Goal: Task Accomplishment & Management: Manage account settings

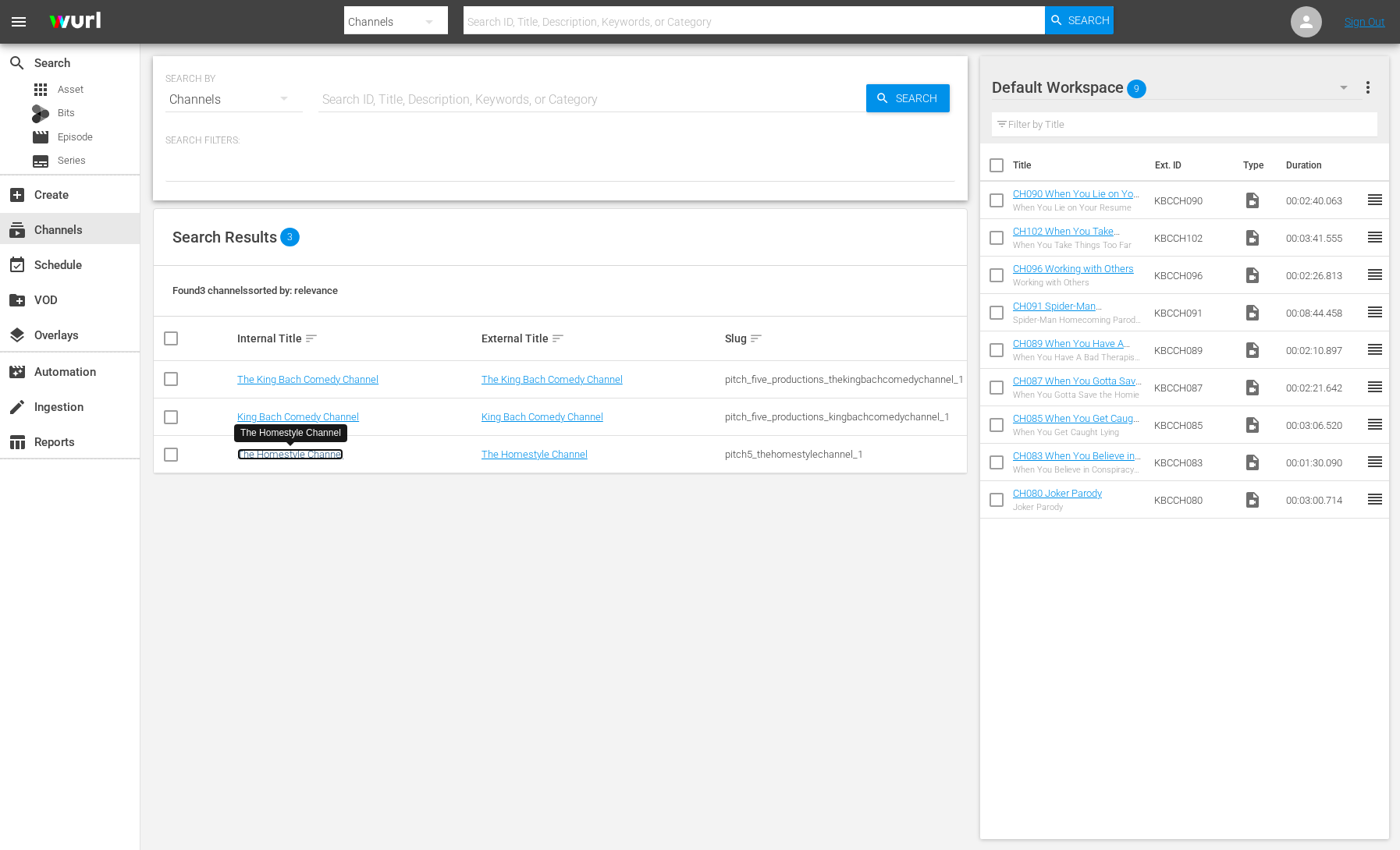
click at [305, 456] on link "The Homestyle Channel" at bounding box center [290, 455] width 106 height 12
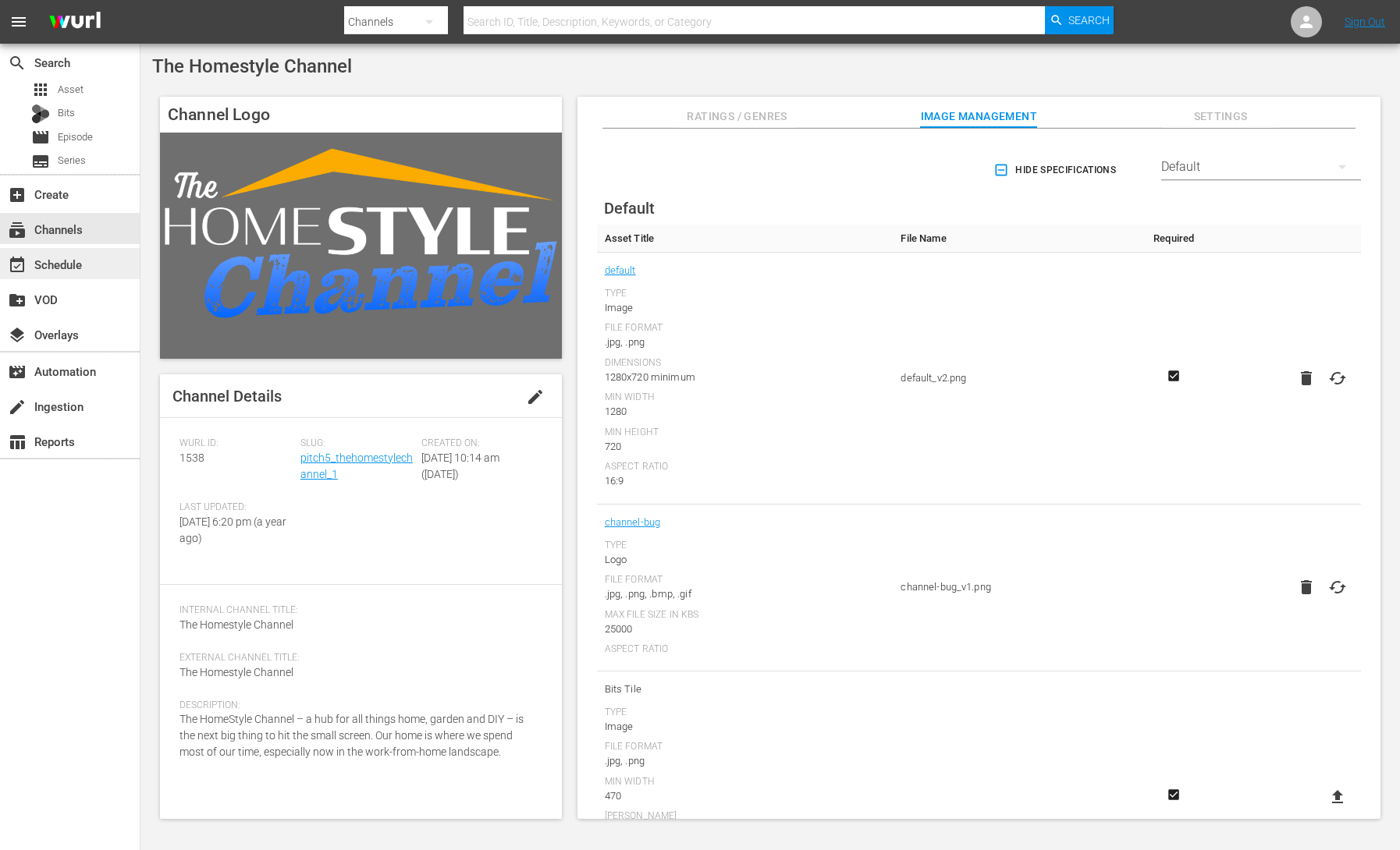
click at [85, 260] on div "event_available Schedule" at bounding box center [44, 262] width 88 height 14
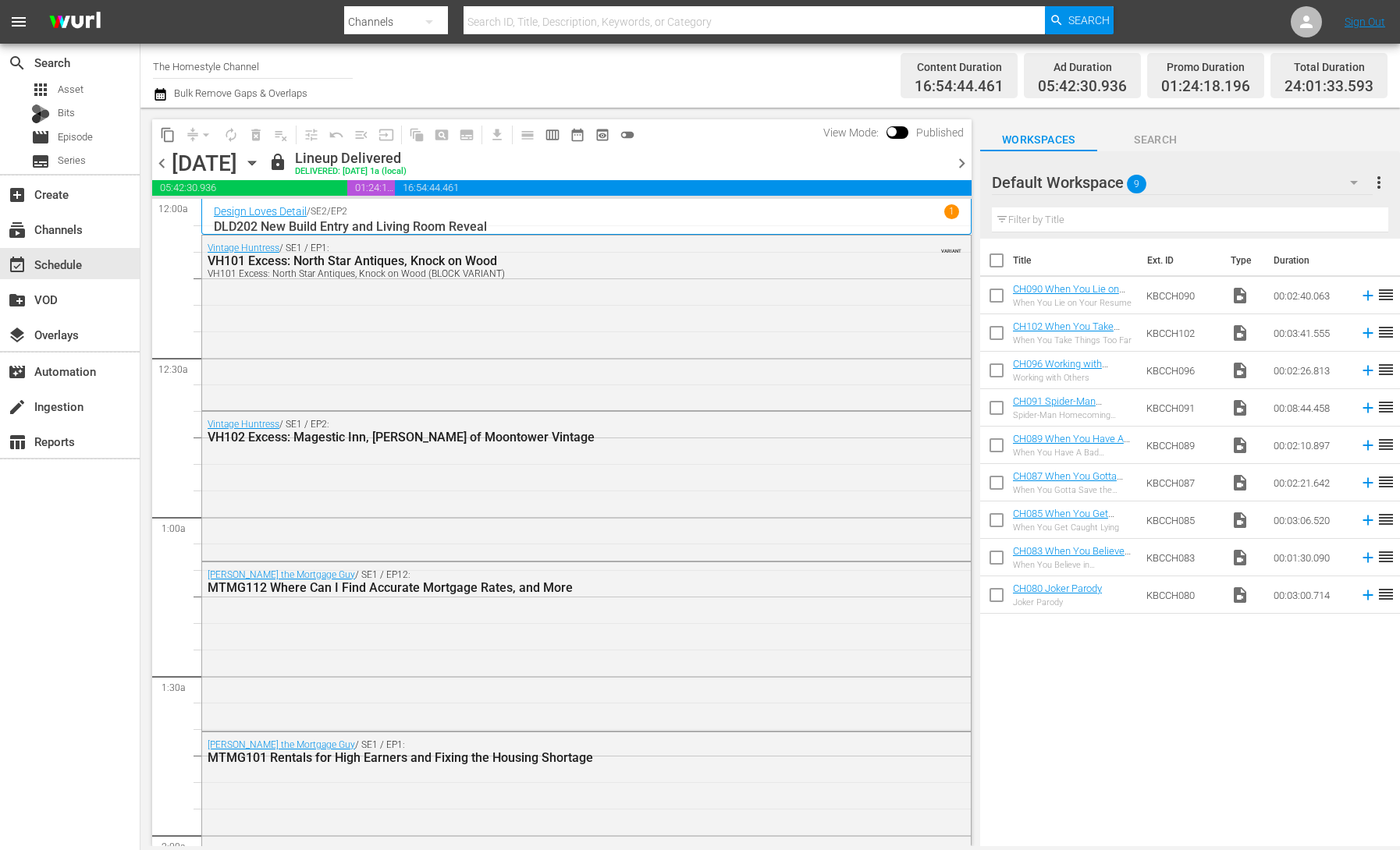
click at [260, 163] on icon "button" at bounding box center [251, 163] width 17 height 17
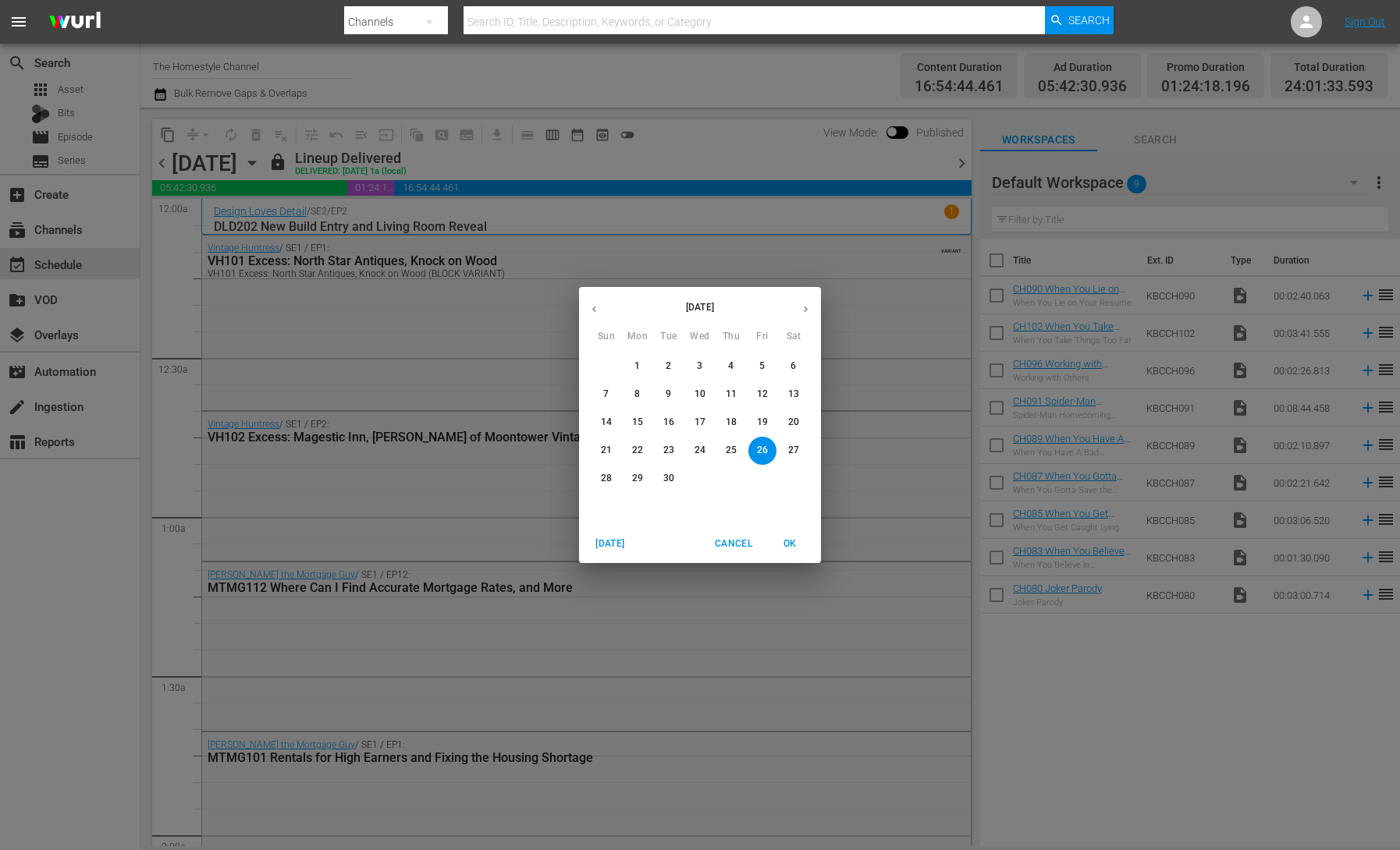
click at [632, 475] on span "29" at bounding box center [638, 478] width 28 height 13
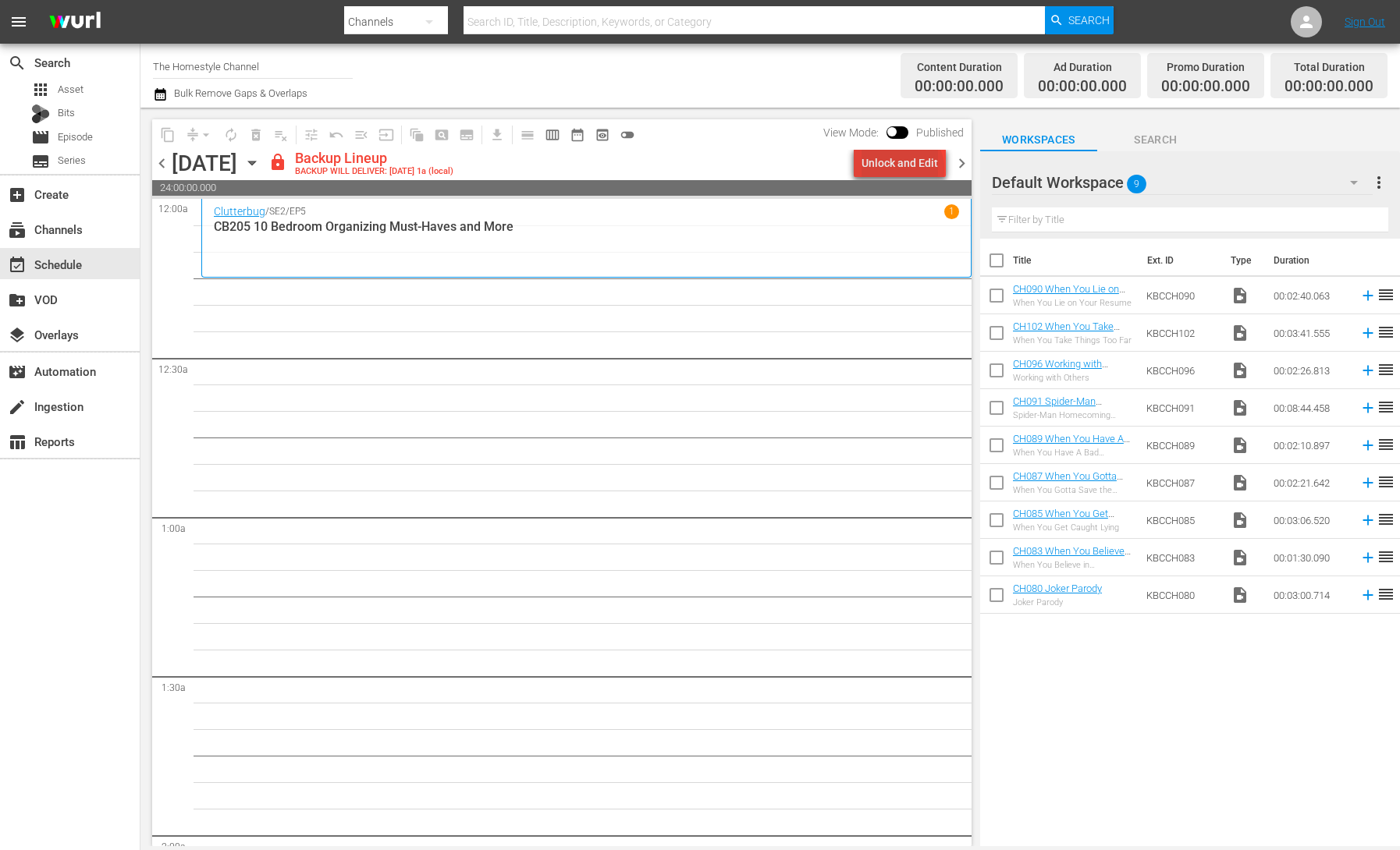
click at [905, 169] on div "Unlock and Edit" at bounding box center [899, 163] width 77 height 28
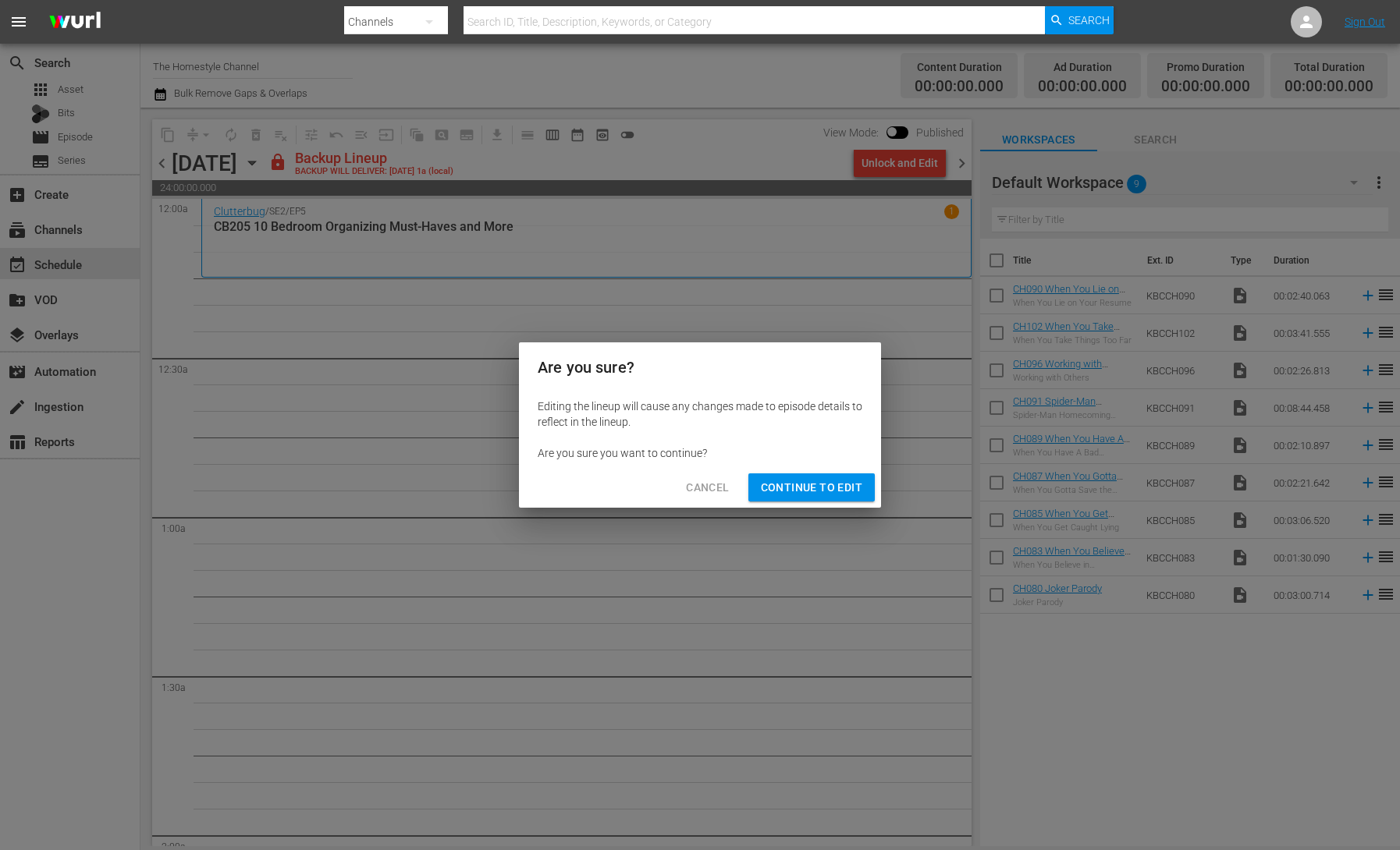
click at [824, 489] on span "Continue to Edit" at bounding box center [811, 488] width 102 height 20
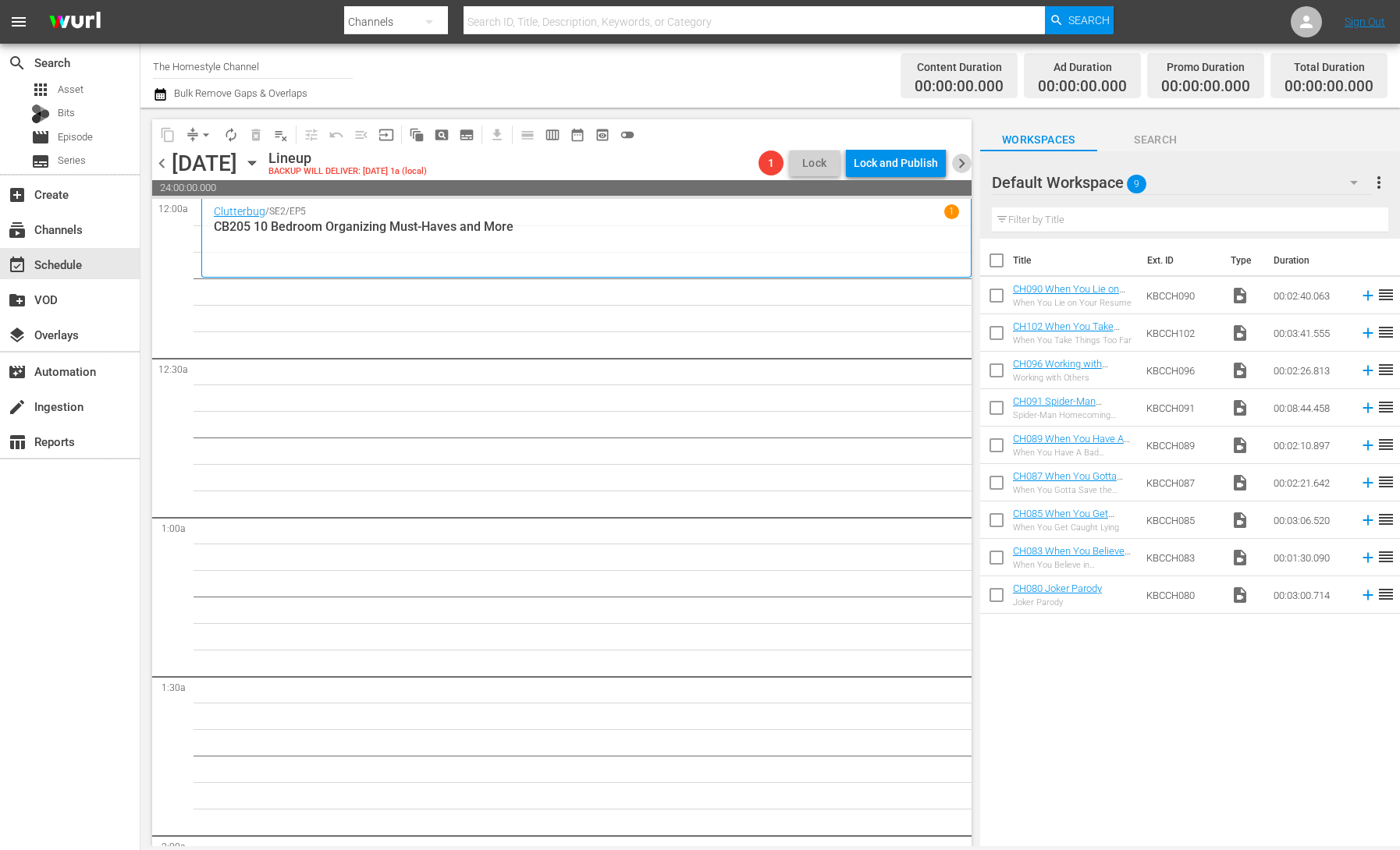
click at [961, 167] on span "chevron_right" at bounding box center [962, 164] width 20 height 20
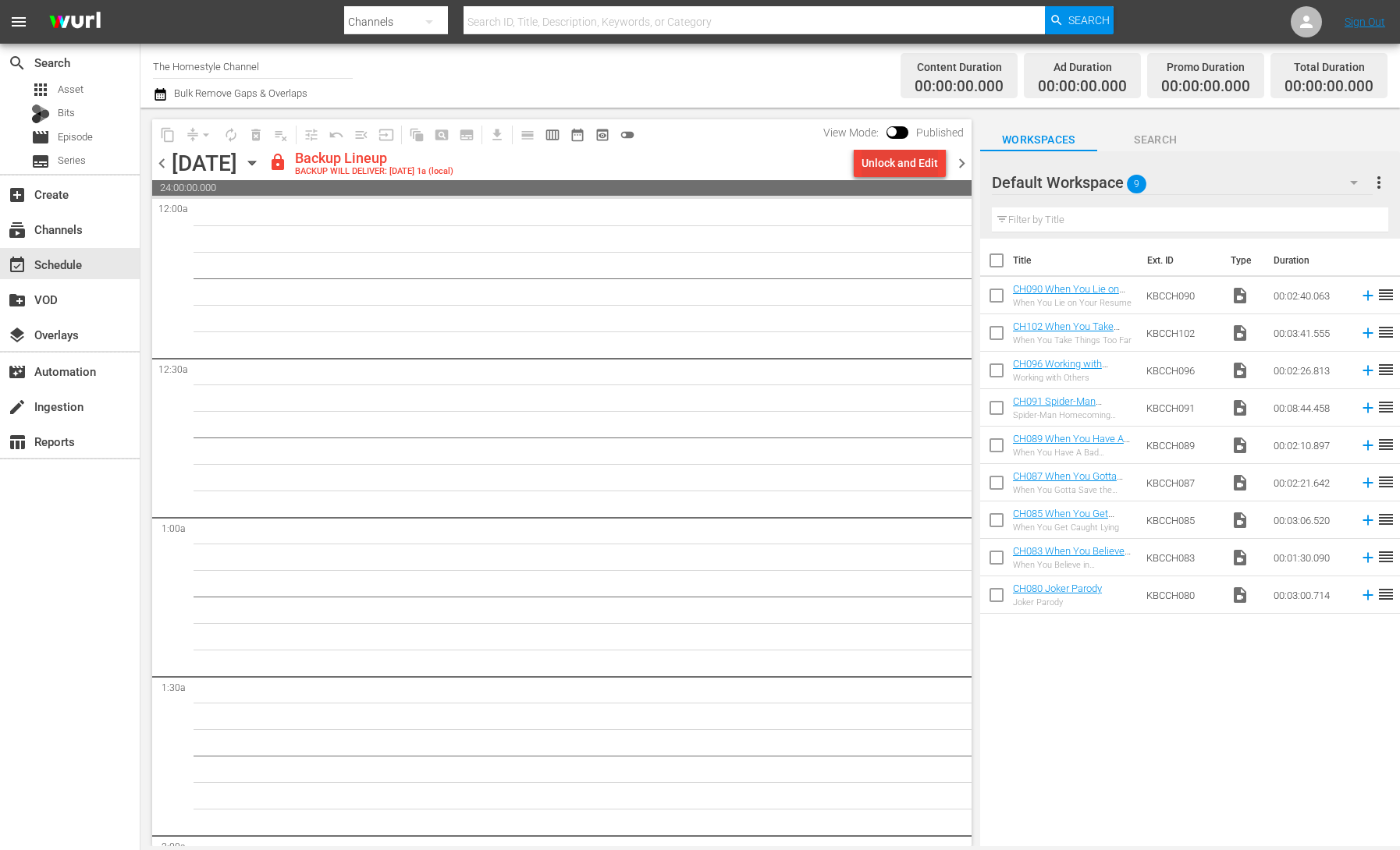
click at [913, 174] on div "Unlock and Edit" at bounding box center [899, 163] width 77 height 28
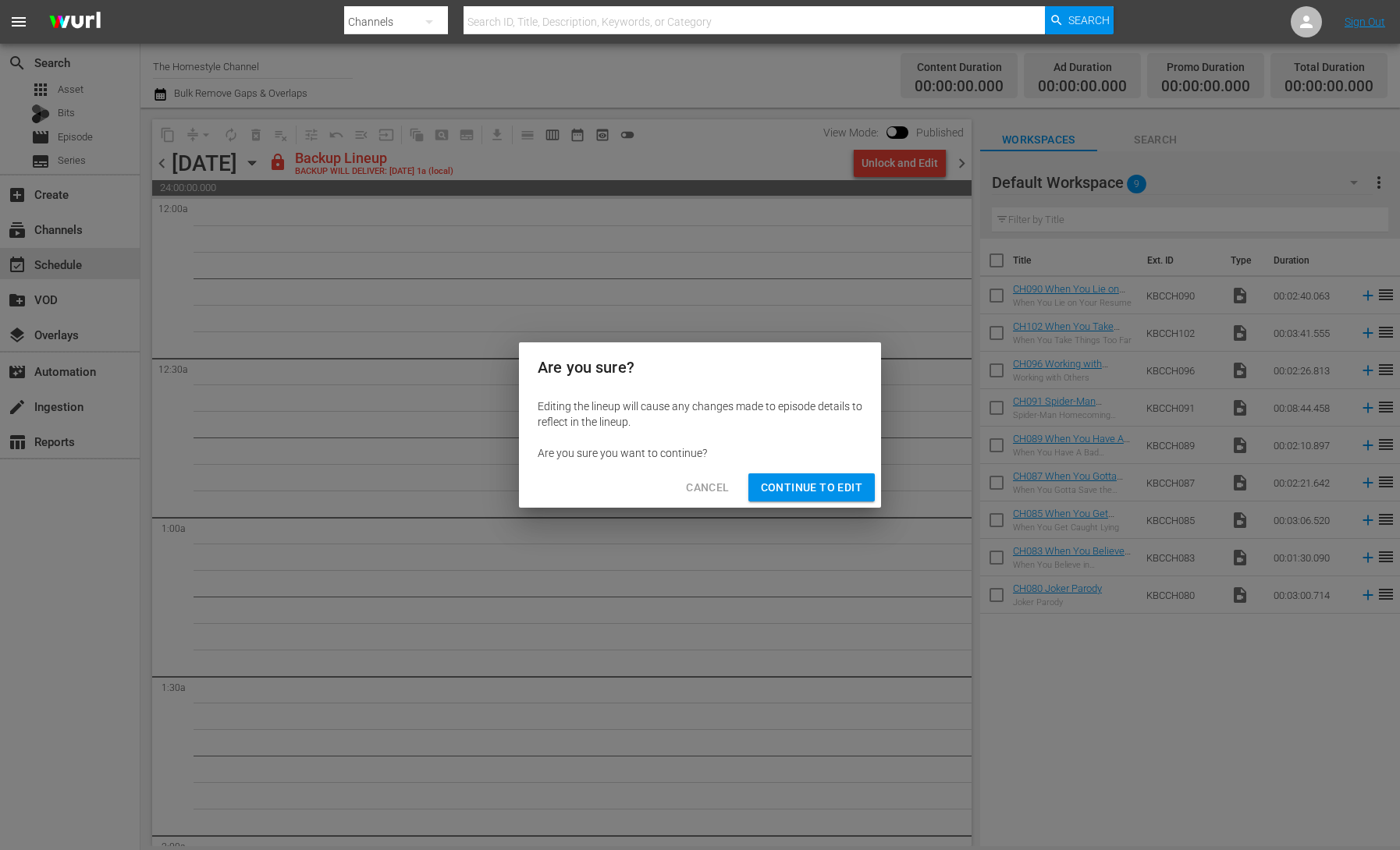
click at [825, 495] on span "Continue to Edit" at bounding box center [811, 488] width 102 height 20
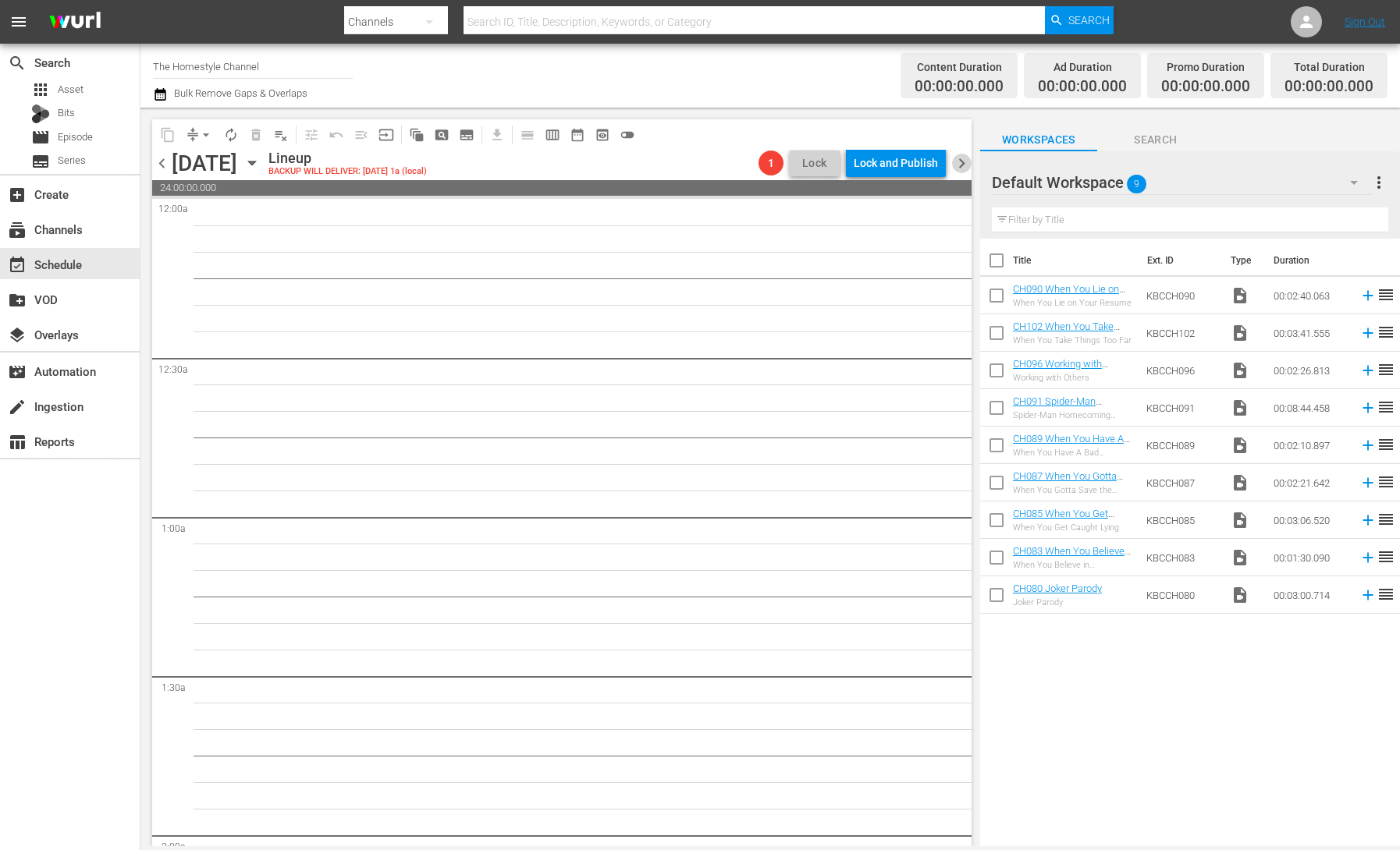
click at [964, 166] on span "chevron_right" at bounding box center [962, 164] width 20 height 20
click at [917, 170] on div "Unlock and Edit" at bounding box center [899, 163] width 77 height 28
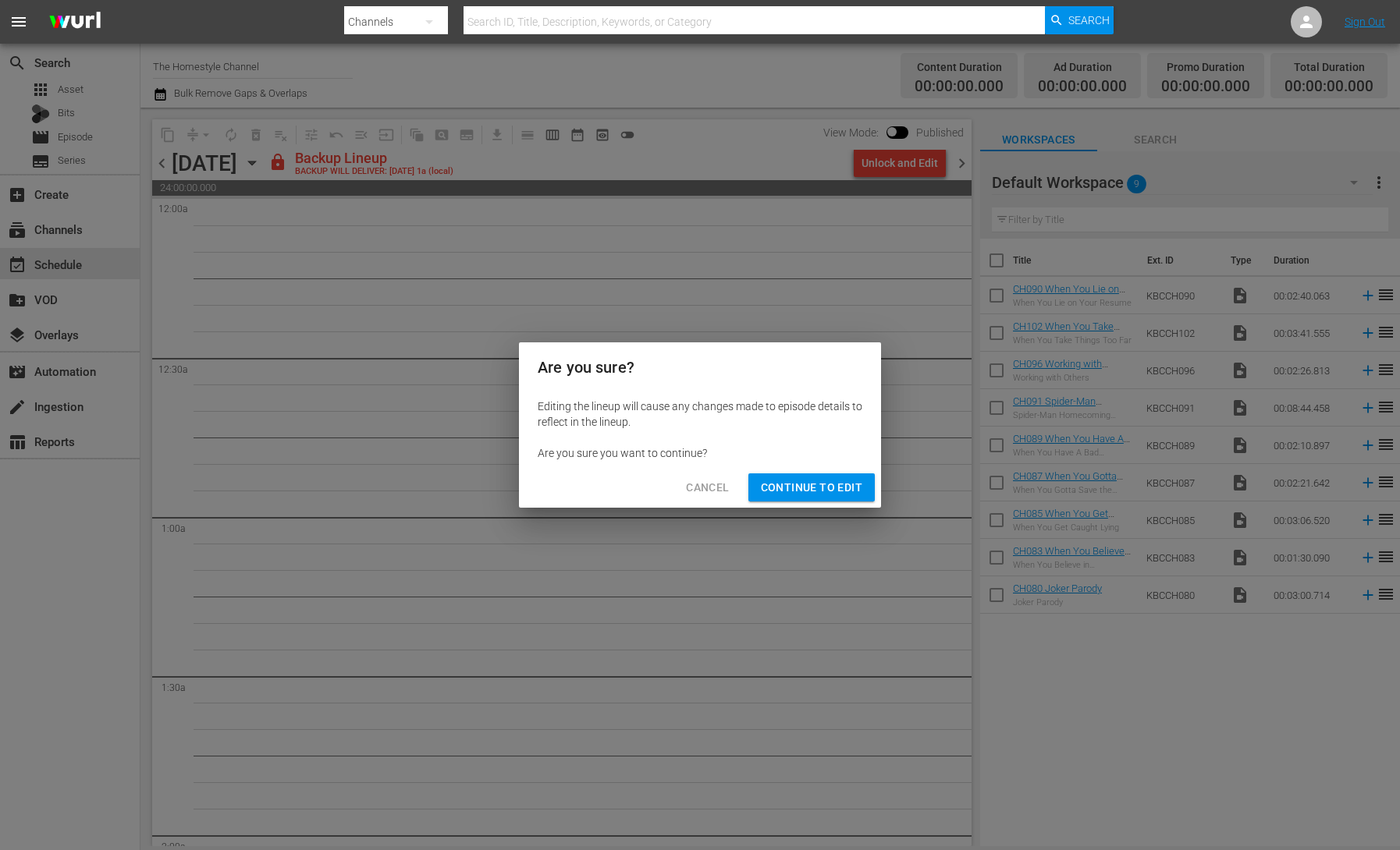
click at [836, 481] on span "Continue to Edit" at bounding box center [811, 488] width 102 height 20
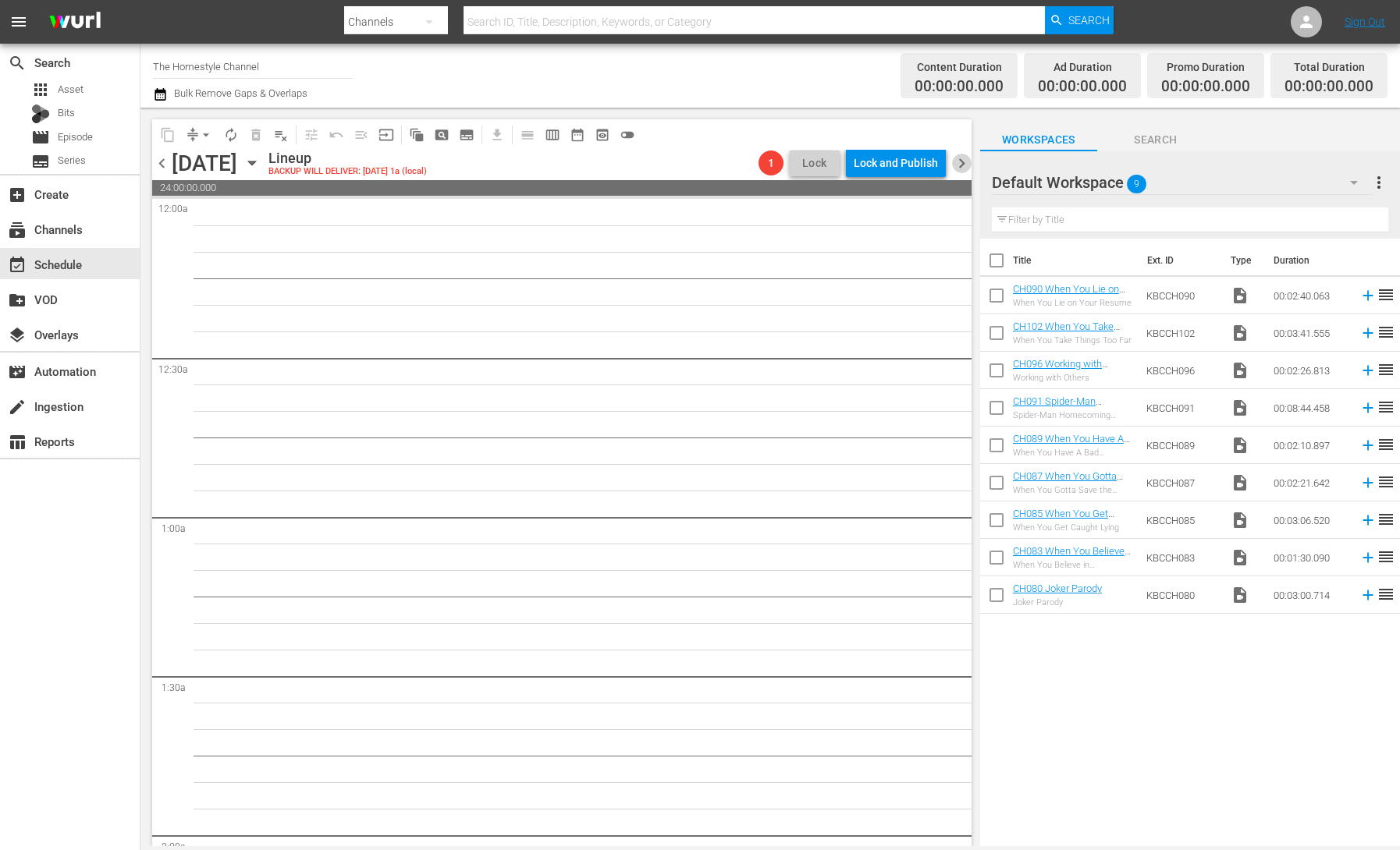
click at [958, 169] on span "chevron_right" at bounding box center [962, 164] width 20 height 20
click at [904, 168] on div "Unlock and Edit" at bounding box center [899, 163] width 77 height 28
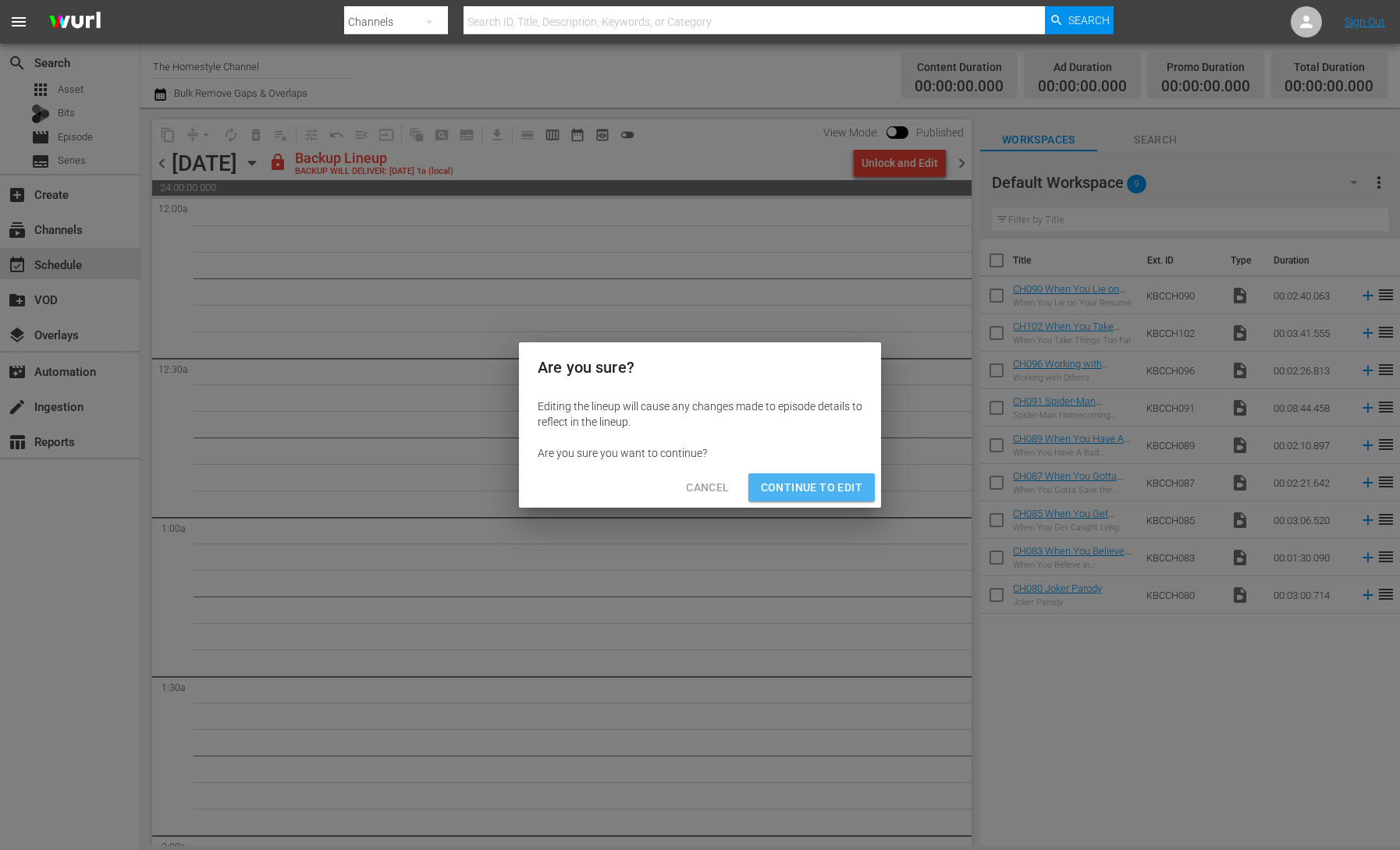
click at [810, 478] on span "Continue to Edit" at bounding box center [811, 488] width 102 height 20
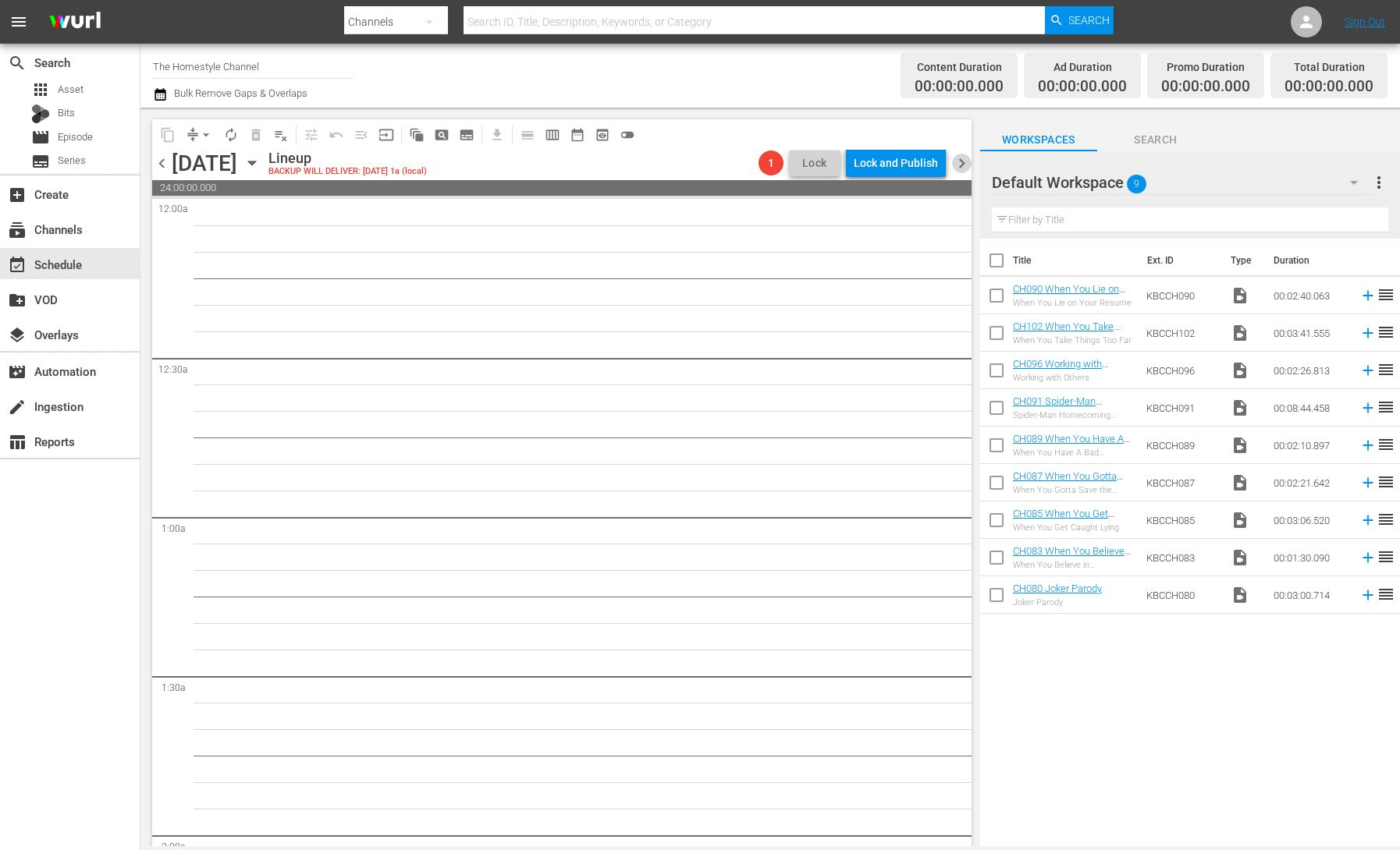
click at [961, 167] on span "chevron_right" at bounding box center [962, 164] width 20 height 20
click at [899, 166] on div "Unlock and Edit" at bounding box center [899, 163] width 77 height 28
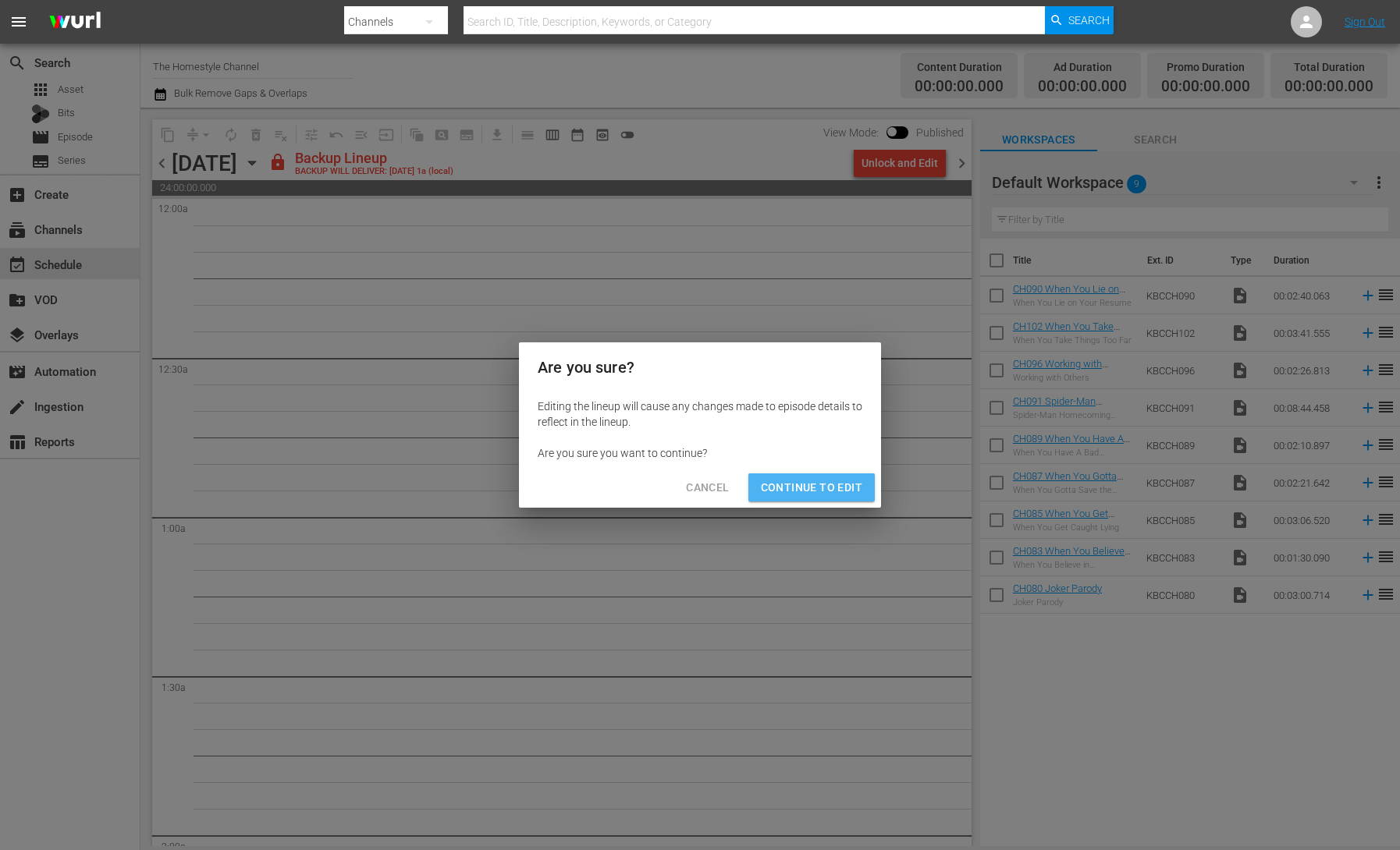
click at [829, 499] on button "Continue to Edit" at bounding box center [811, 488] width 127 height 29
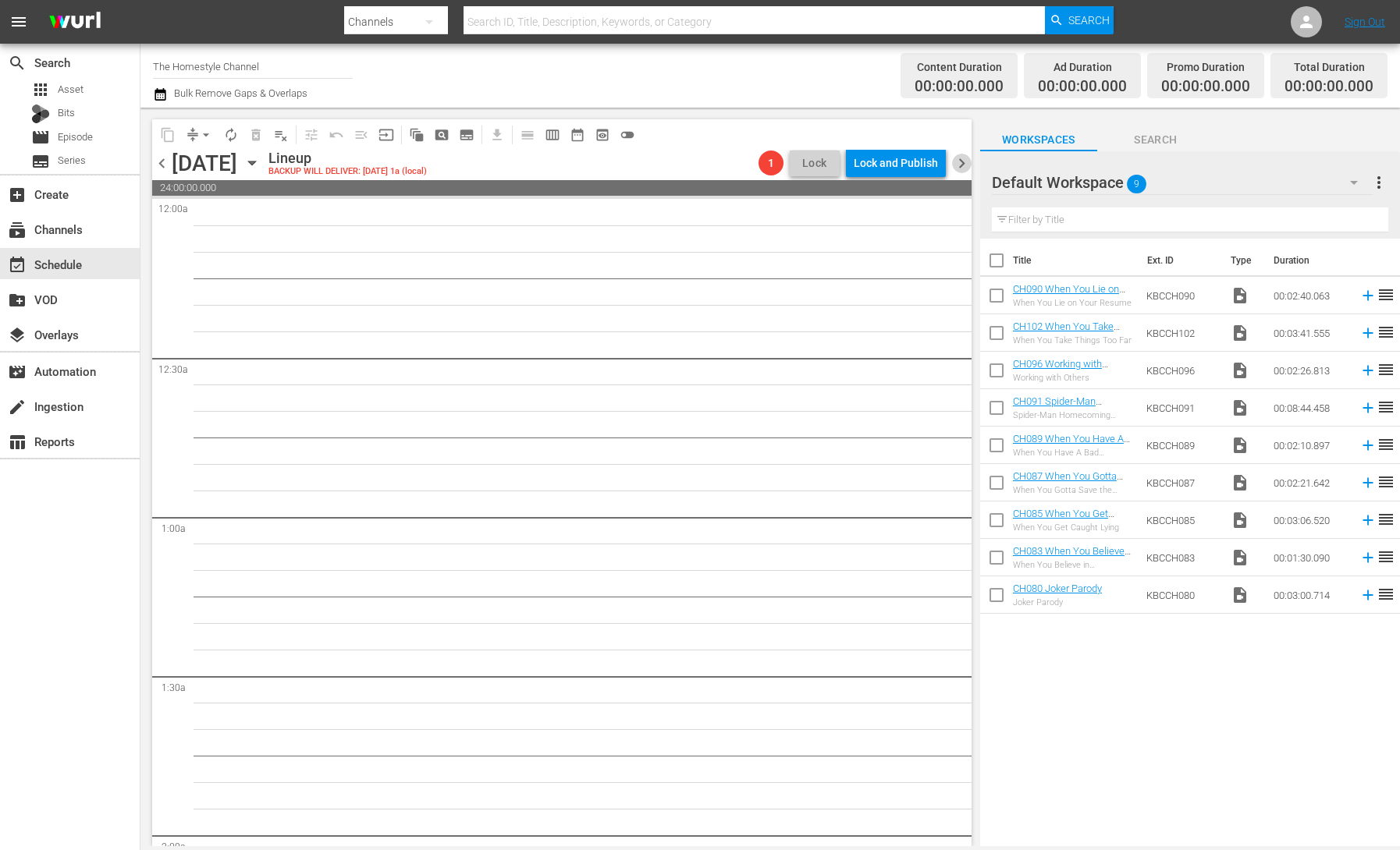
click at [964, 168] on span "chevron_right" at bounding box center [962, 164] width 20 height 20
click at [260, 160] on icon "button" at bounding box center [251, 163] width 17 height 17
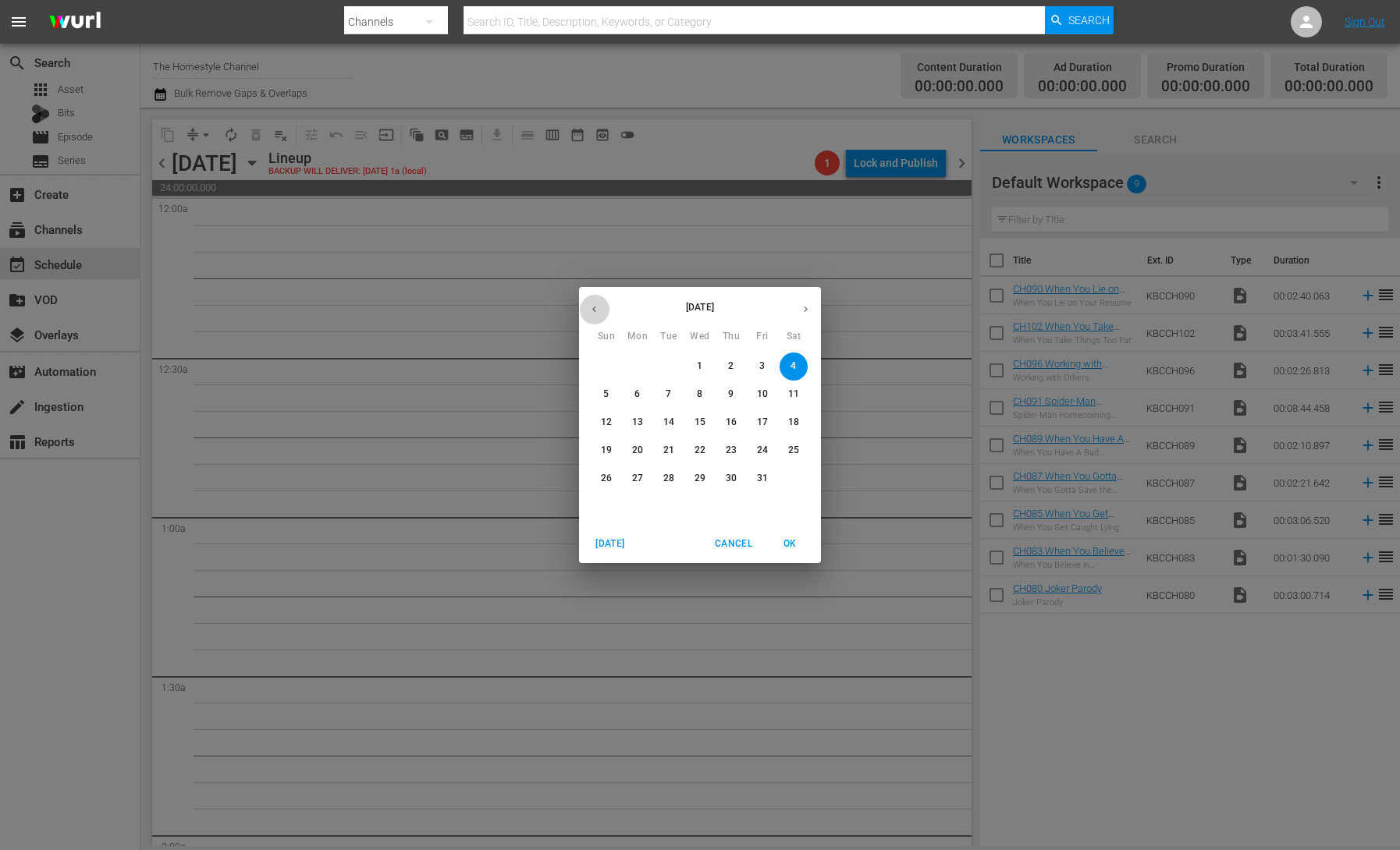
click at [602, 316] on button "button" at bounding box center [594, 309] width 30 height 30
click at [635, 452] on p "22" at bounding box center [637, 450] width 11 height 13
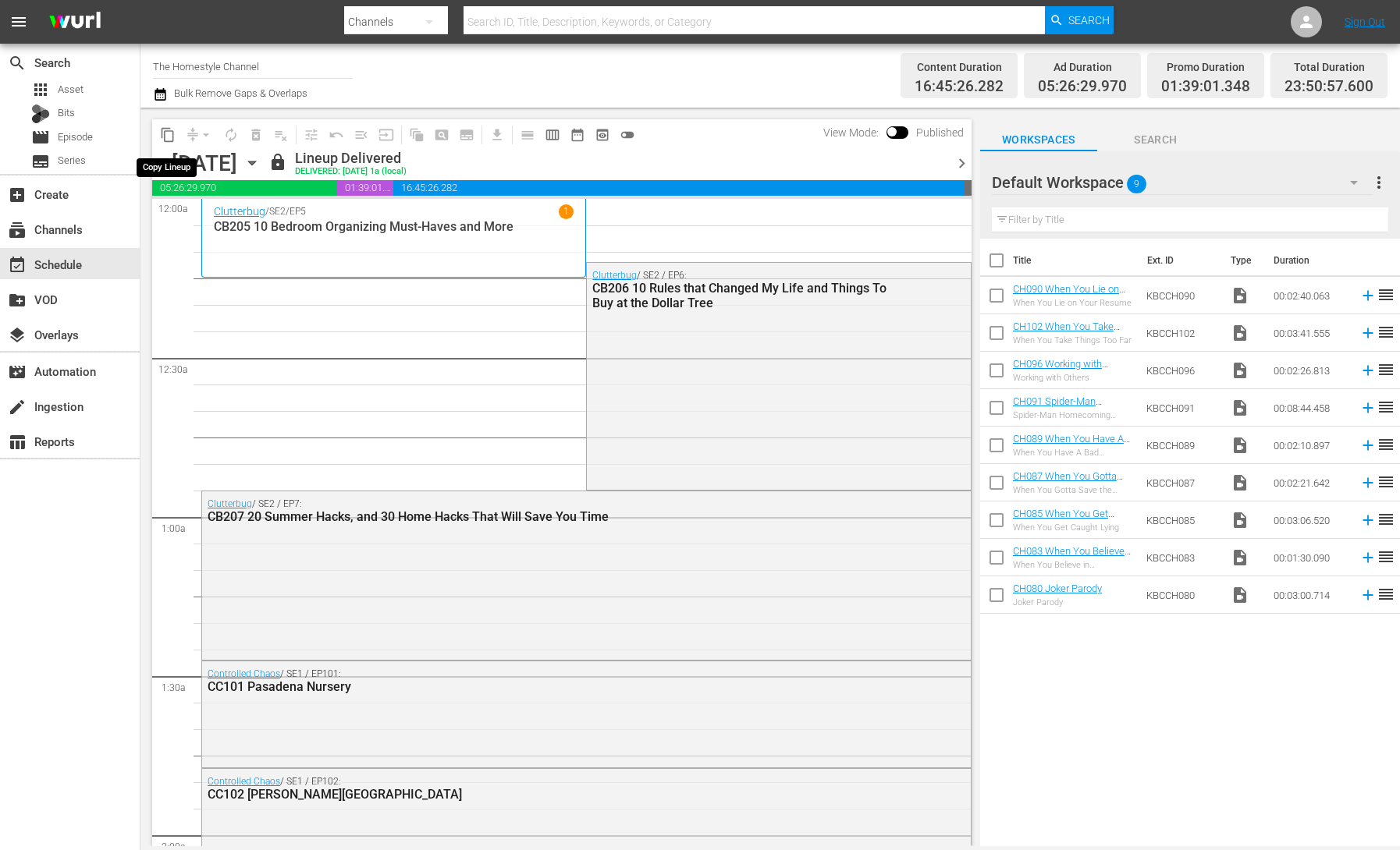
click at [166, 134] on span "content_copy" at bounding box center [168, 135] width 16 height 16
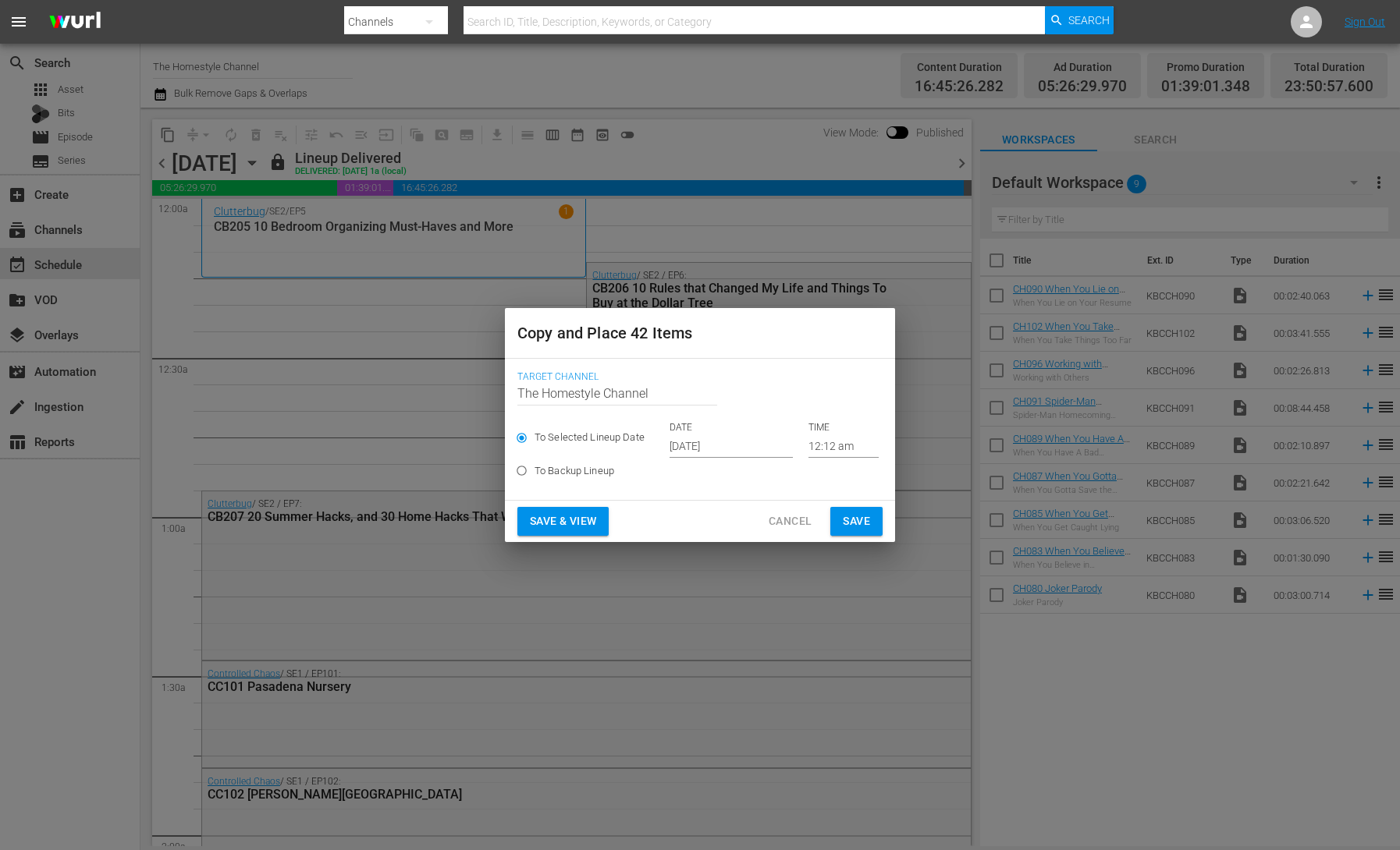
click at [690, 447] on input "[DATE]" at bounding box center [731, 445] width 124 height 23
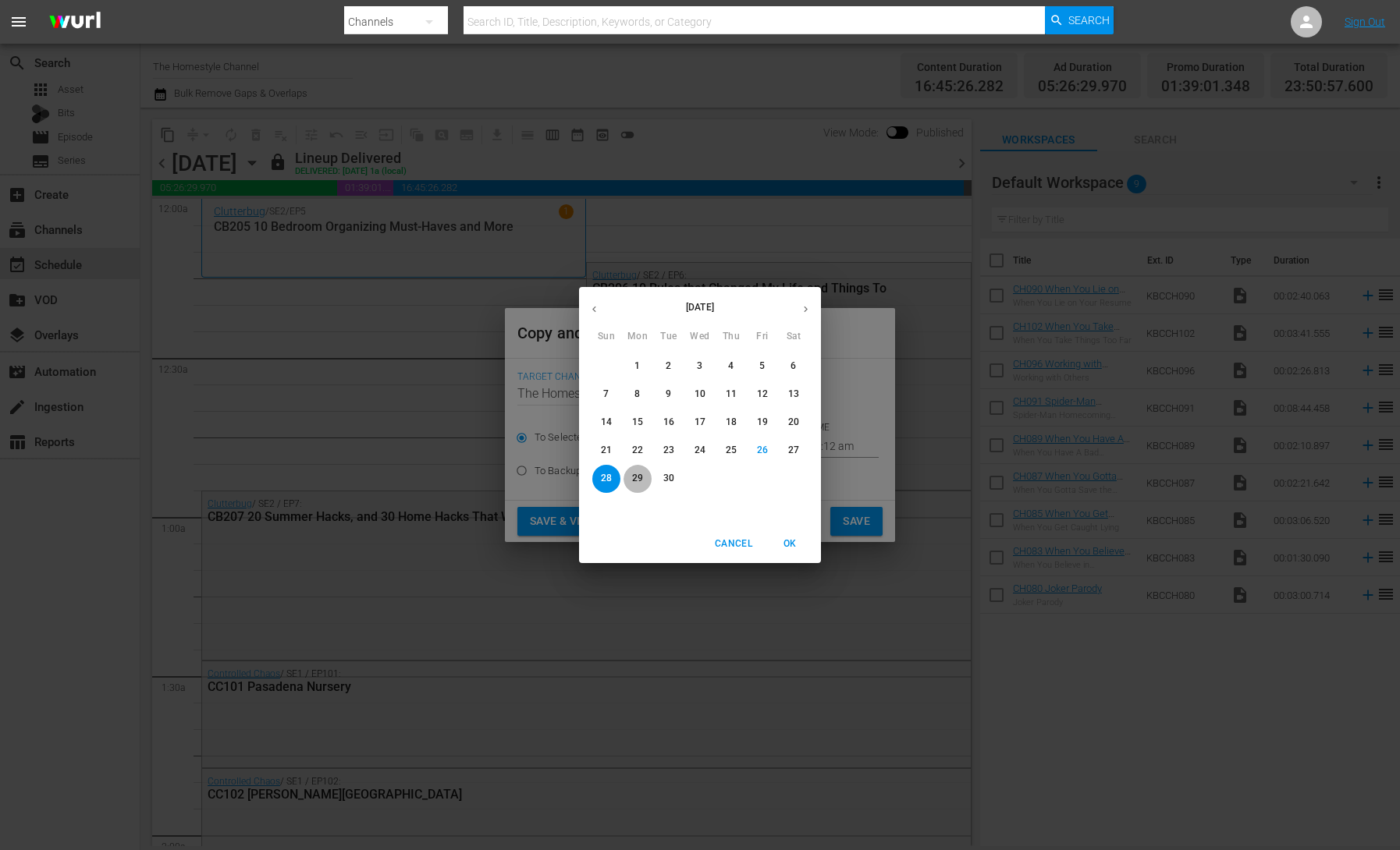
click at [637, 477] on p "29" at bounding box center [637, 478] width 11 height 13
type input "[DATE]"
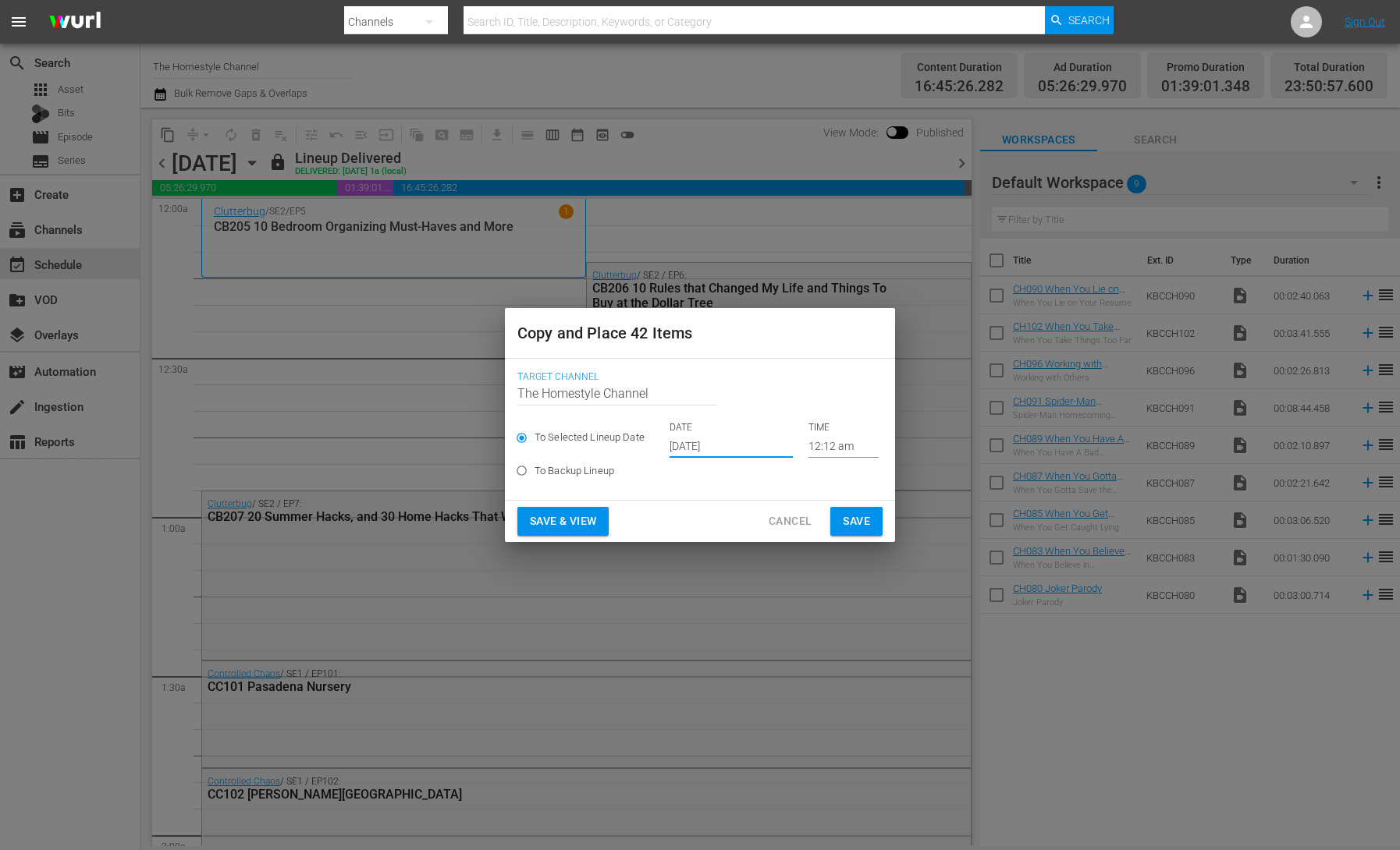
click at [576, 520] on span "Save & View" at bounding box center [563, 522] width 66 height 20
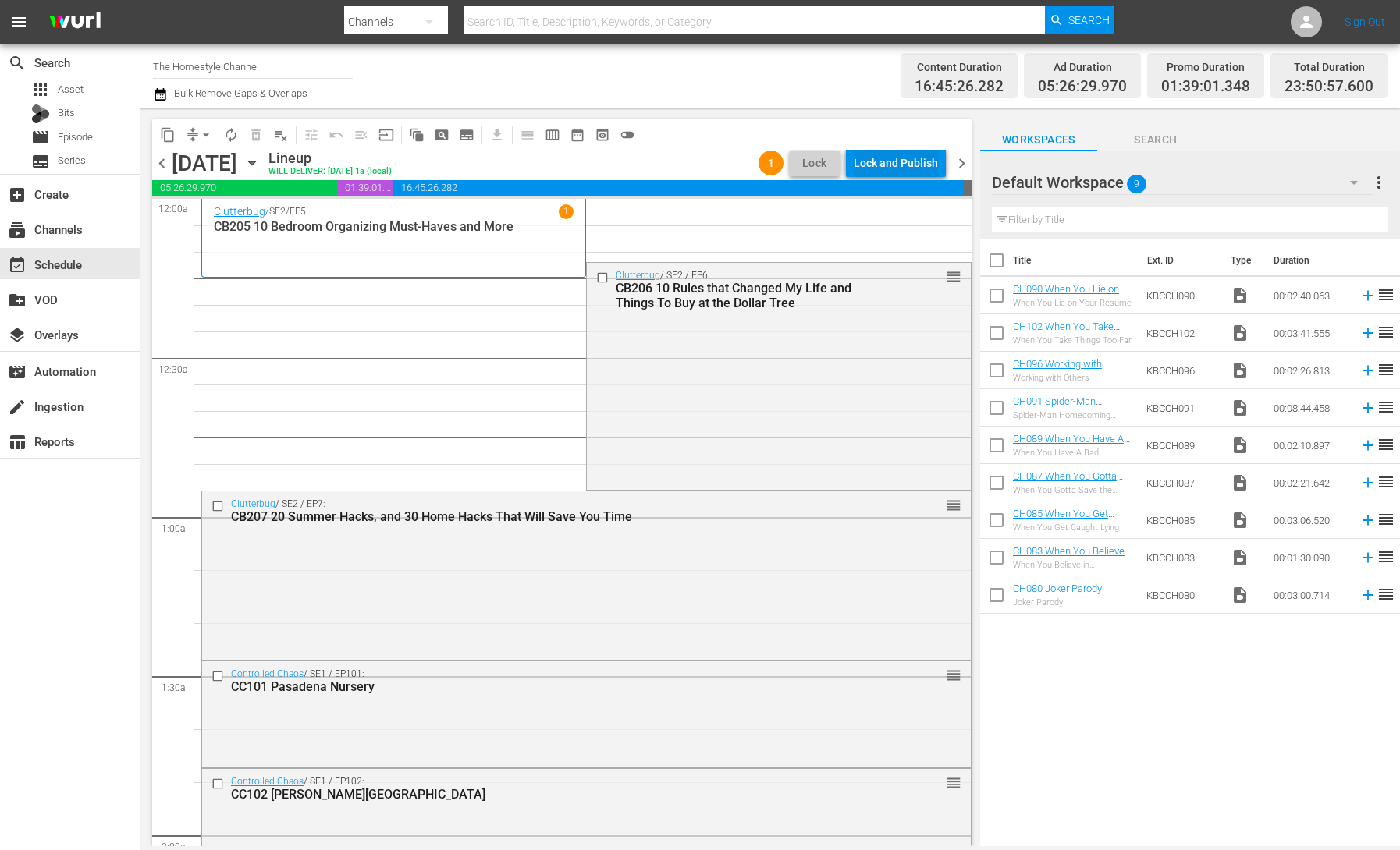
click at [899, 164] on div "Lock and Publish" at bounding box center [895, 163] width 84 height 28
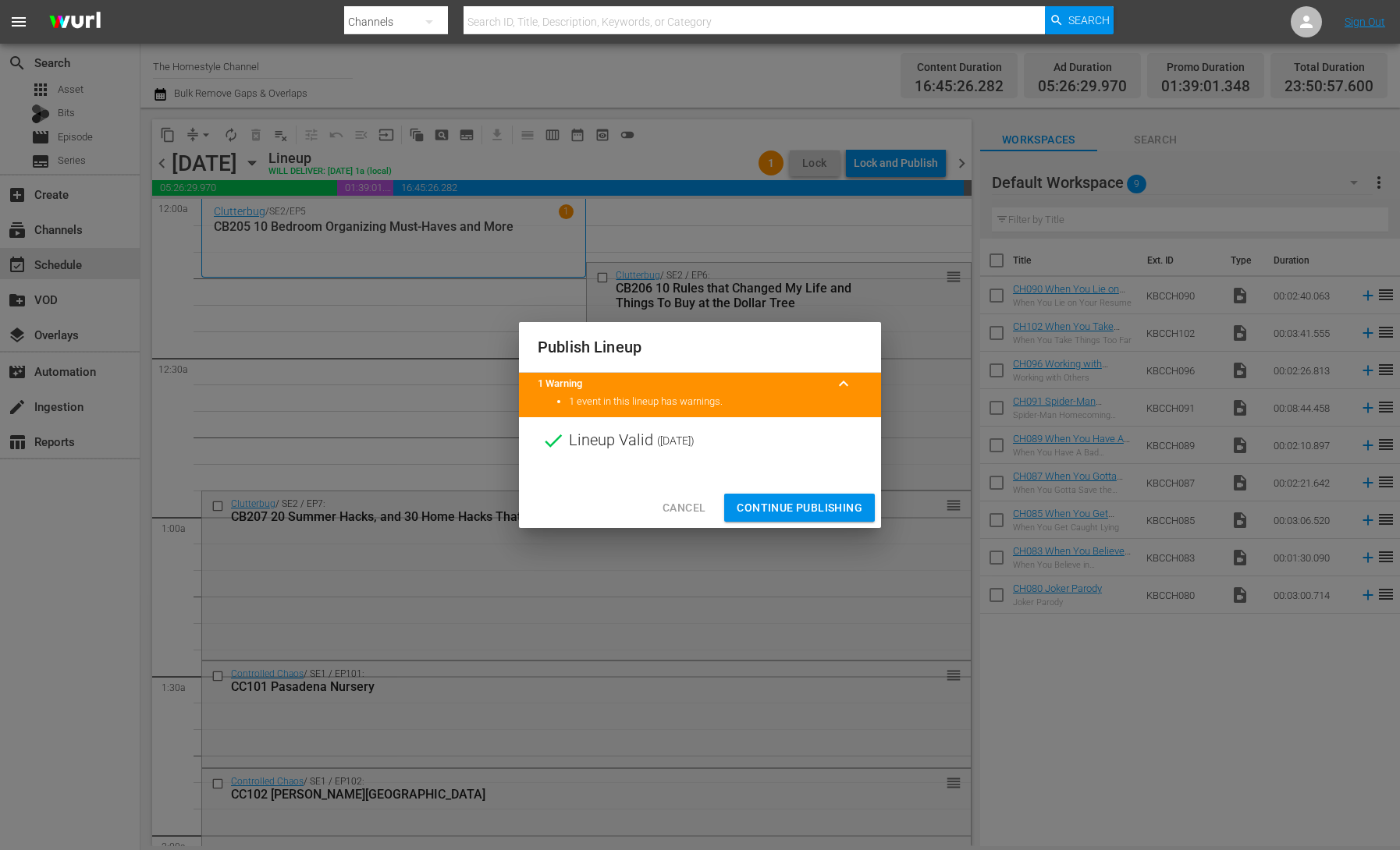
click at [821, 503] on span "Continue Publishing" at bounding box center [799, 509] width 126 height 20
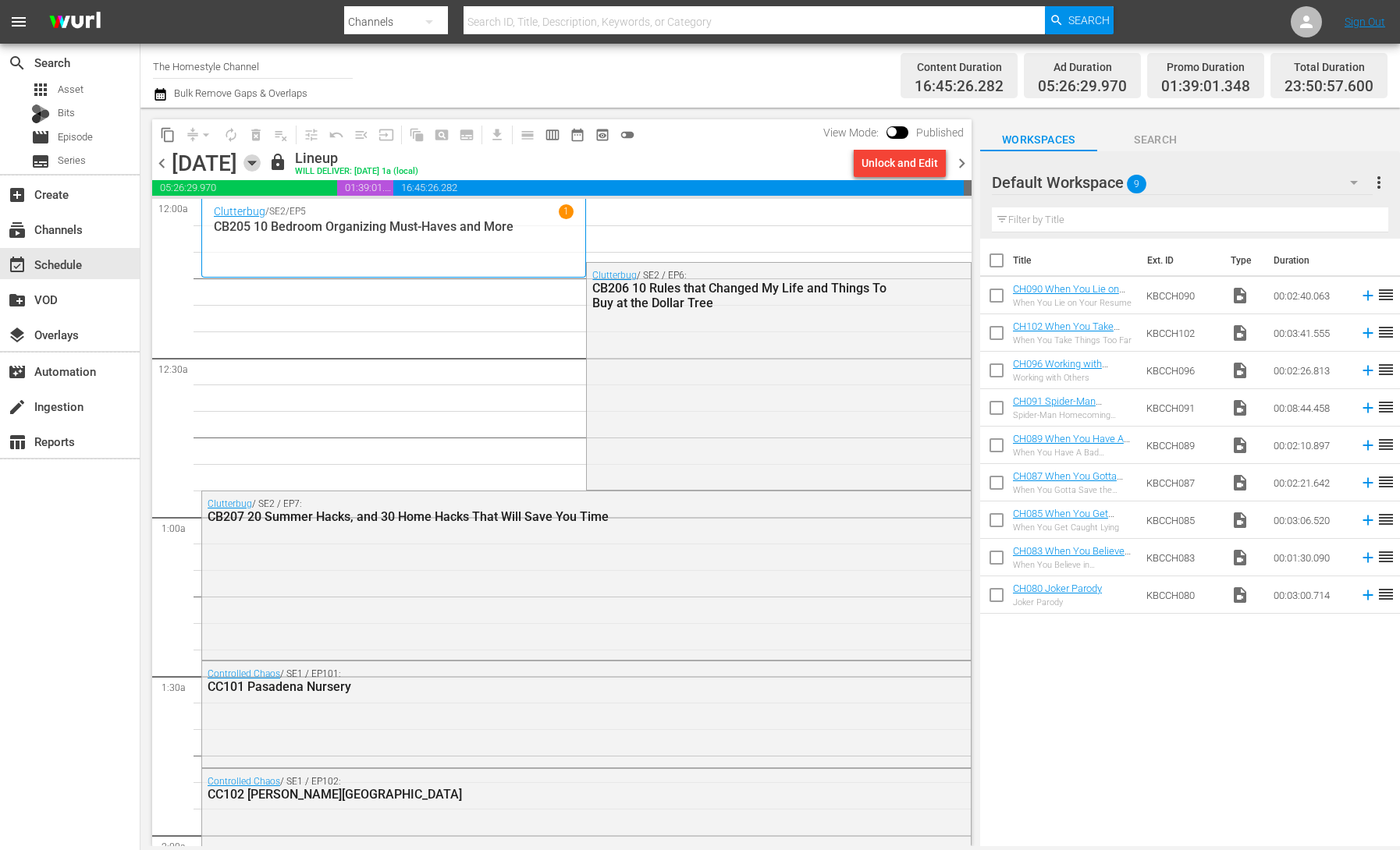
click at [260, 165] on icon "button" at bounding box center [251, 163] width 17 height 17
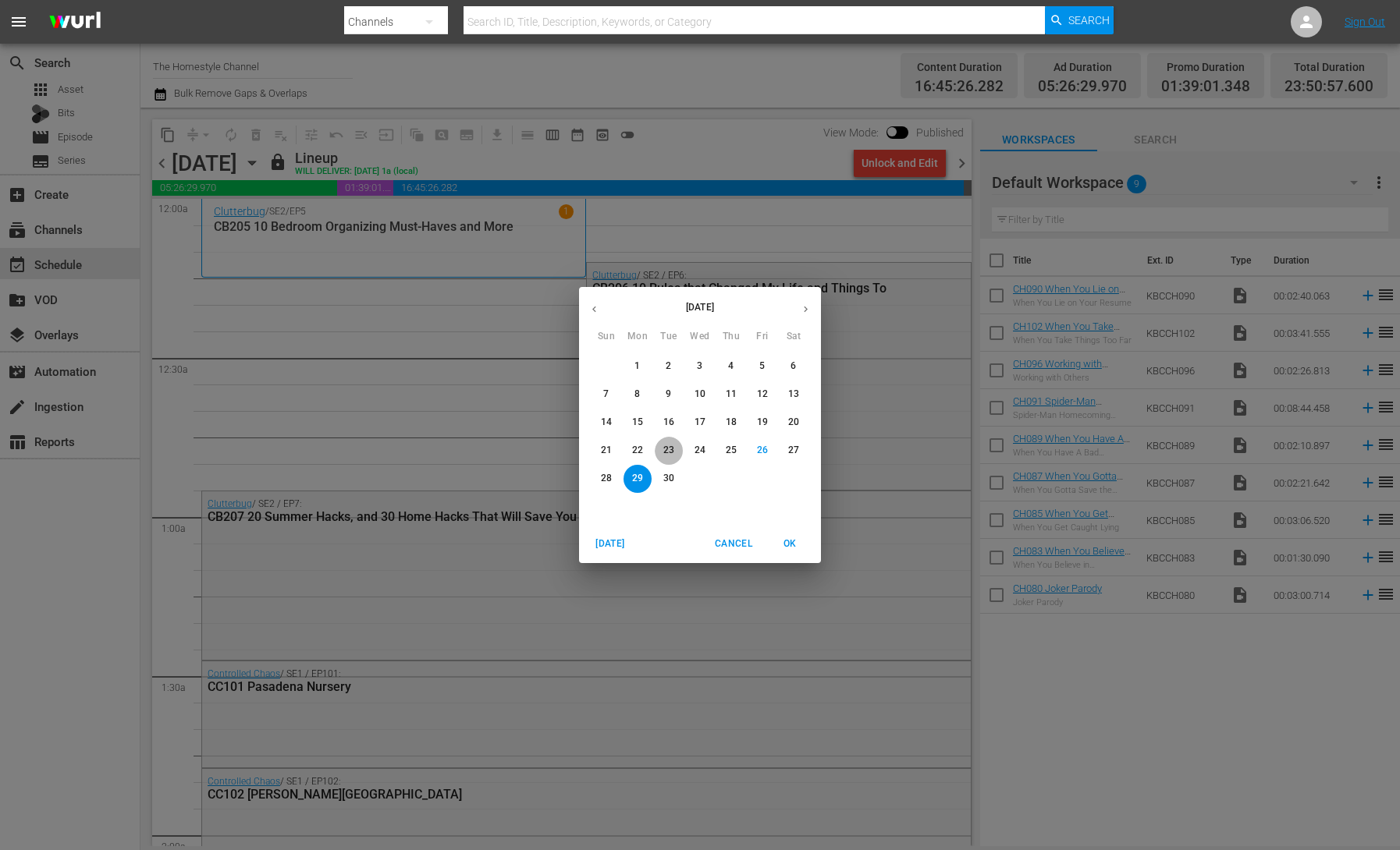
click at [667, 451] on p "23" at bounding box center [669, 450] width 11 height 13
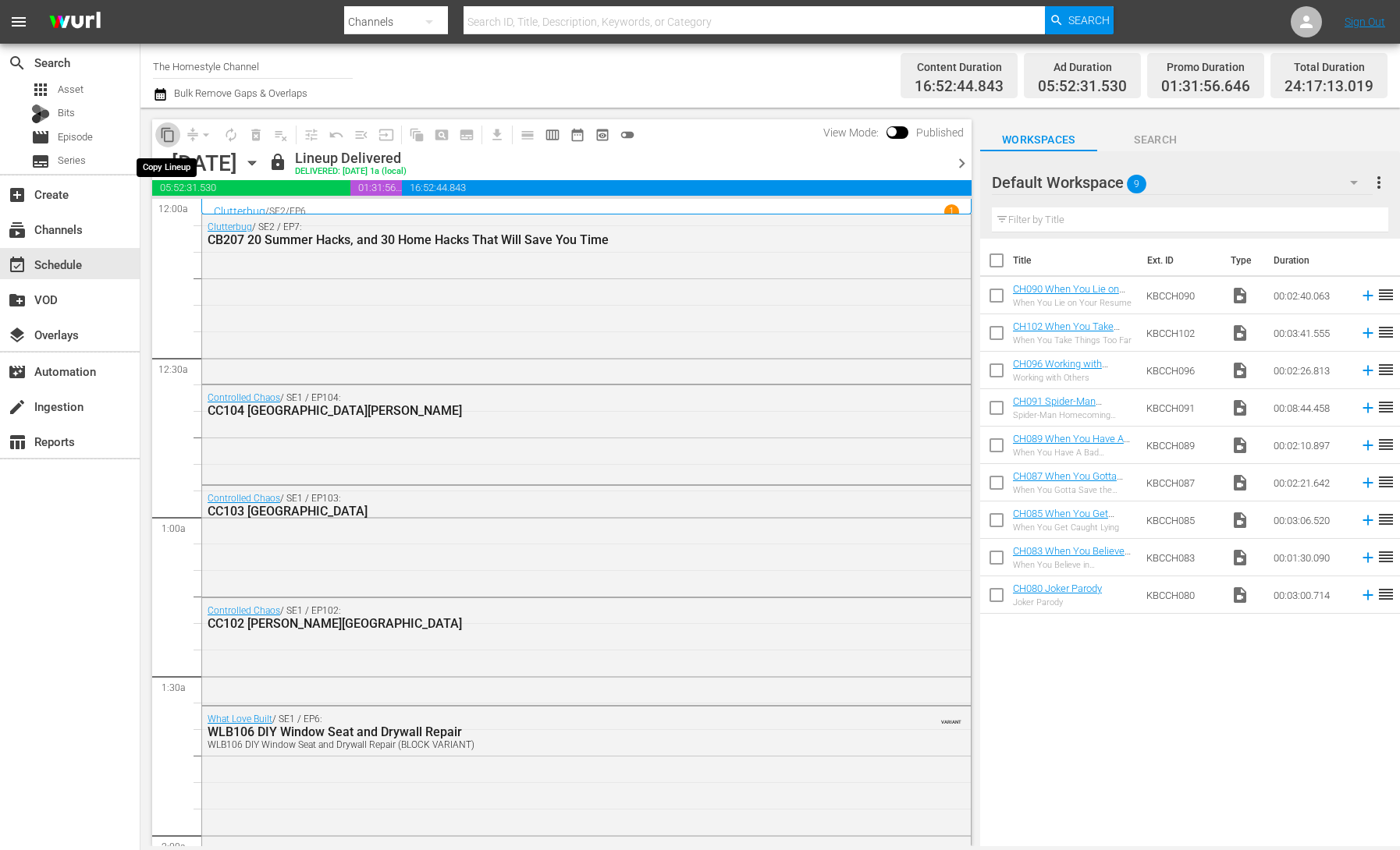
click at [167, 140] on span "content_copy" at bounding box center [168, 135] width 16 height 16
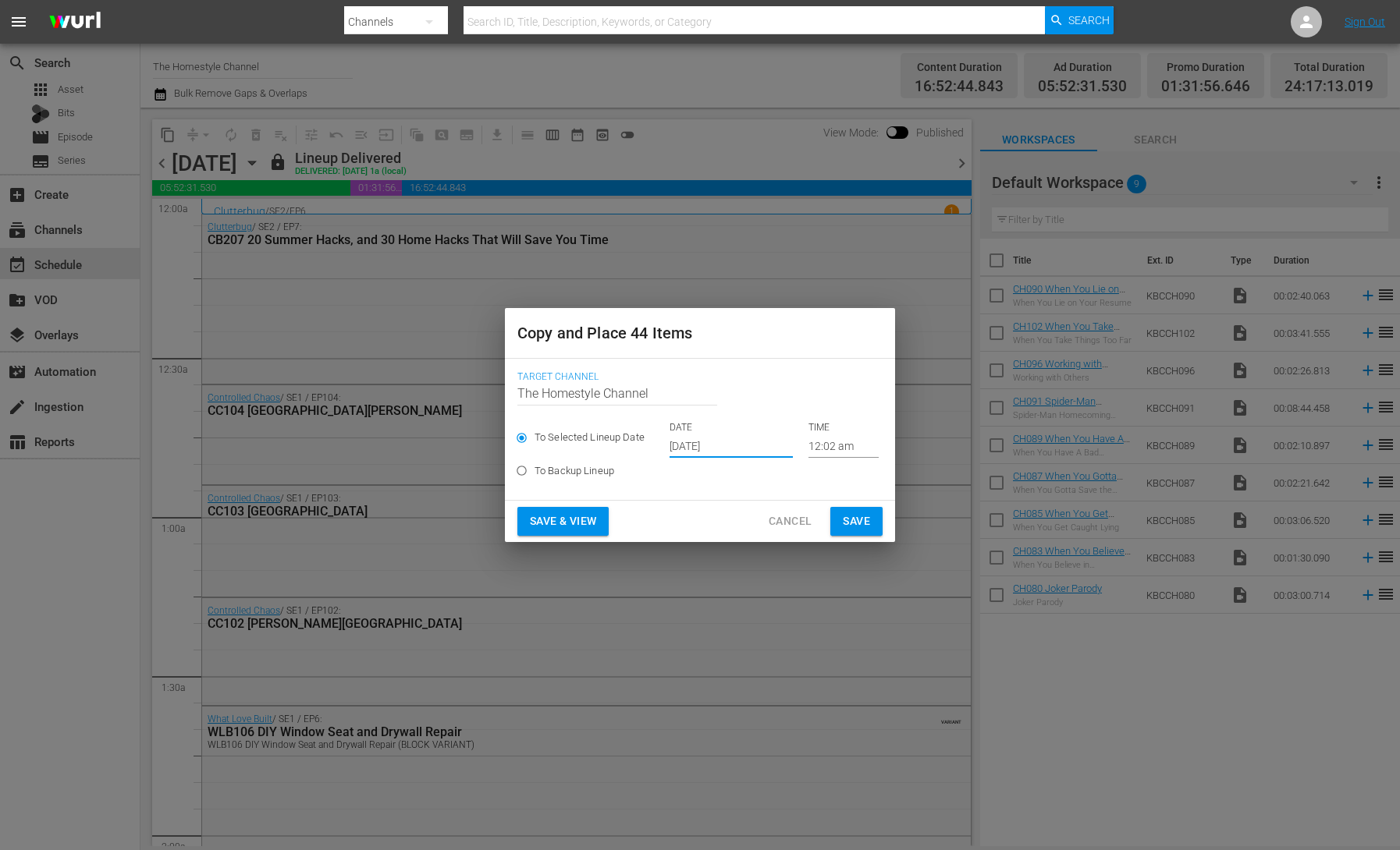
click at [702, 449] on input "[DATE]" at bounding box center [731, 445] width 124 height 23
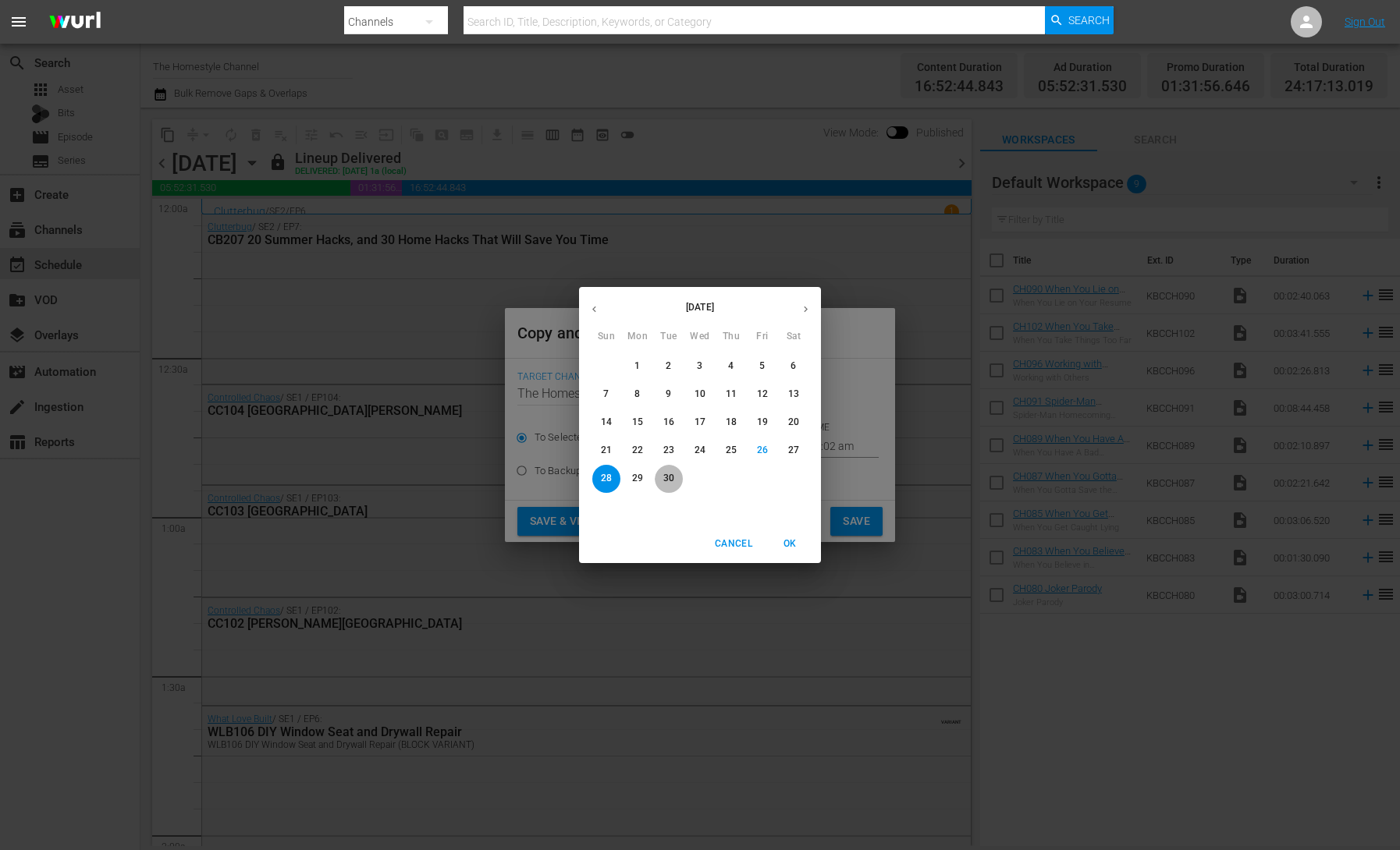
click at [672, 478] on p "30" at bounding box center [669, 478] width 11 height 13
type input "[DATE]"
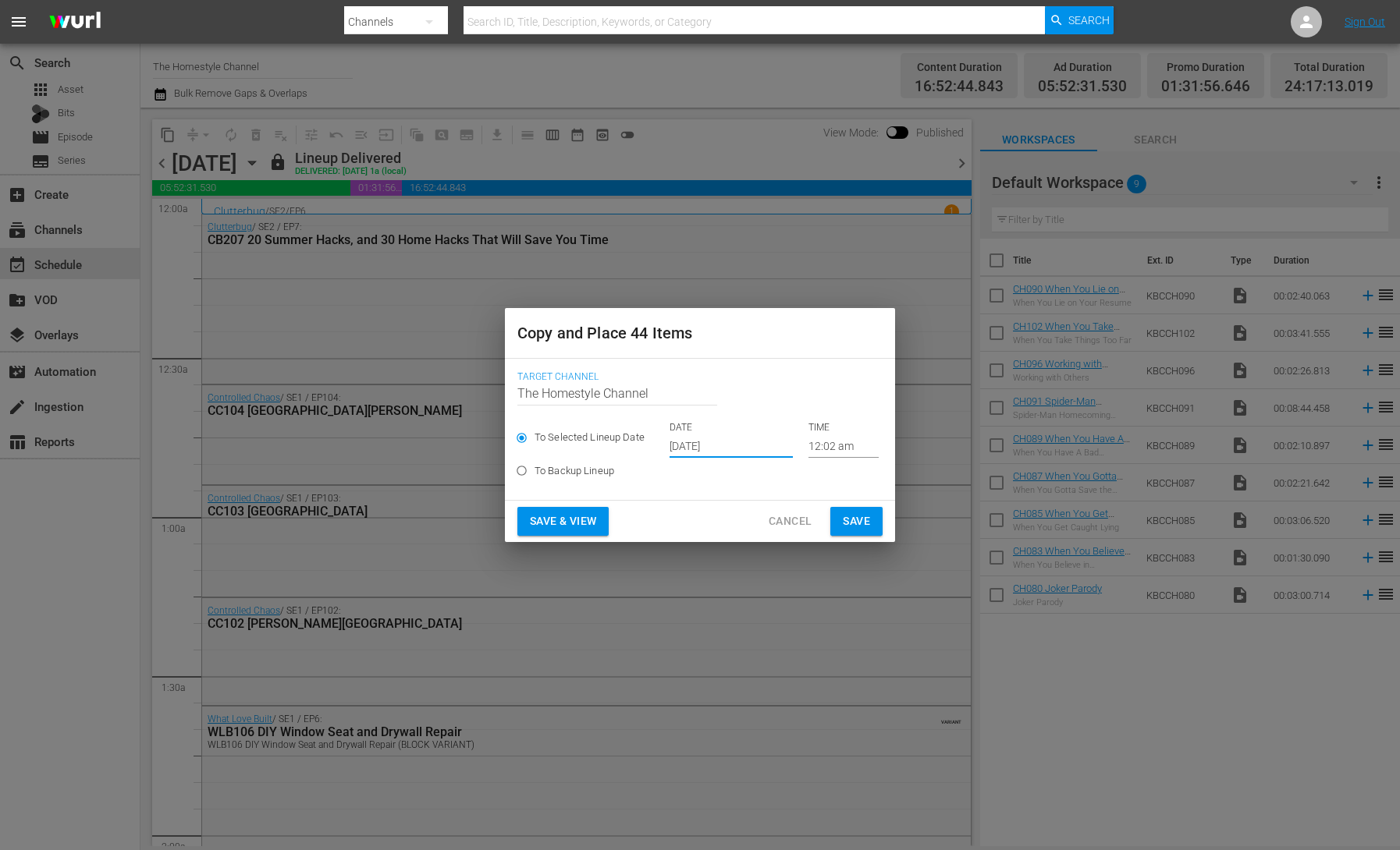
click at [561, 521] on span "Save & View" at bounding box center [563, 522] width 66 height 20
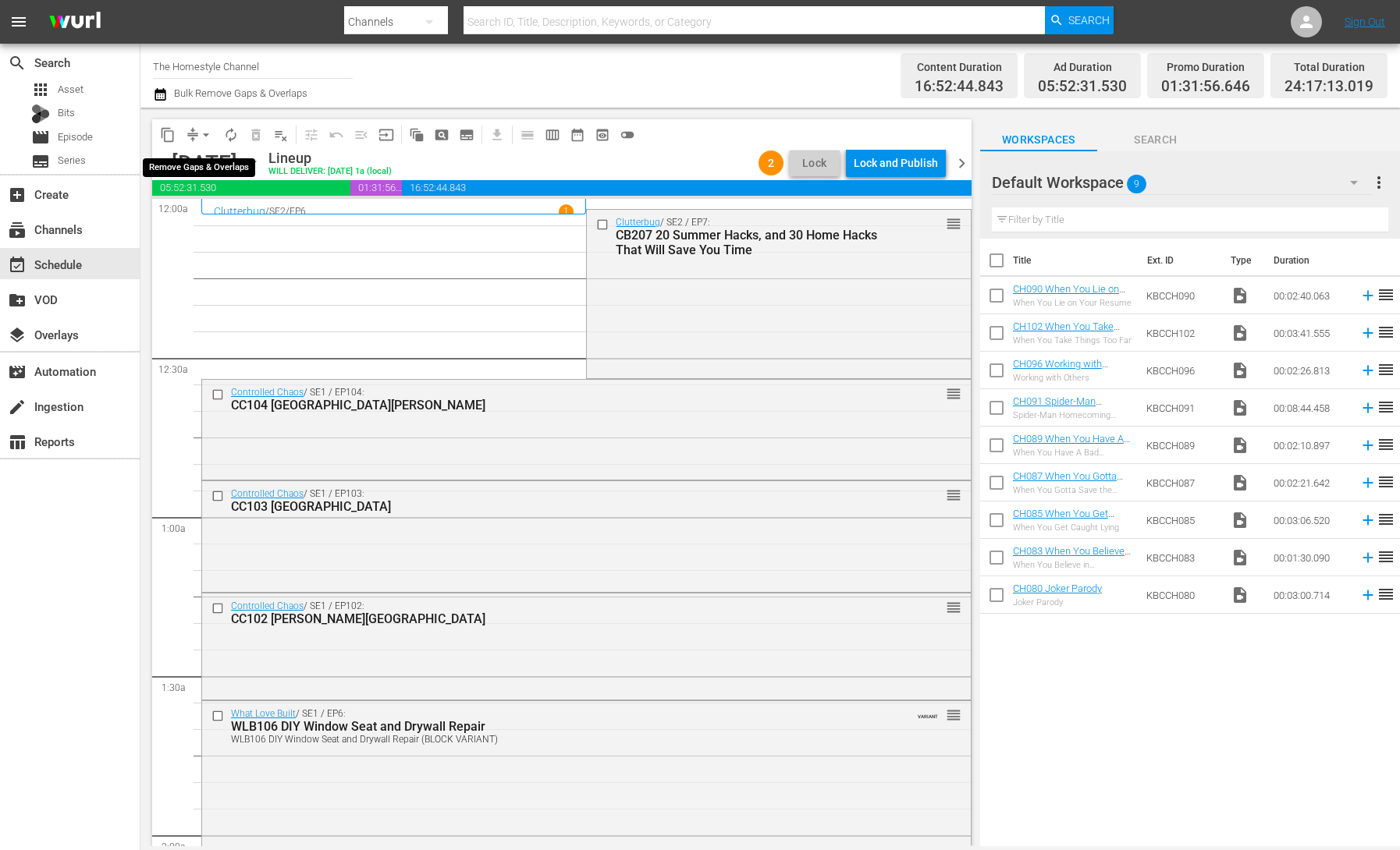
click at [199, 136] on span "arrow_drop_down" at bounding box center [207, 135] width 16 height 16
click at [226, 212] on li "Align to End of Previous Day" at bounding box center [207, 218] width 164 height 26
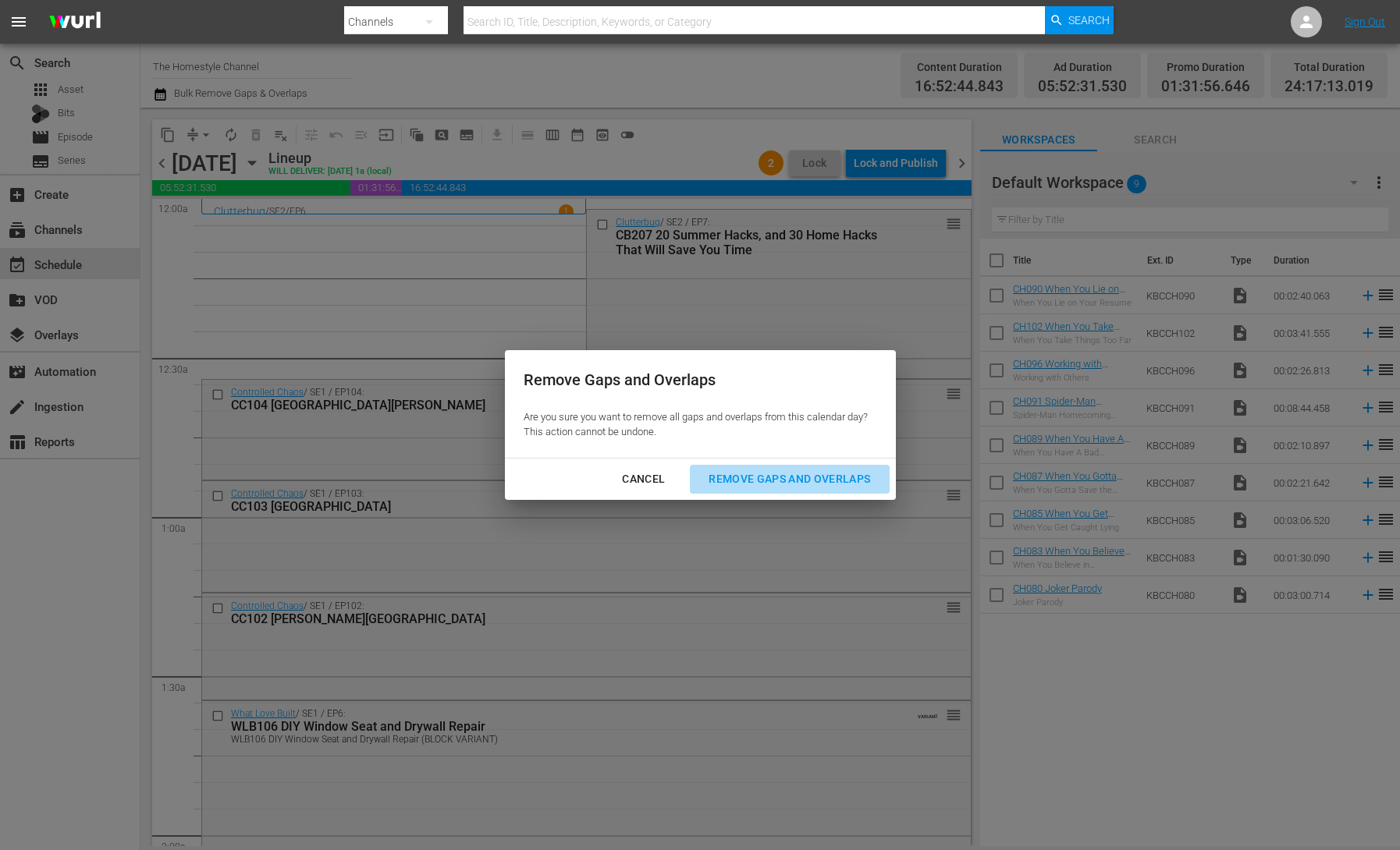
click at [806, 487] on div "Remove Gaps and Overlaps" at bounding box center [788, 480] width 187 height 20
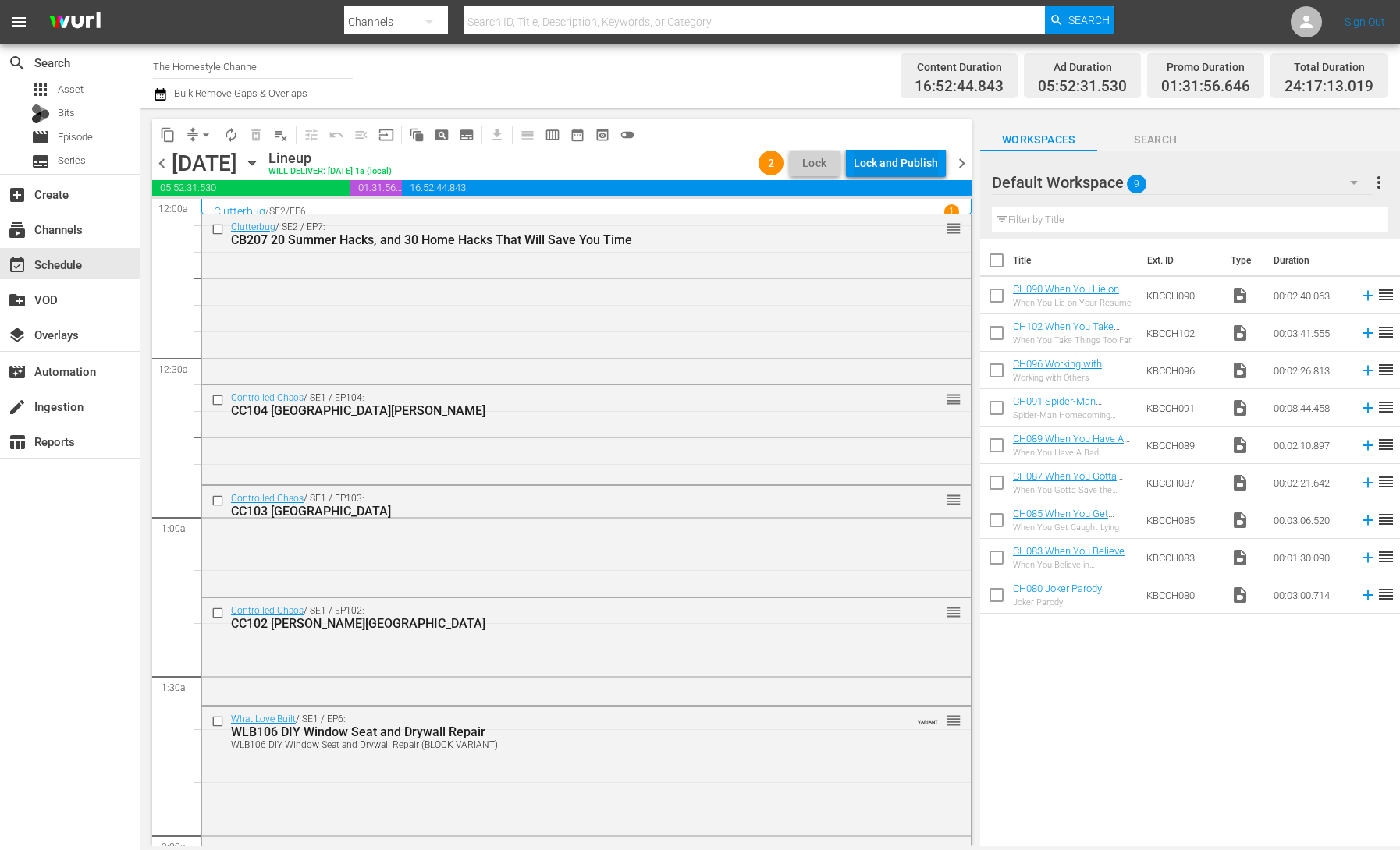
click at [896, 164] on div "Lock and Publish" at bounding box center [895, 163] width 84 height 28
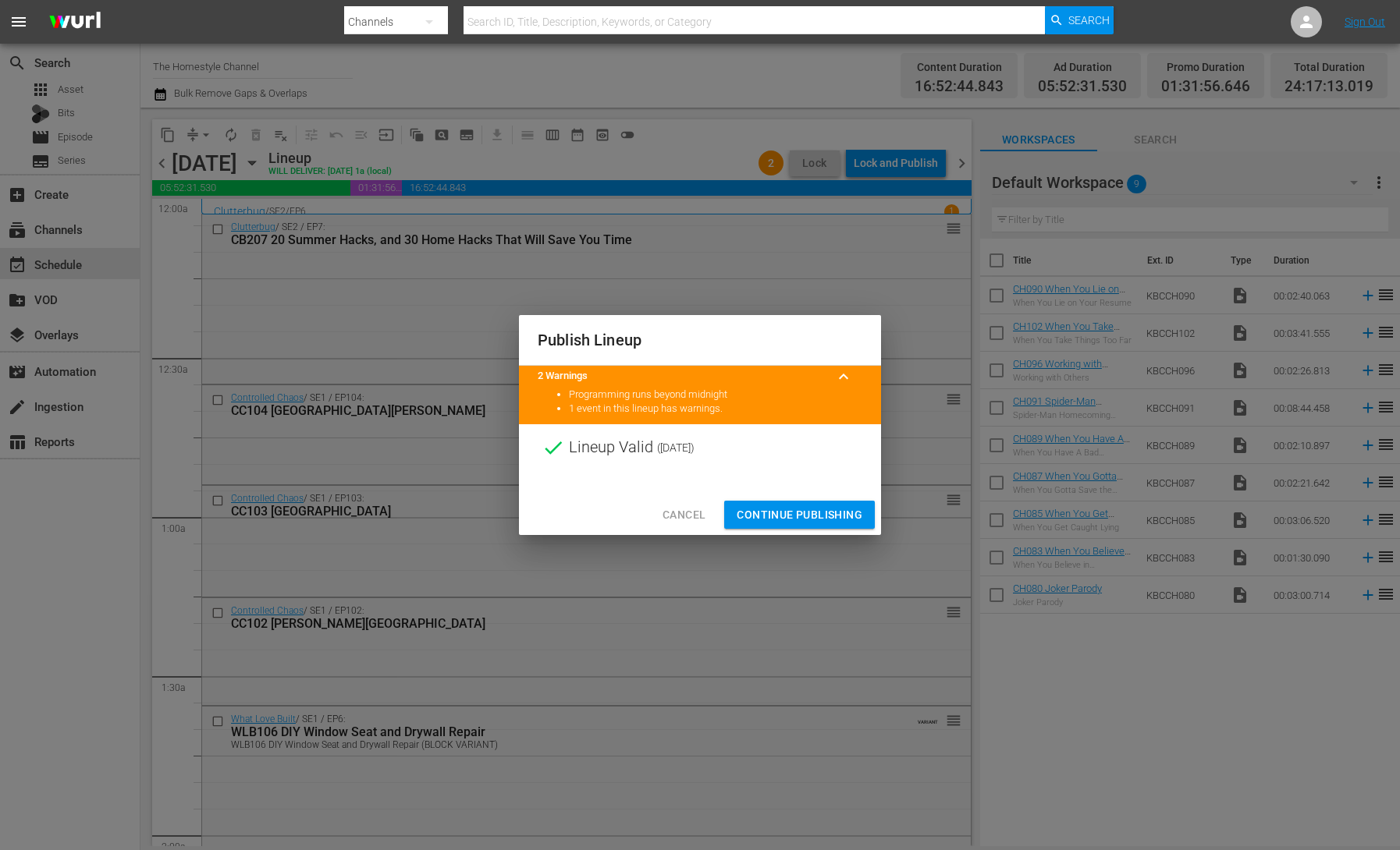
click at [818, 513] on span "Continue Publishing" at bounding box center [799, 516] width 126 height 20
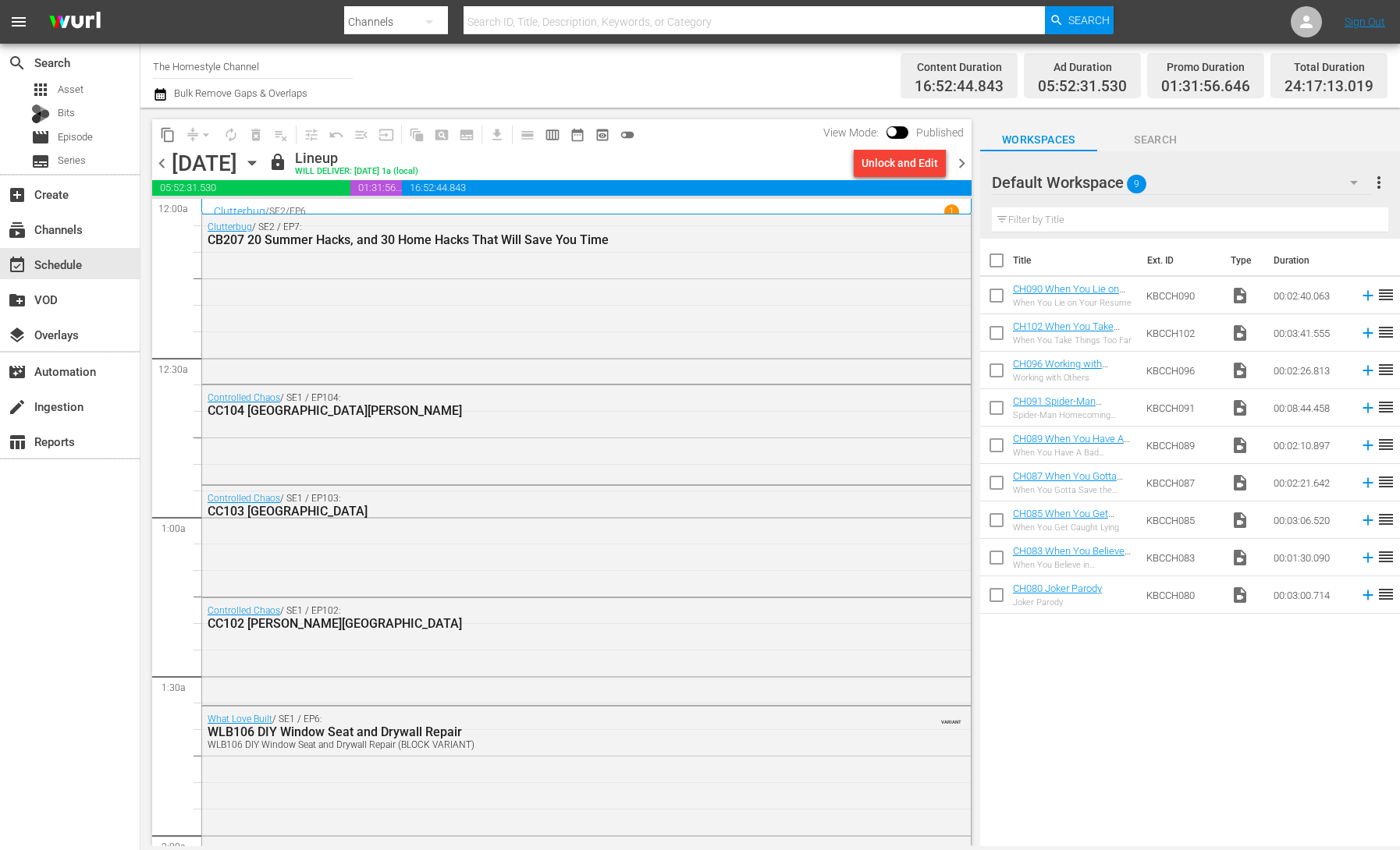
click at [260, 162] on icon "button" at bounding box center [251, 163] width 17 height 17
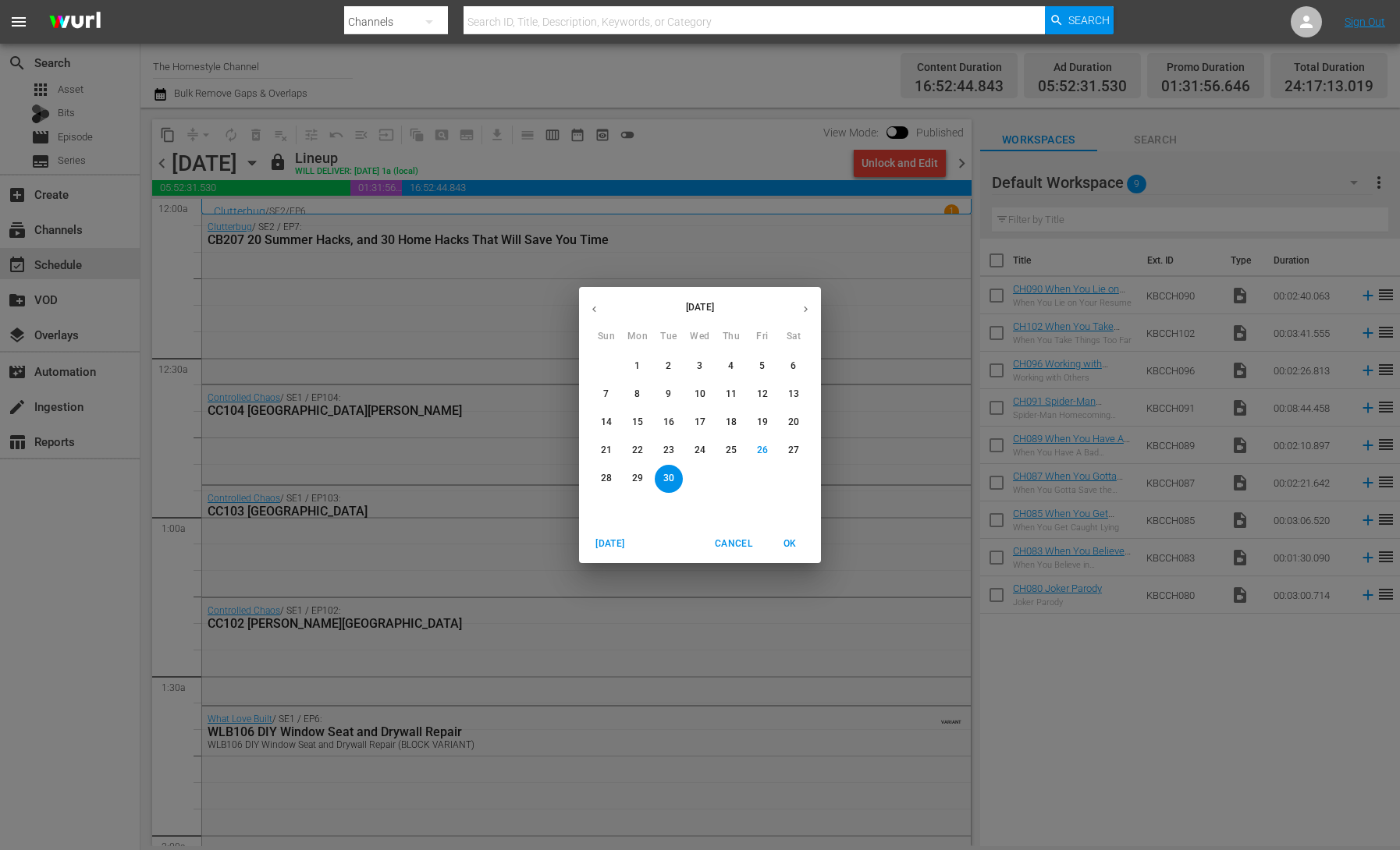
click at [697, 451] on p "24" at bounding box center [700, 450] width 11 height 13
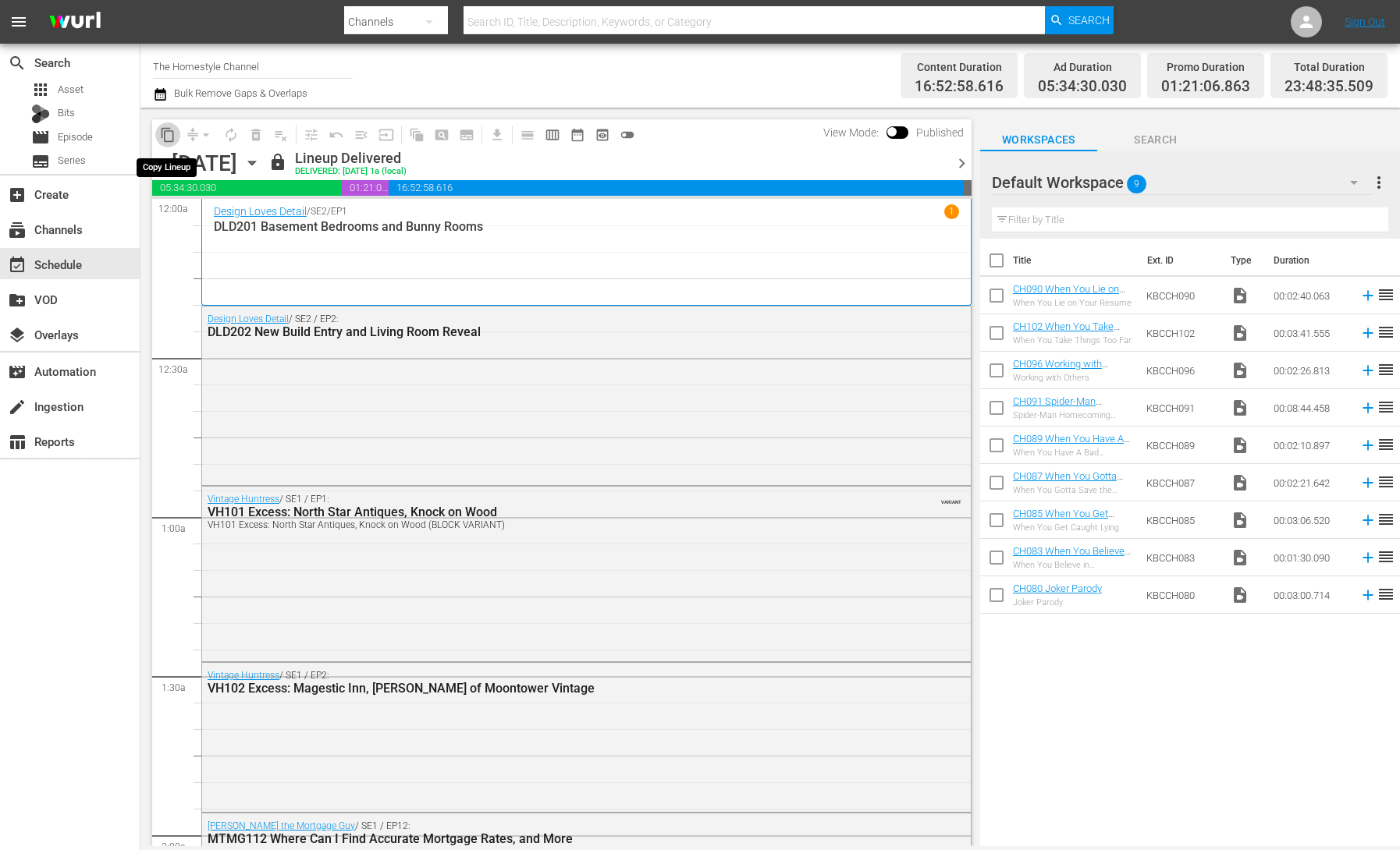
click at [167, 135] on span "content_copy" at bounding box center [168, 135] width 16 height 16
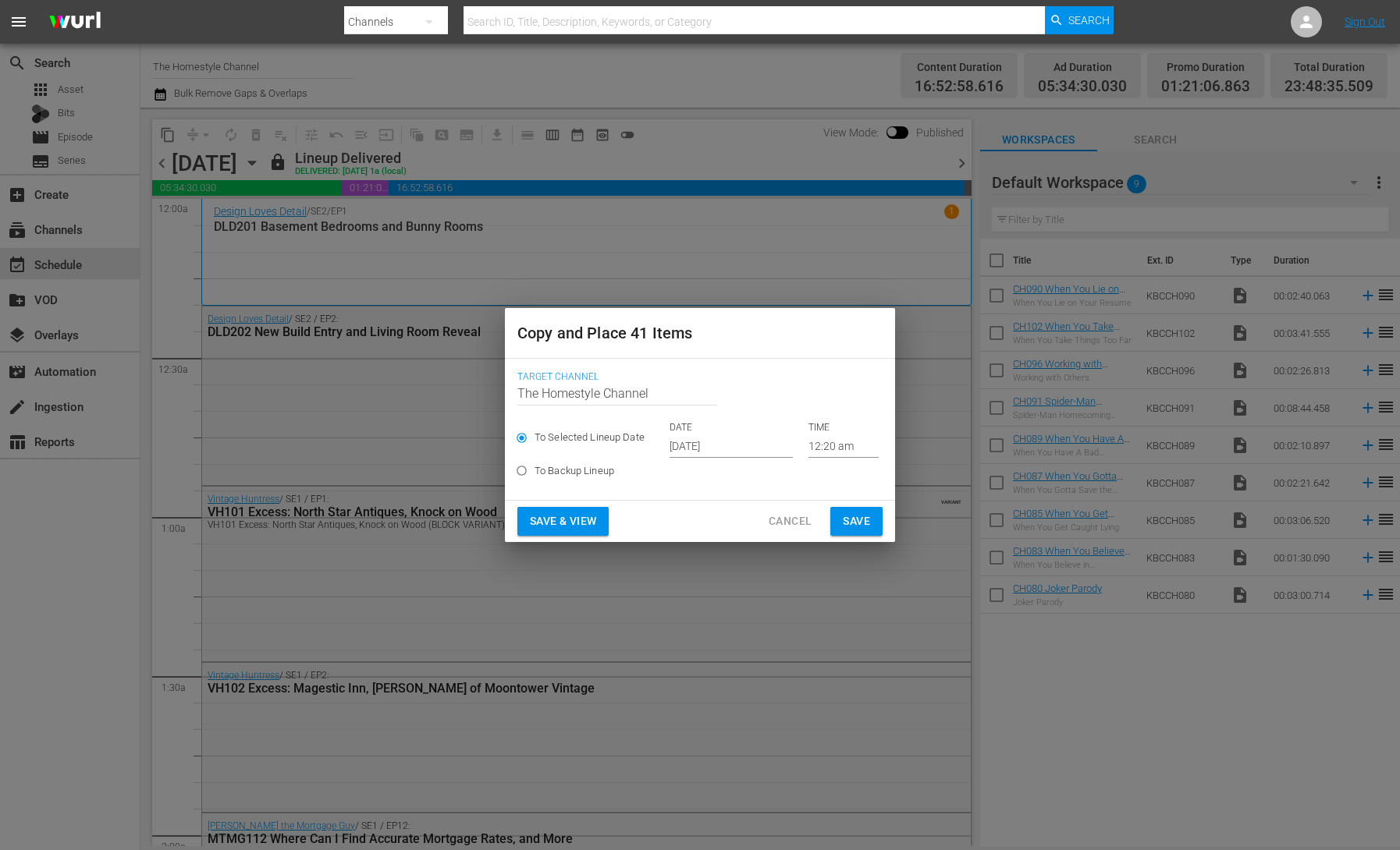
click at [688, 442] on input "[DATE]" at bounding box center [731, 445] width 124 height 23
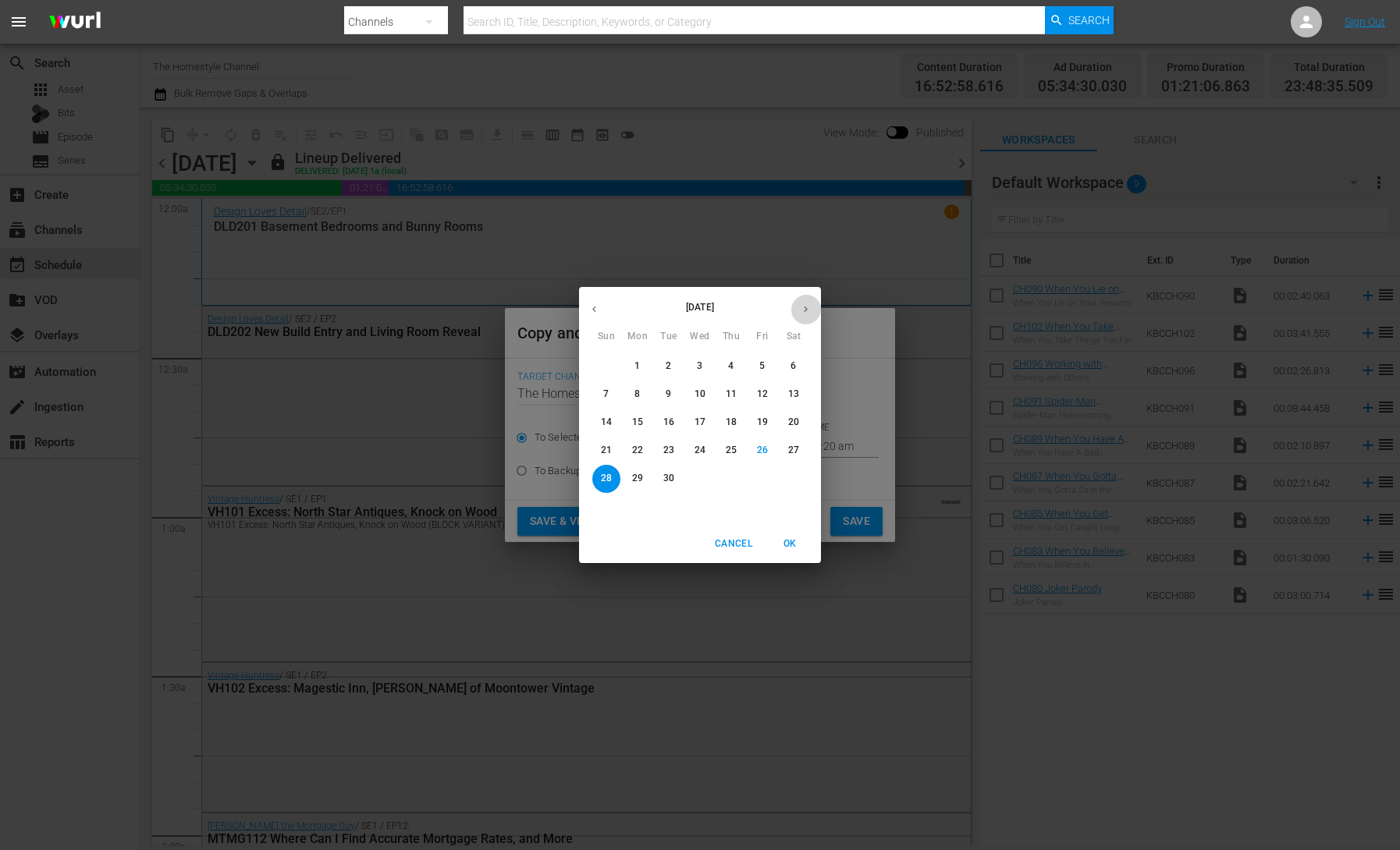
click at [804, 310] on icon "button" at bounding box center [805, 309] width 4 height 6
click at [699, 364] on p "1" at bounding box center [699, 365] width 5 height 13
type input "[DATE]"
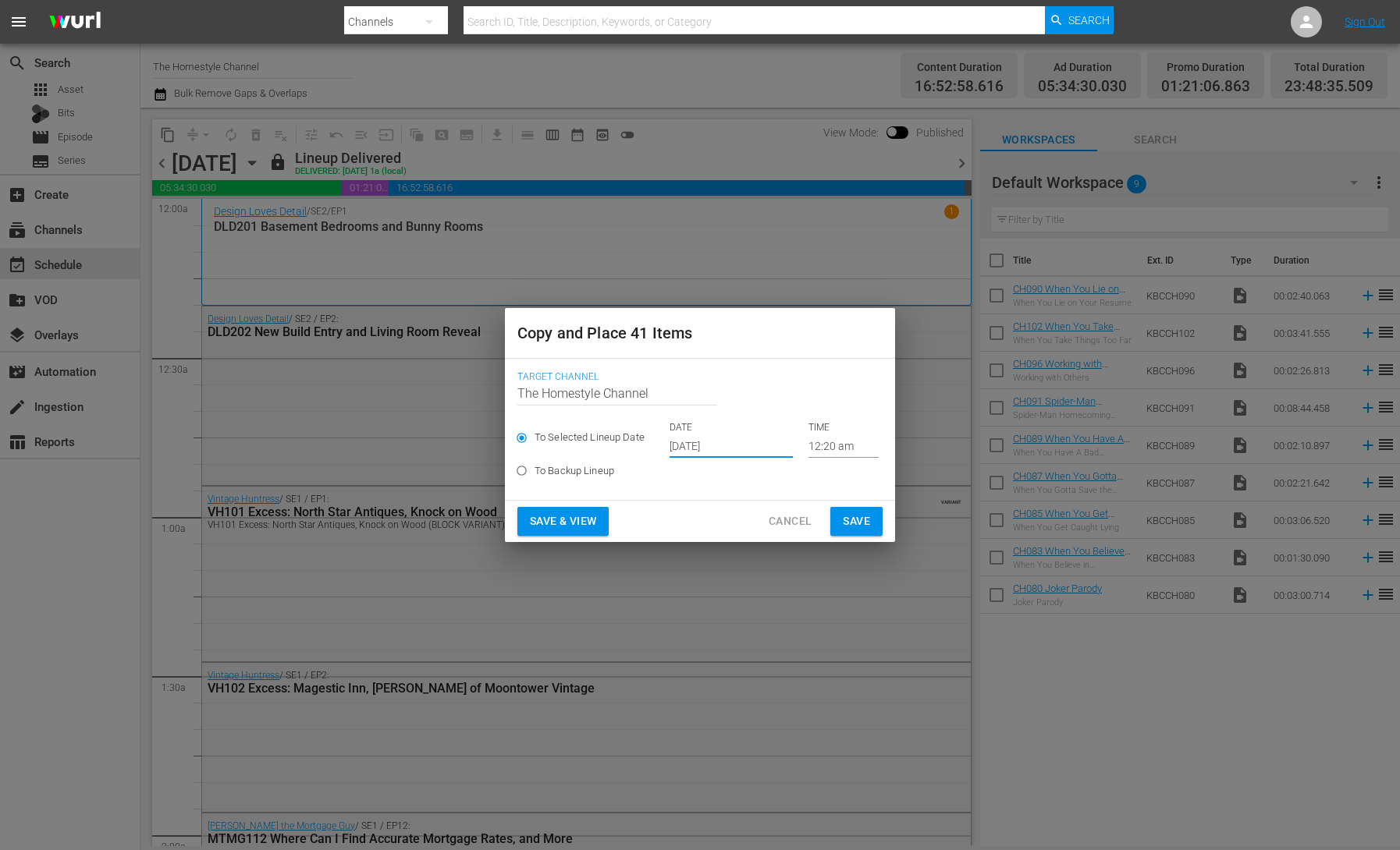
click at [578, 524] on span "Save & View" at bounding box center [563, 522] width 66 height 20
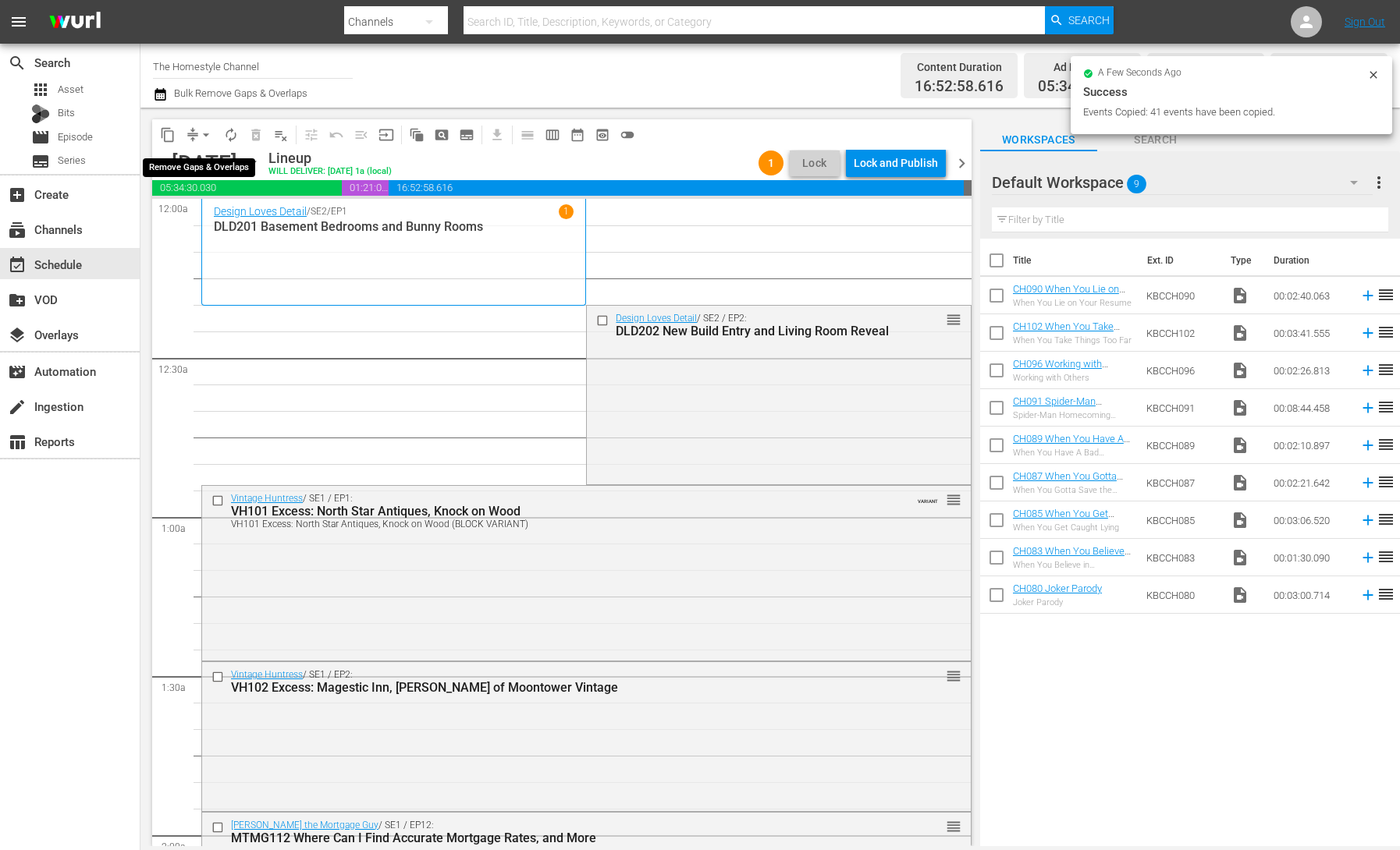
click at [199, 134] on span "arrow_drop_down" at bounding box center [207, 135] width 16 height 16
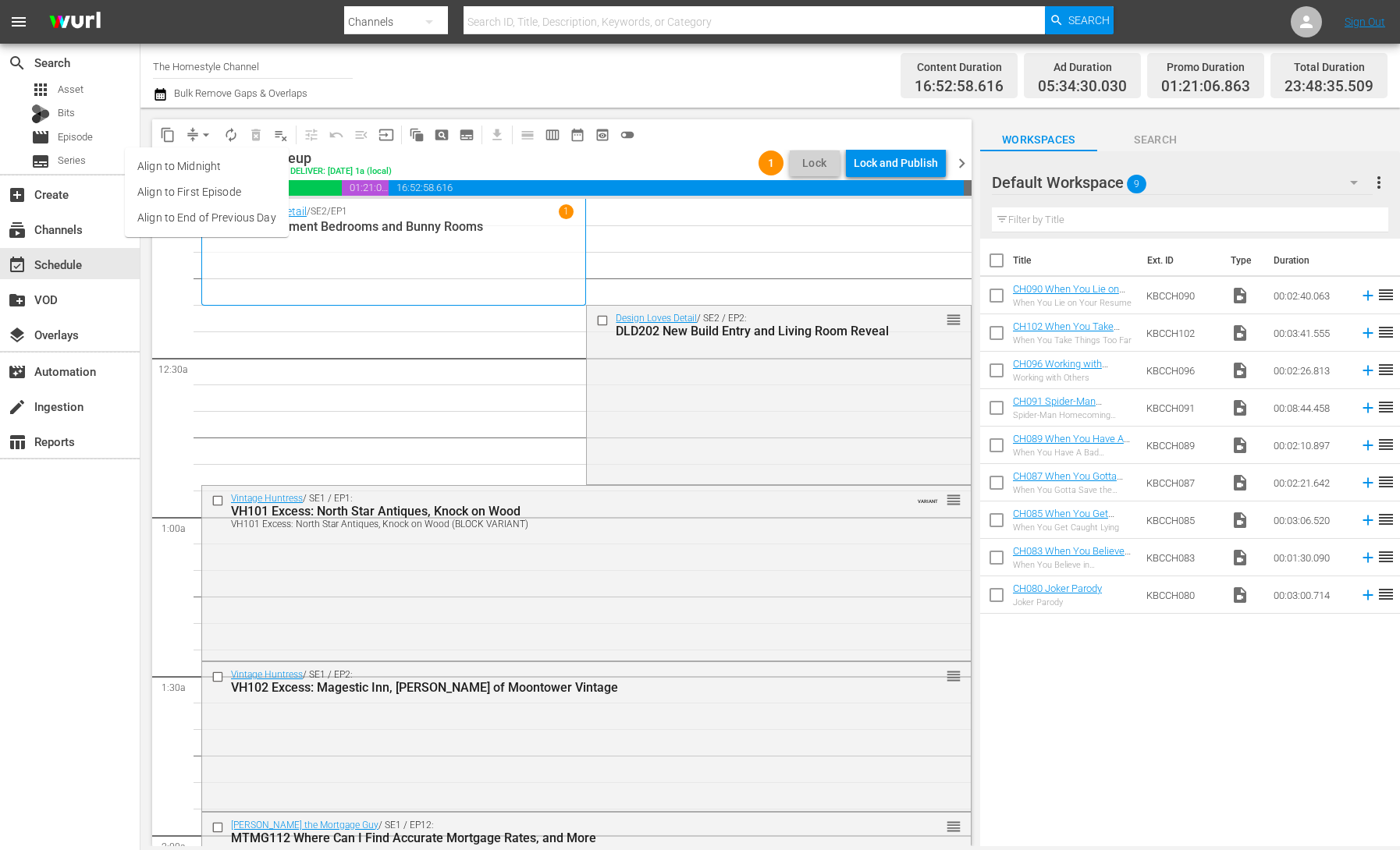
click at [235, 218] on li "Align to End of Previous Day" at bounding box center [207, 218] width 164 height 26
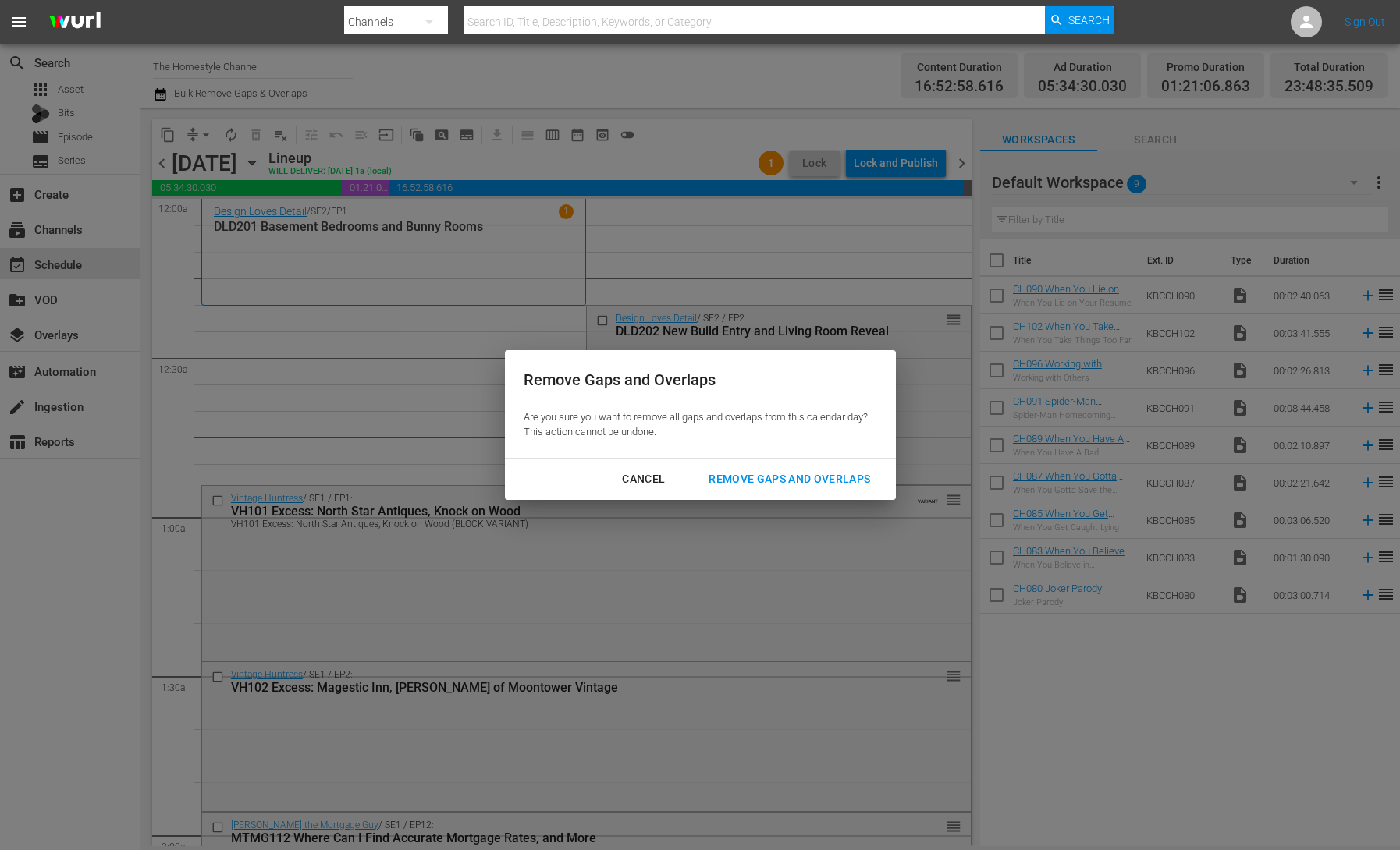
click at [750, 470] on div "Remove Gaps and Overlaps" at bounding box center [788, 480] width 187 height 20
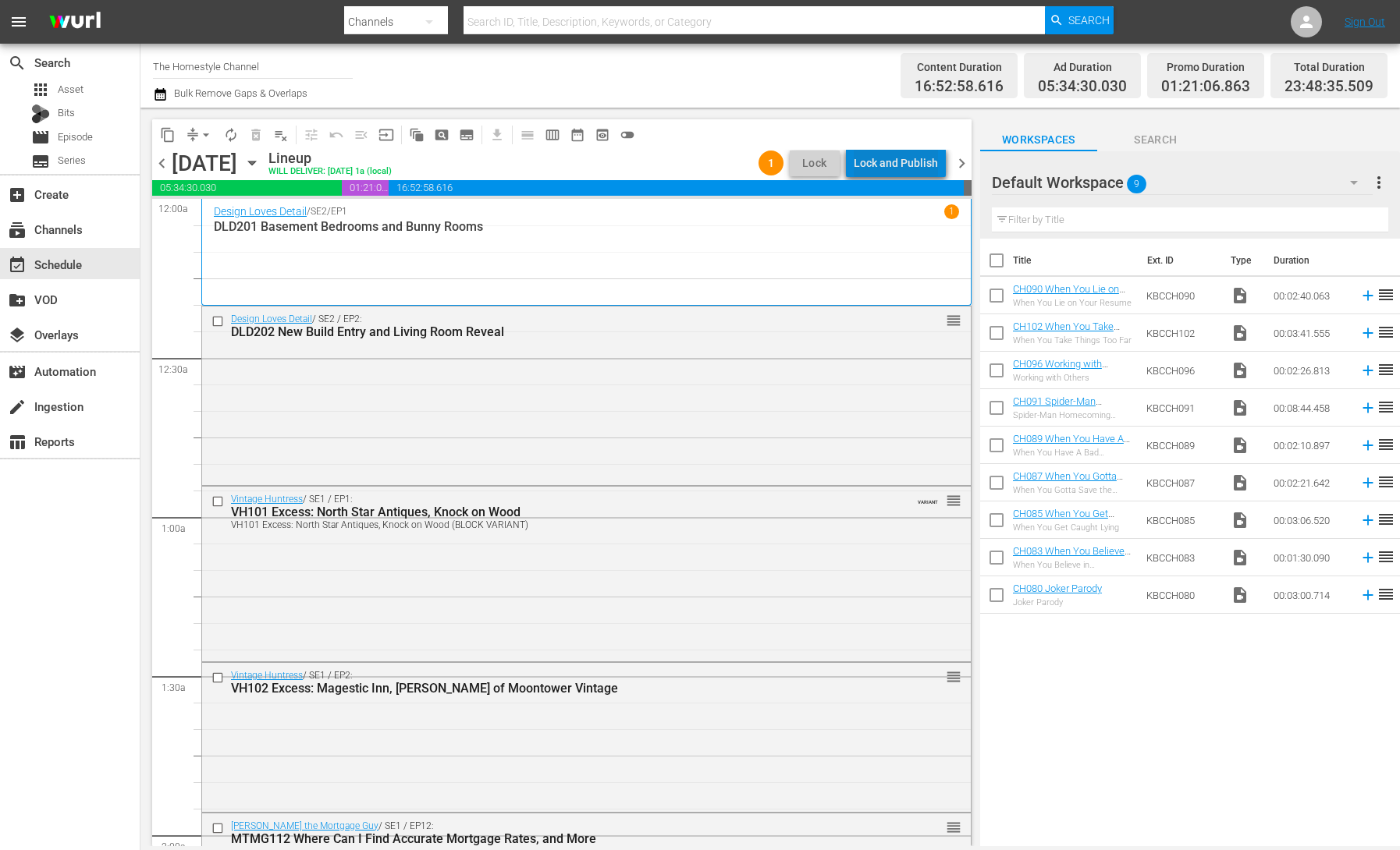
click at [909, 167] on div "Lock and Publish" at bounding box center [895, 163] width 84 height 28
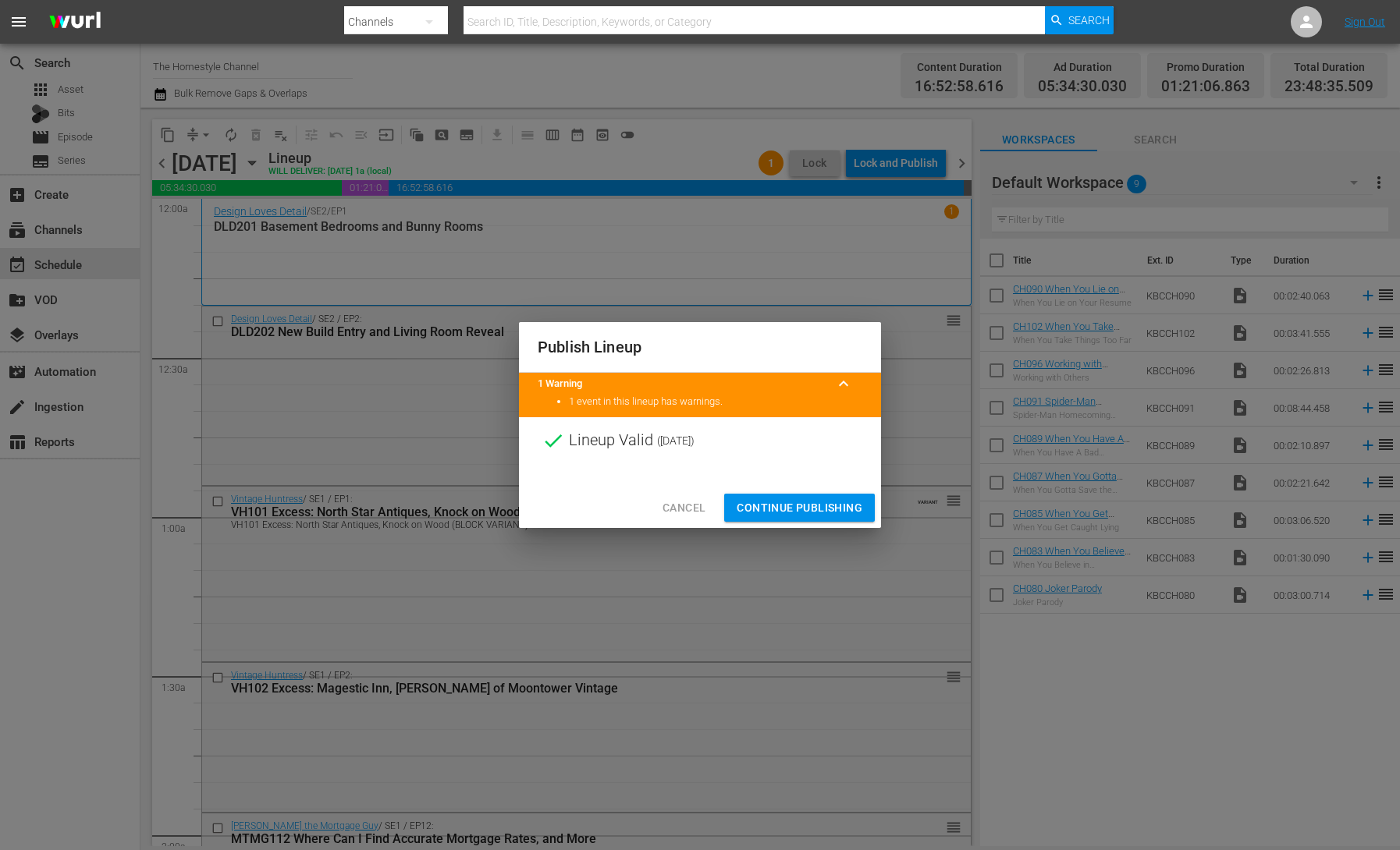
click at [795, 503] on span "Continue Publishing" at bounding box center [799, 509] width 126 height 20
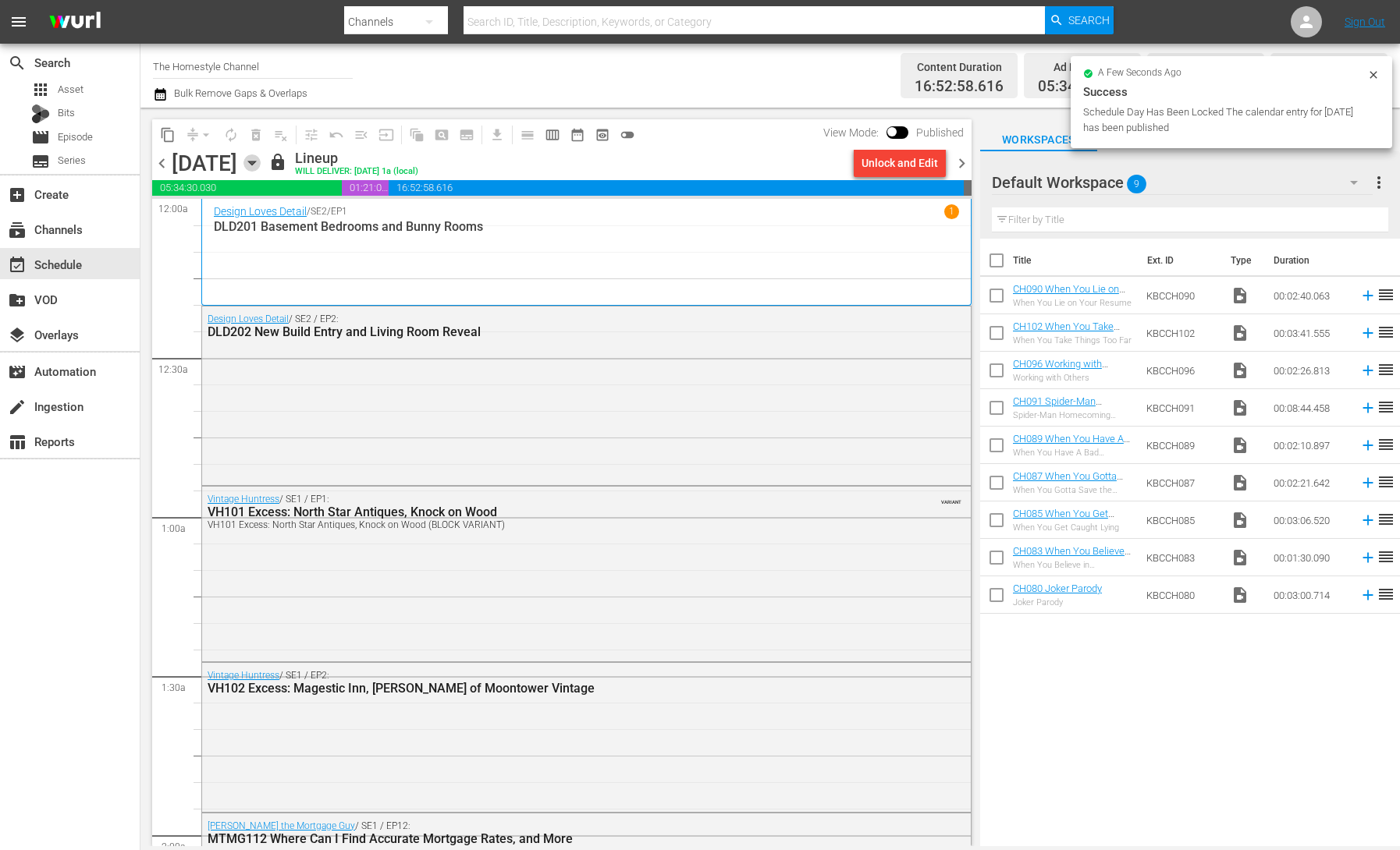
click at [260, 167] on icon "button" at bounding box center [251, 163] width 17 height 17
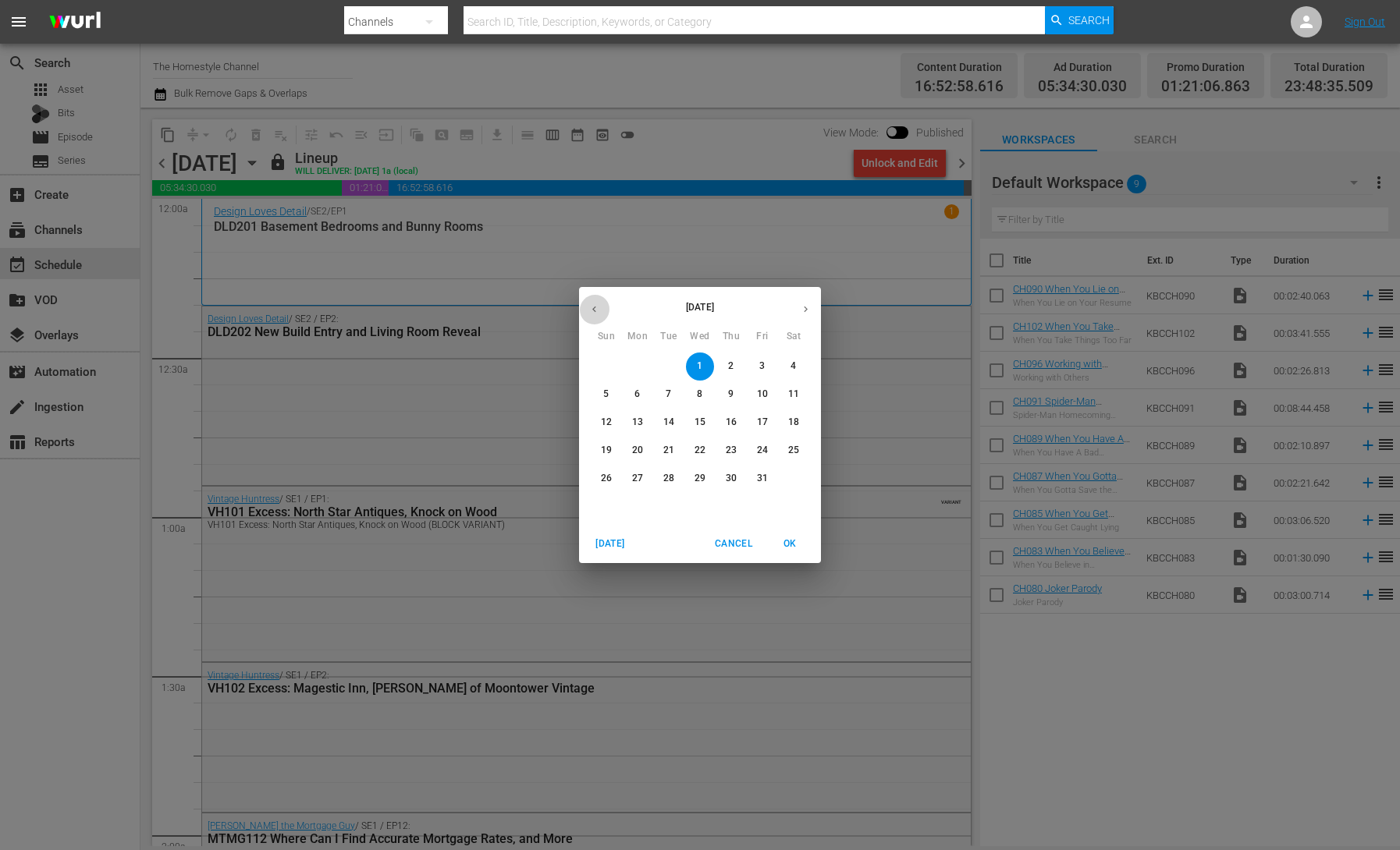
click at [592, 306] on icon "button" at bounding box center [595, 309] width 12 height 12
click at [728, 454] on p "25" at bounding box center [730, 450] width 11 height 13
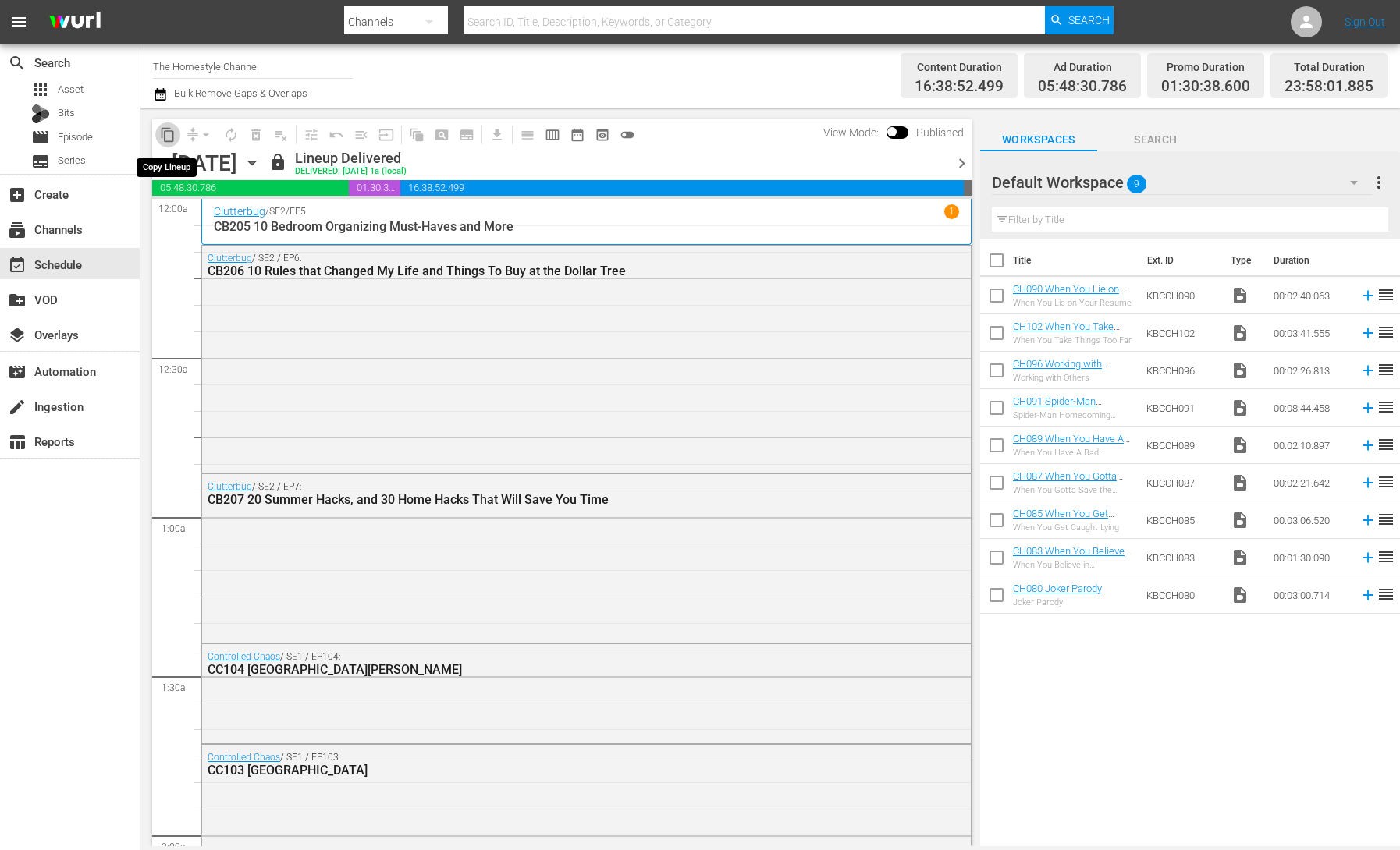
click at [174, 139] on span "content_copy" at bounding box center [168, 135] width 16 height 16
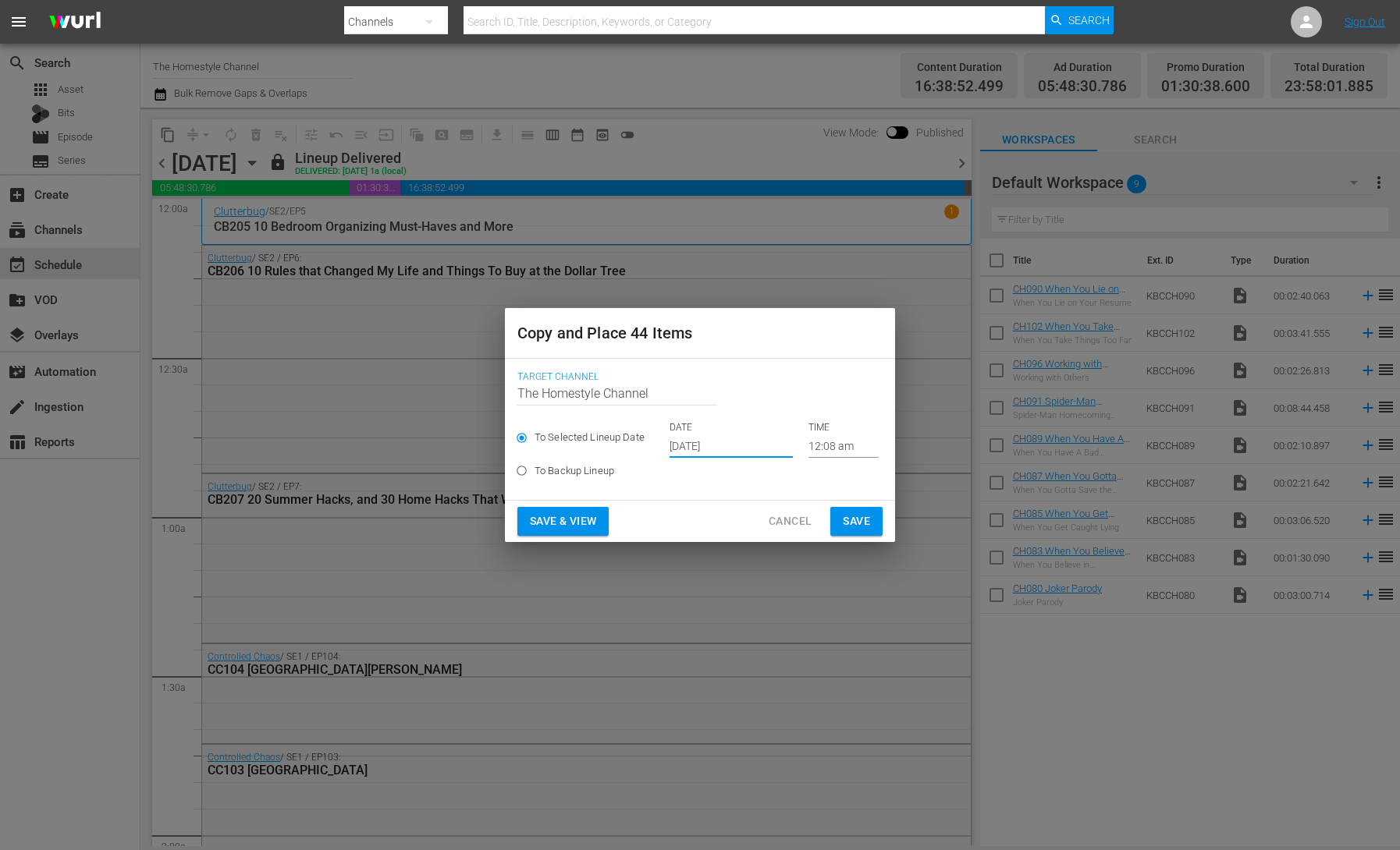
click at [702, 445] on input "[DATE]" at bounding box center [731, 445] width 124 height 23
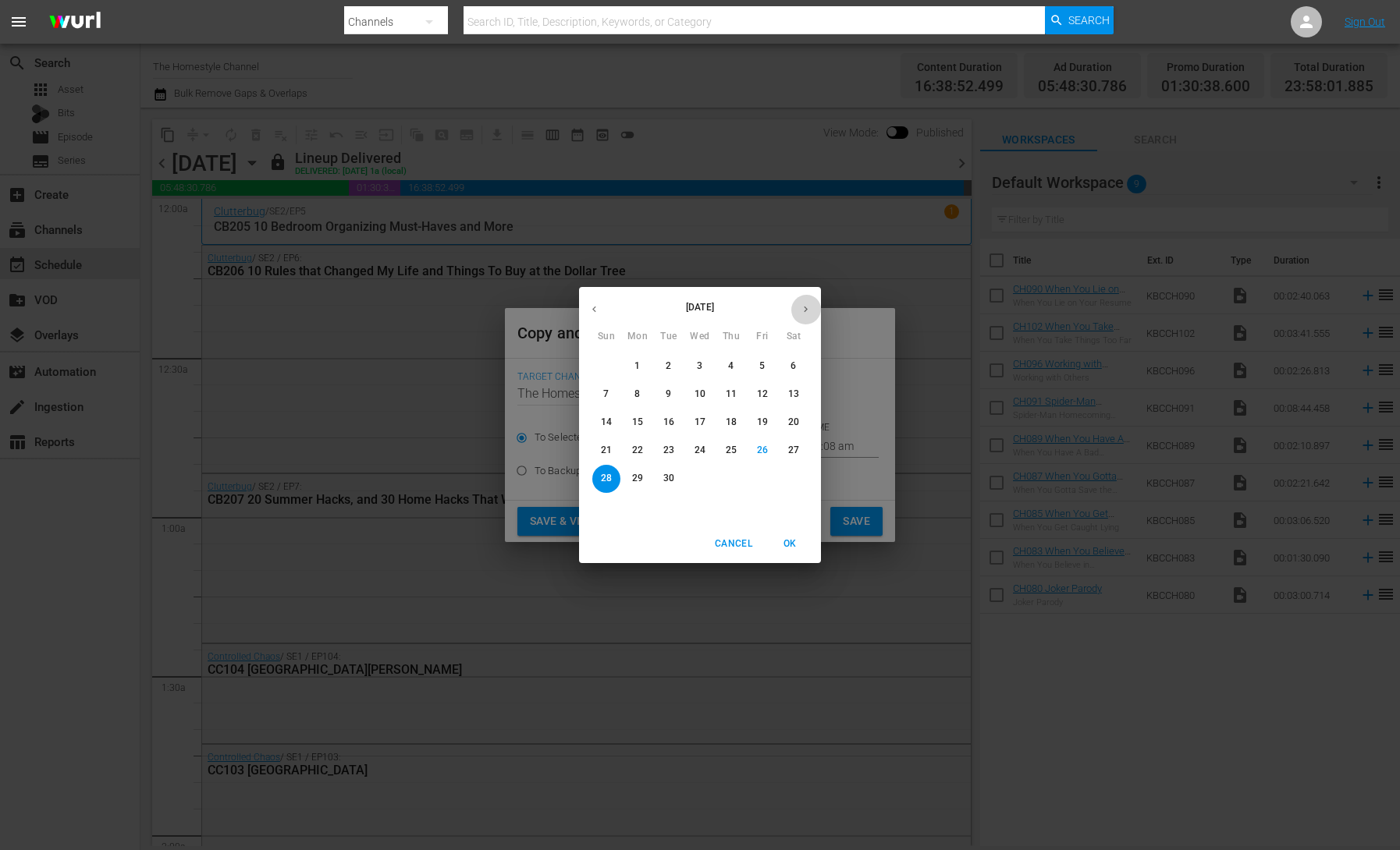
click at [804, 310] on icon "button" at bounding box center [805, 309] width 4 height 6
click at [735, 367] on span "2" at bounding box center [731, 365] width 28 height 13
type input "[DATE]"
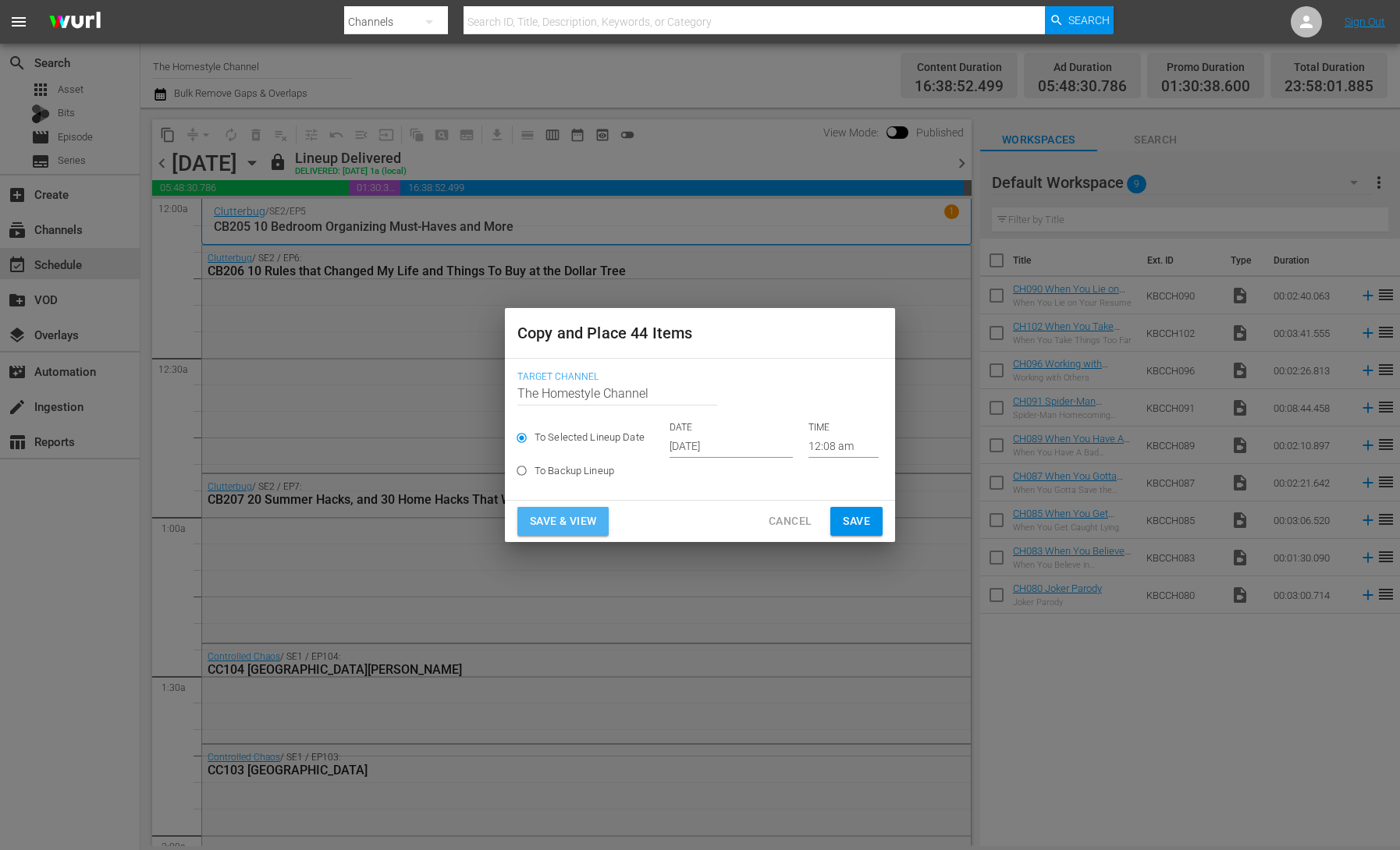
click at [592, 518] on span "Save & View" at bounding box center [563, 522] width 66 height 20
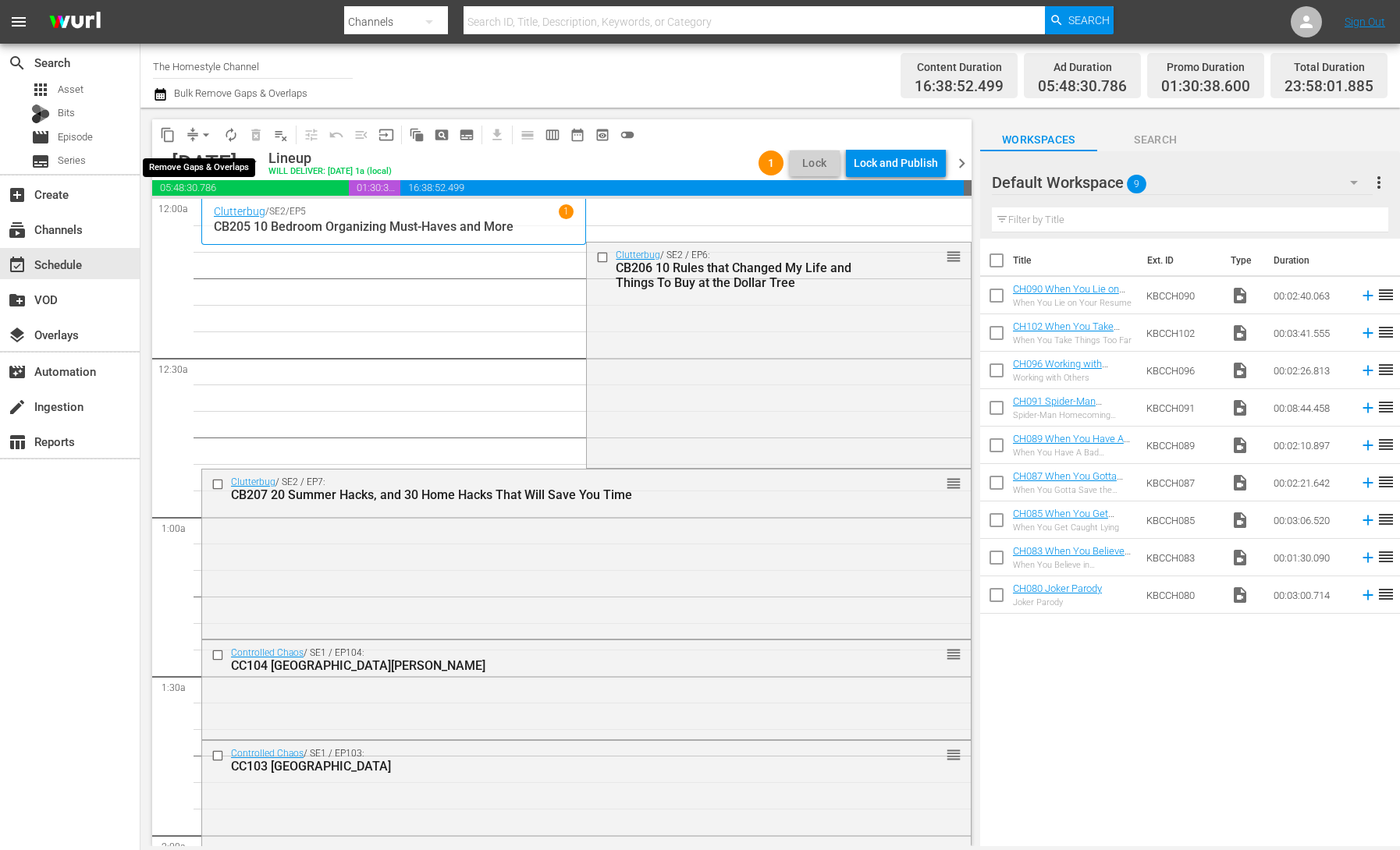
click at [202, 137] on span "arrow_drop_down" at bounding box center [207, 135] width 16 height 16
click at [215, 212] on li "Align to End of Previous Day" at bounding box center [207, 218] width 164 height 26
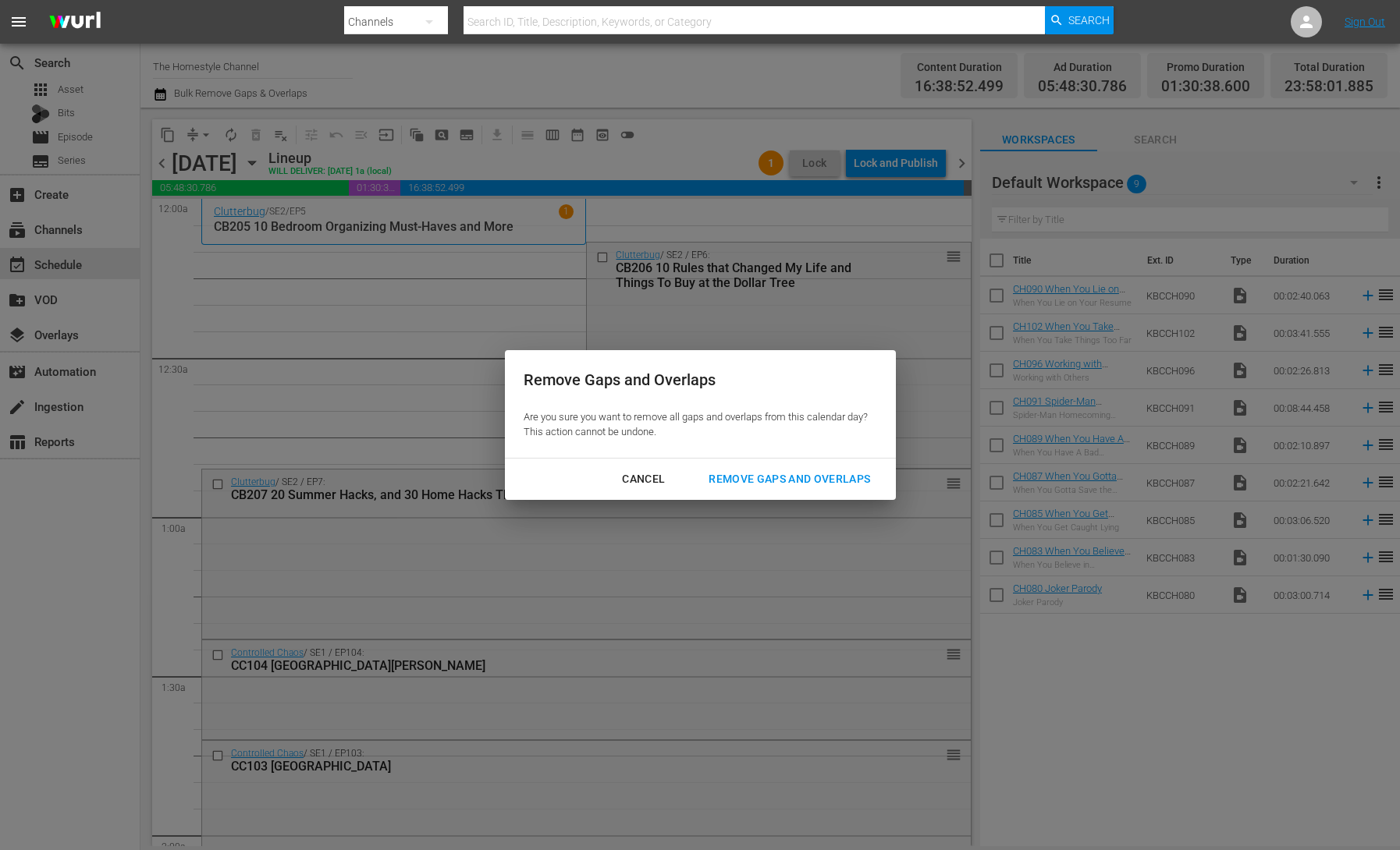
click at [827, 484] on div "Remove Gaps and Overlaps" at bounding box center [788, 480] width 187 height 20
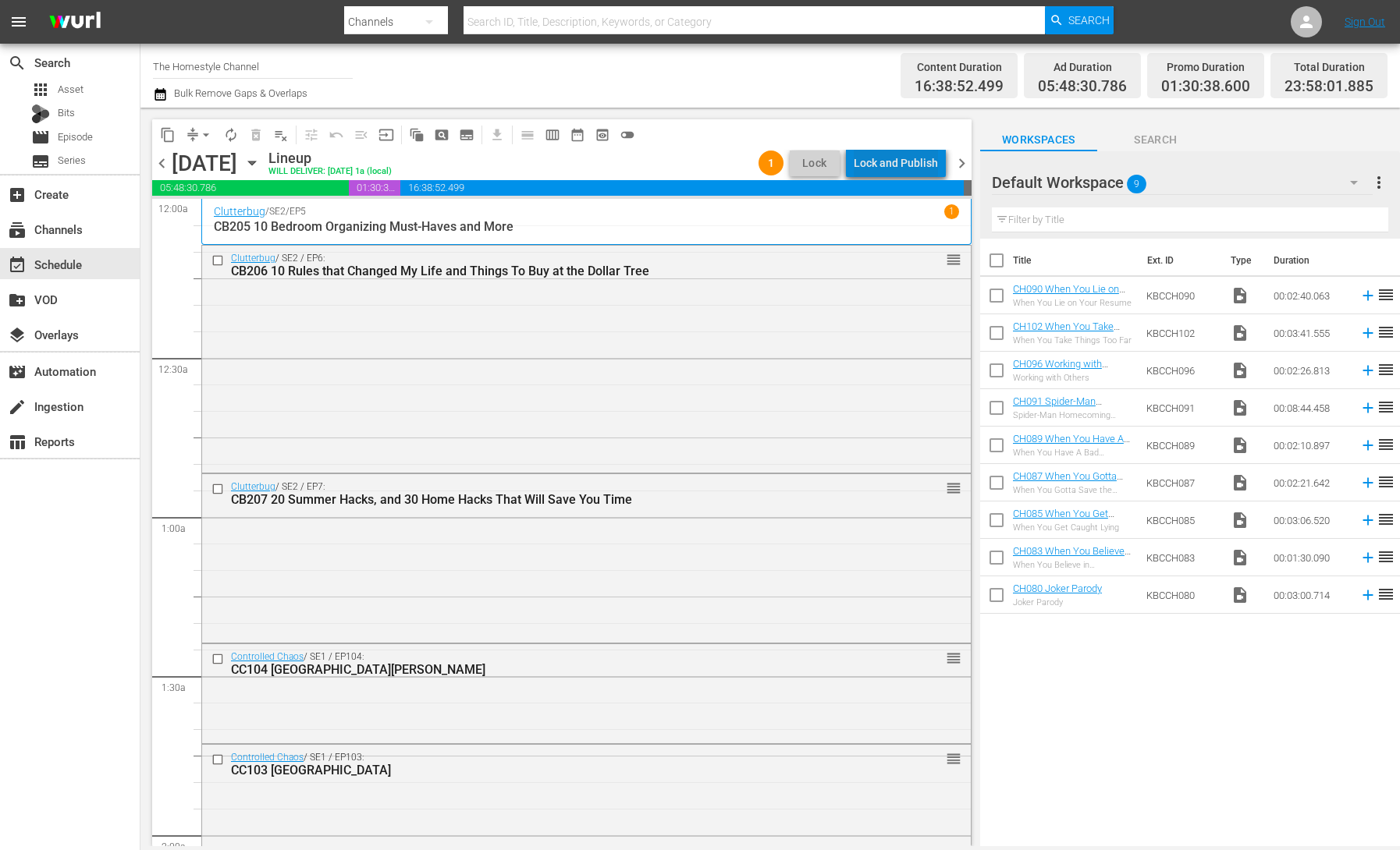
click at [910, 162] on div "Lock and Publish" at bounding box center [895, 163] width 84 height 28
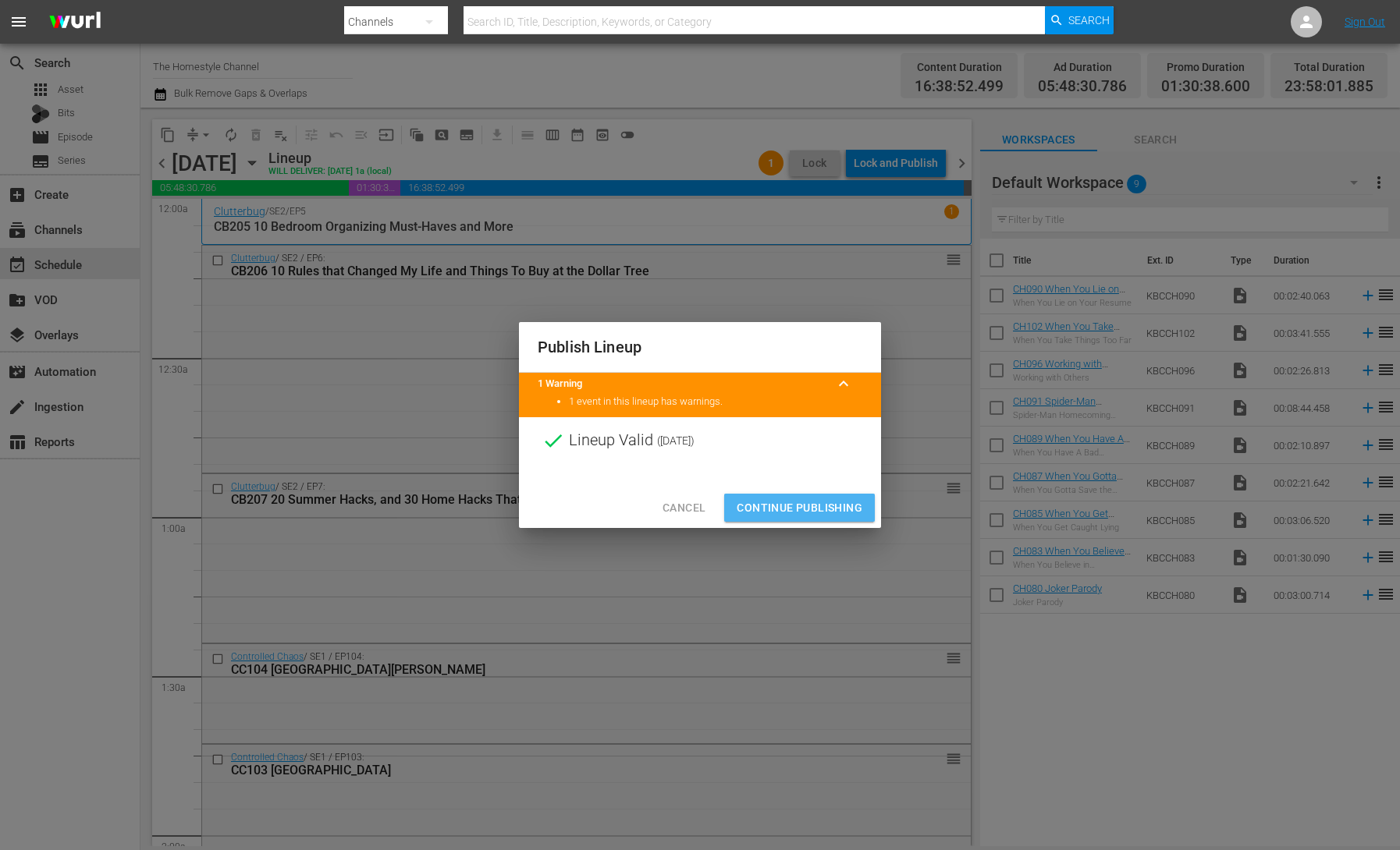
click at [819, 504] on span "Continue Publishing" at bounding box center [799, 509] width 126 height 20
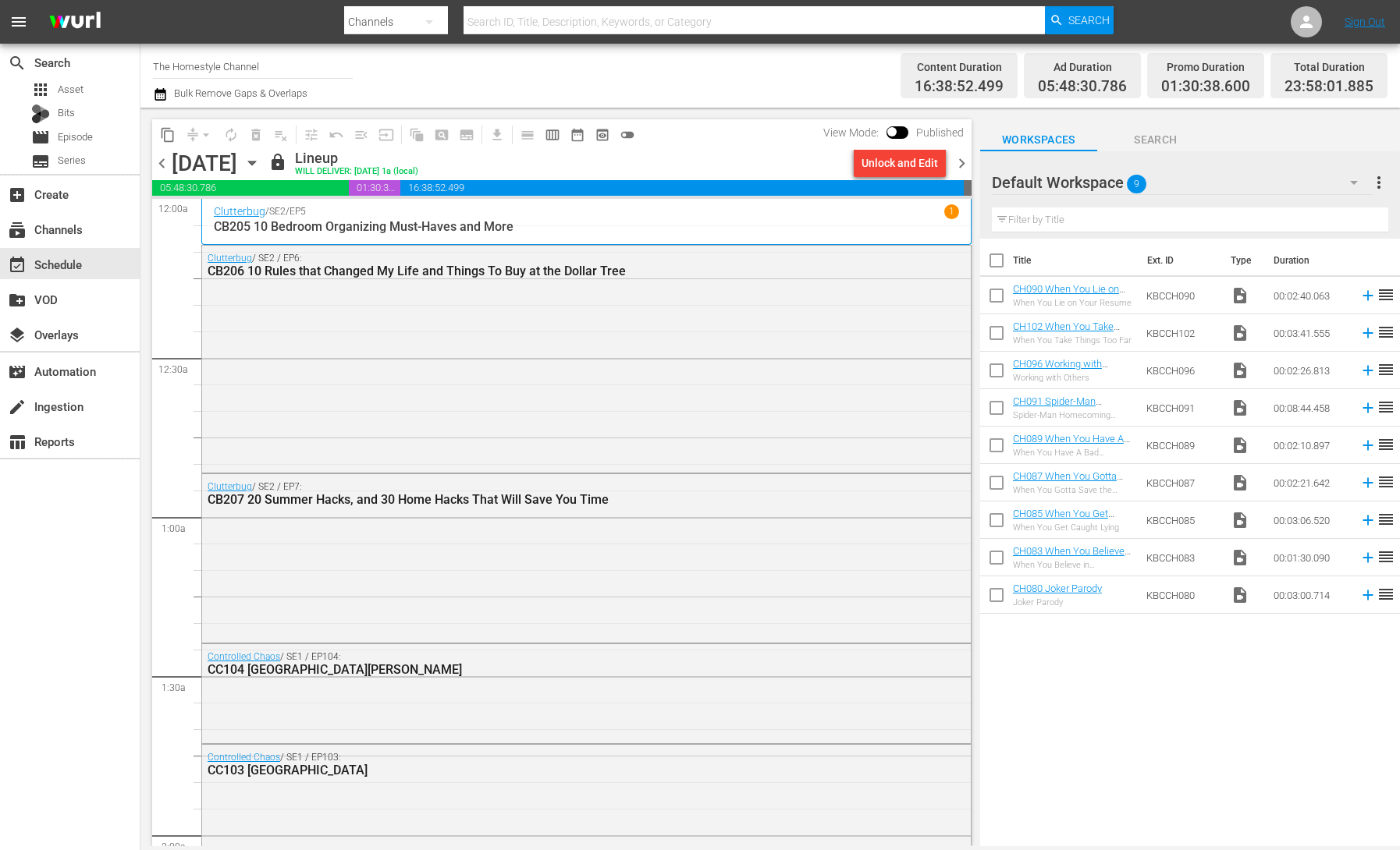
click at [255, 163] on icon "button" at bounding box center [251, 164] width 7 height 4
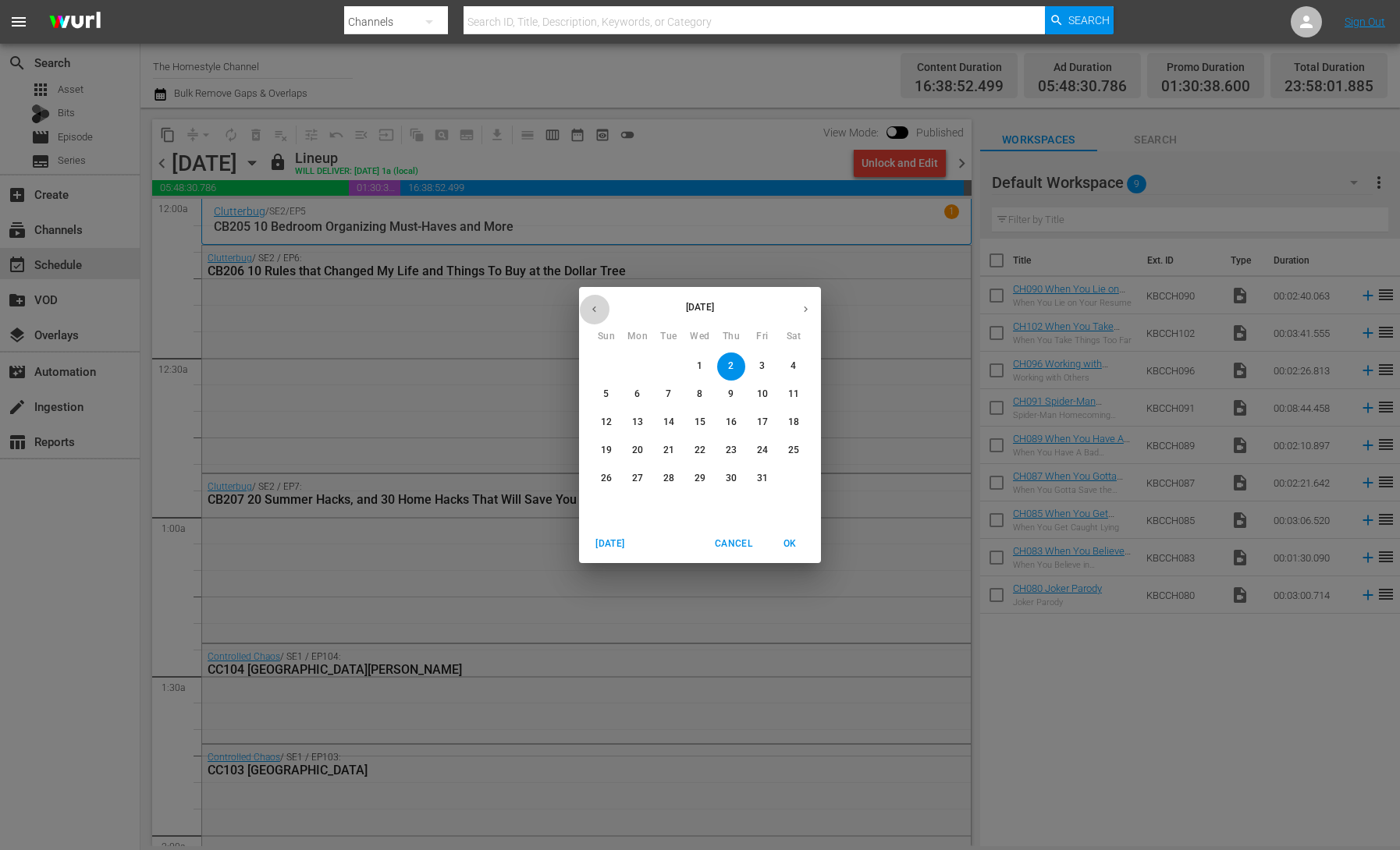
click at [591, 311] on icon "button" at bounding box center [595, 309] width 12 height 12
click at [761, 451] on p "26" at bounding box center [761, 450] width 11 height 13
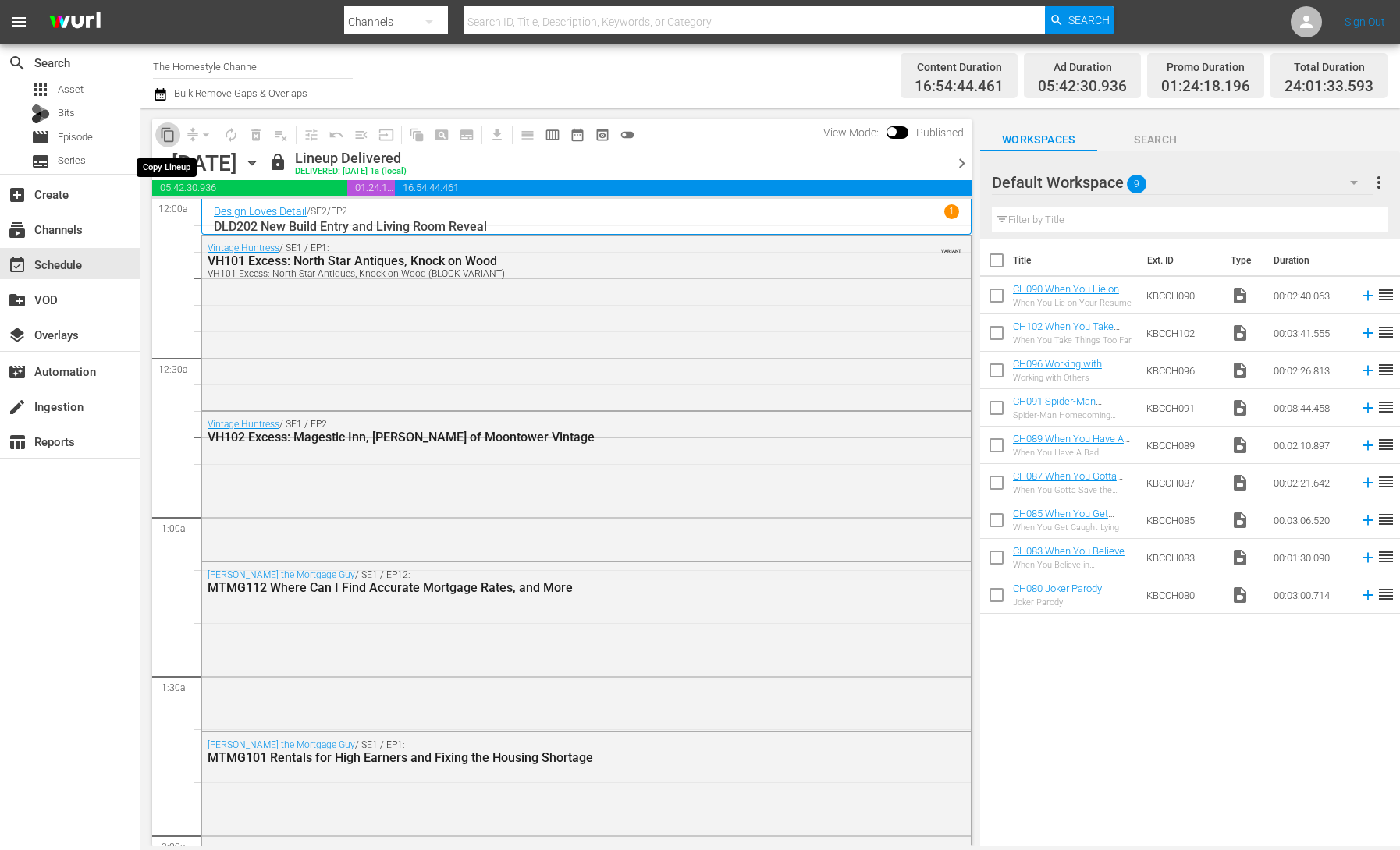
click at [170, 138] on span "content_copy" at bounding box center [168, 135] width 16 height 16
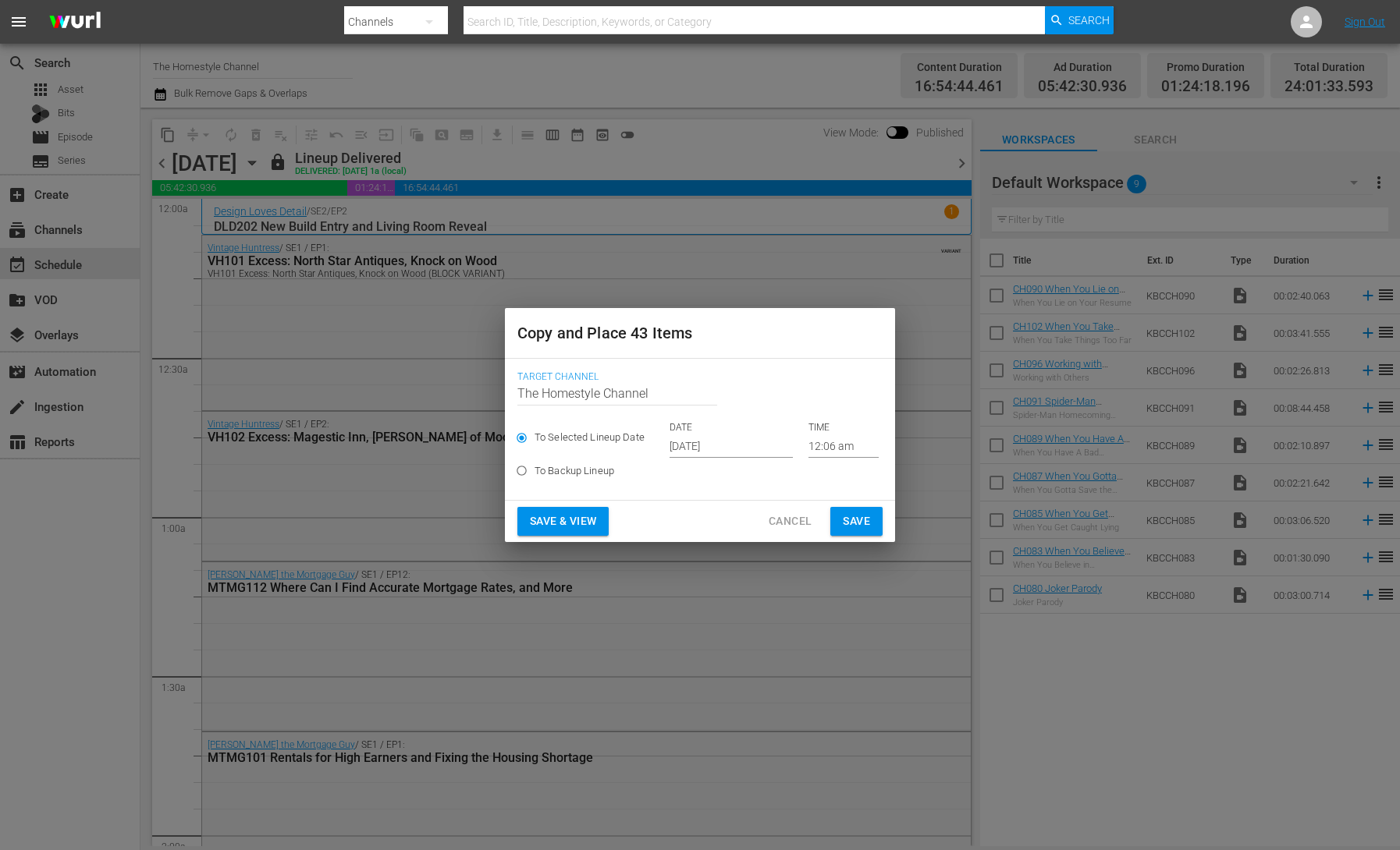
click at [712, 446] on input "[DATE]" at bounding box center [731, 445] width 124 height 23
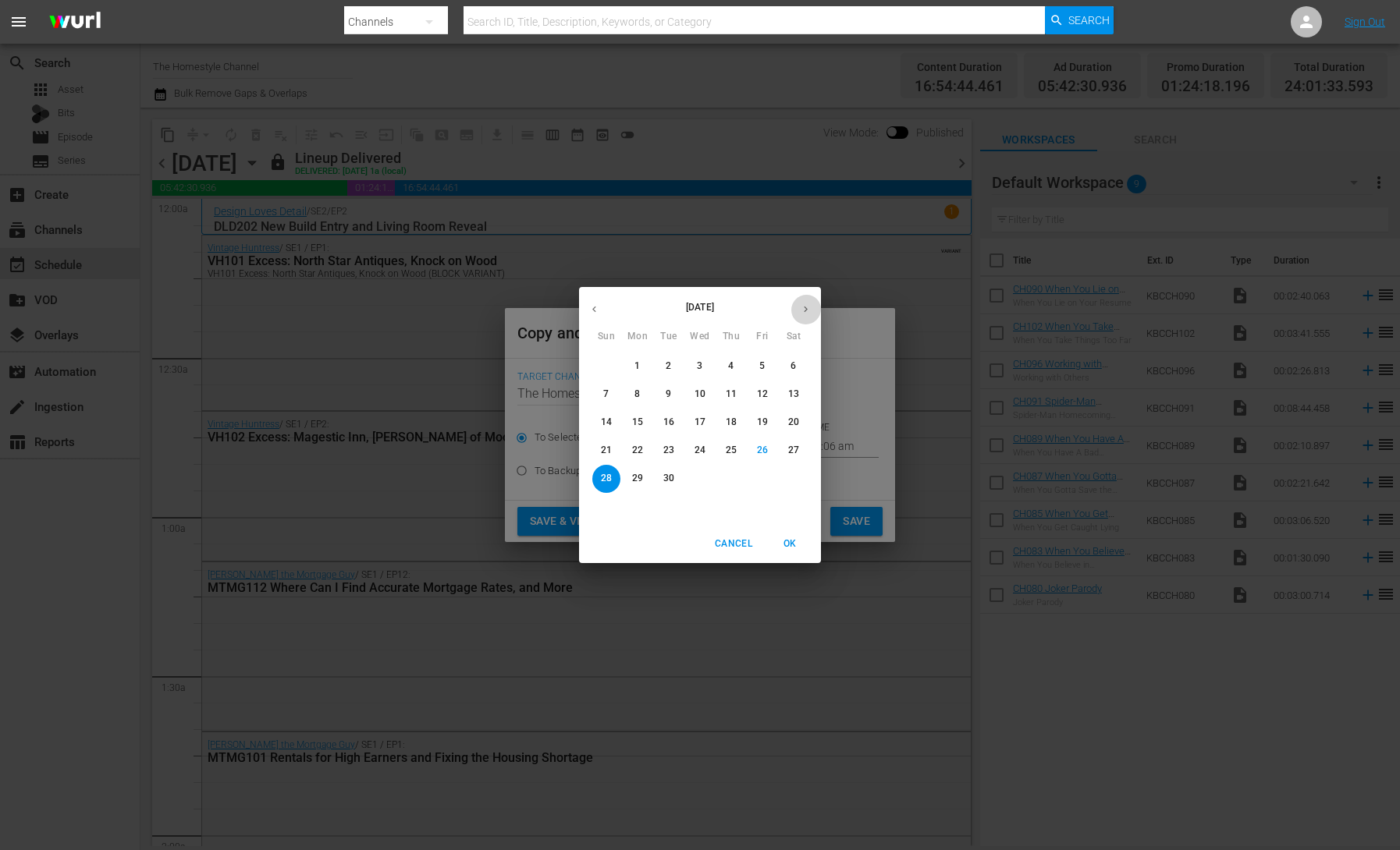
click at [795, 310] on button "button" at bounding box center [805, 309] width 30 height 30
click at [757, 363] on span "3" at bounding box center [762, 365] width 28 height 13
type input "[DATE]"
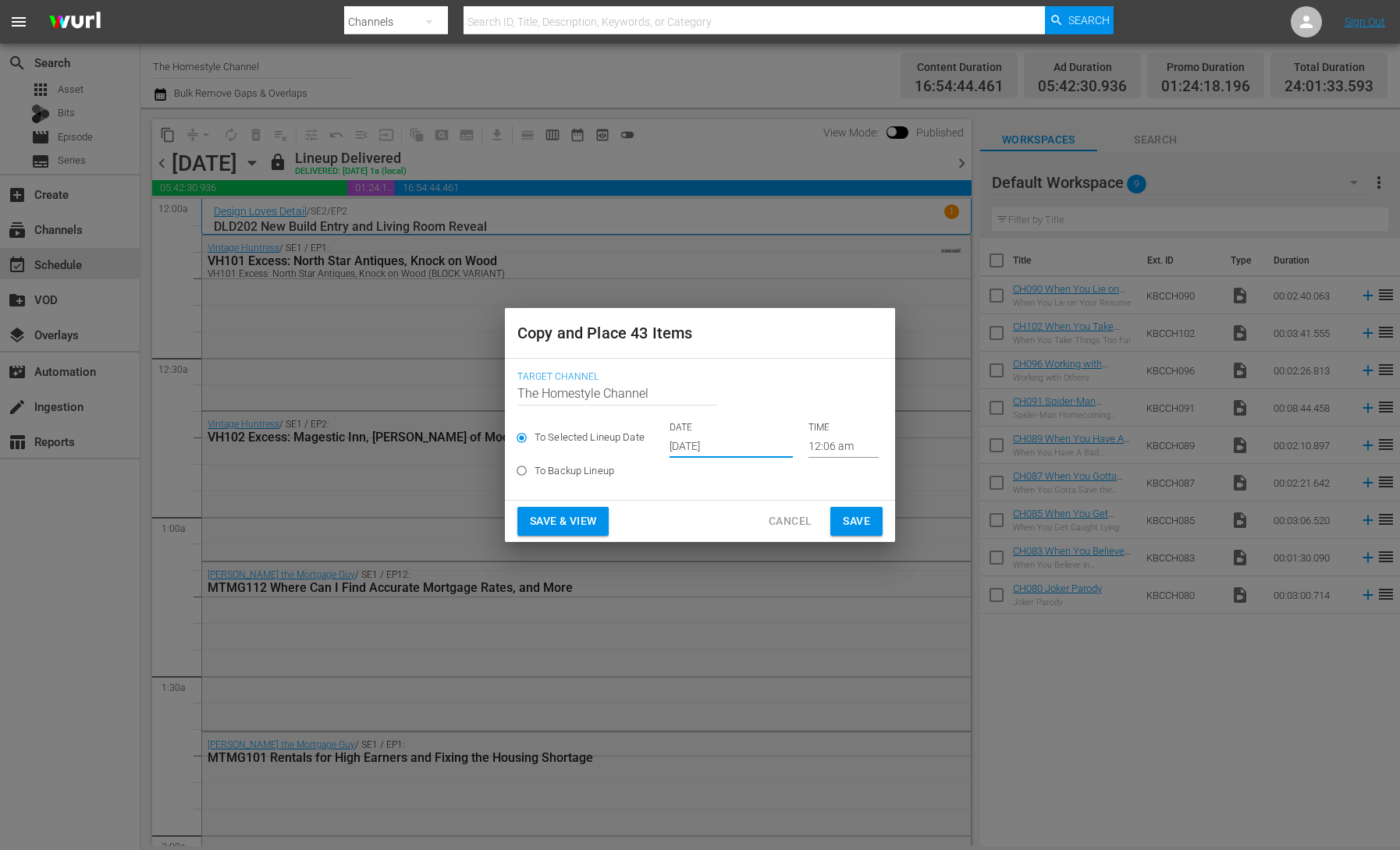
click at [585, 518] on span "Save & View" at bounding box center [563, 522] width 66 height 20
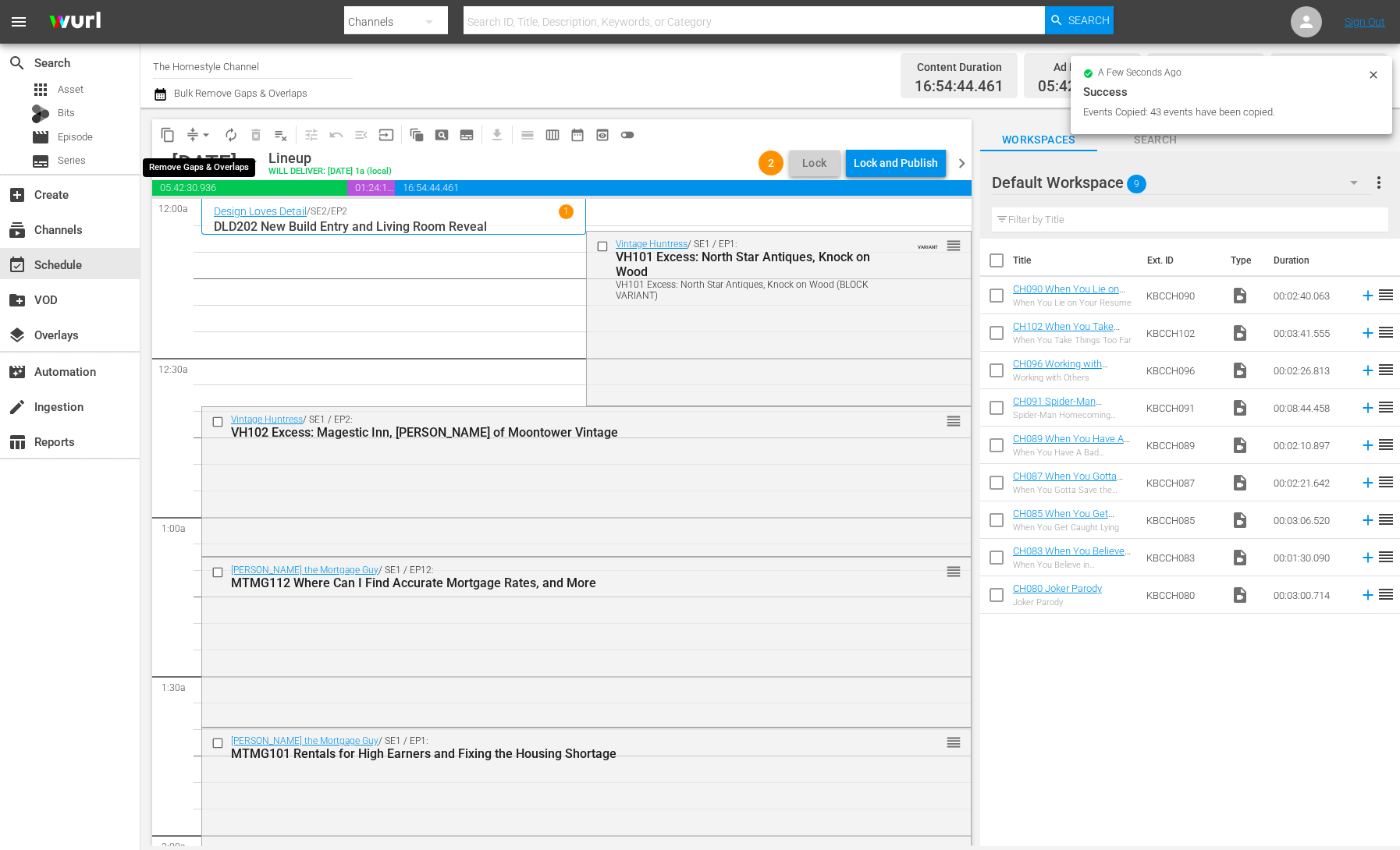
click at [192, 130] on span "compress" at bounding box center [193, 135] width 16 height 16
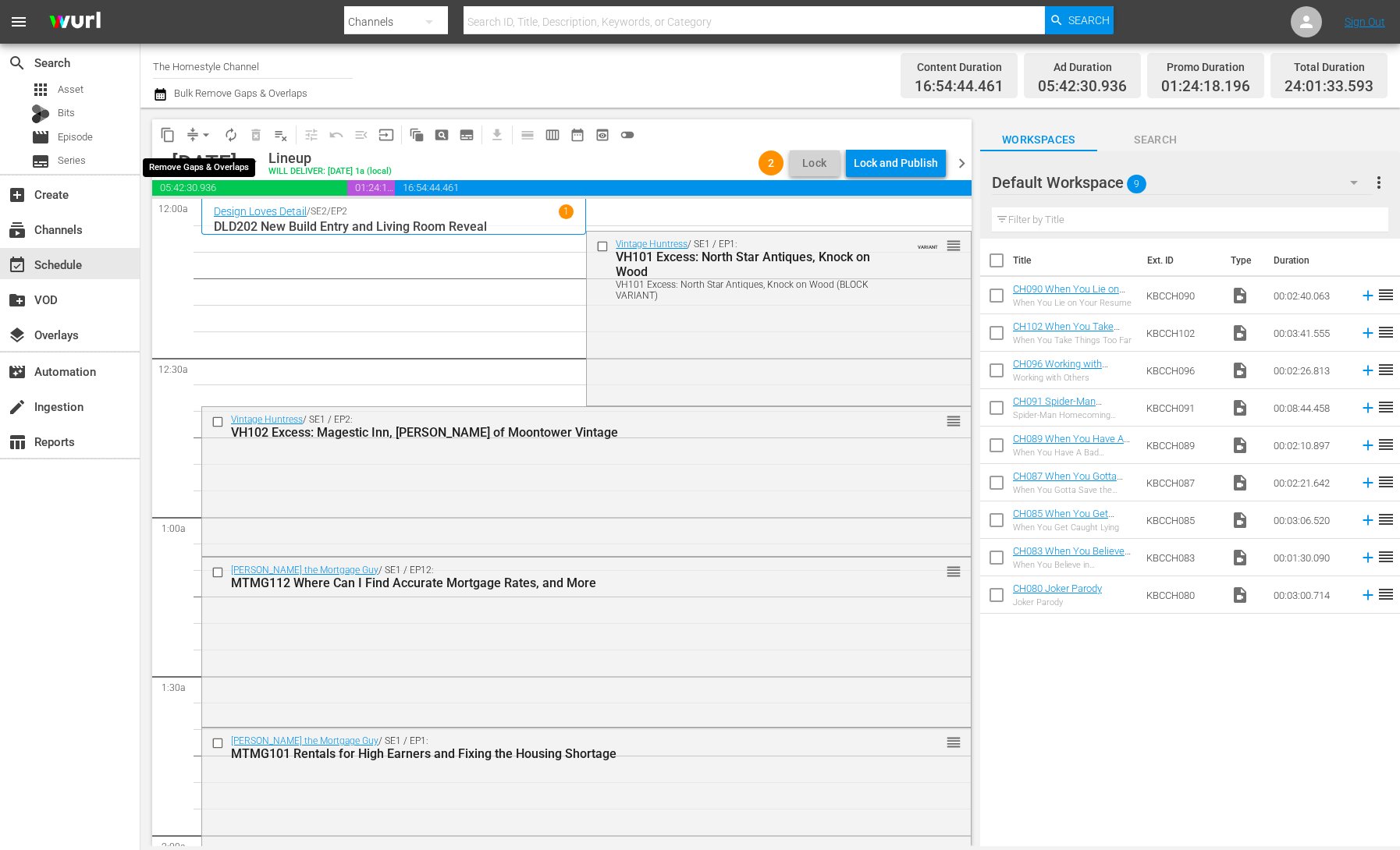
click at [202, 133] on span "arrow_drop_down" at bounding box center [207, 135] width 16 height 16
click at [224, 212] on li "Align to End of Previous Day" at bounding box center [207, 218] width 164 height 26
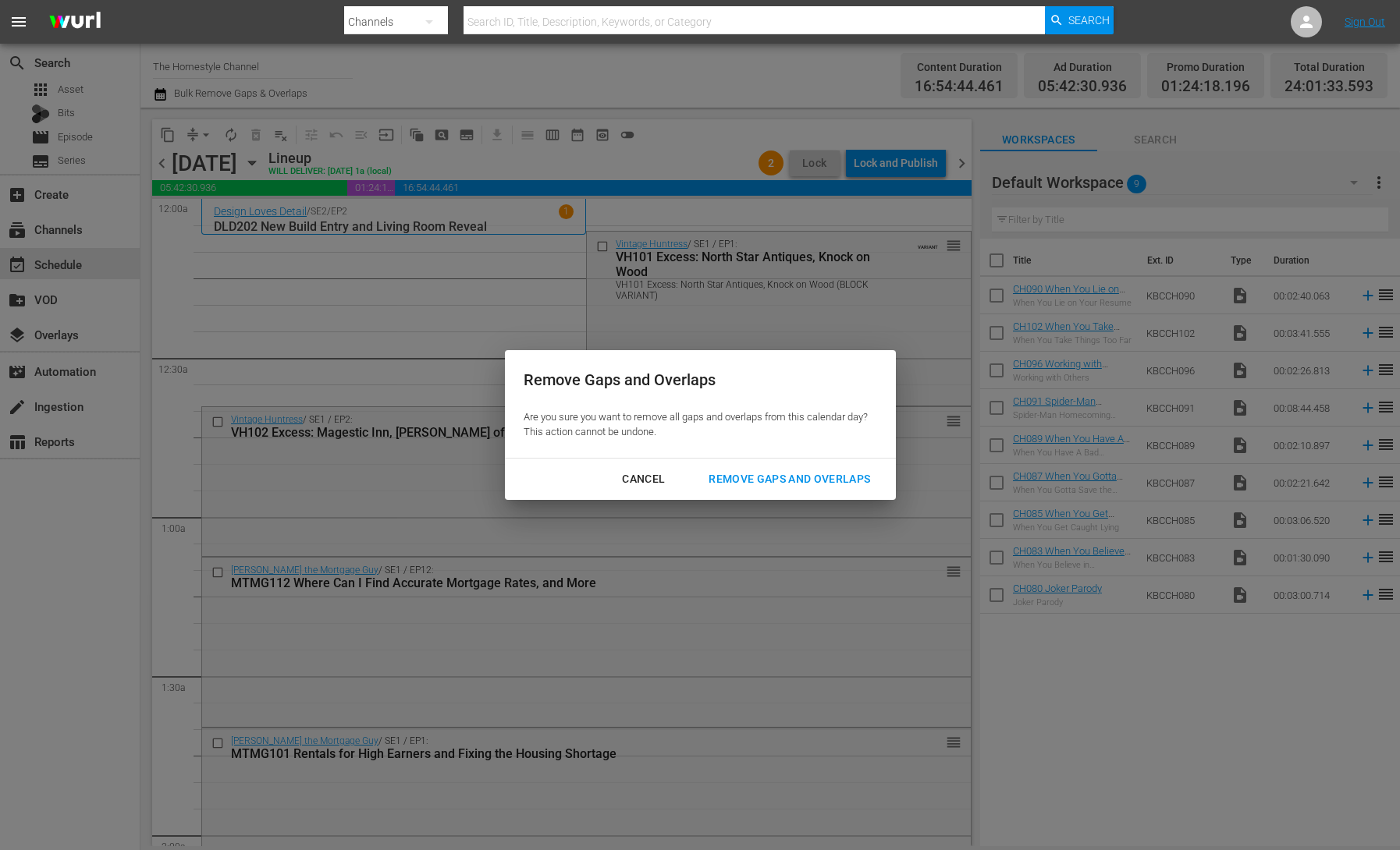
click at [781, 477] on div "Remove Gaps and Overlaps" at bounding box center [788, 480] width 187 height 20
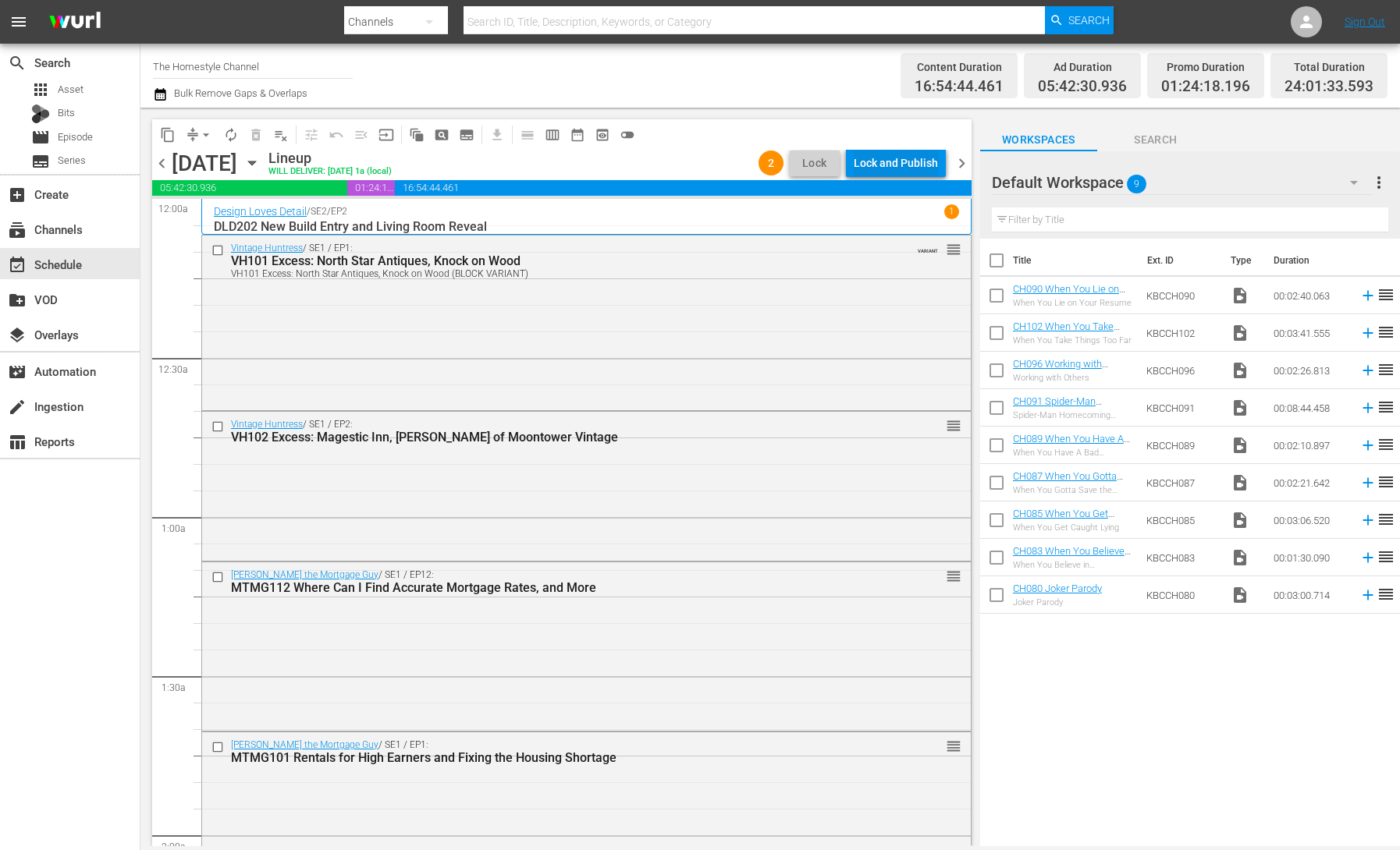
click at [905, 167] on div "Lock and Publish" at bounding box center [895, 163] width 84 height 28
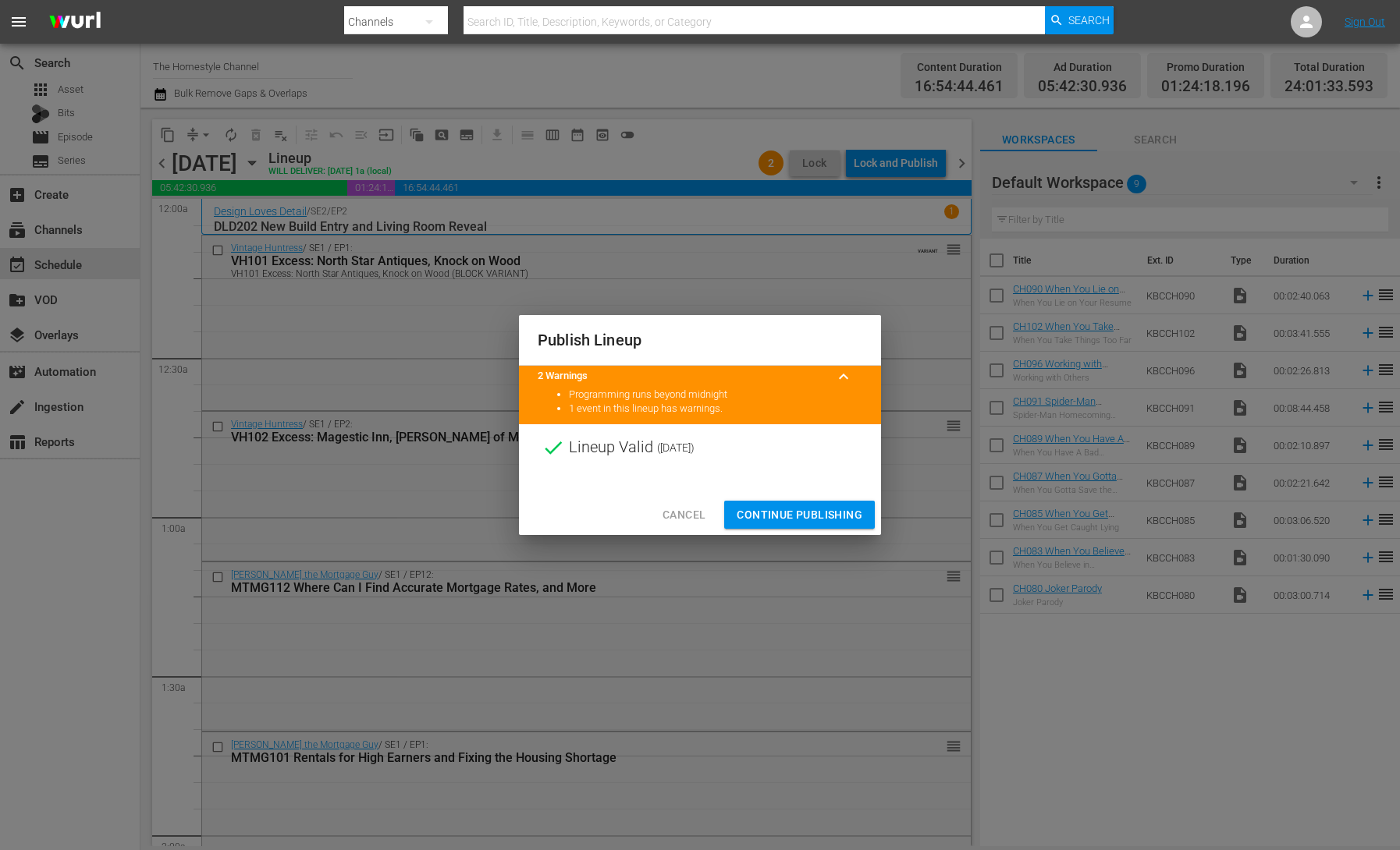
click at [832, 513] on span "Continue Publishing" at bounding box center [799, 516] width 126 height 20
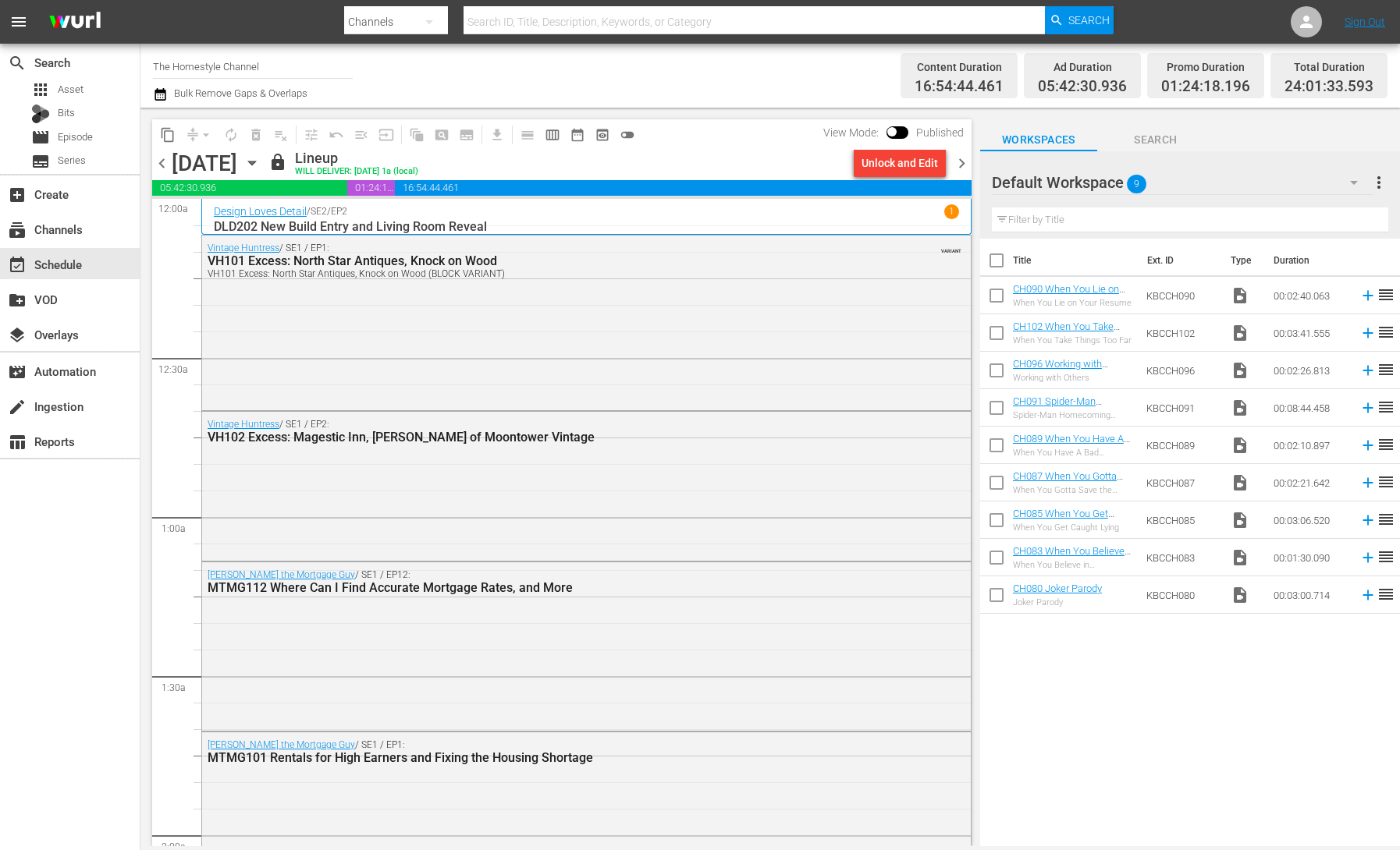
click at [260, 167] on icon "button" at bounding box center [251, 163] width 17 height 17
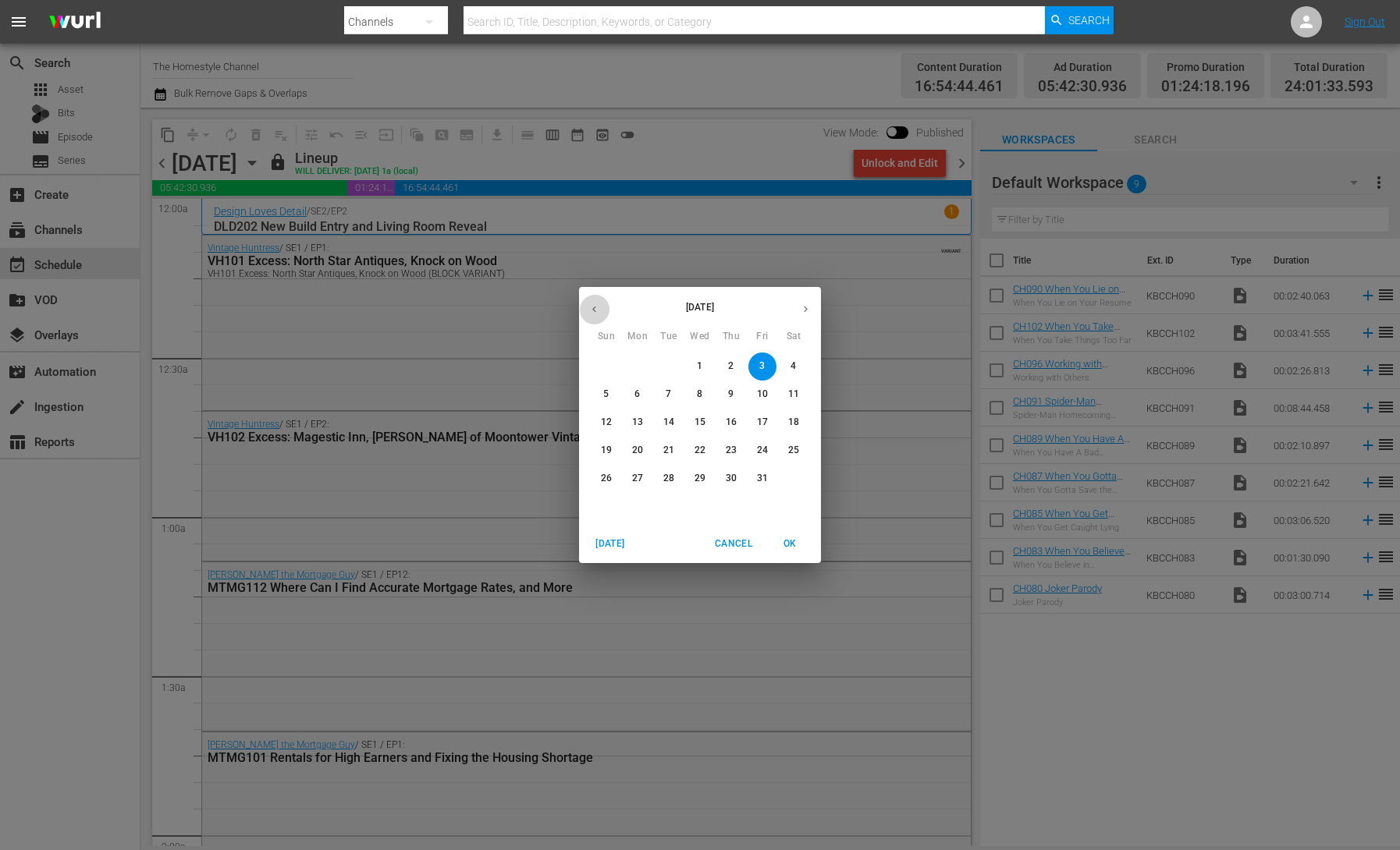
click at [599, 313] on icon "button" at bounding box center [595, 309] width 12 height 12
click at [796, 451] on p "27" at bounding box center [793, 450] width 11 height 13
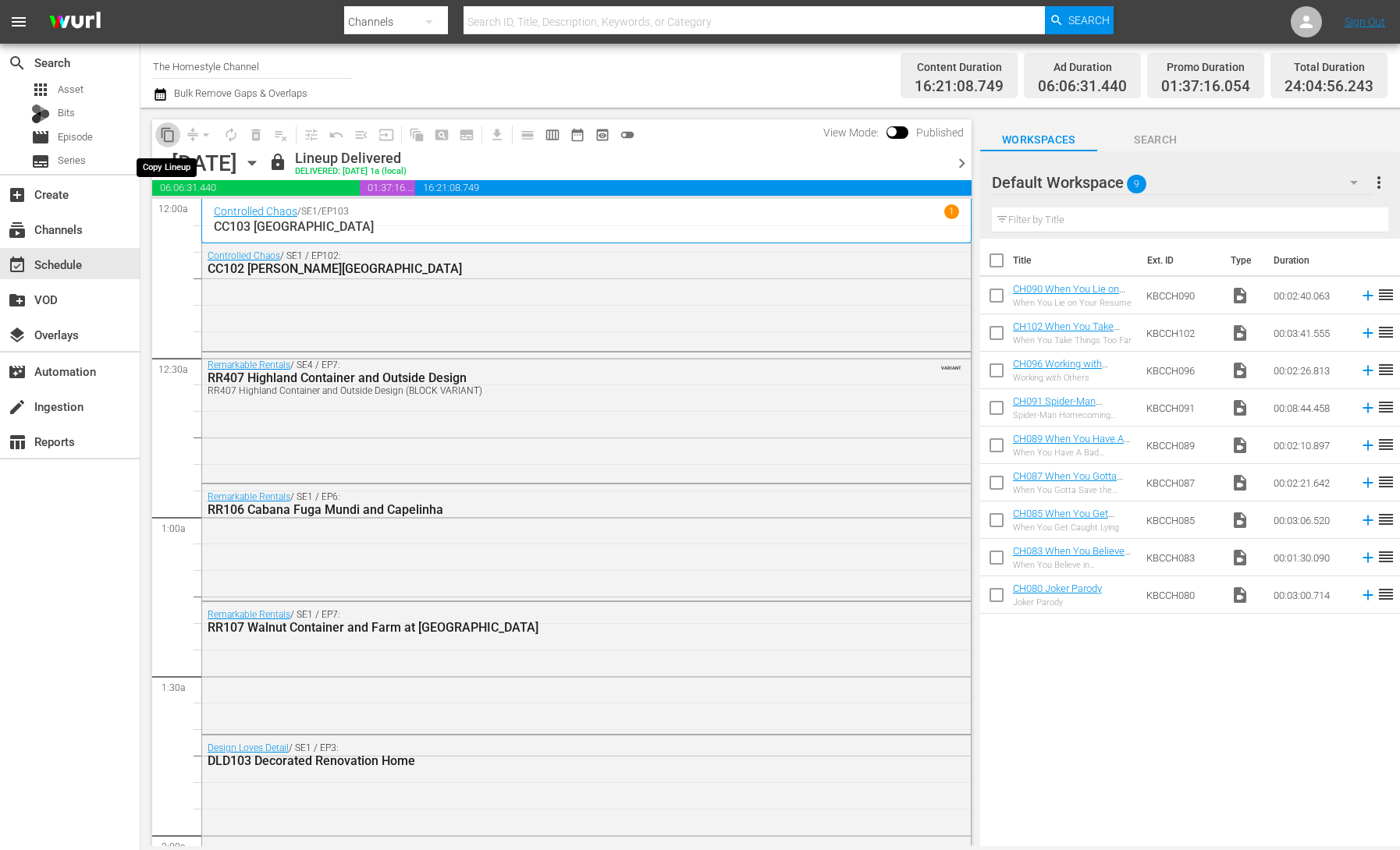
click at [164, 134] on span "content_copy" at bounding box center [168, 135] width 16 height 16
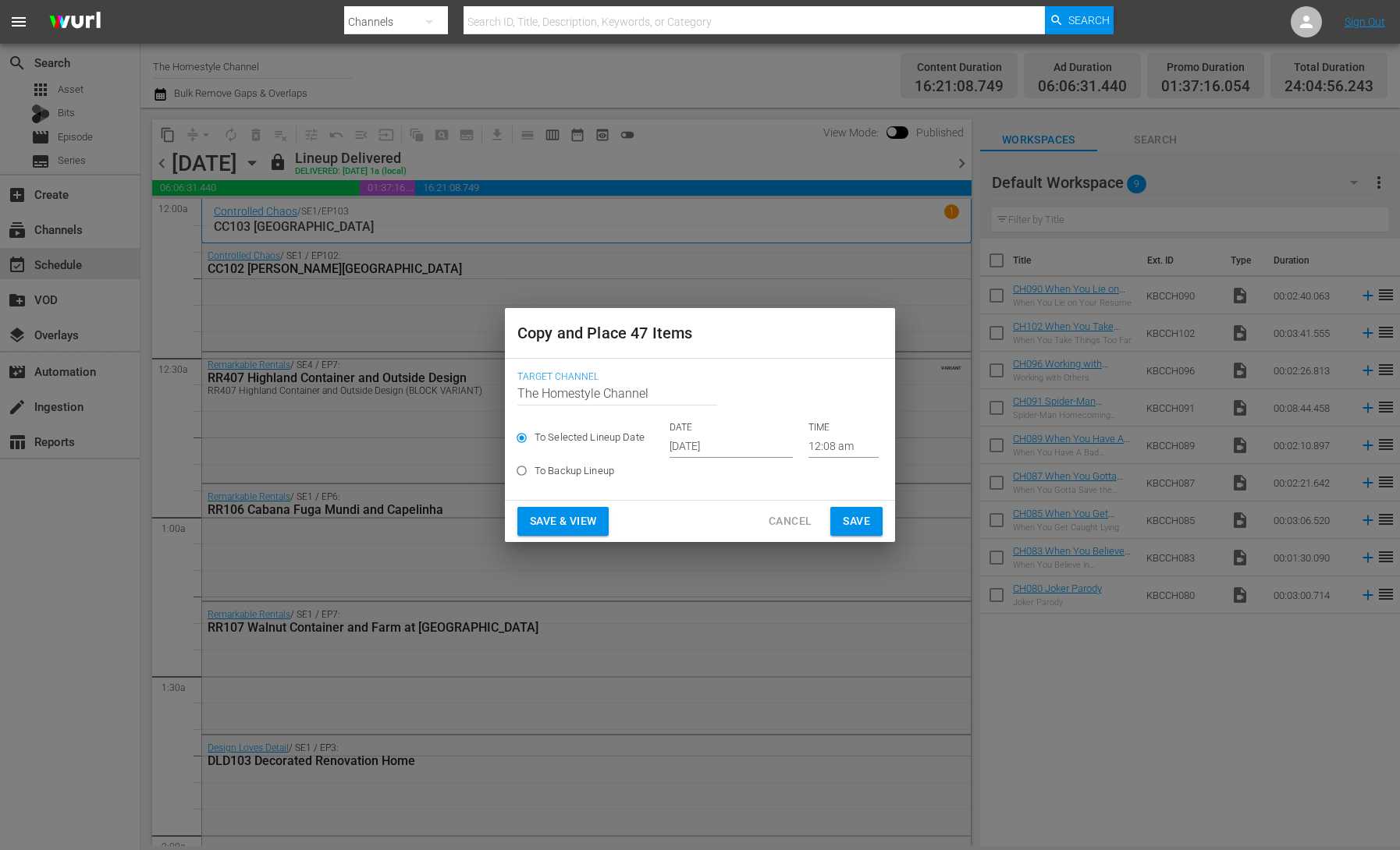
click at [689, 447] on input "[DATE]" at bounding box center [731, 445] width 124 height 23
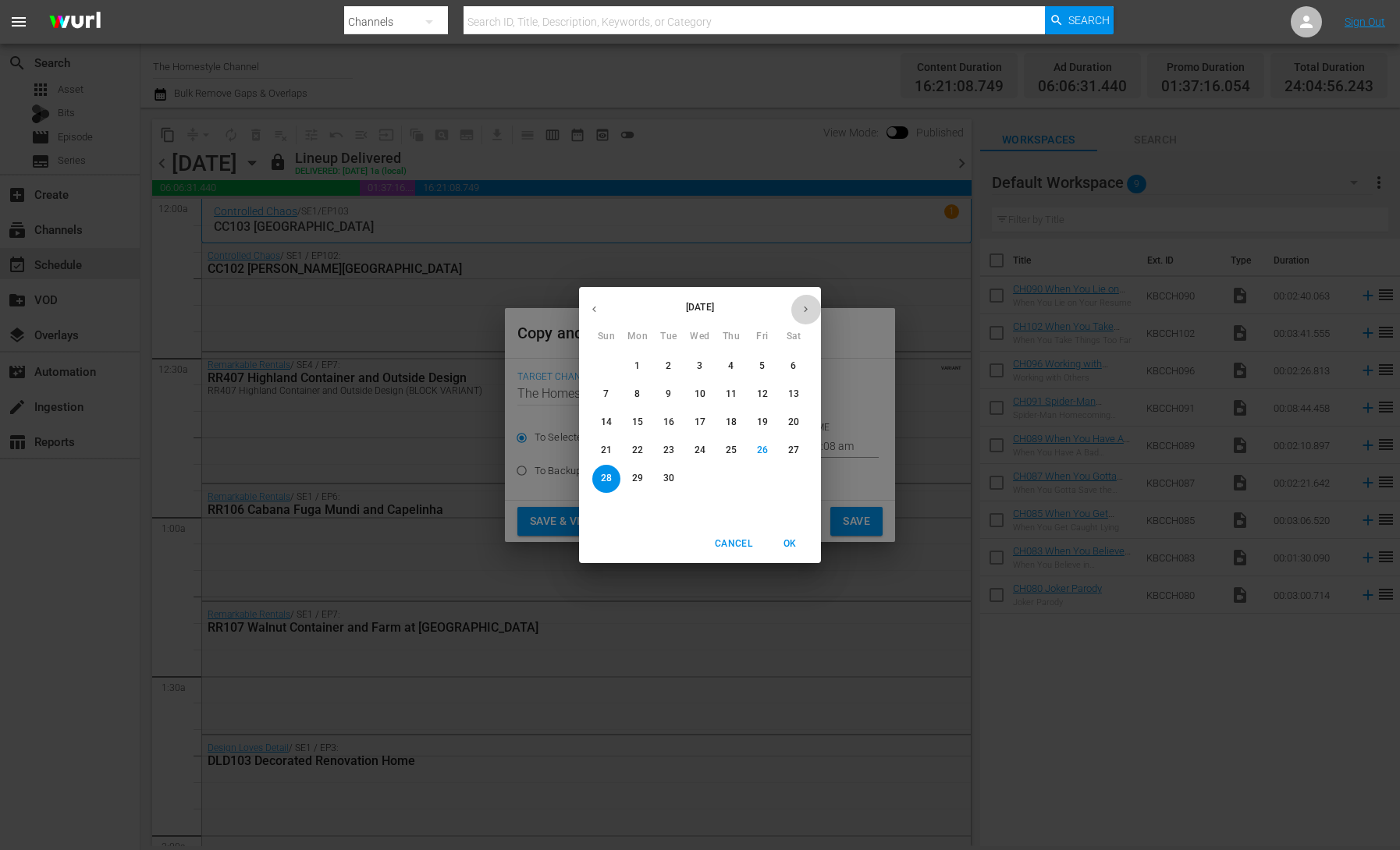
click at [808, 313] on icon "button" at bounding box center [805, 309] width 12 height 12
click at [793, 366] on p "4" at bounding box center [792, 365] width 5 height 13
type input "[DATE]"
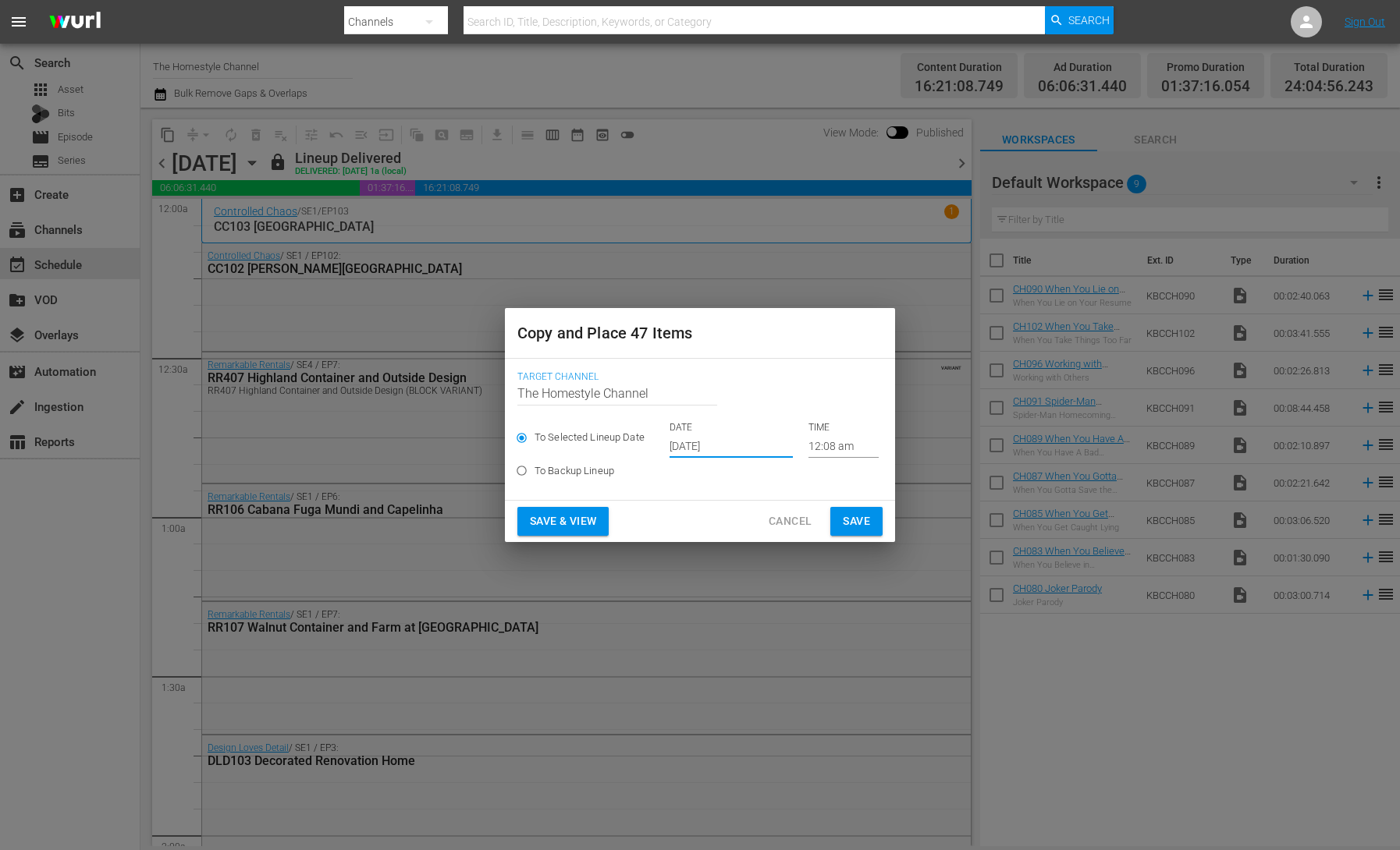
click at [579, 524] on span "Save & View" at bounding box center [563, 522] width 66 height 20
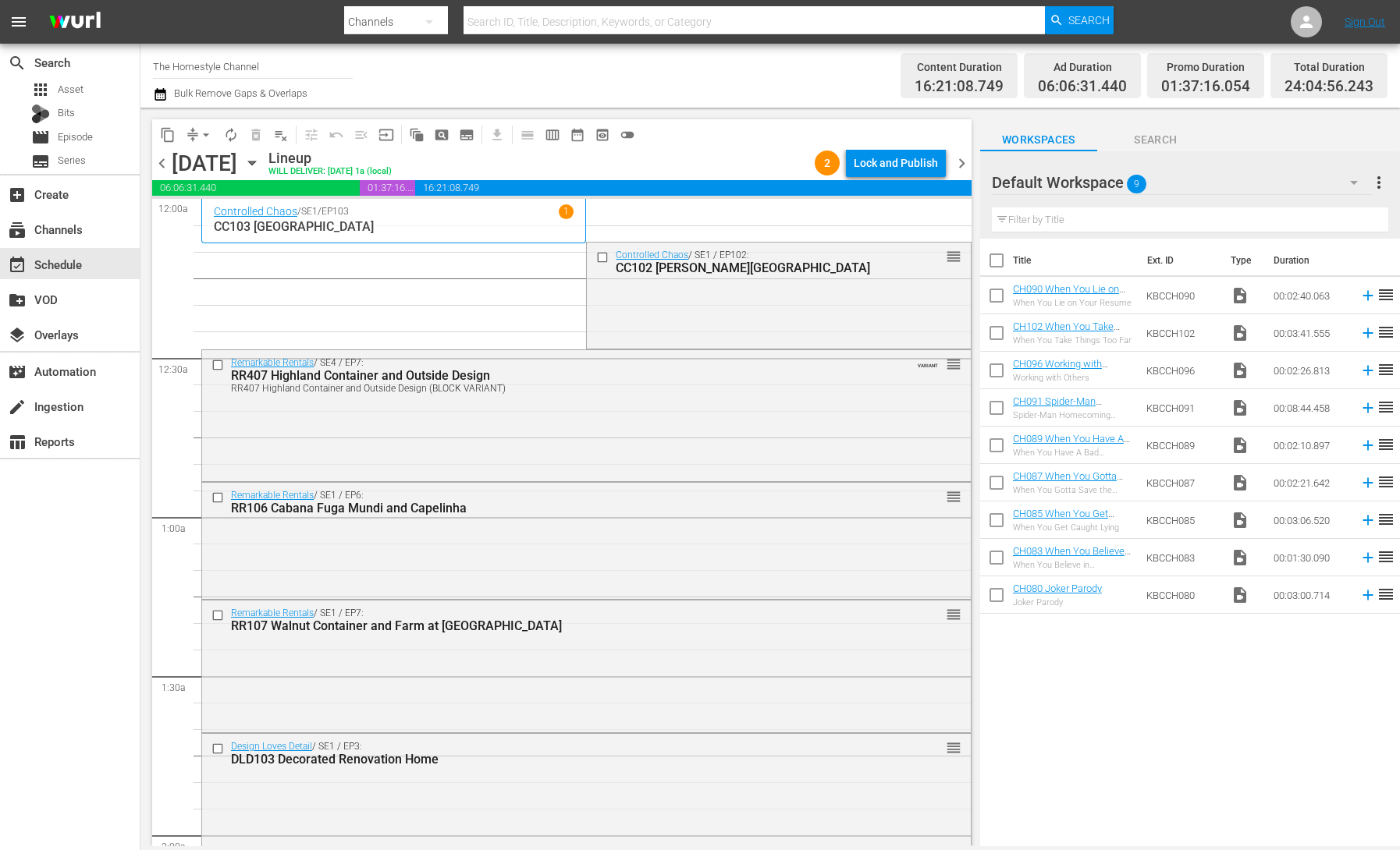
click at [199, 135] on span "arrow_drop_down" at bounding box center [207, 135] width 16 height 16
click at [231, 219] on li "Align to End of Previous Day" at bounding box center [207, 218] width 164 height 26
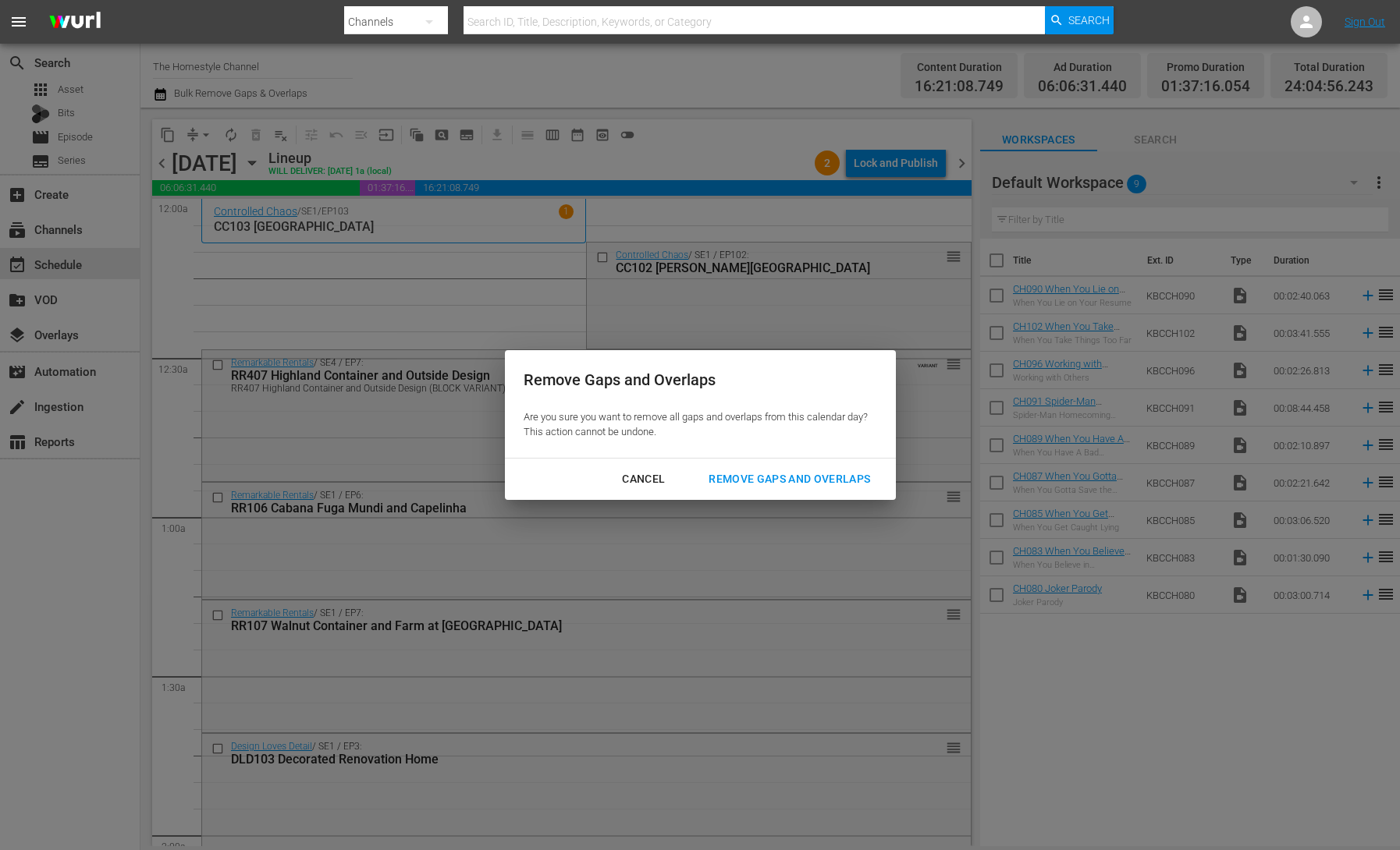
click at [799, 476] on div "Remove Gaps and Overlaps" at bounding box center [788, 480] width 187 height 20
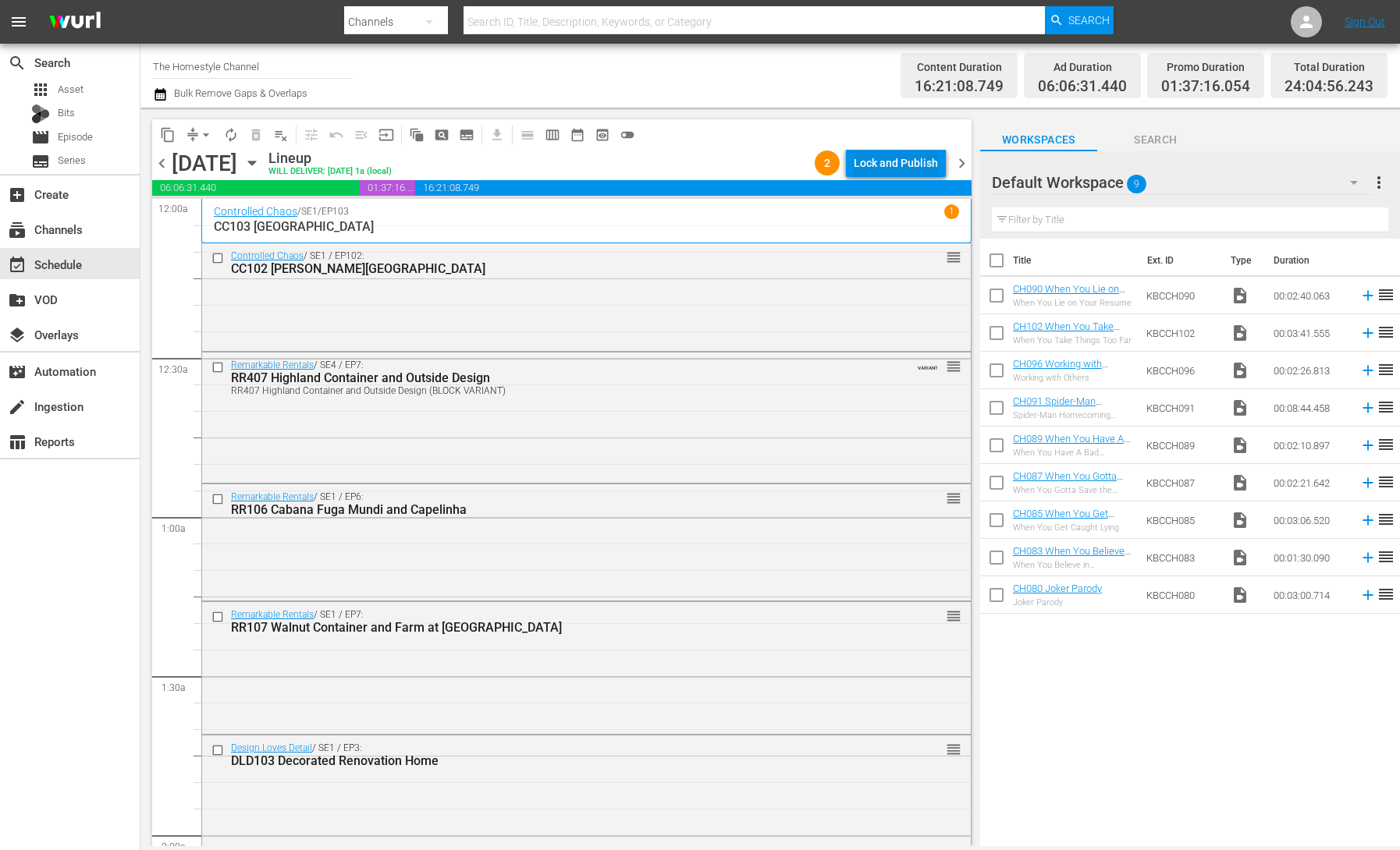
click at [893, 167] on div "Lock and Publish" at bounding box center [895, 163] width 84 height 28
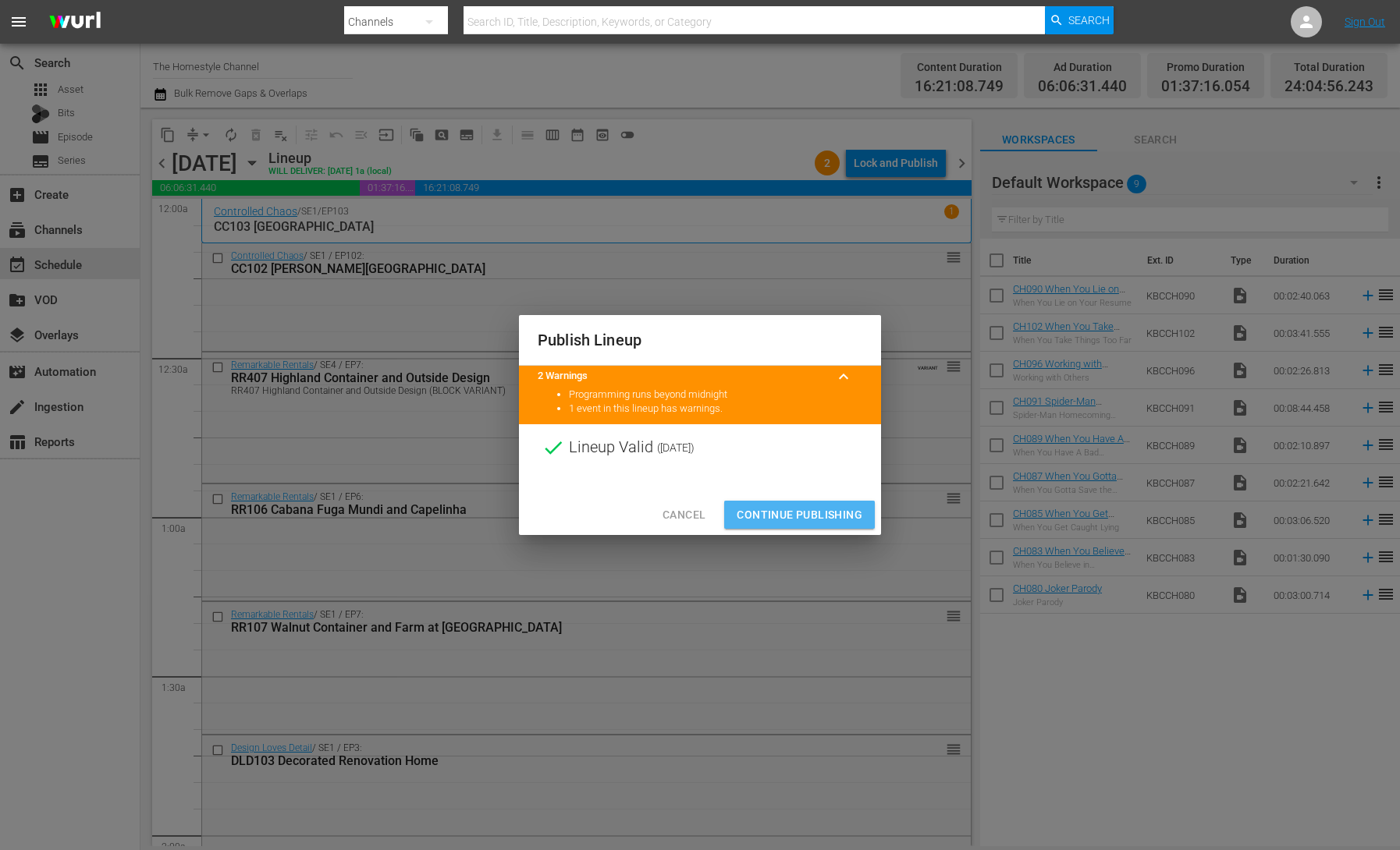
click at [836, 524] on span "Continue Publishing" at bounding box center [799, 516] width 126 height 20
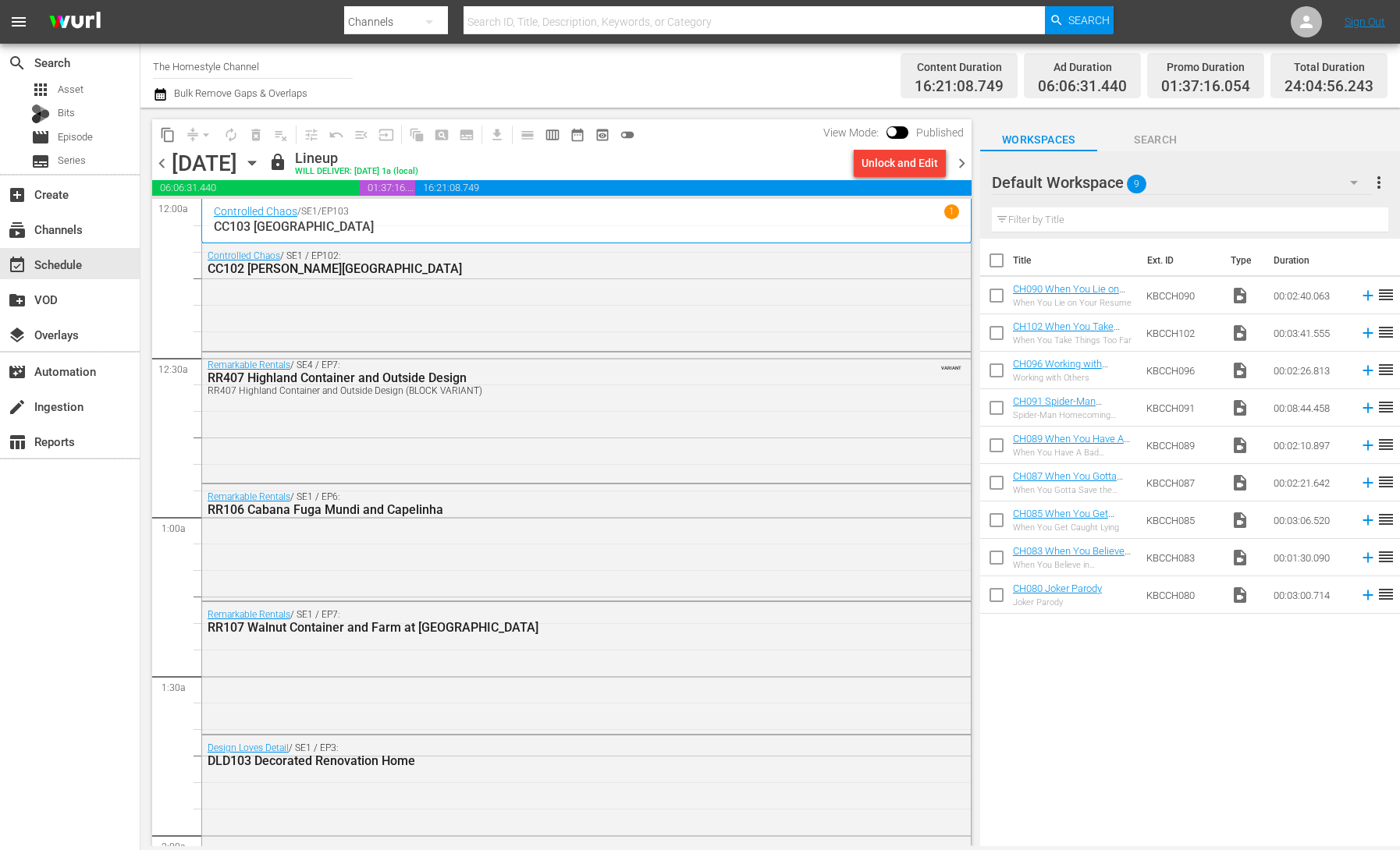
click at [255, 162] on icon "button" at bounding box center [251, 164] width 7 height 4
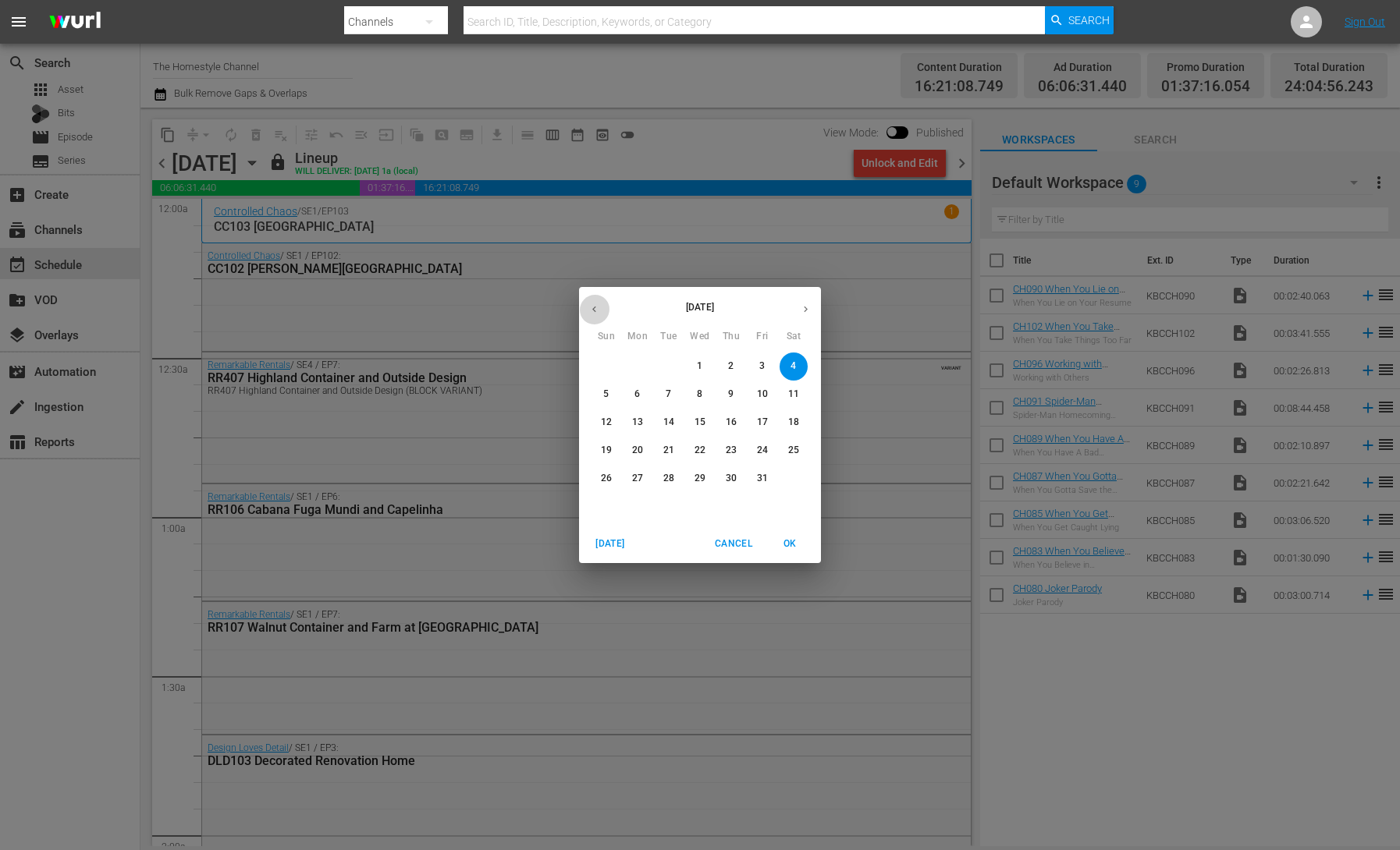
click at [596, 306] on icon "button" at bounding box center [595, 309] width 12 height 12
click at [609, 477] on p "28" at bounding box center [606, 478] width 11 height 13
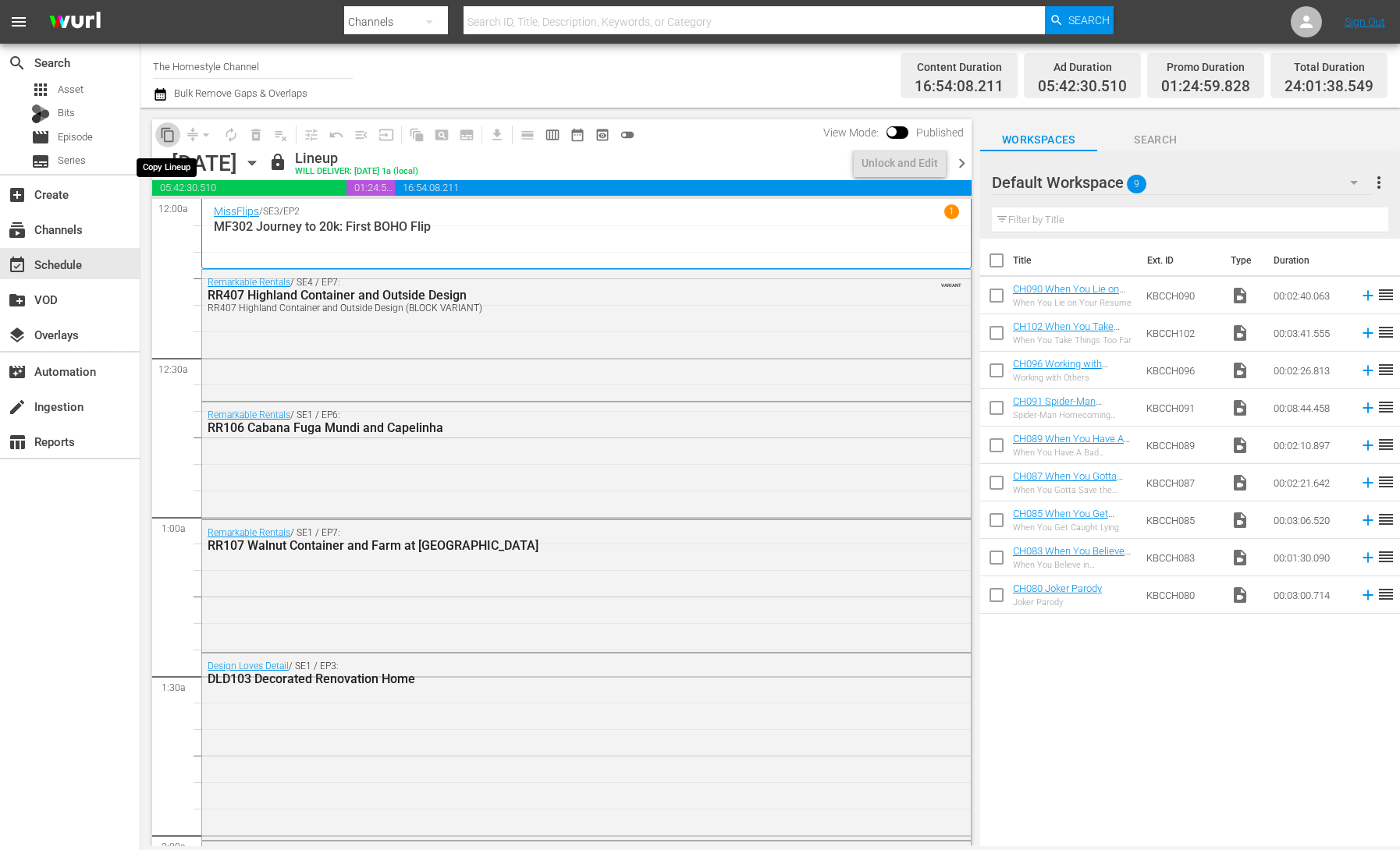
click at [167, 135] on span "content_copy" at bounding box center [168, 135] width 16 height 16
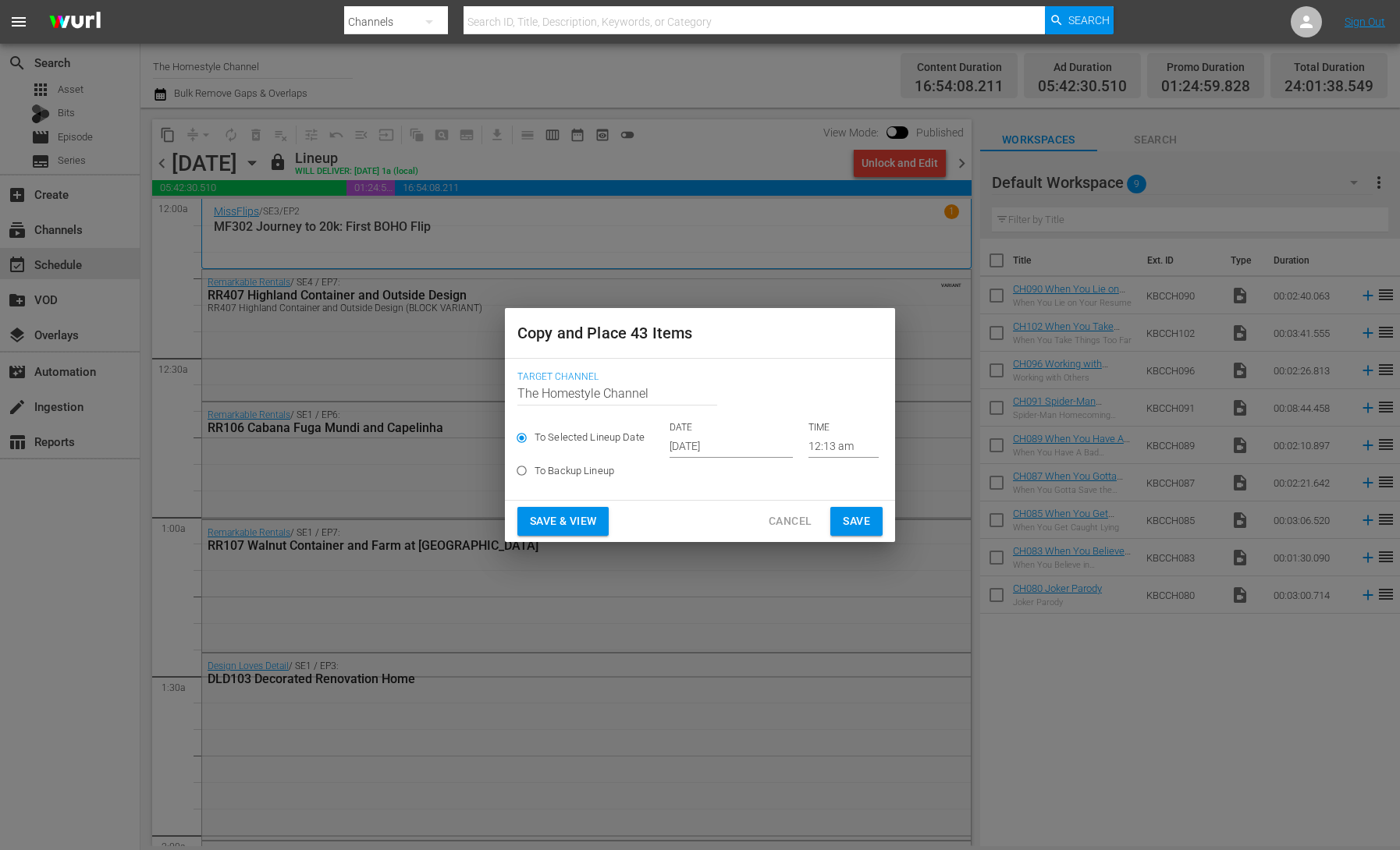
click at [696, 444] on input "[DATE]" at bounding box center [731, 445] width 124 height 23
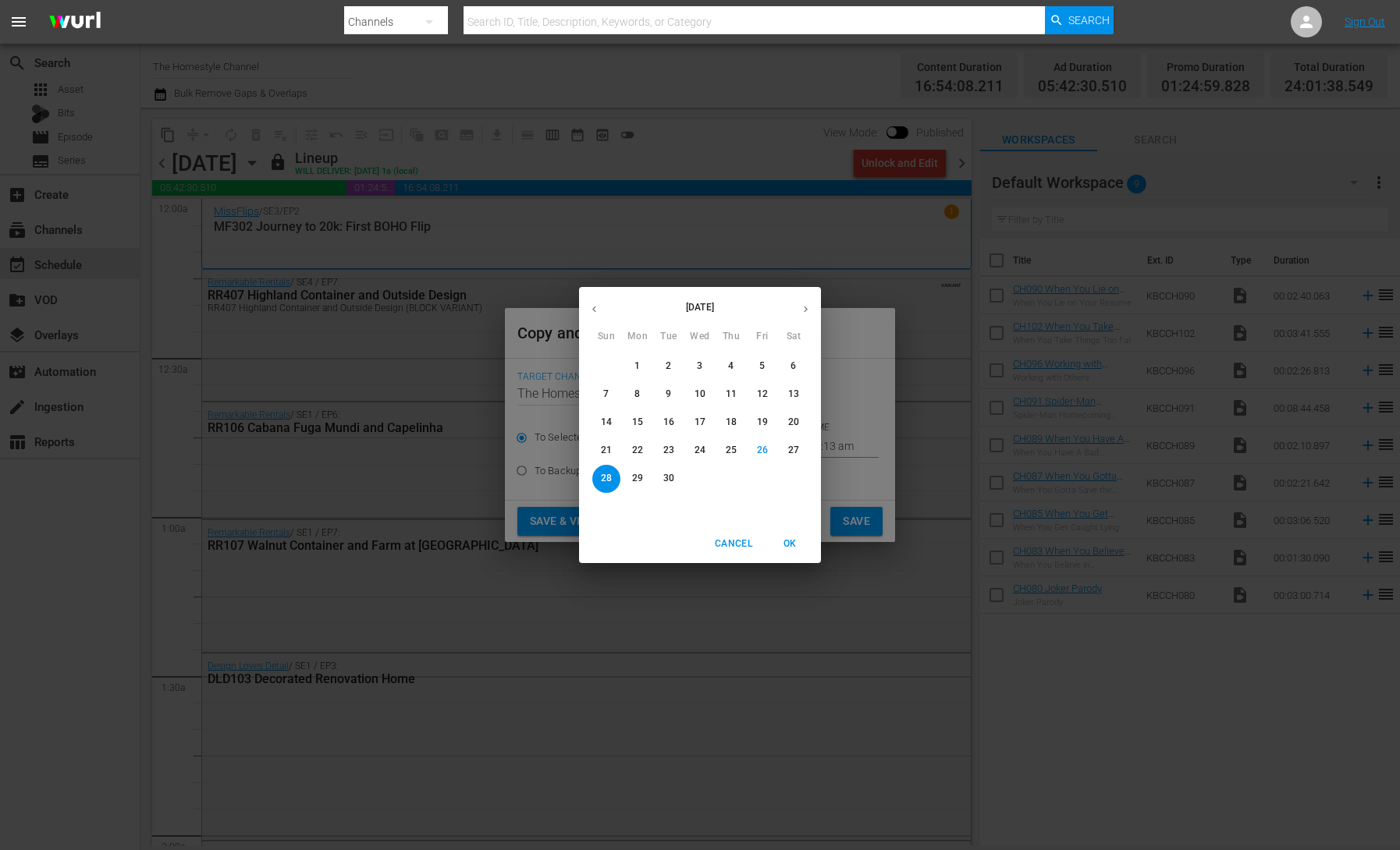
click at [799, 309] on icon "button" at bounding box center [805, 309] width 12 height 12
click at [612, 395] on span "5" at bounding box center [606, 394] width 28 height 13
type input "[DATE]"
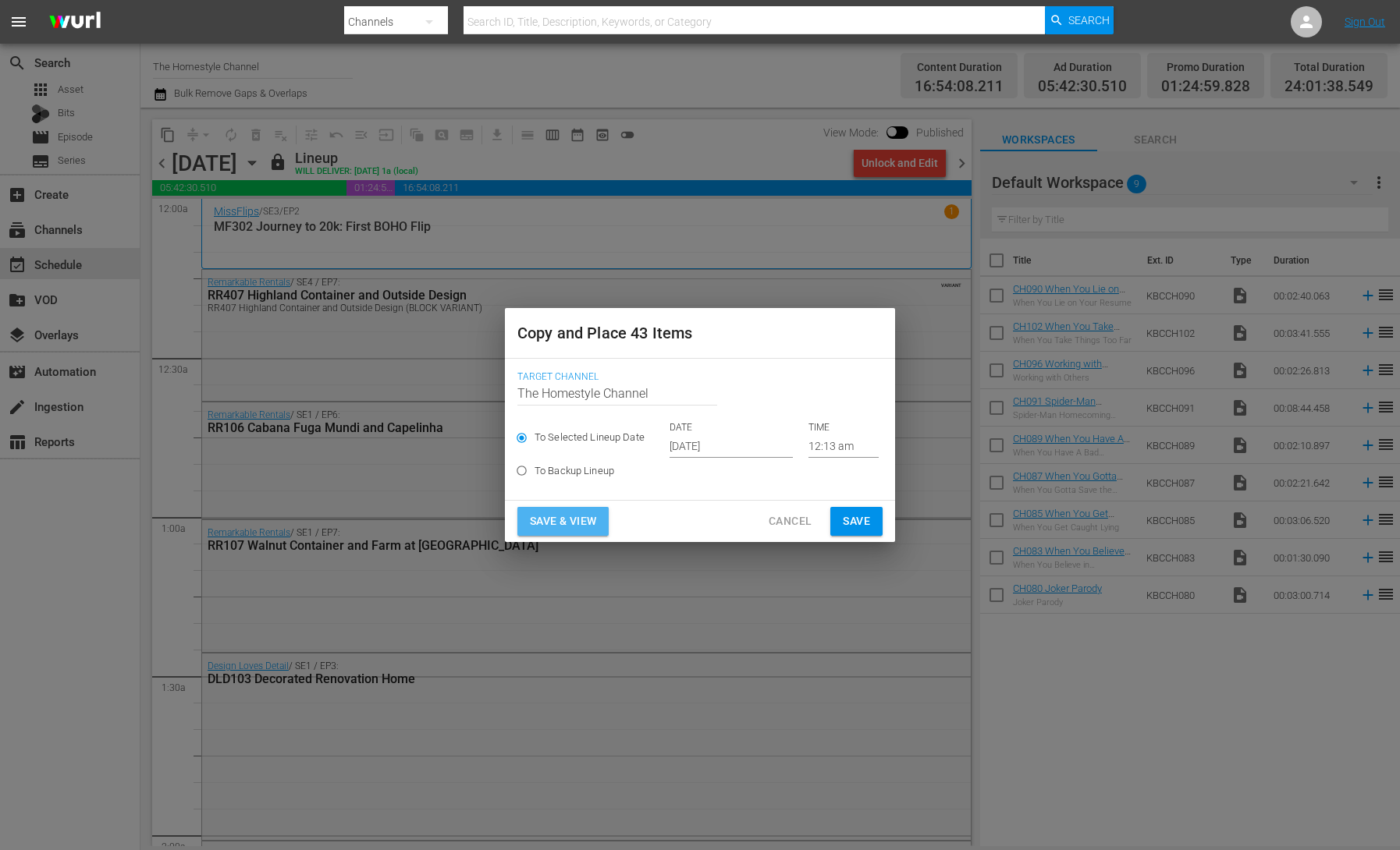
click at [579, 524] on span "Save & View" at bounding box center [563, 522] width 66 height 20
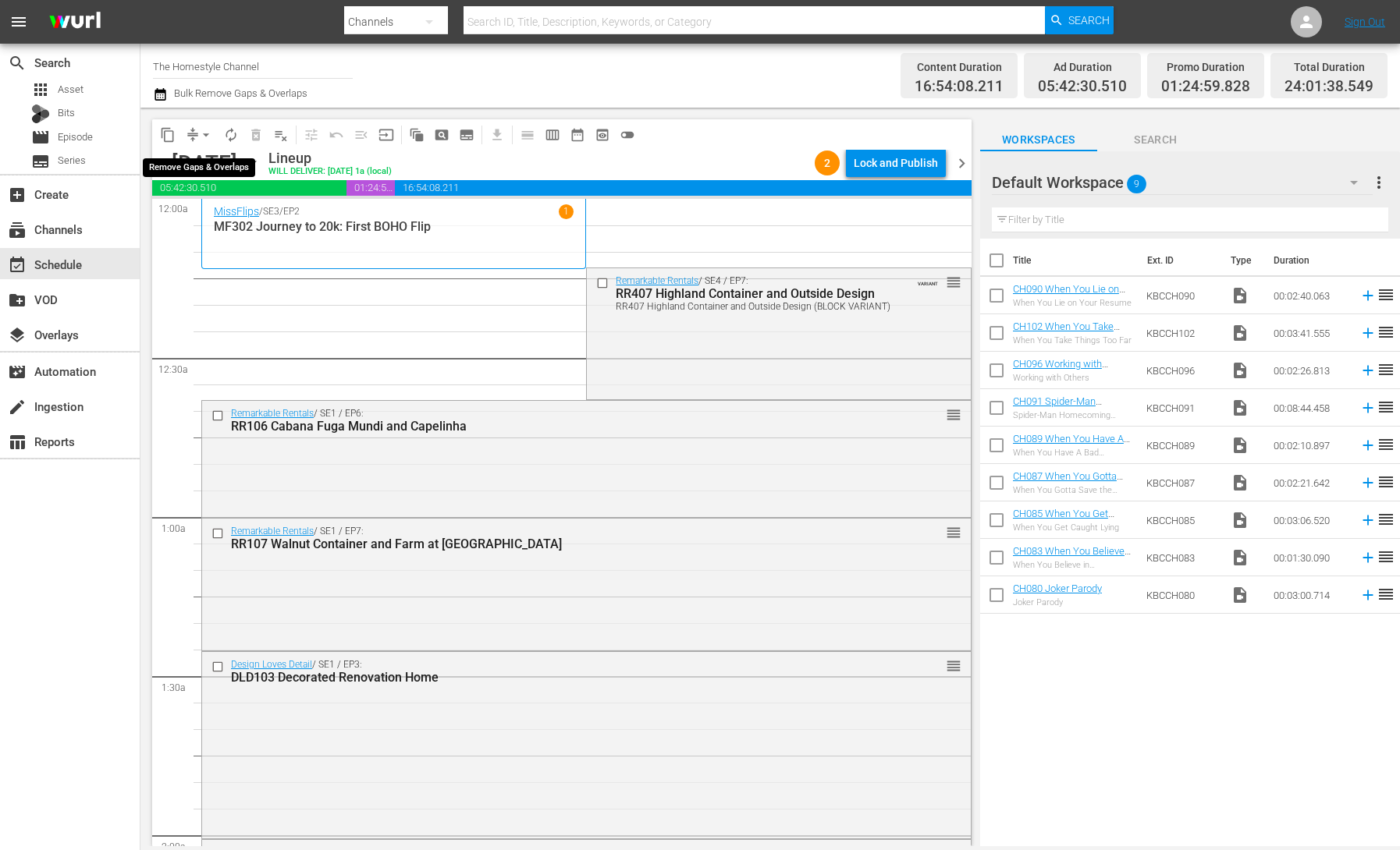
click at [200, 133] on span "arrow_drop_down" at bounding box center [207, 135] width 16 height 16
click at [240, 214] on li "Align to End of Previous Day" at bounding box center [207, 218] width 164 height 26
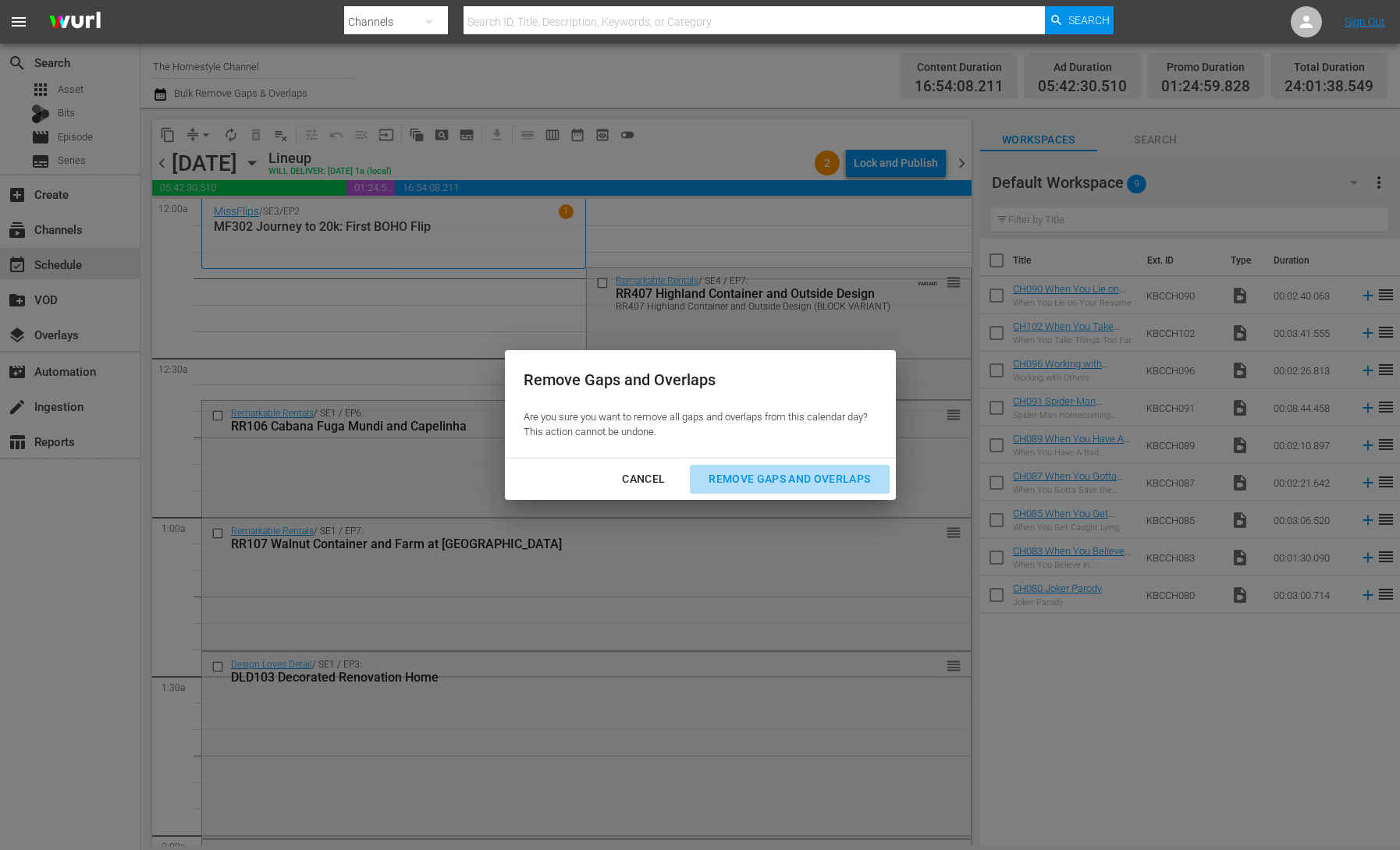
click at [821, 474] on div "Remove Gaps and Overlaps" at bounding box center [788, 480] width 187 height 20
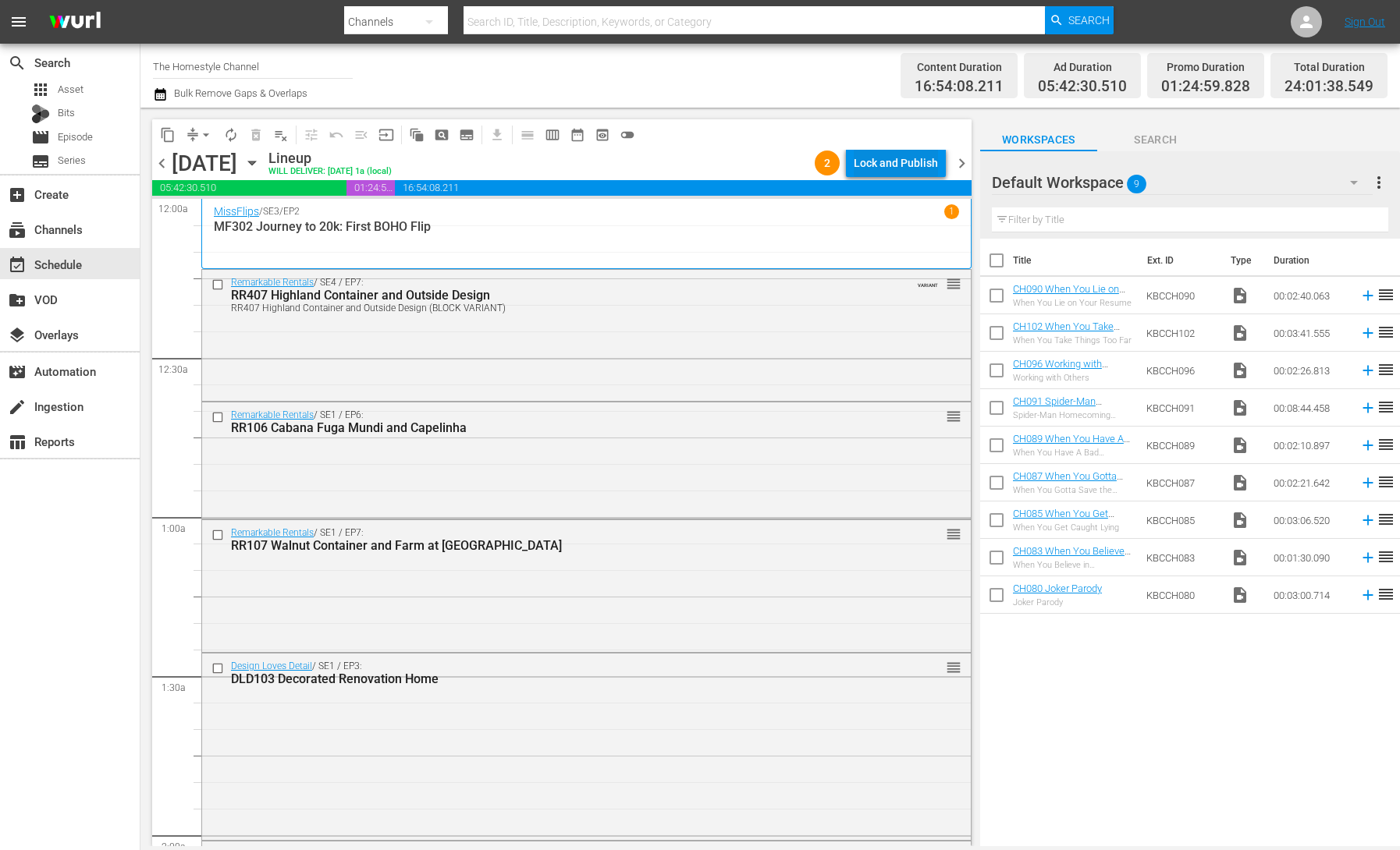
click at [881, 167] on div "Lock and Publish" at bounding box center [895, 163] width 84 height 28
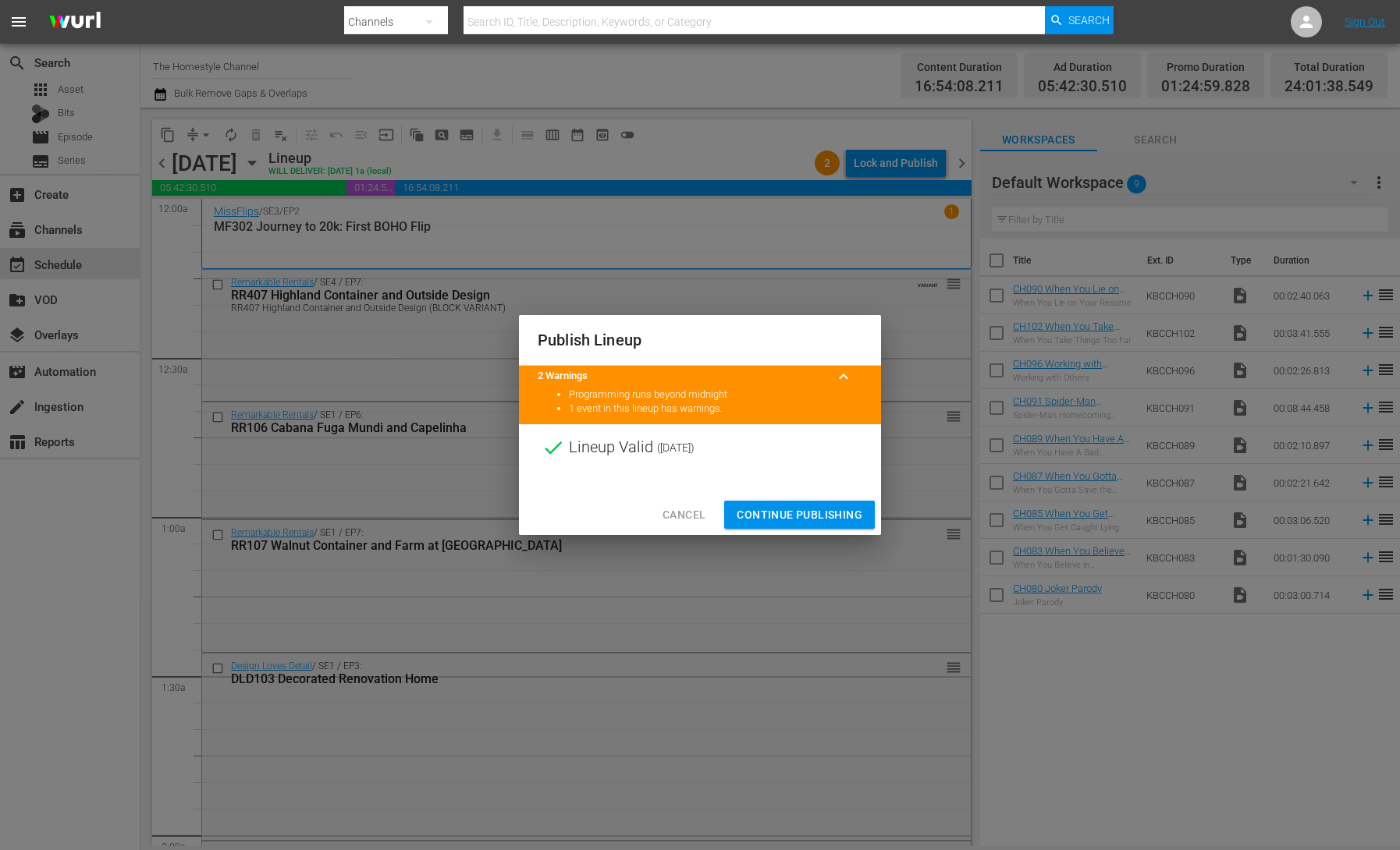
click at [830, 517] on span "Continue Publishing" at bounding box center [799, 516] width 126 height 20
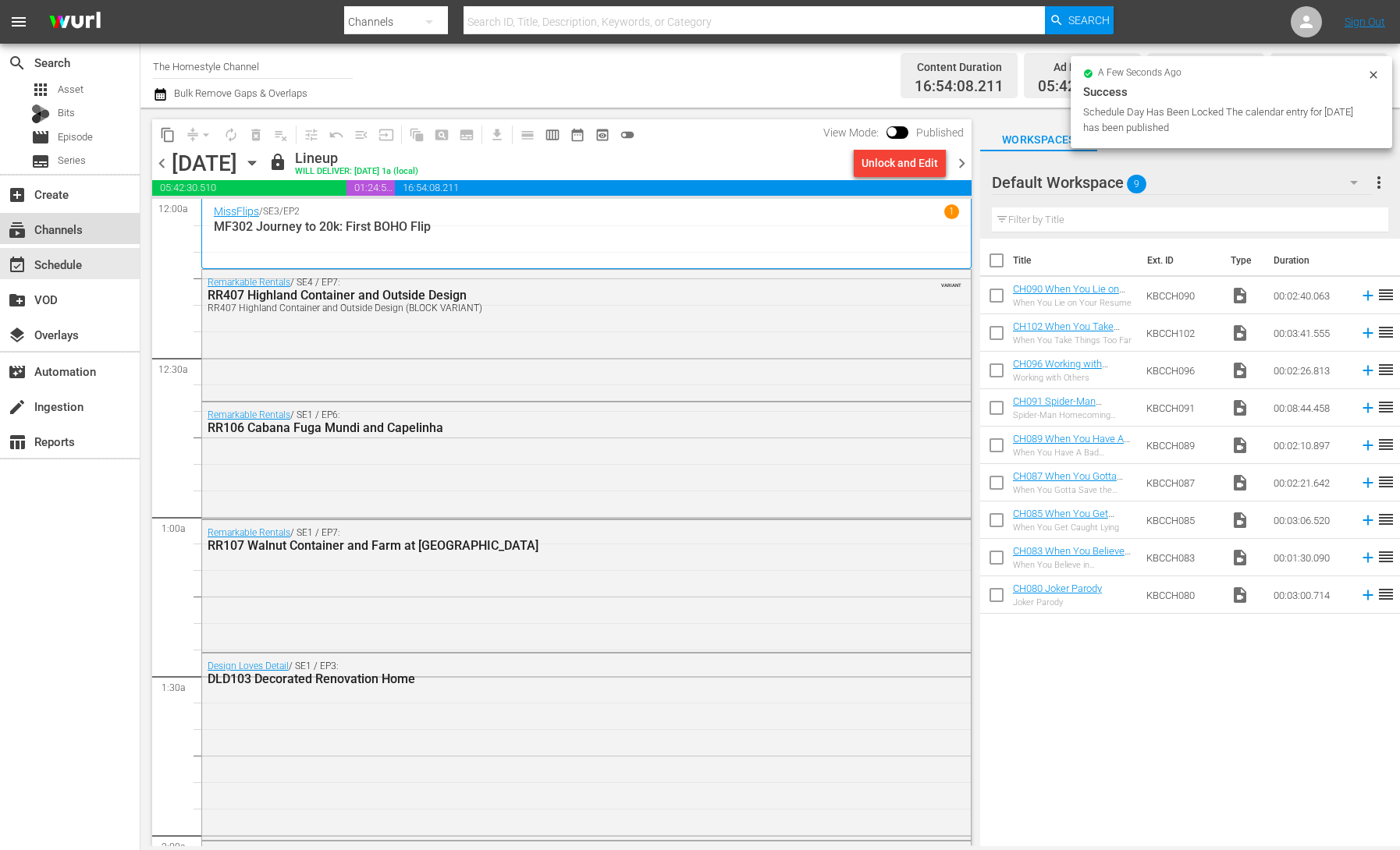
click at [78, 239] on div "subscriptions Channels" at bounding box center [70, 227] width 140 height 31
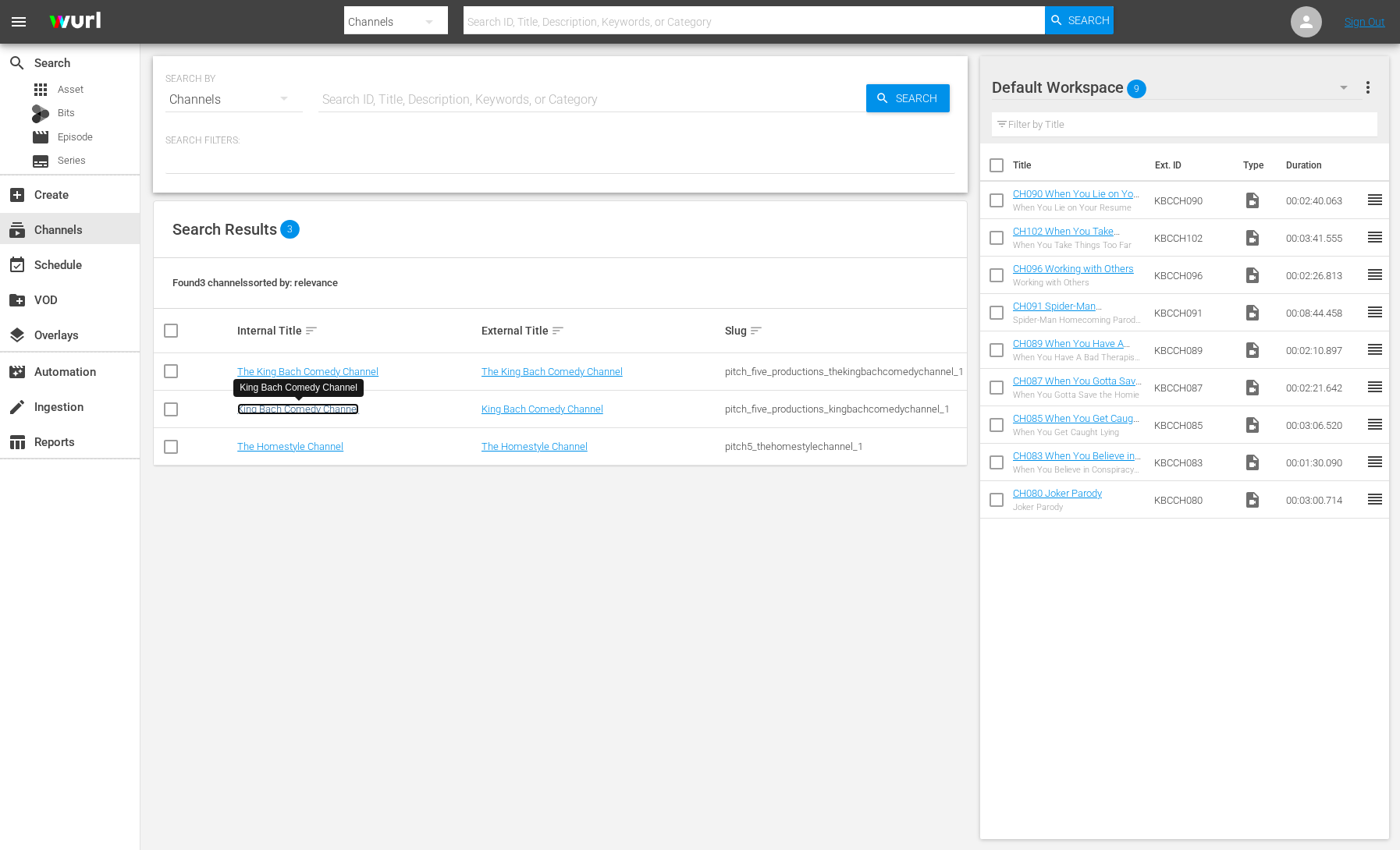
click at [347, 407] on link "King Bach Comedy Channel" at bounding box center [298, 409] width 122 height 12
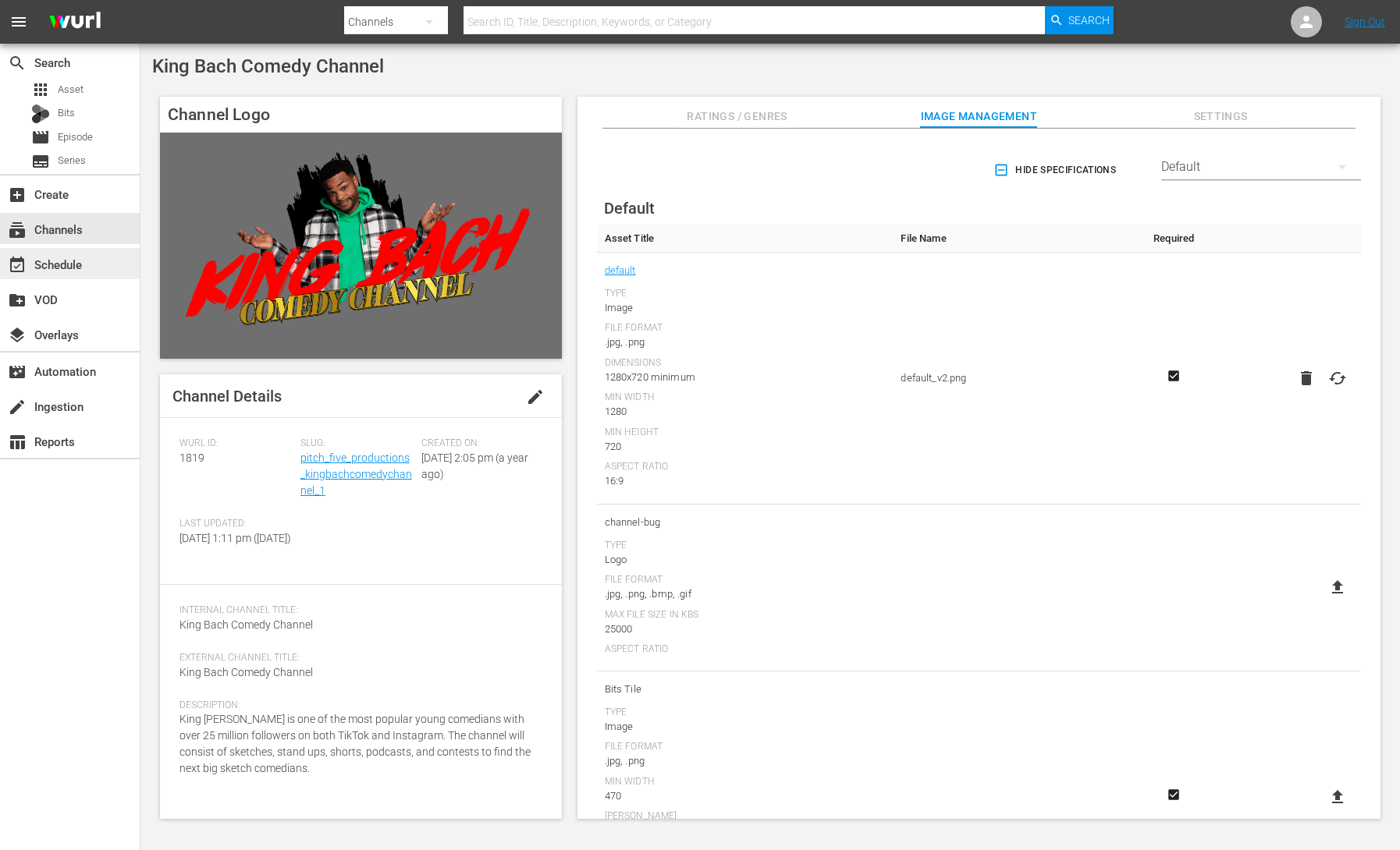
click at [73, 269] on div "event_available Schedule" at bounding box center [44, 262] width 88 height 14
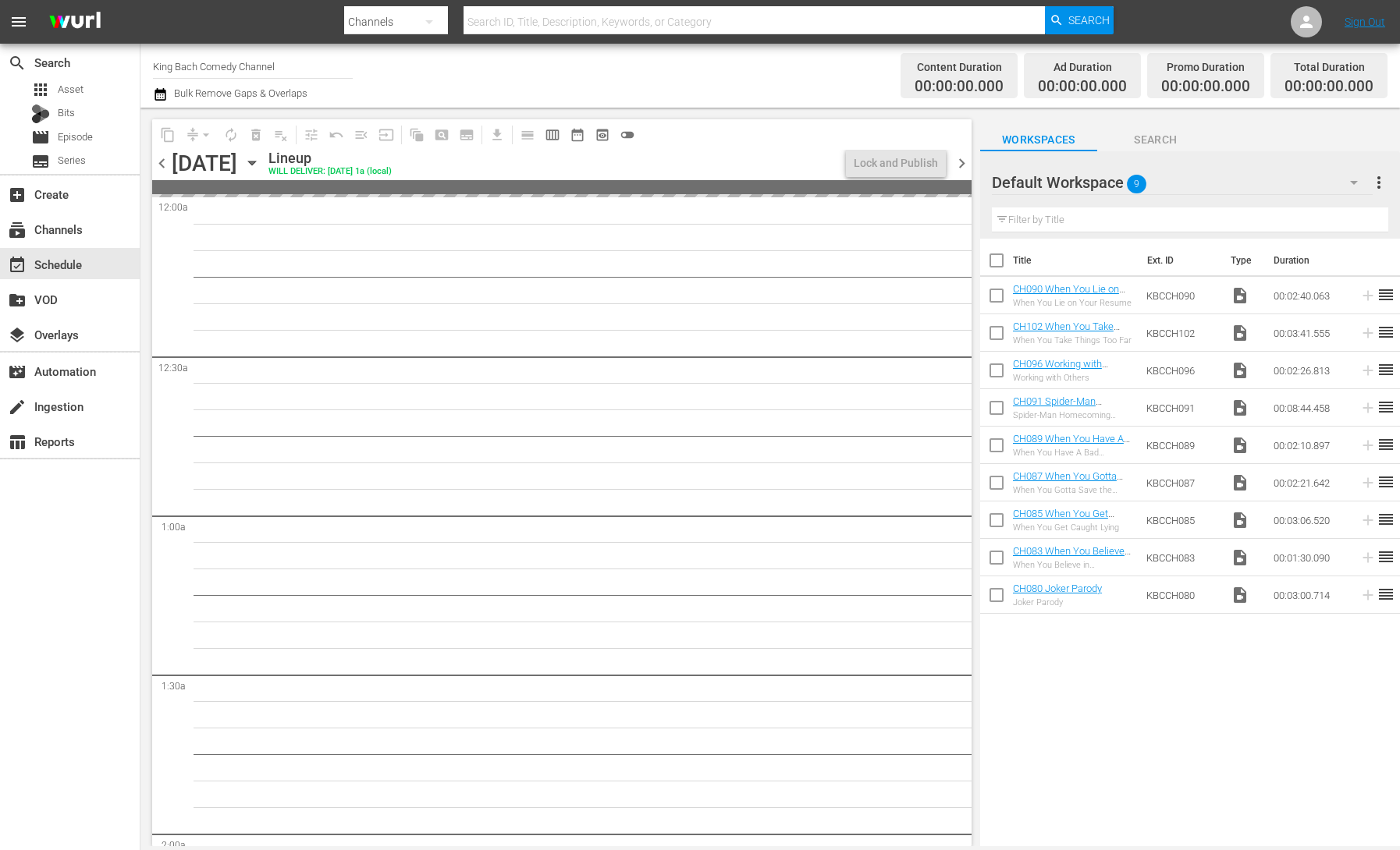
click at [255, 164] on icon "button" at bounding box center [251, 164] width 7 height 4
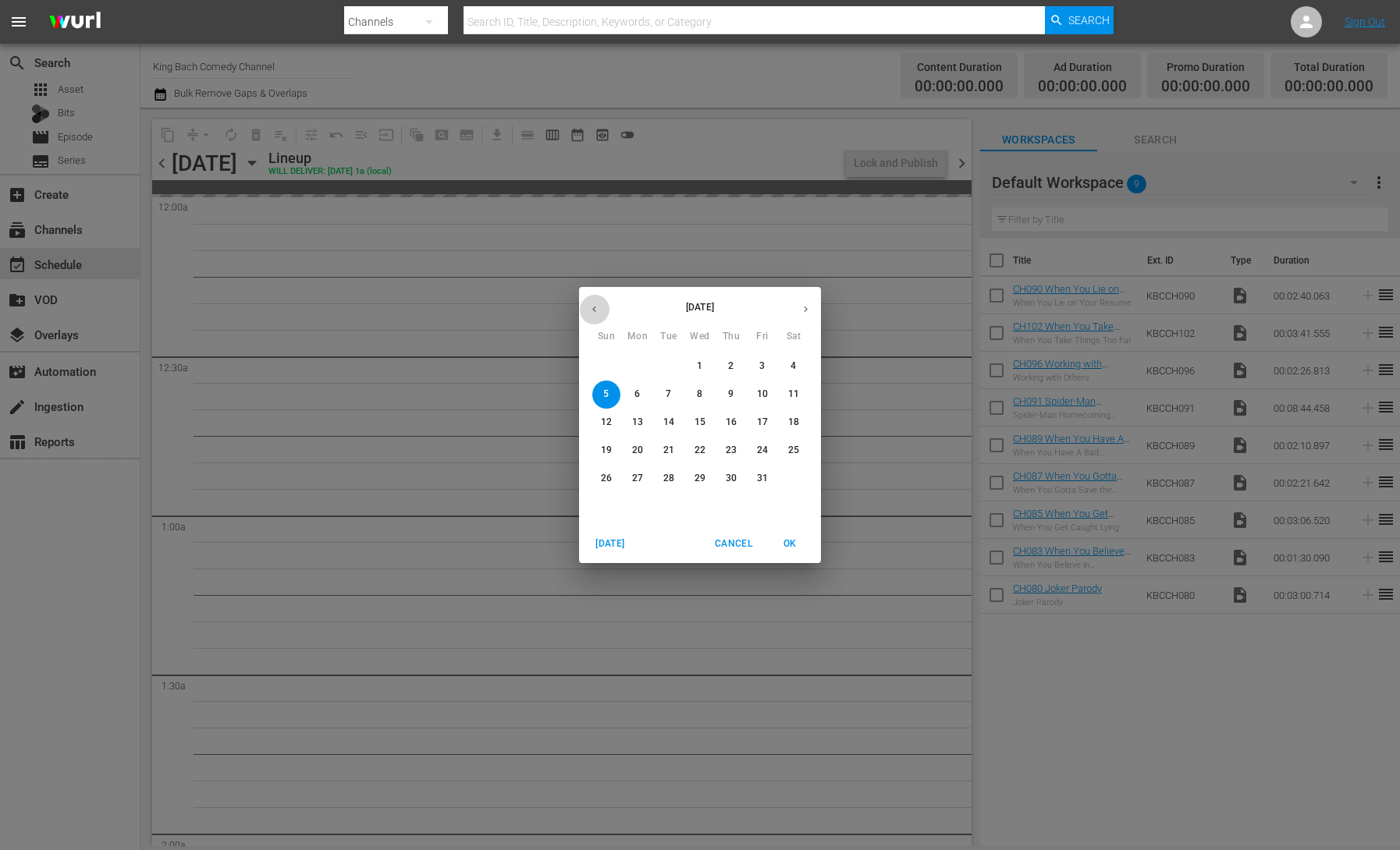
click at [599, 309] on icon "button" at bounding box center [595, 309] width 12 height 12
click at [635, 477] on p "29" at bounding box center [637, 478] width 11 height 13
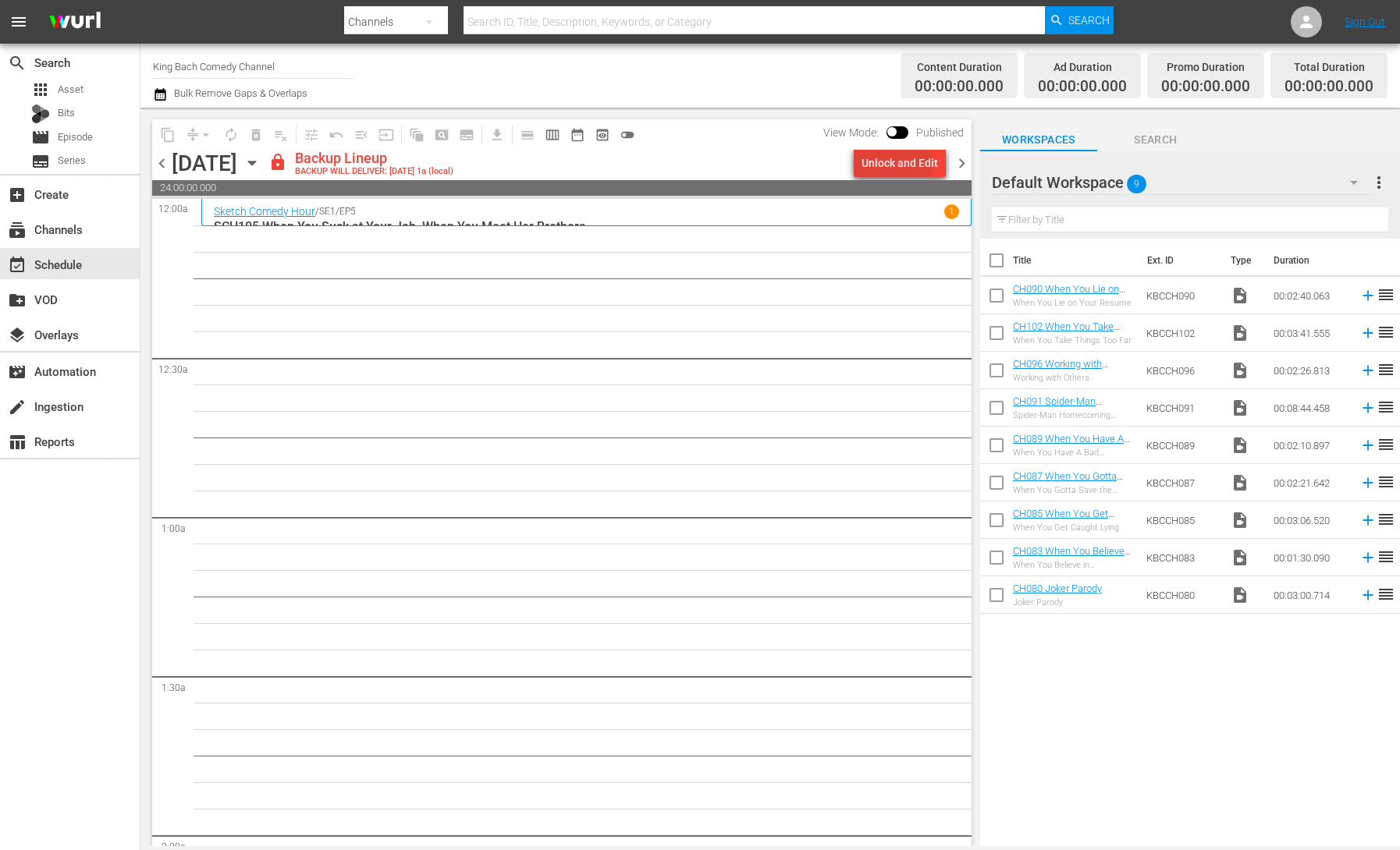
click at [889, 167] on div "Unlock and Edit" at bounding box center [899, 163] width 77 height 28
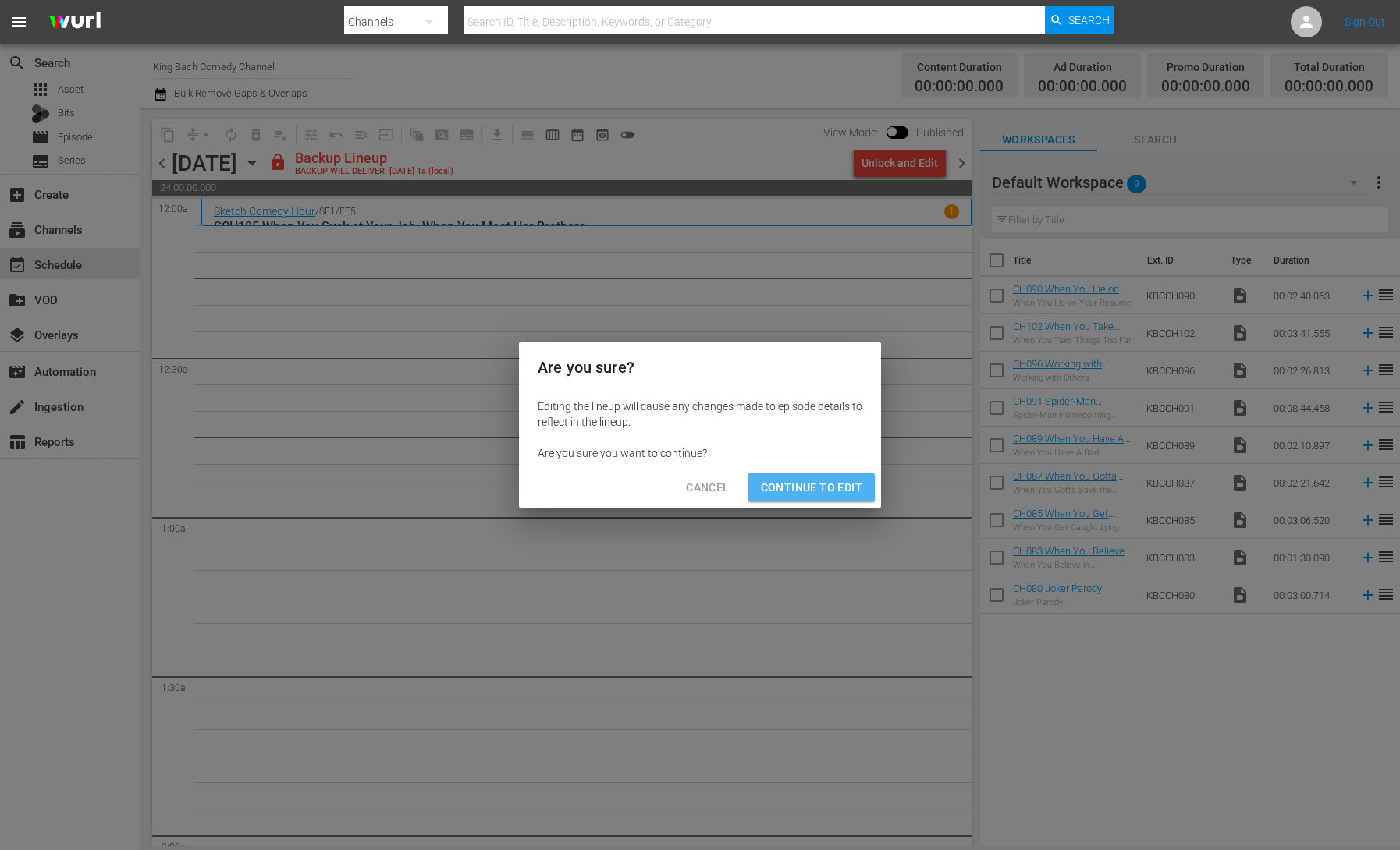
click at [818, 487] on span "Continue to Edit" at bounding box center [811, 488] width 102 height 20
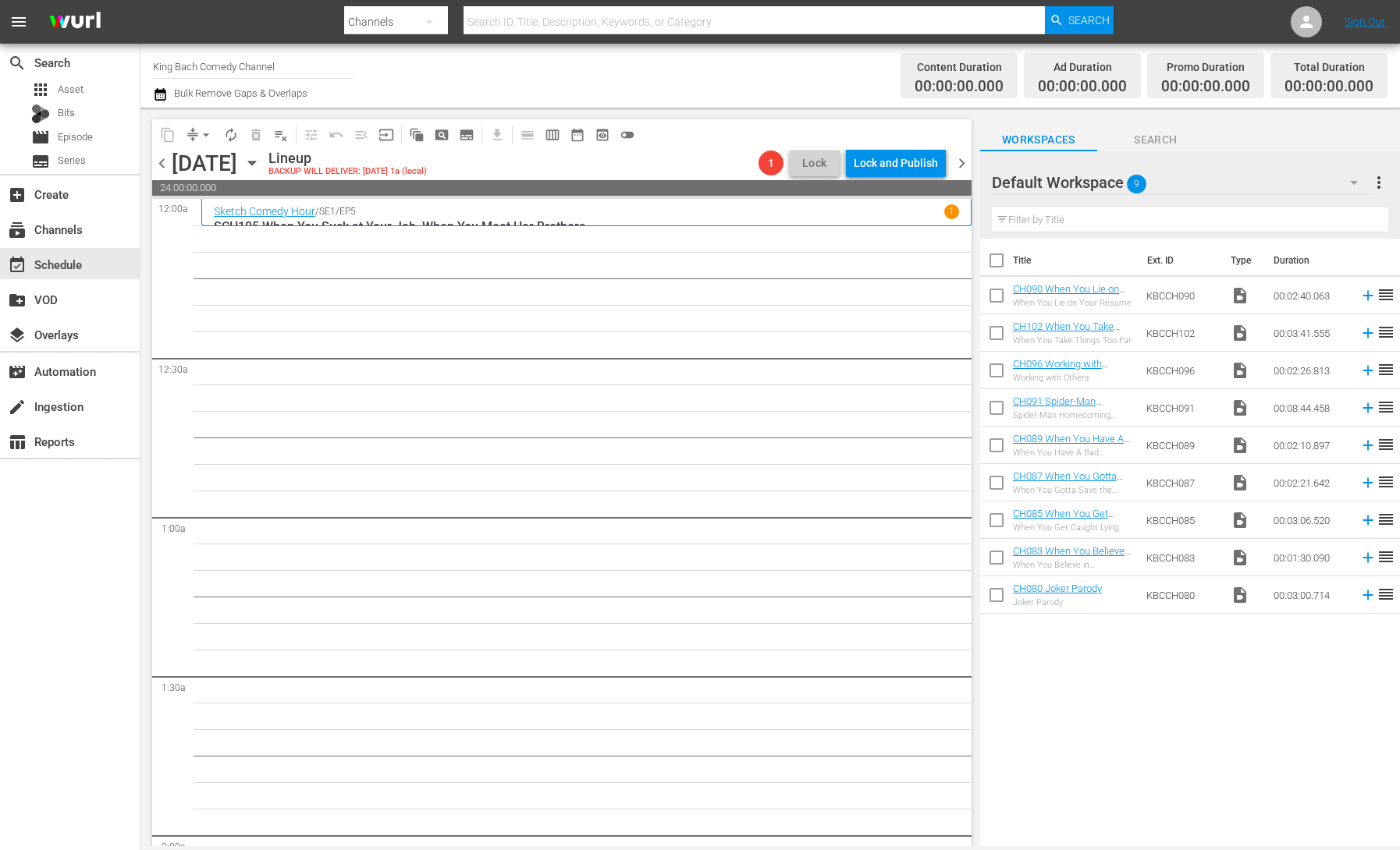
click at [964, 170] on span "chevron_right" at bounding box center [962, 164] width 20 height 20
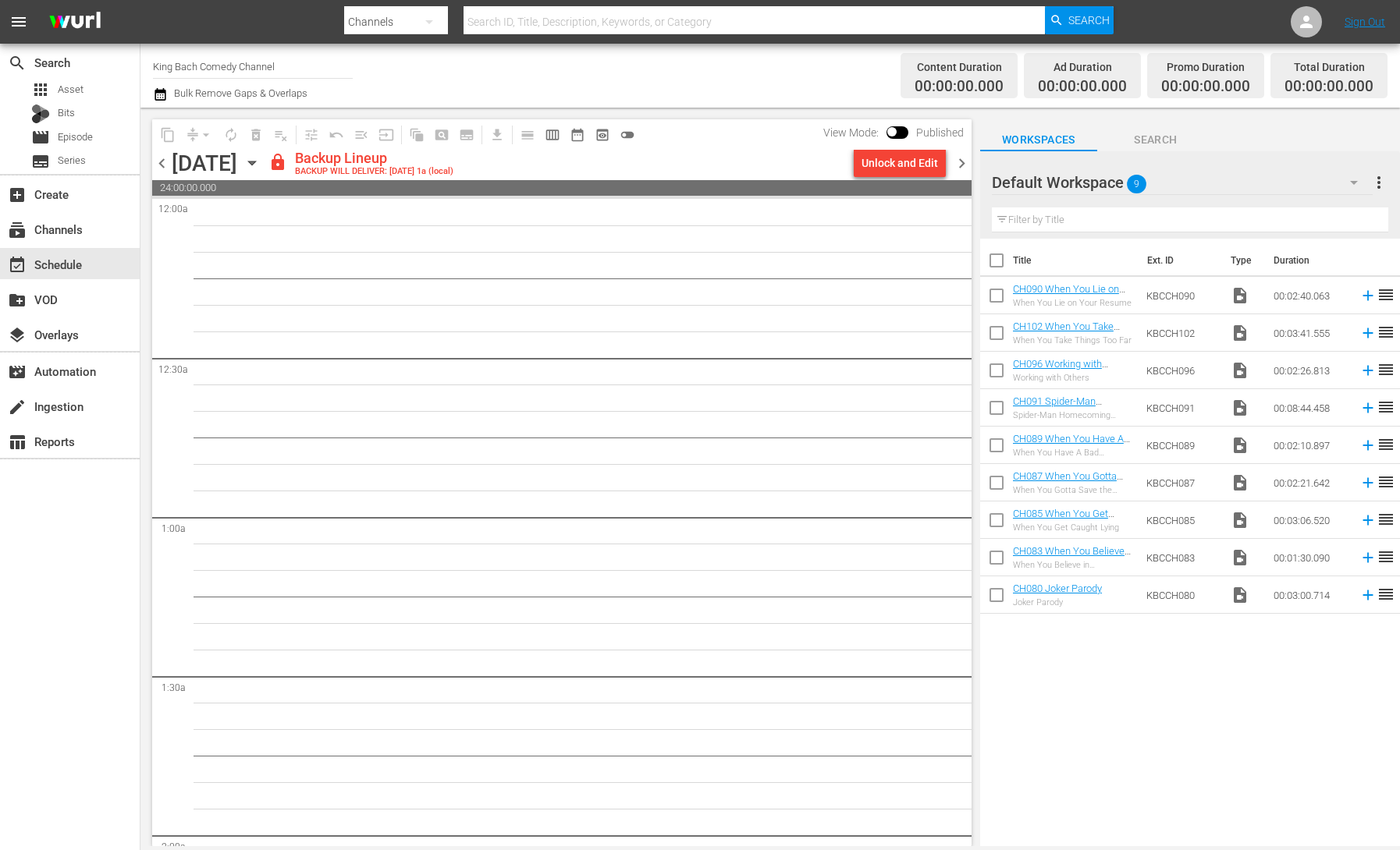
click at [904, 173] on div "Unlock and Edit" at bounding box center [899, 163] width 77 height 28
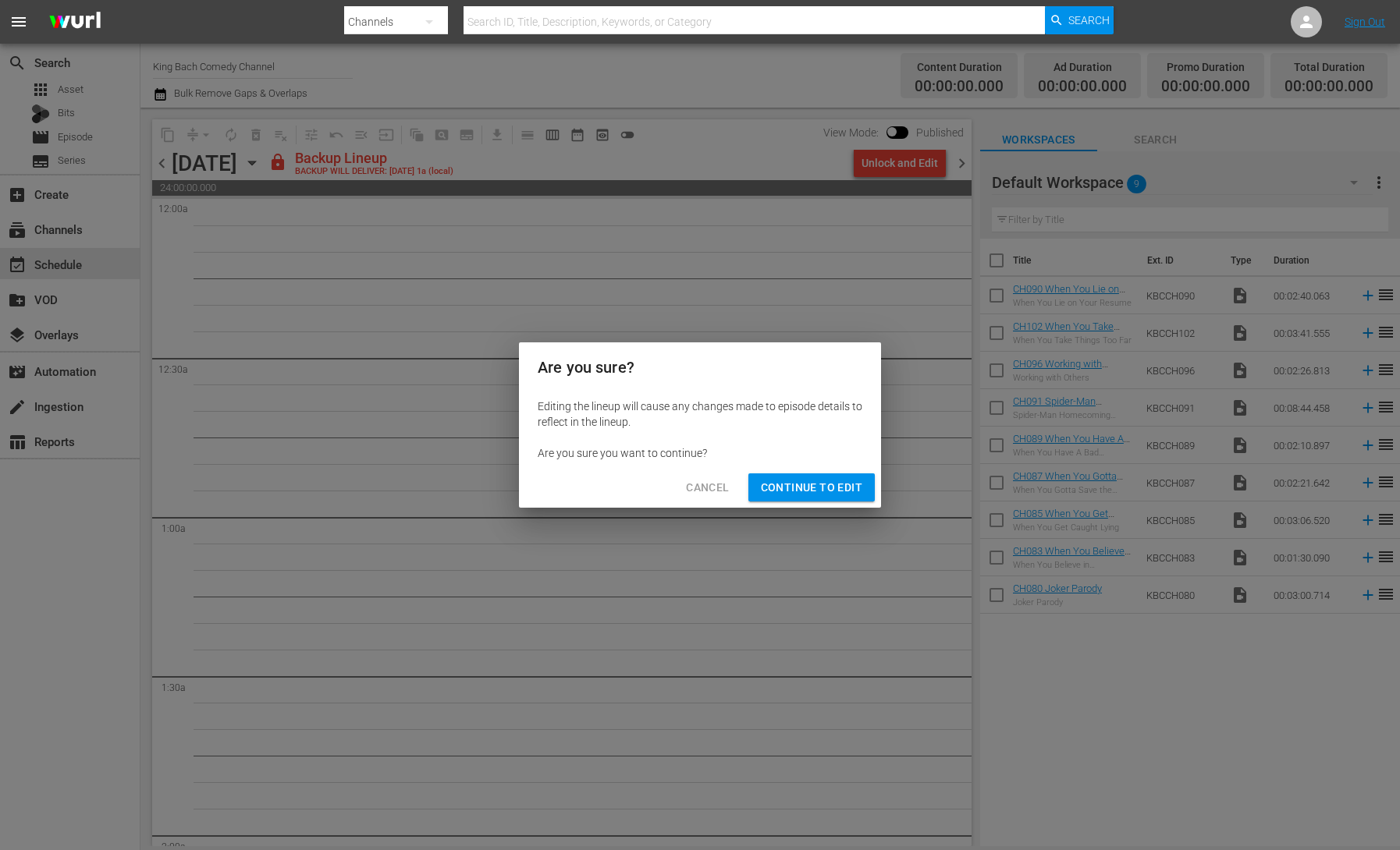
click at [849, 480] on span "Continue to Edit" at bounding box center [811, 488] width 102 height 20
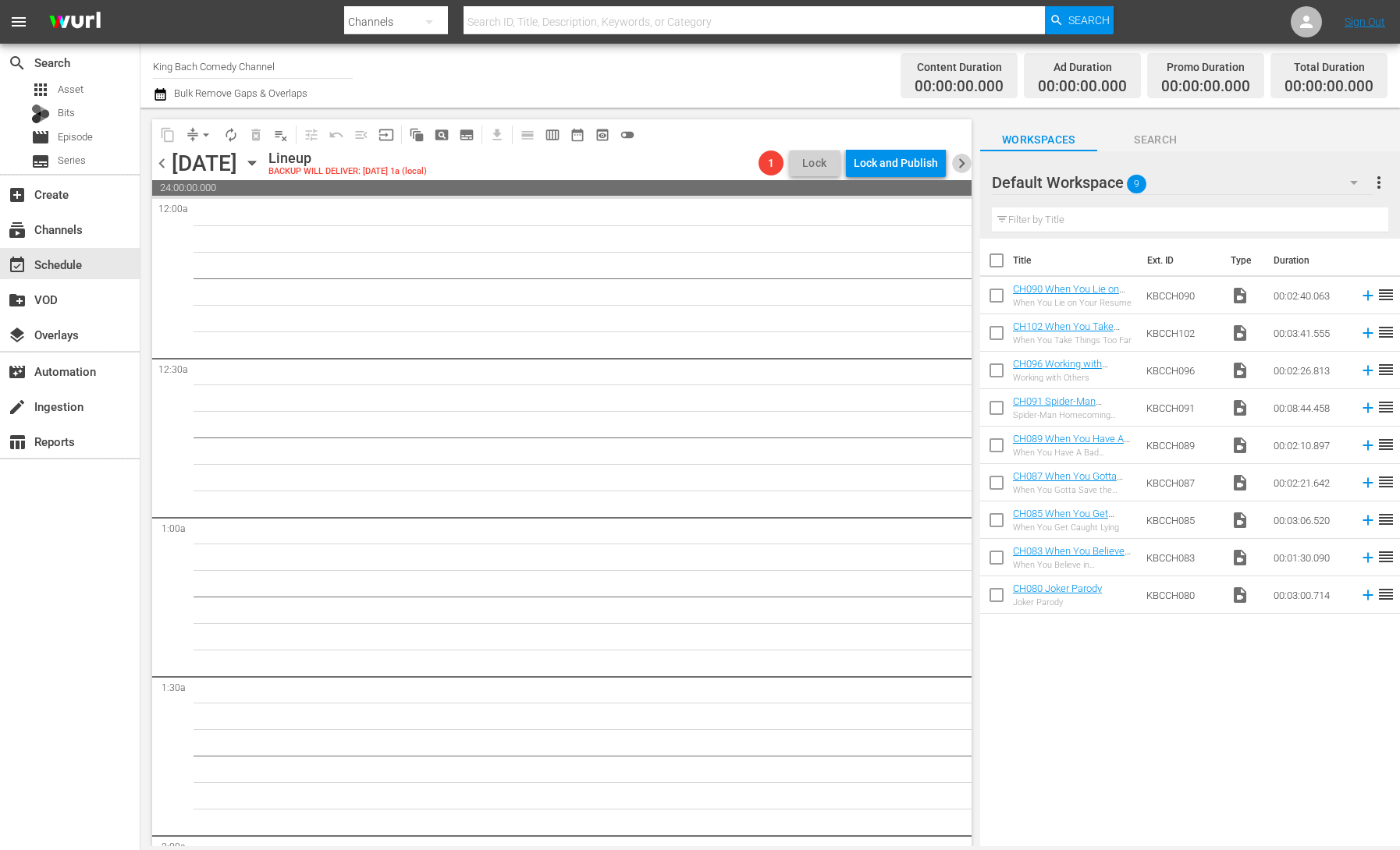
click at [964, 166] on span "chevron_right" at bounding box center [962, 164] width 20 height 20
click at [896, 170] on div "Unlock and Edit" at bounding box center [899, 163] width 77 height 28
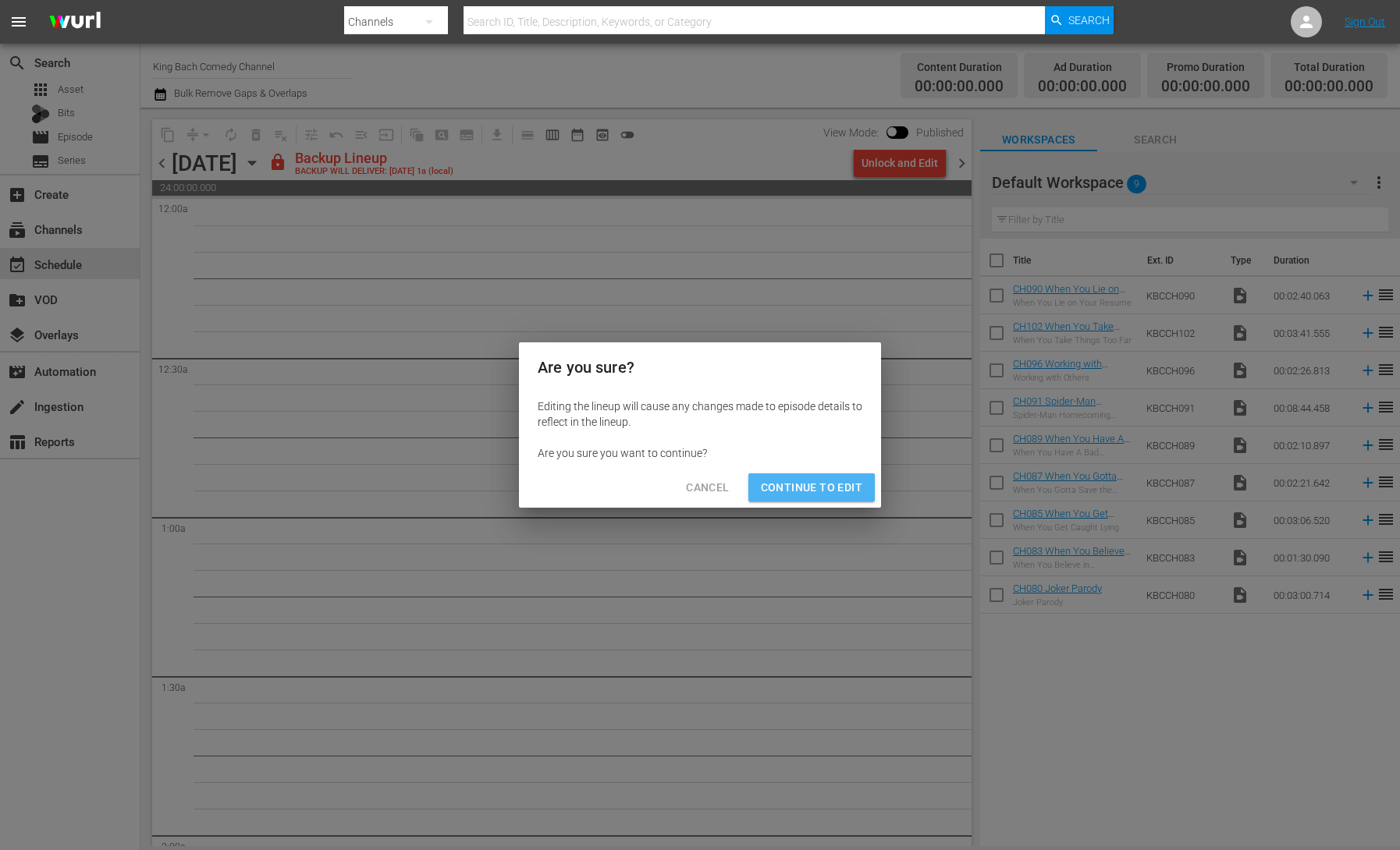
click at [824, 487] on span "Continue to Edit" at bounding box center [811, 488] width 102 height 20
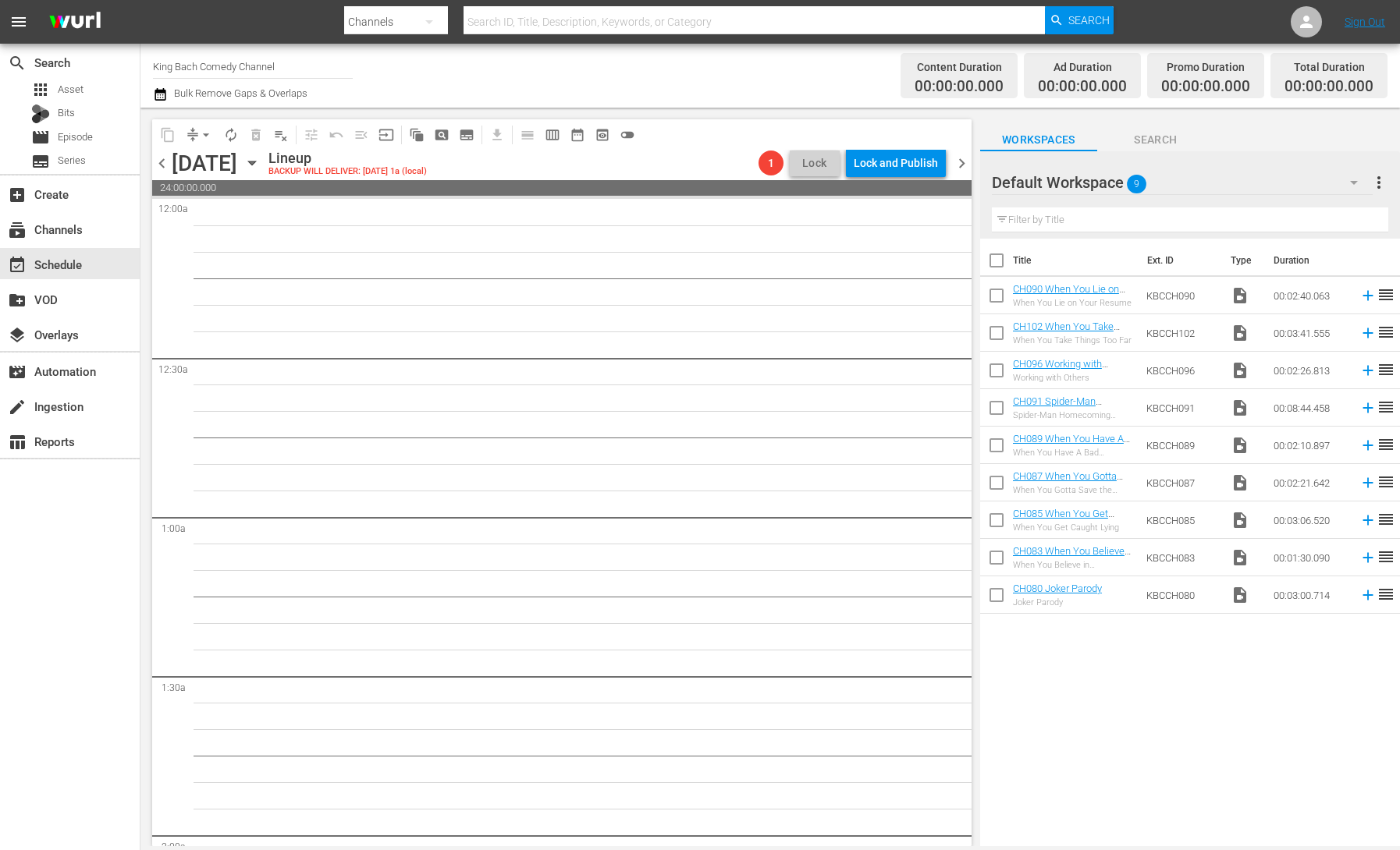
click at [957, 162] on span "chevron_right" at bounding box center [962, 164] width 20 height 20
click at [906, 164] on div "Unlock and Edit" at bounding box center [899, 163] width 77 height 28
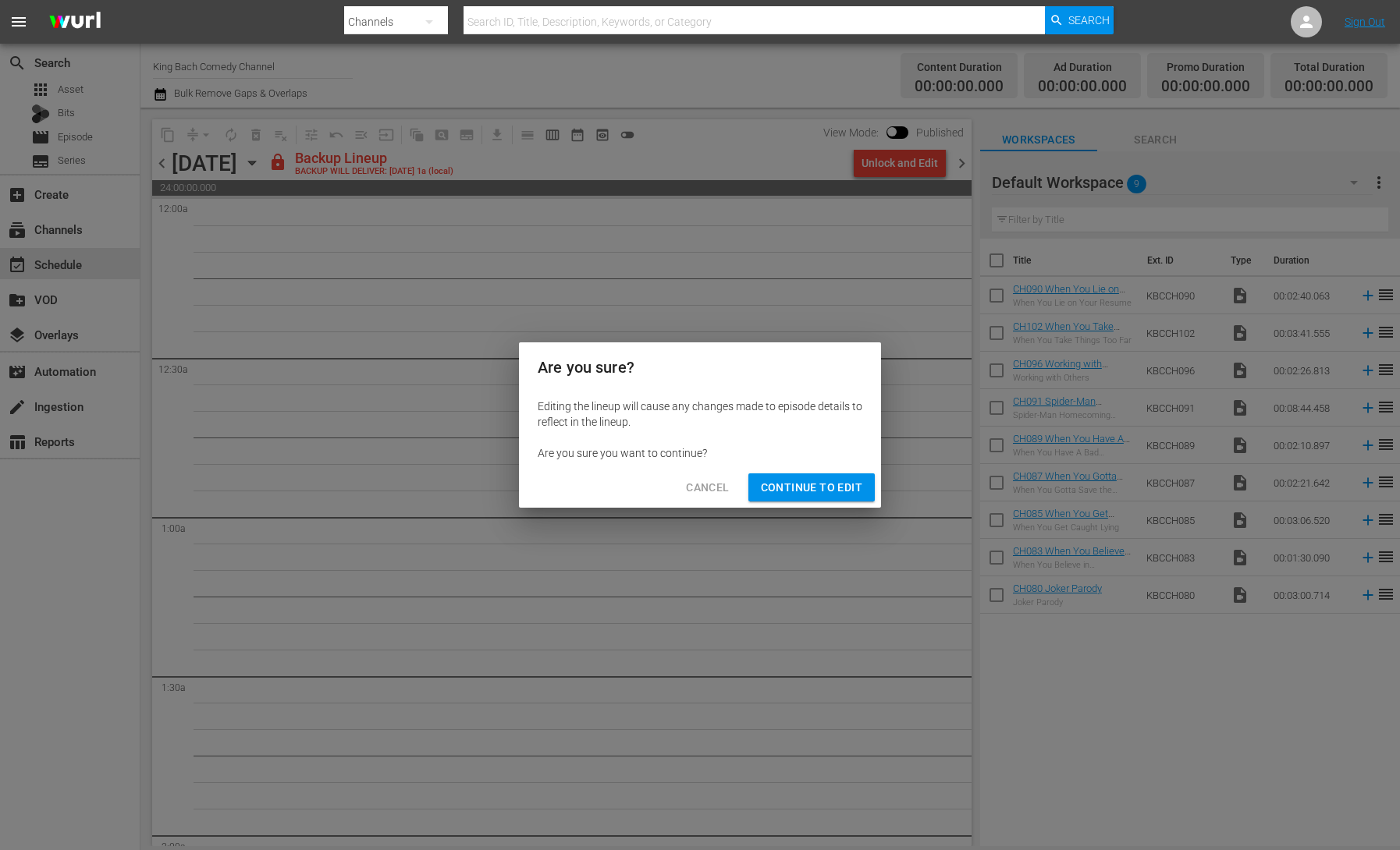
click at [836, 483] on span "Continue to Edit" at bounding box center [811, 488] width 102 height 20
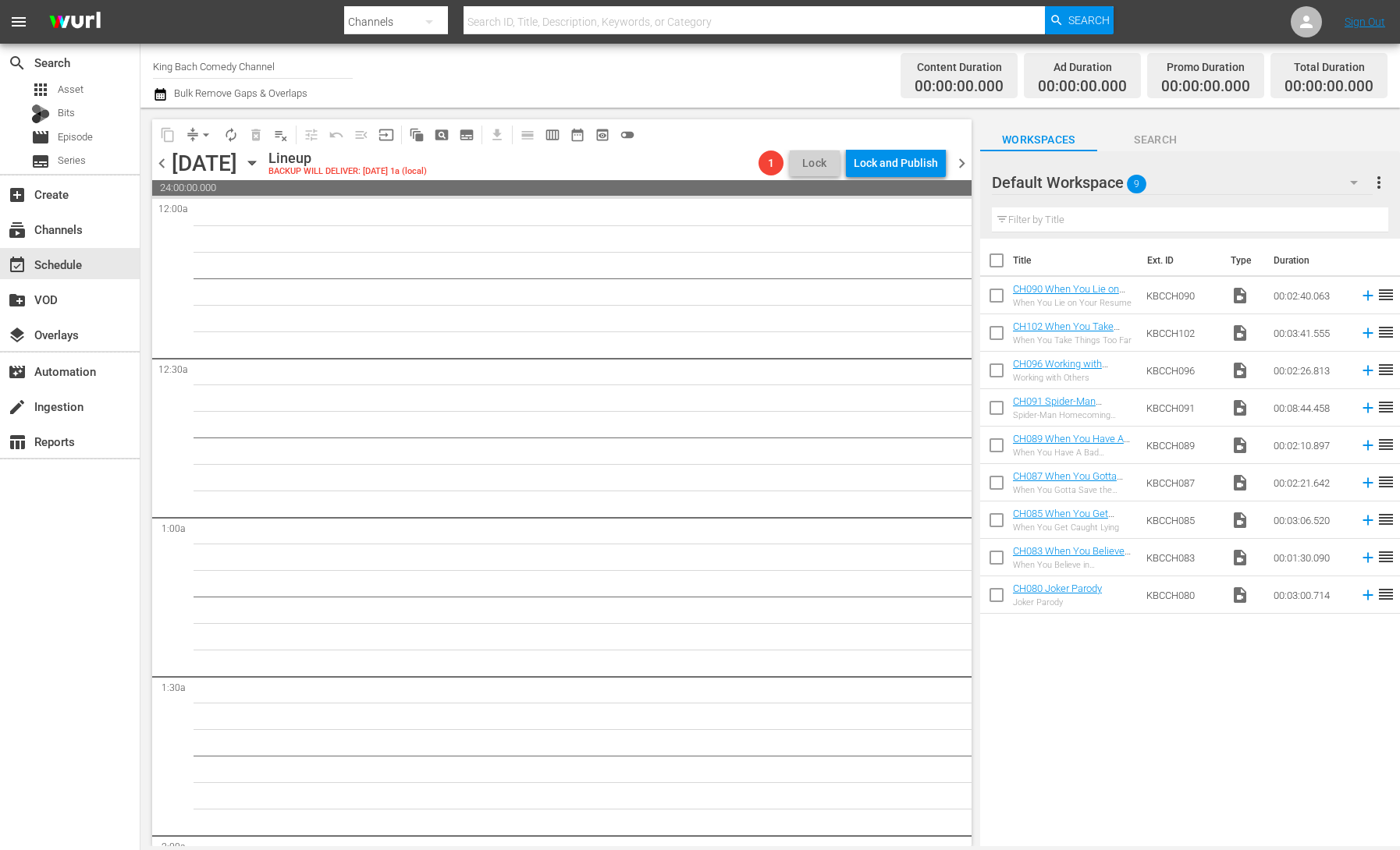
click at [958, 163] on span "chevron_right" at bounding box center [962, 164] width 20 height 20
click at [260, 162] on icon "button" at bounding box center [251, 163] width 17 height 17
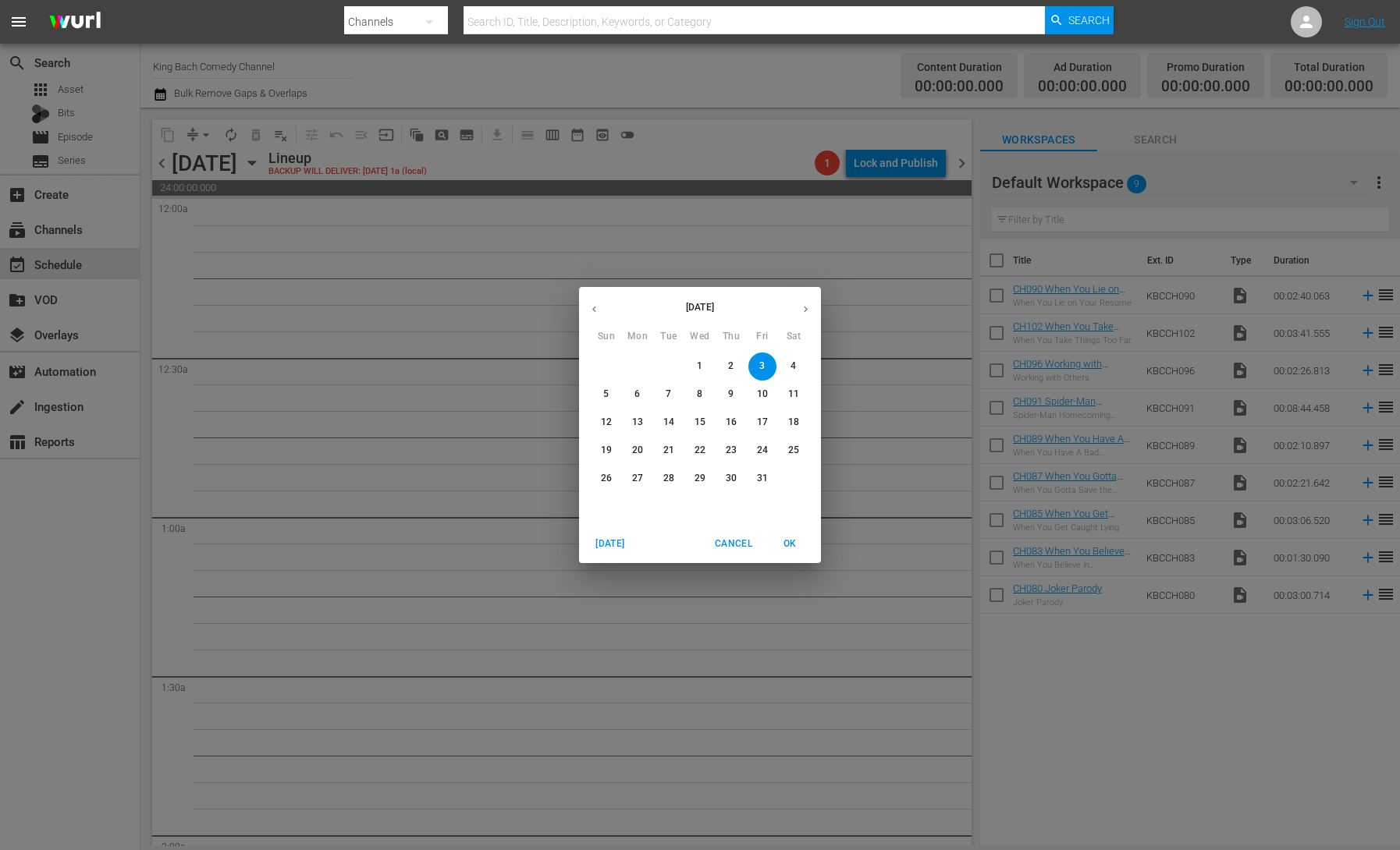
click at [600, 318] on button "button" at bounding box center [594, 309] width 30 height 30
click at [635, 481] on p "29" at bounding box center [637, 478] width 11 height 13
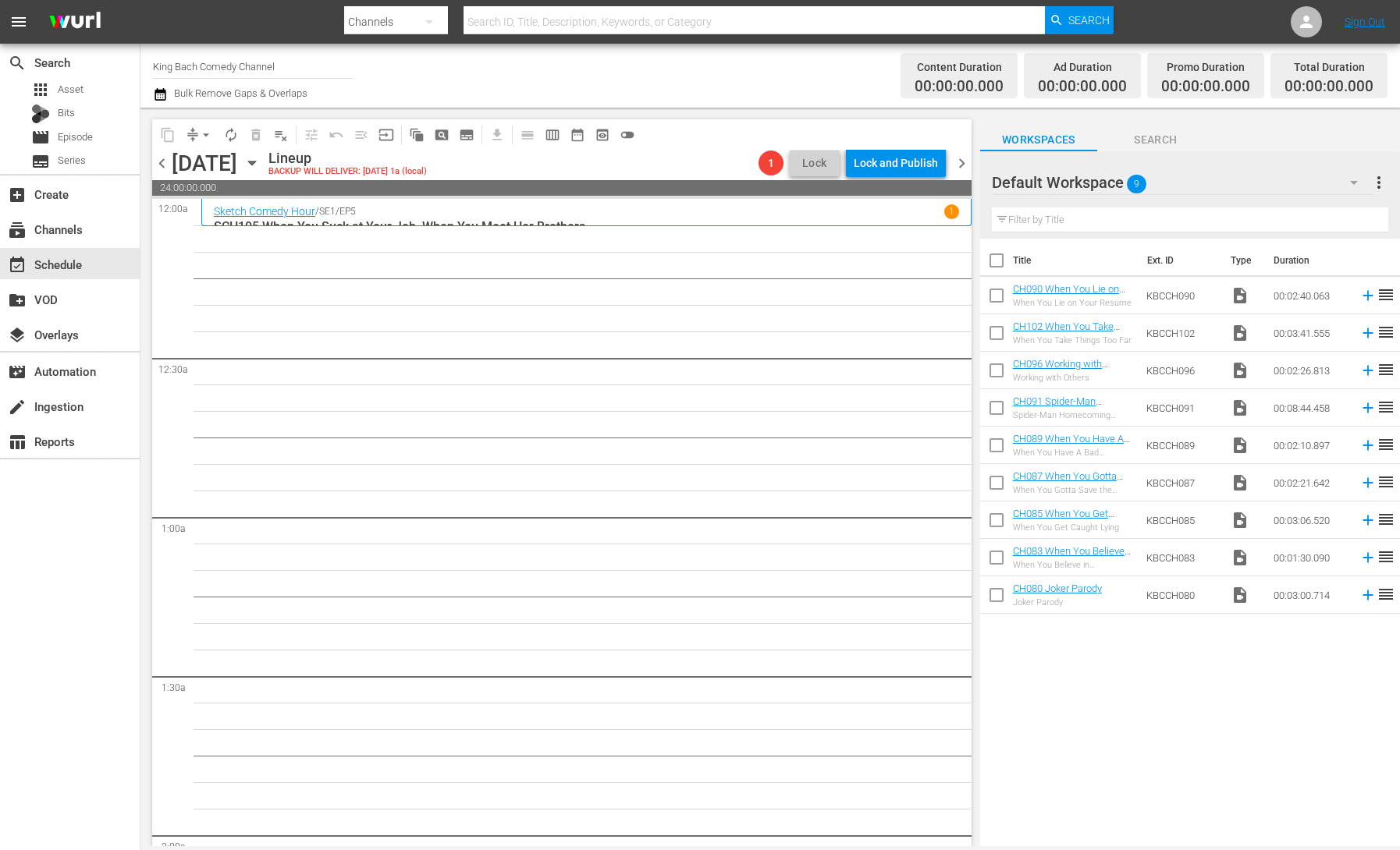
click at [260, 168] on icon "button" at bounding box center [251, 163] width 17 height 17
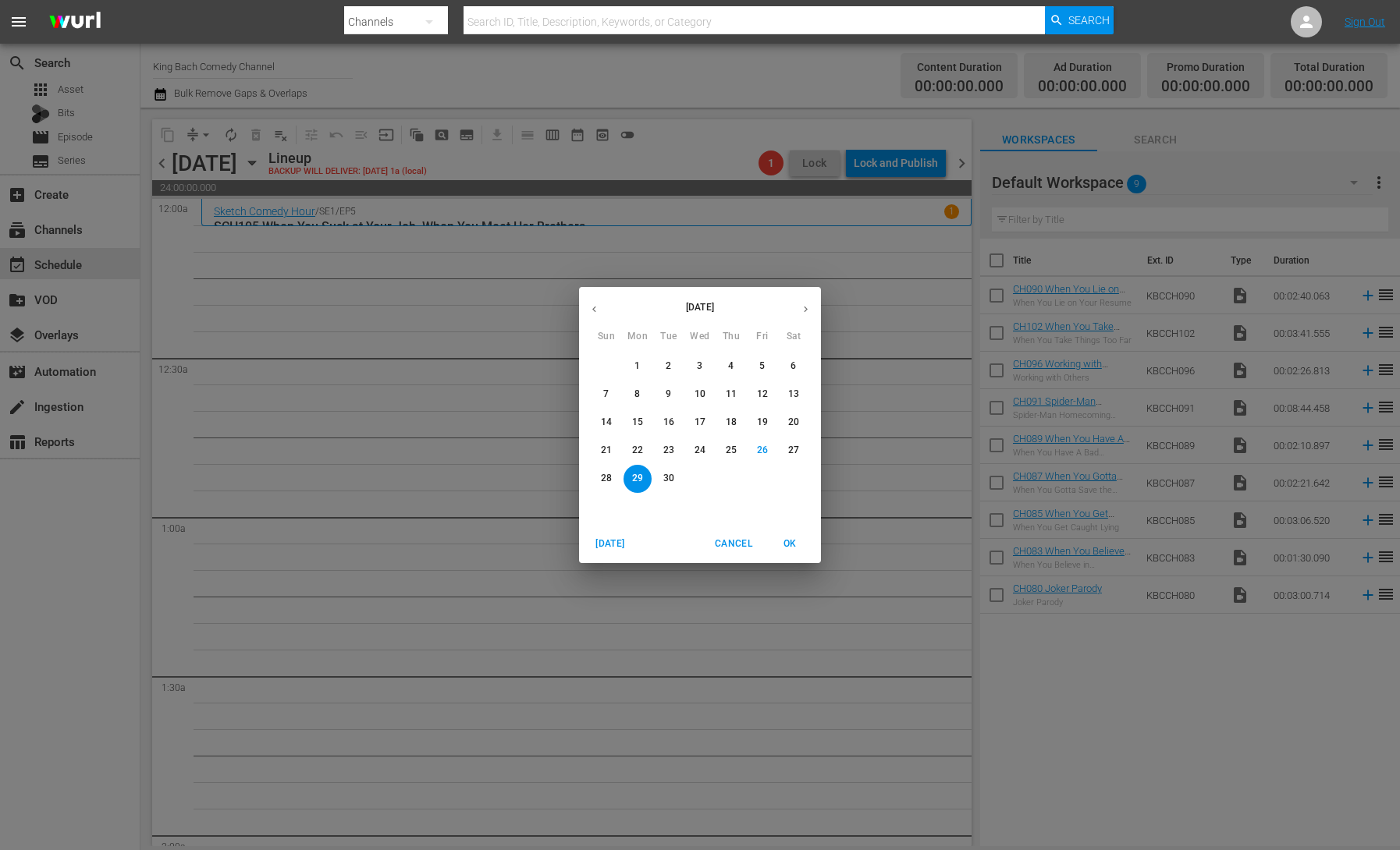
click at [639, 446] on p "22" at bounding box center [637, 450] width 11 height 13
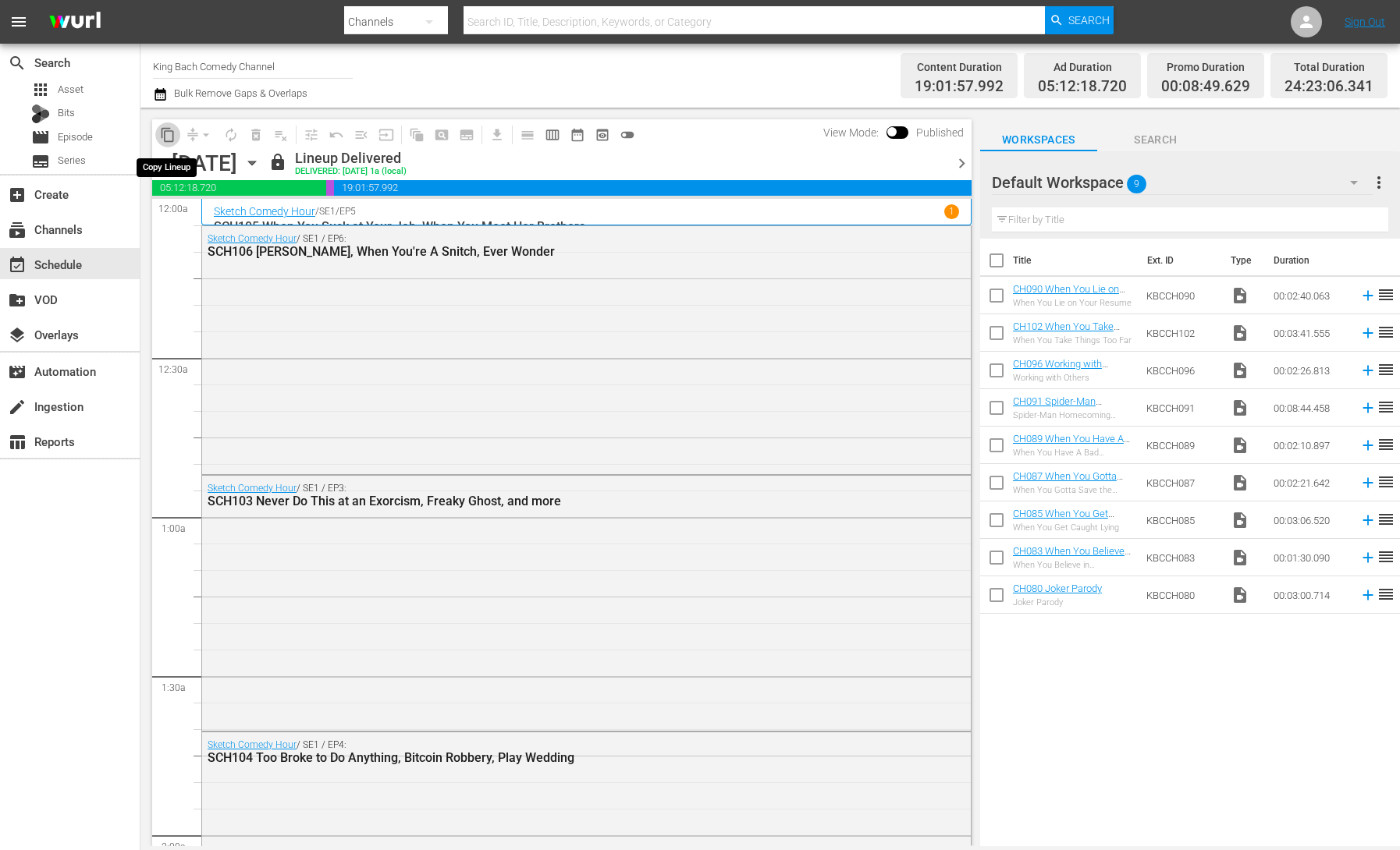
click at [168, 134] on span "content_copy" at bounding box center [168, 135] width 16 height 16
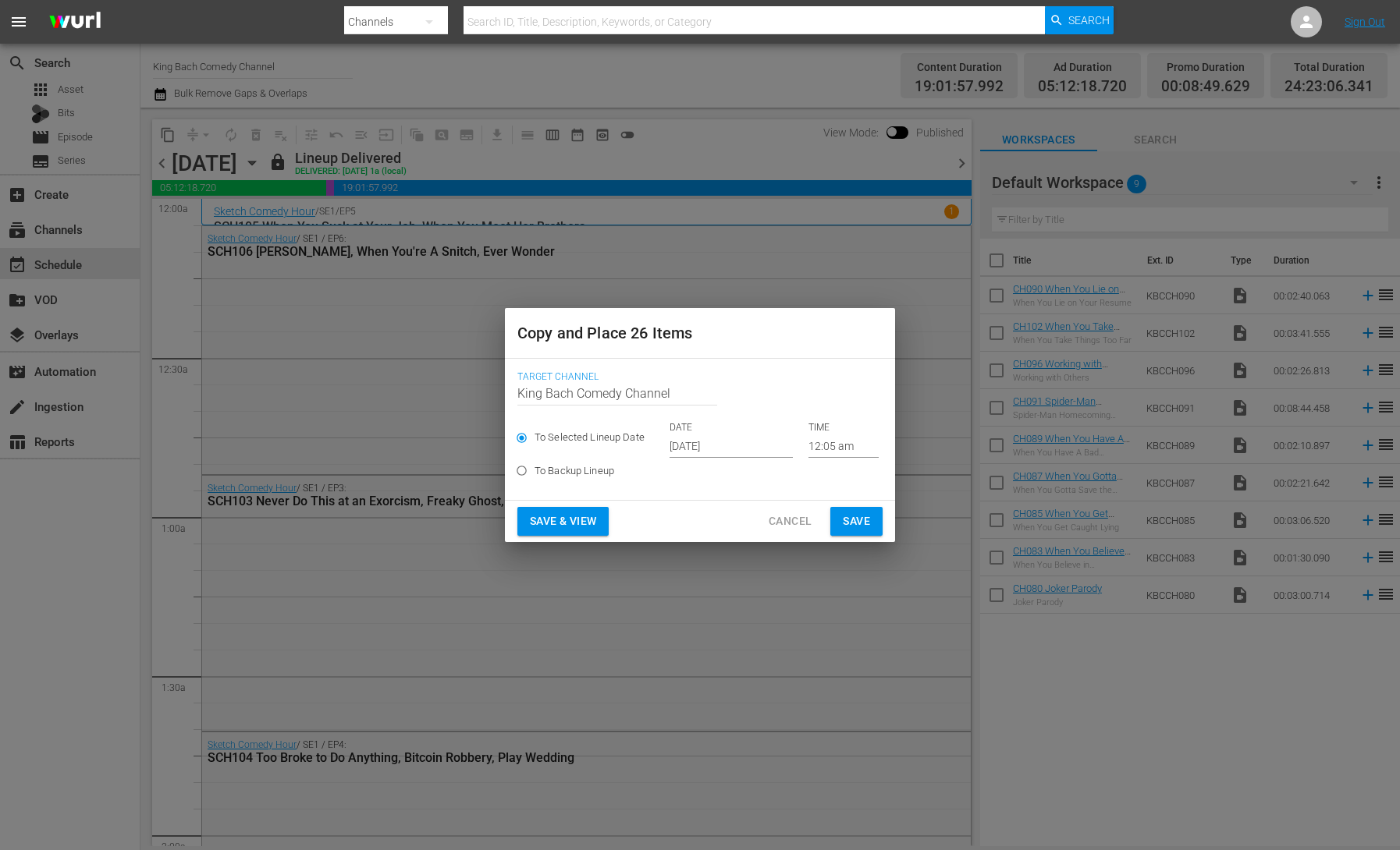
click at [685, 445] on input "[DATE]" at bounding box center [731, 445] width 124 height 23
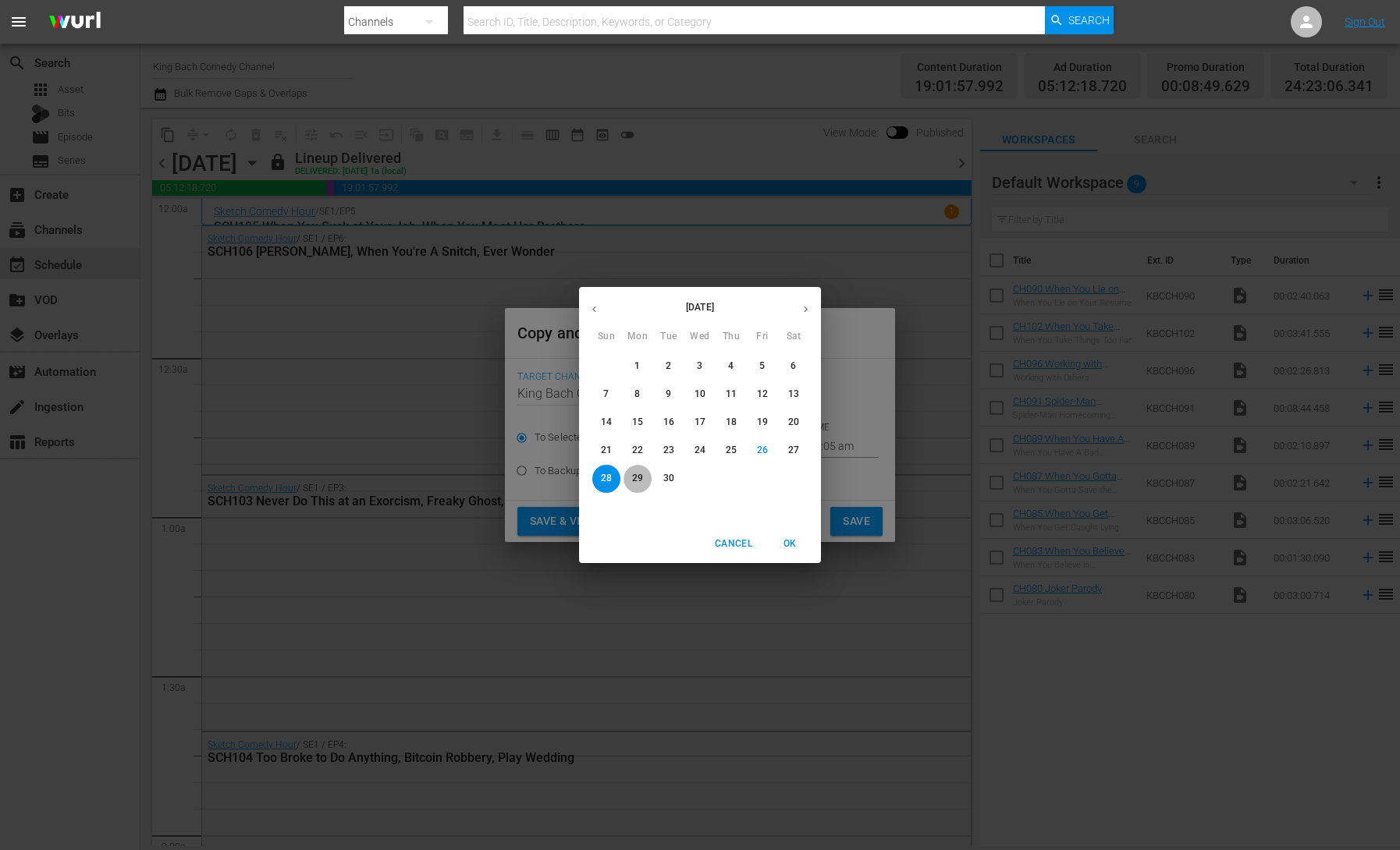
click at [639, 477] on p "29" at bounding box center [637, 478] width 11 height 13
type input "[DATE]"
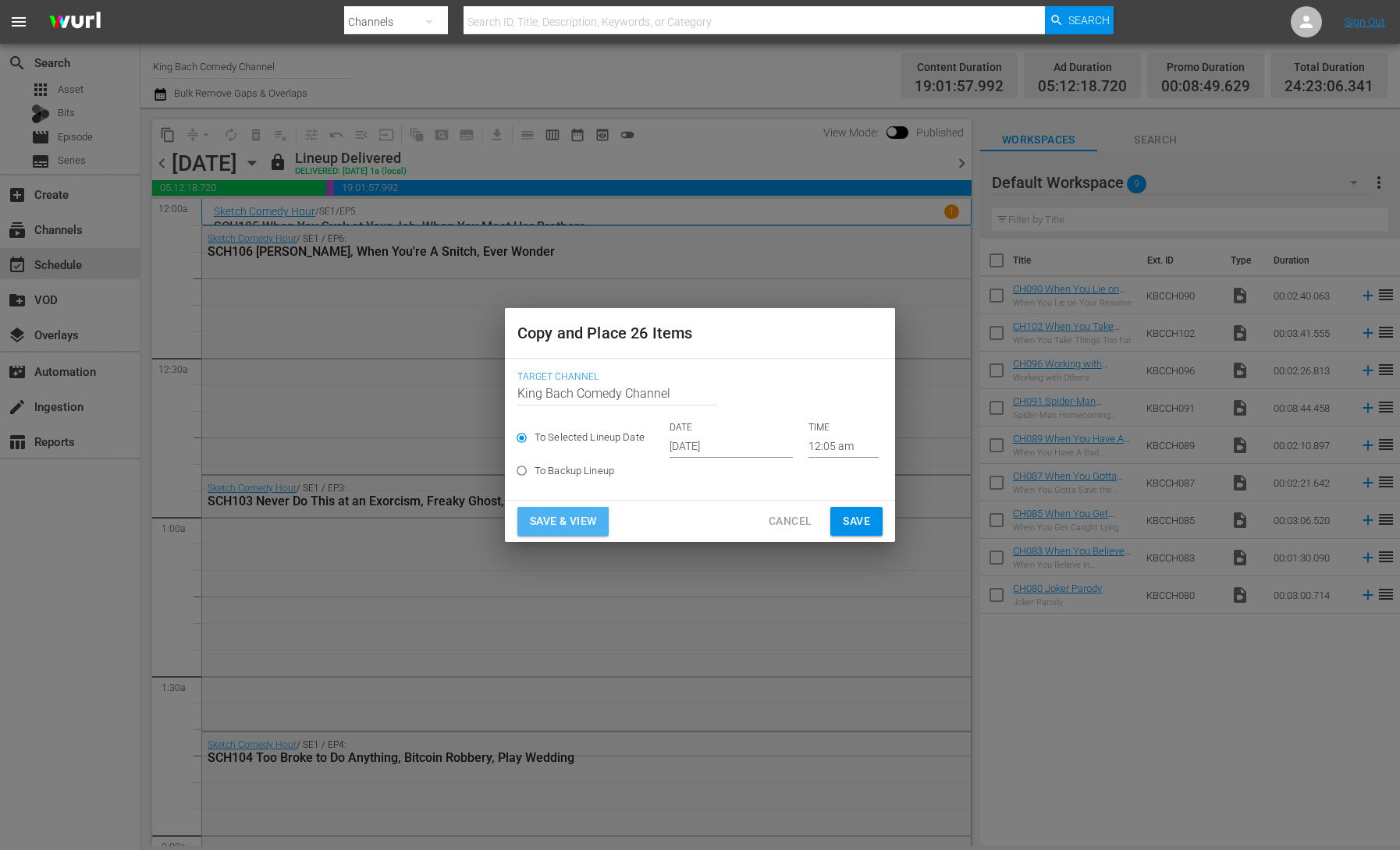
click at [574, 525] on span "Save & View" at bounding box center [563, 522] width 66 height 20
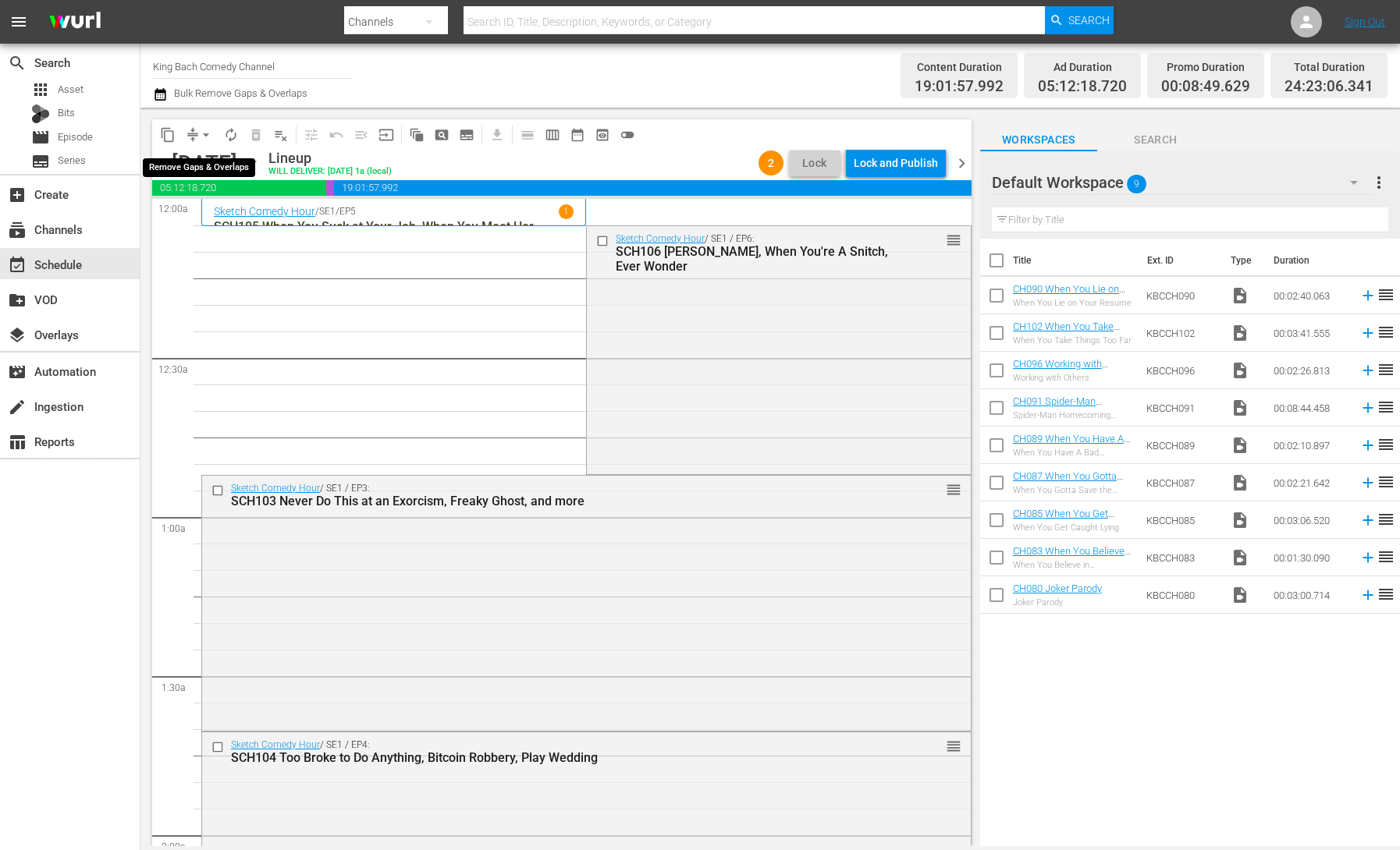
click at [207, 131] on span "arrow_drop_down" at bounding box center [207, 135] width 16 height 16
click at [225, 217] on li "Align to End of Previous Day" at bounding box center [207, 218] width 164 height 26
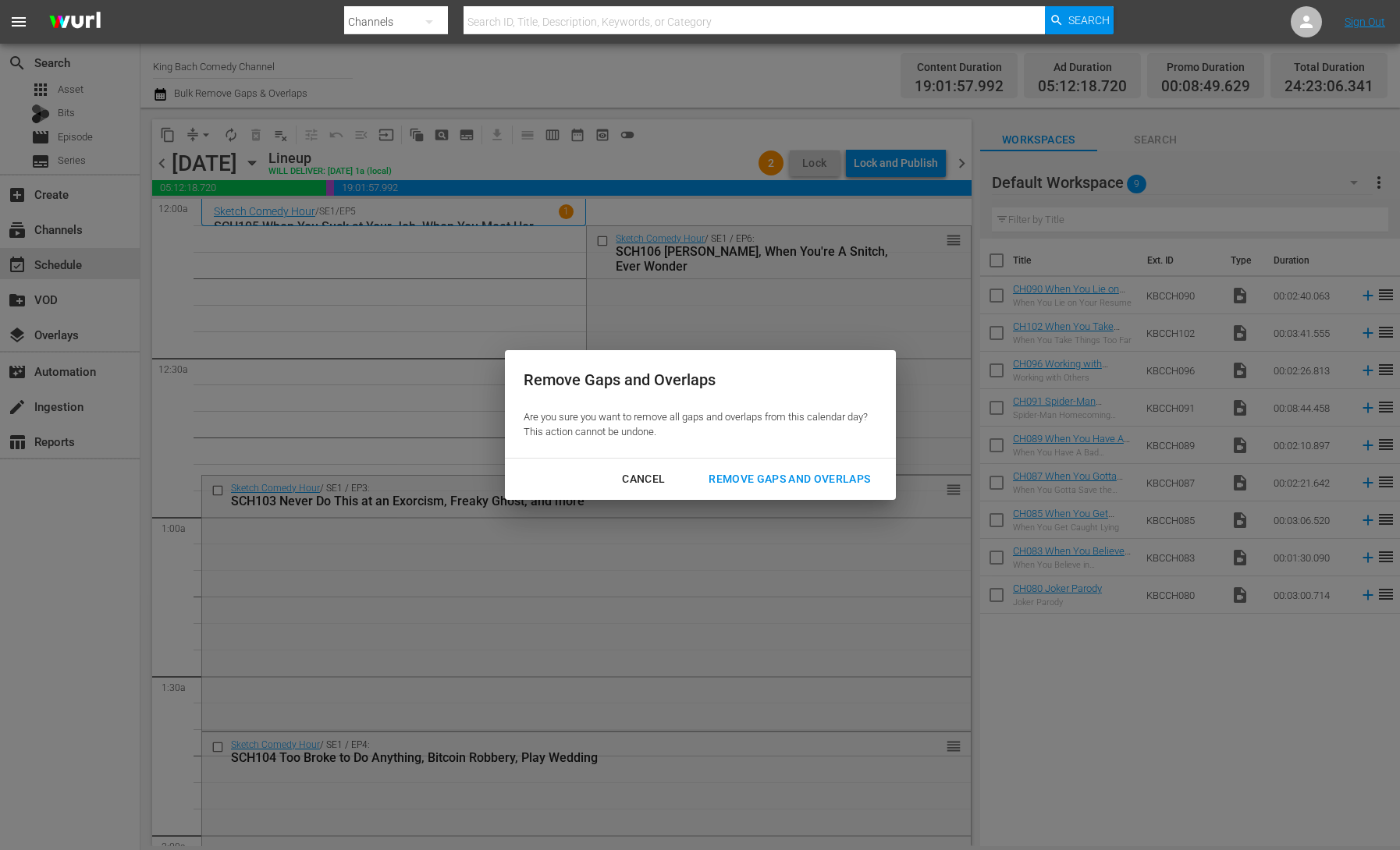
click at [767, 477] on div "Remove Gaps and Overlaps" at bounding box center [788, 480] width 187 height 20
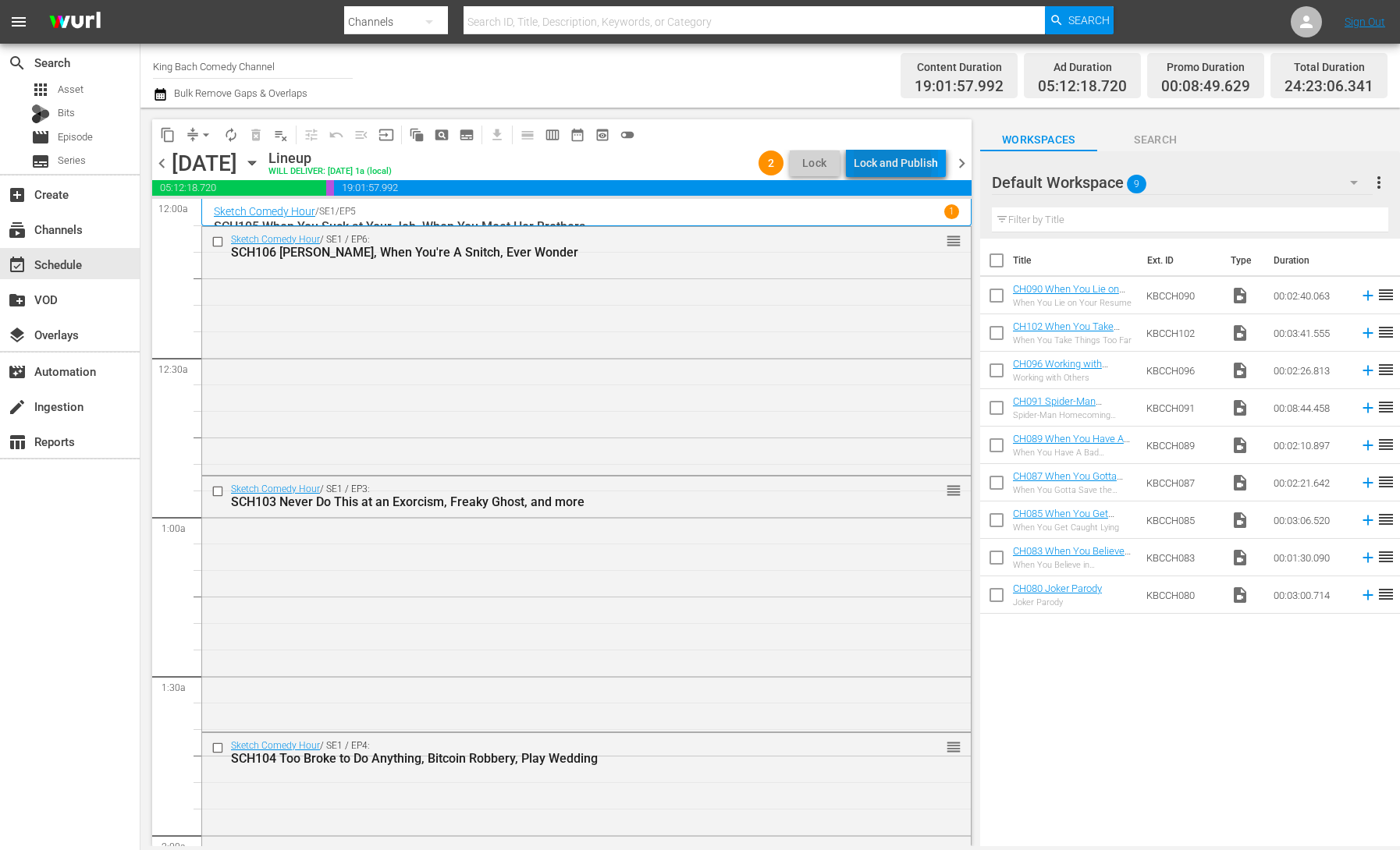
click at [880, 166] on div "Lock and Publish" at bounding box center [895, 163] width 84 height 28
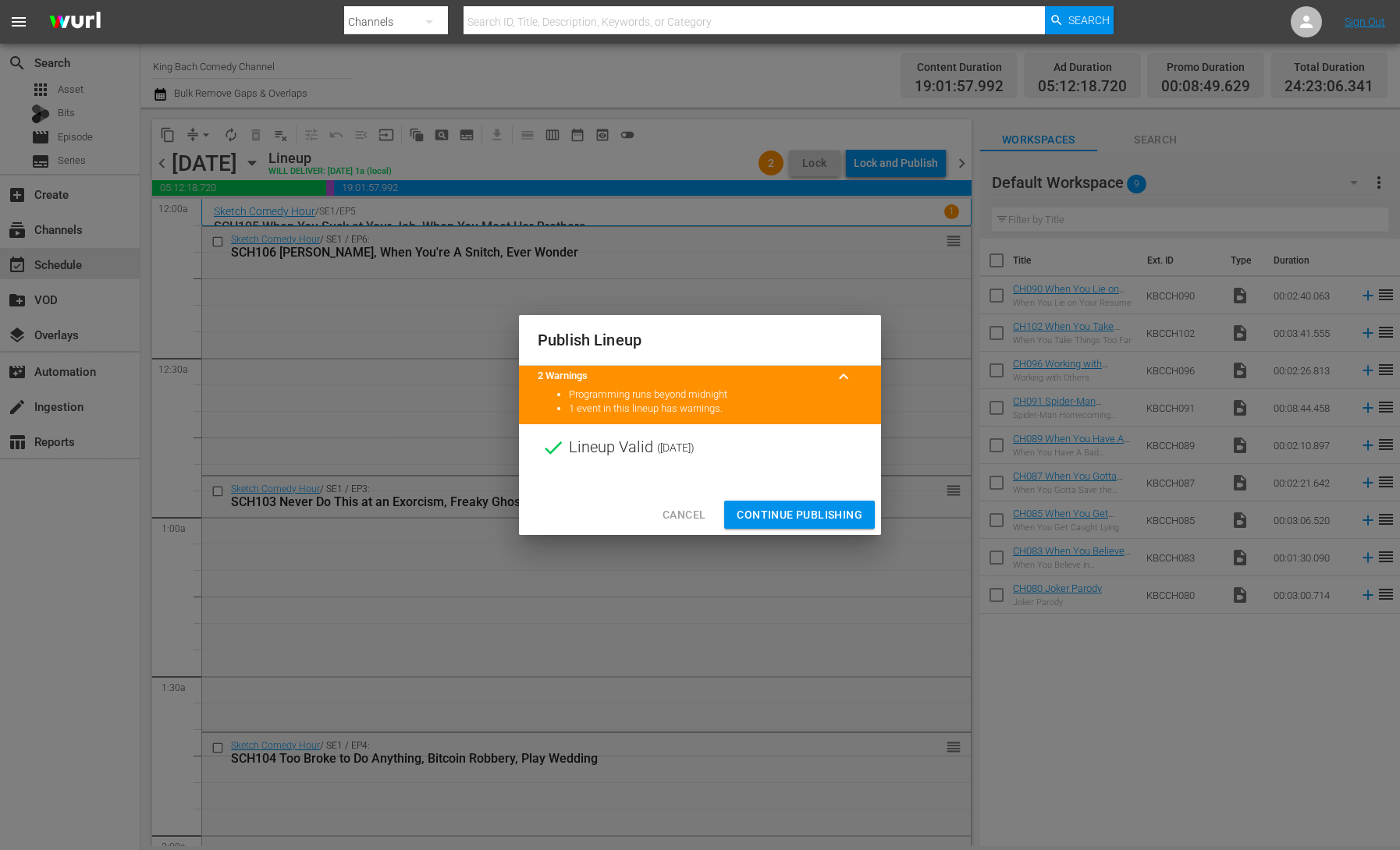
click at [792, 518] on span "Continue Publishing" at bounding box center [799, 516] width 126 height 20
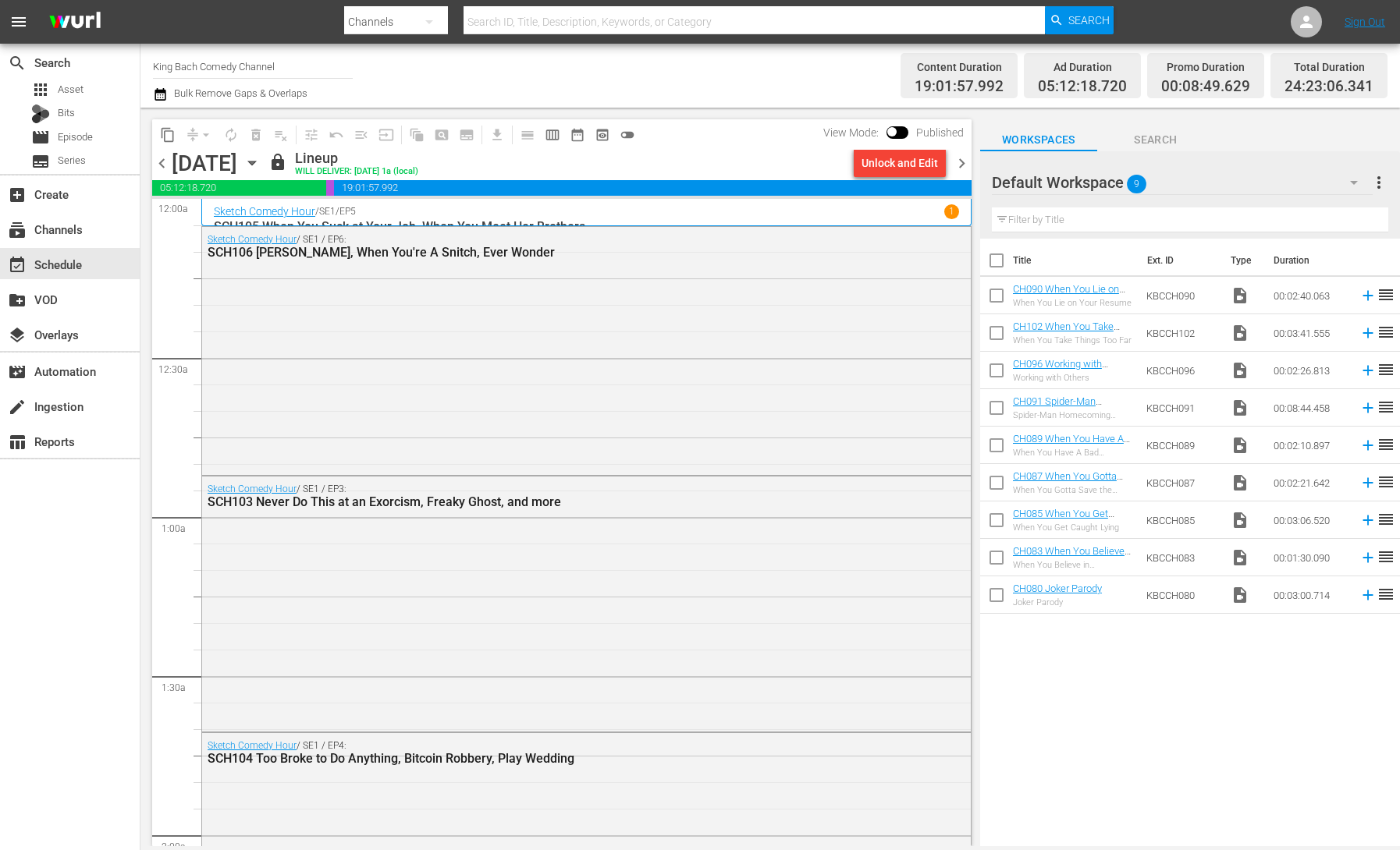
click at [260, 166] on icon "button" at bounding box center [251, 163] width 17 height 17
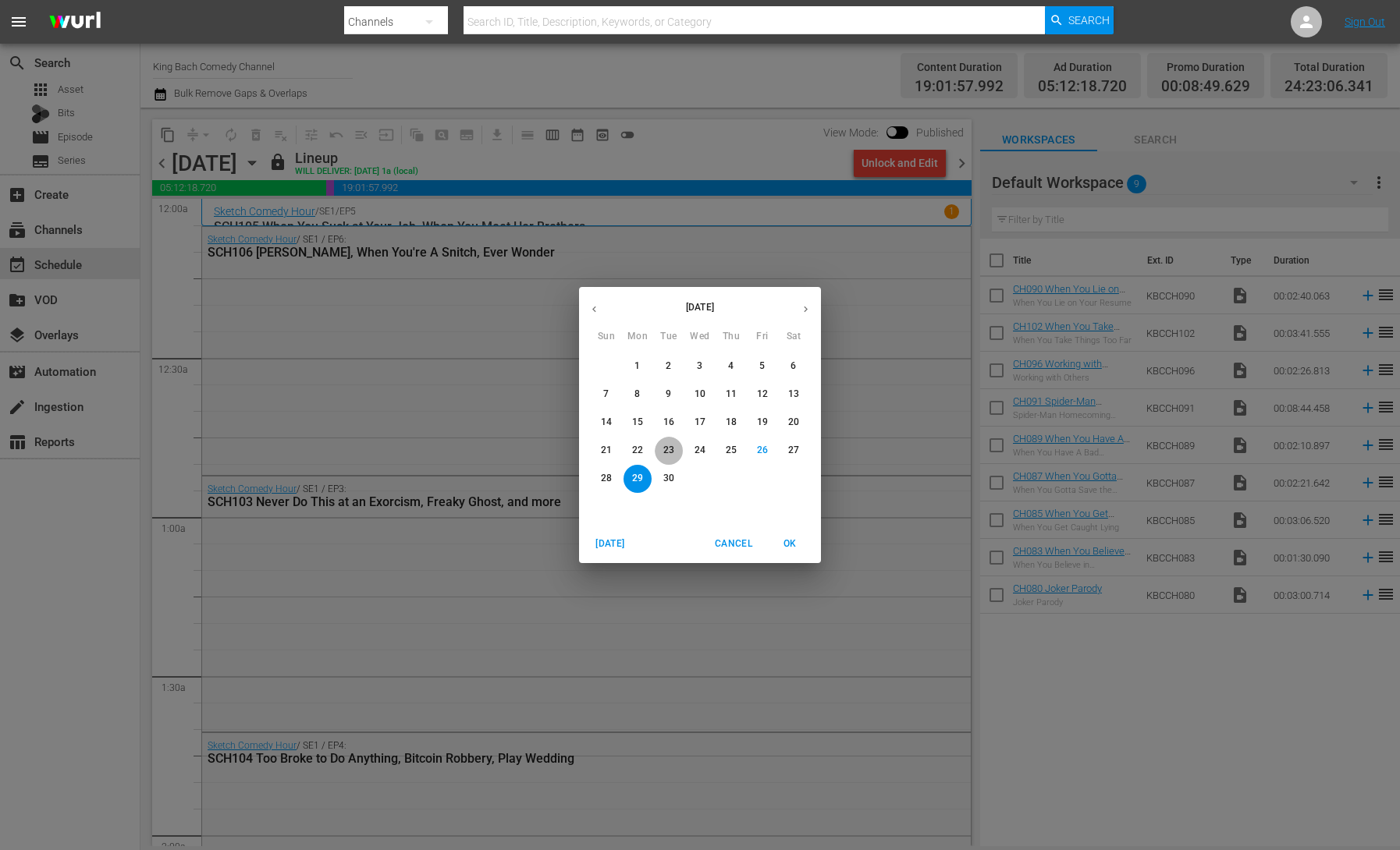
click at [671, 451] on p "23" at bounding box center [669, 450] width 11 height 13
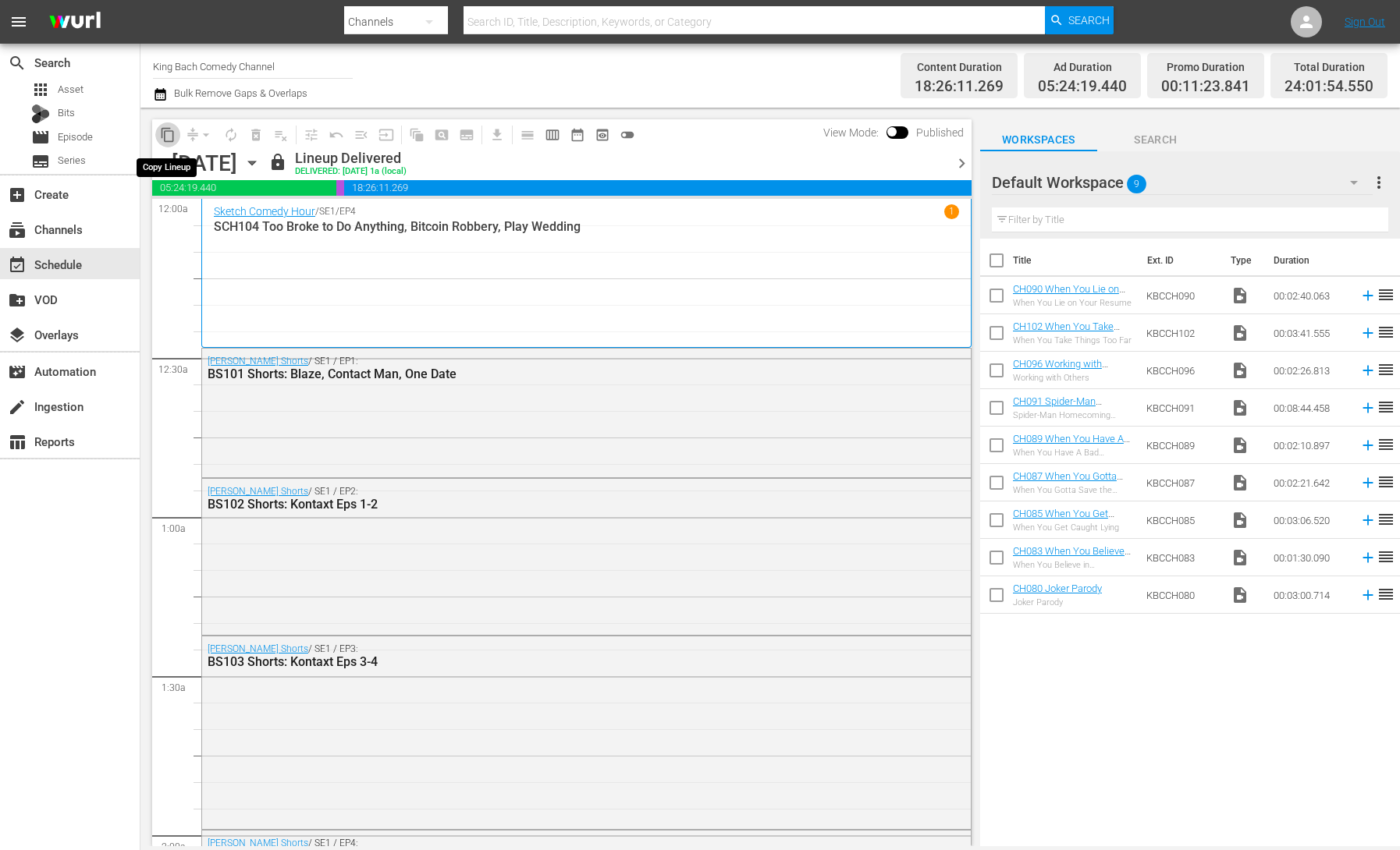
click at [170, 138] on span "content_copy" at bounding box center [168, 135] width 16 height 16
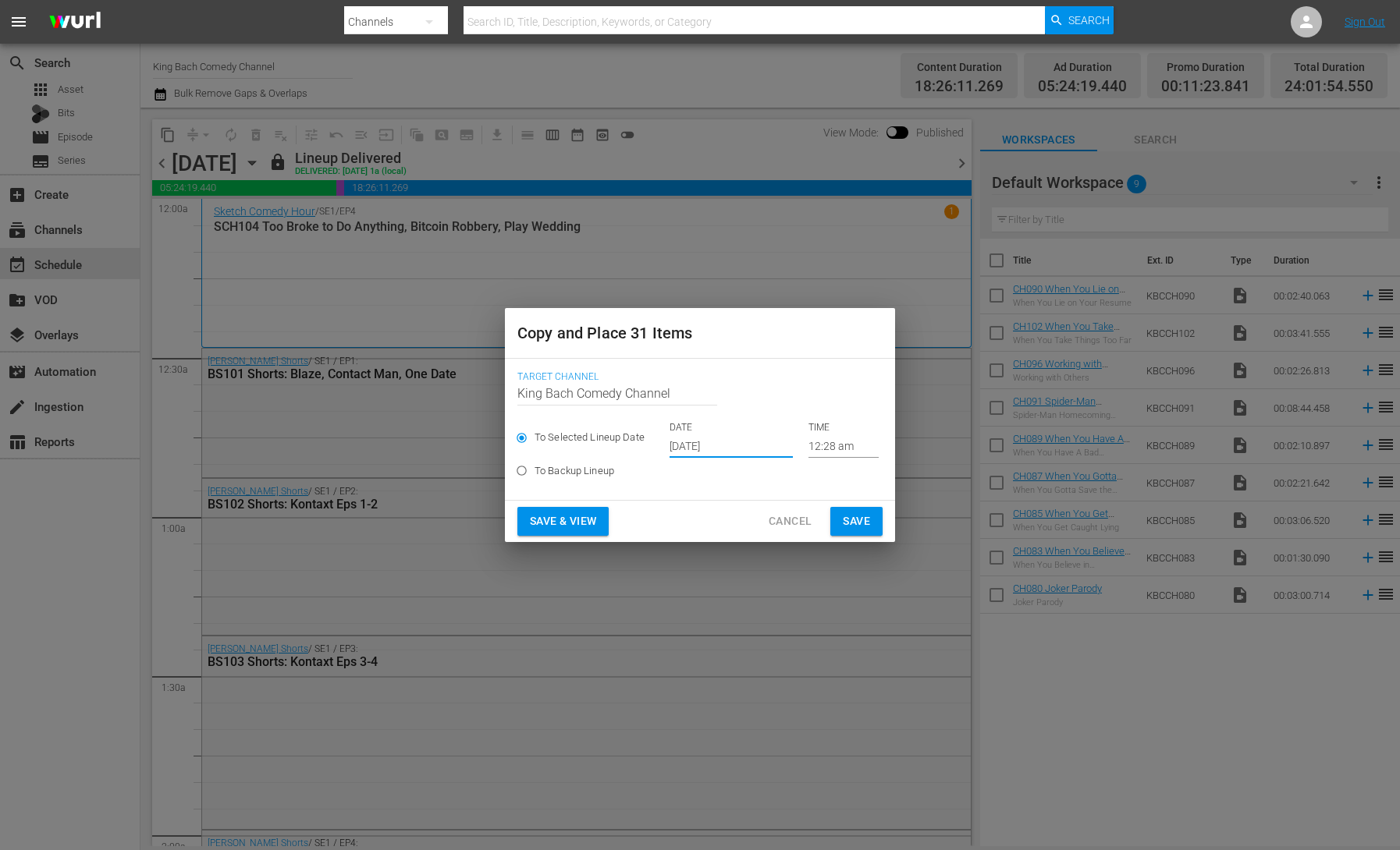
click at [702, 449] on input "[DATE]" at bounding box center [731, 445] width 124 height 23
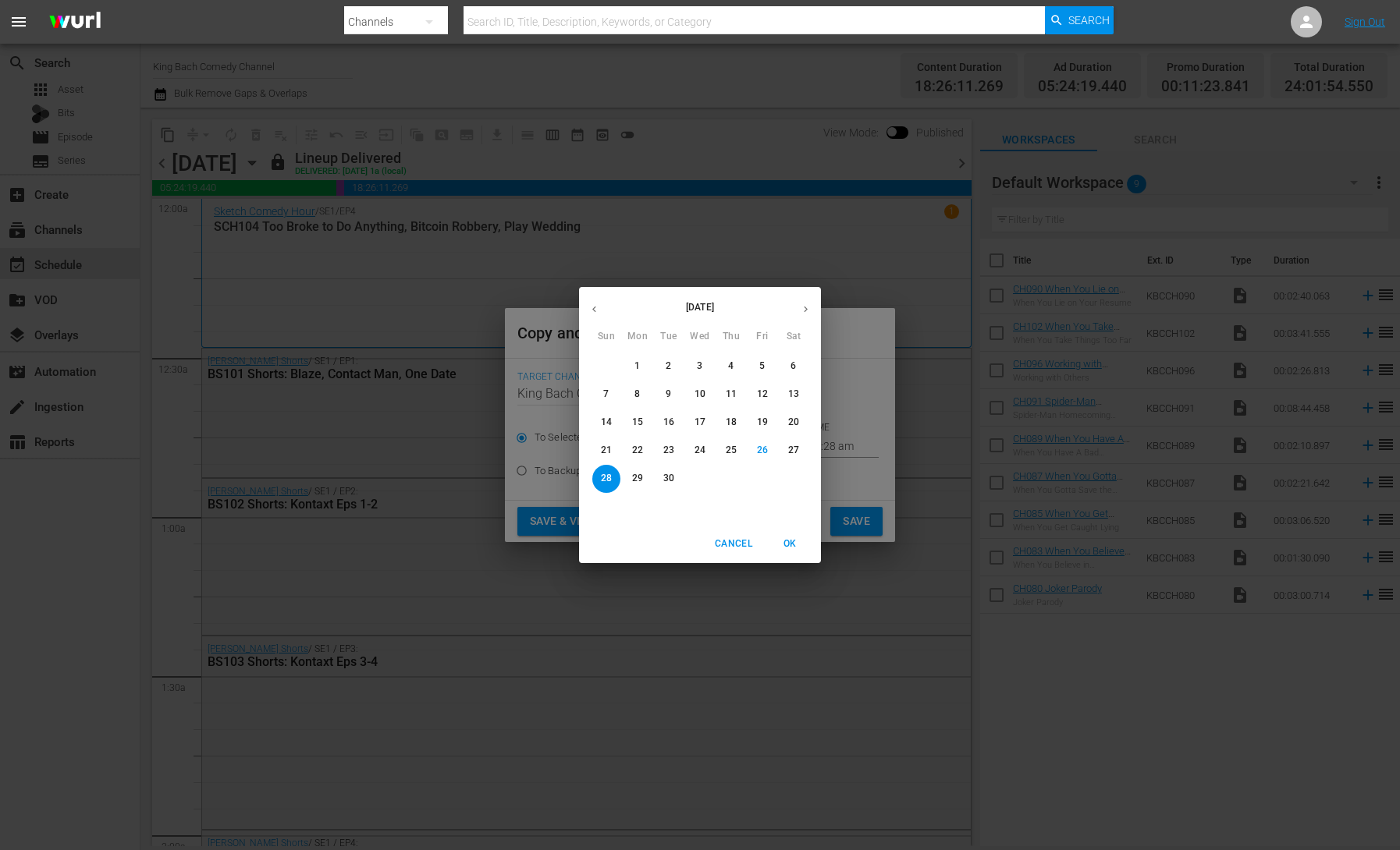
click at [672, 481] on p "30" at bounding box center [669, 478] width 11 height 13
type input "[DATE]"
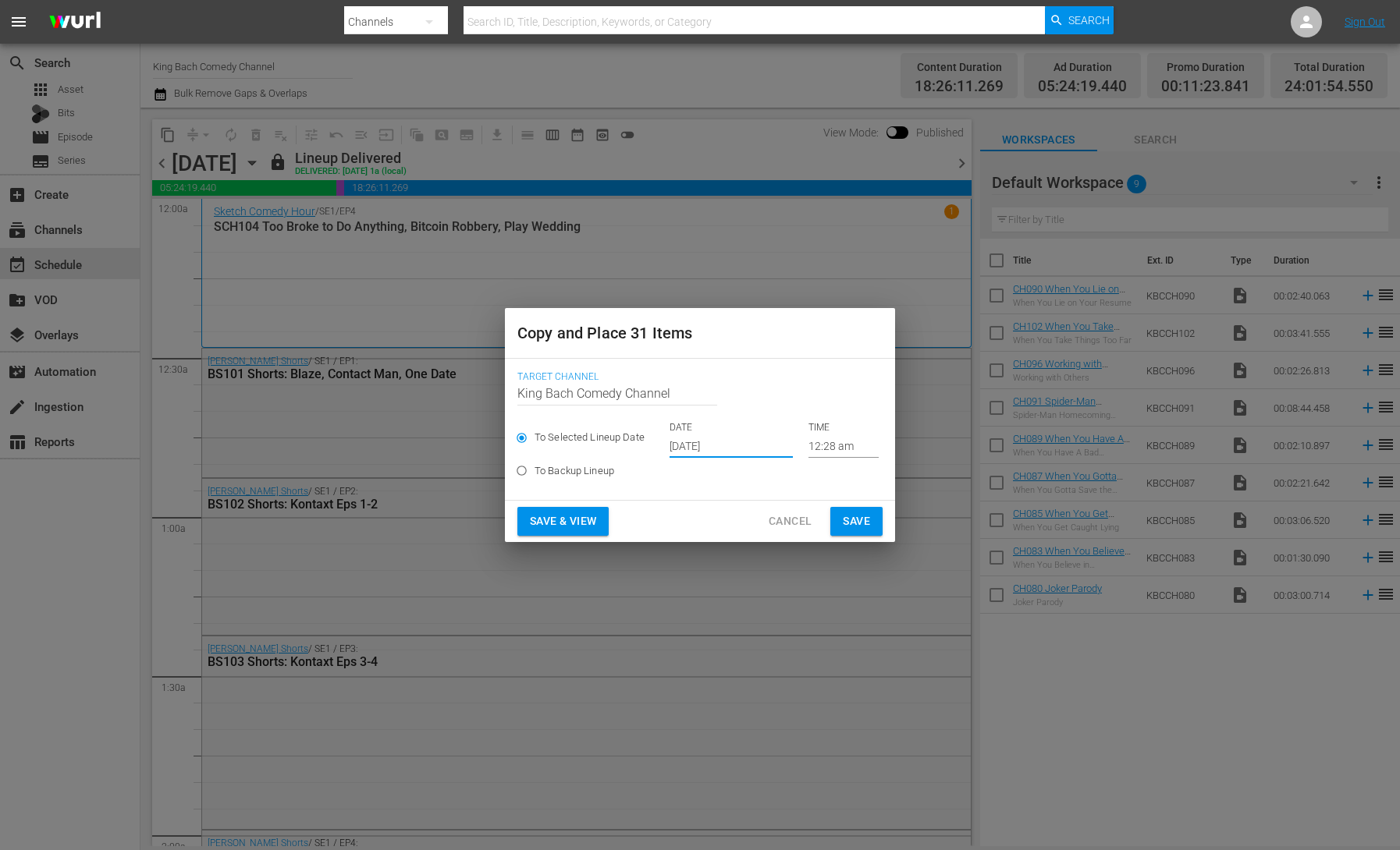
click at [585, 520] on span "Save & View" at bounding box center [563, 522] width 66 height 20
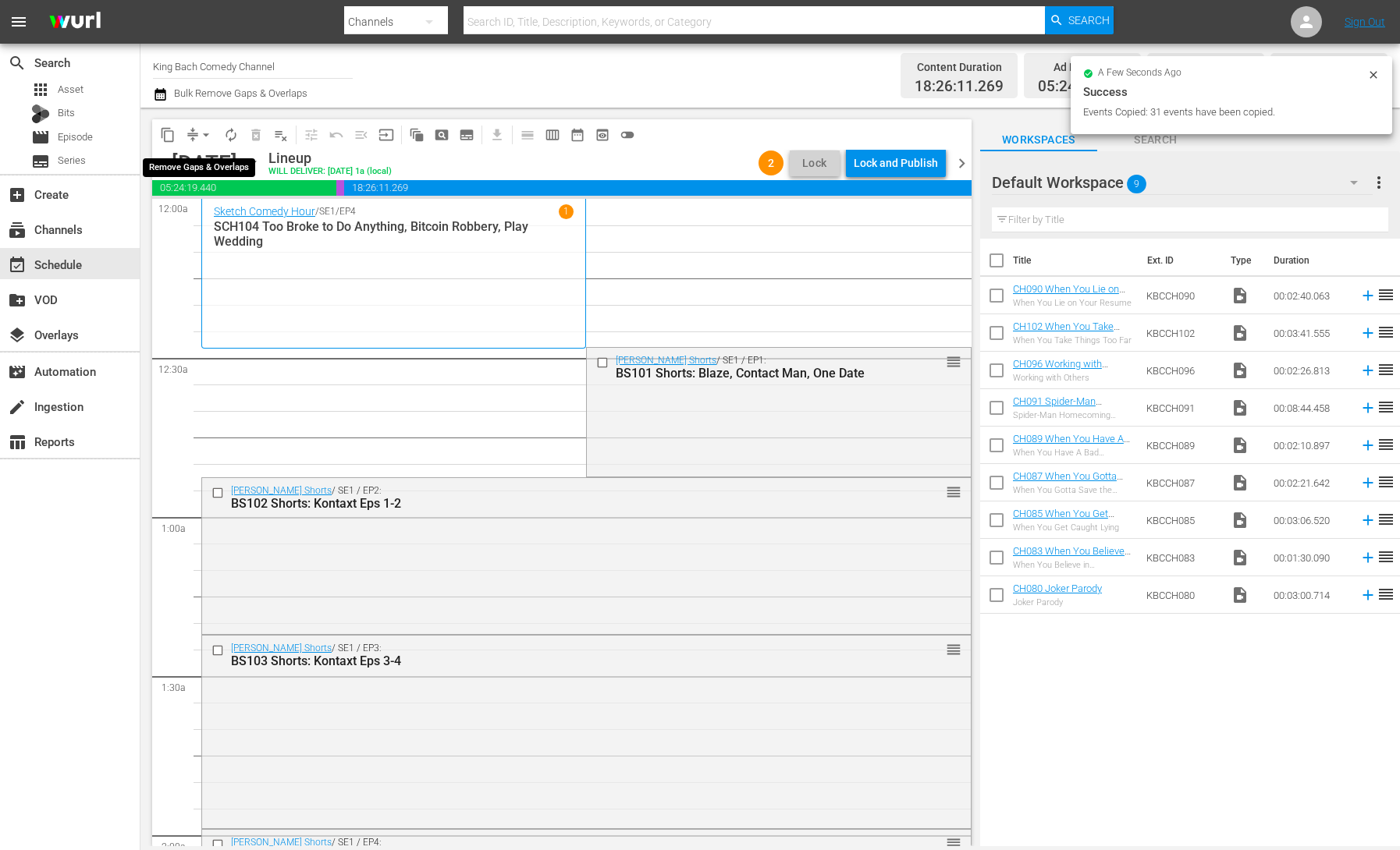
click at [204, 135] on span "arrow_drop_down" at bounding box center [207, 135] width 16 height 16
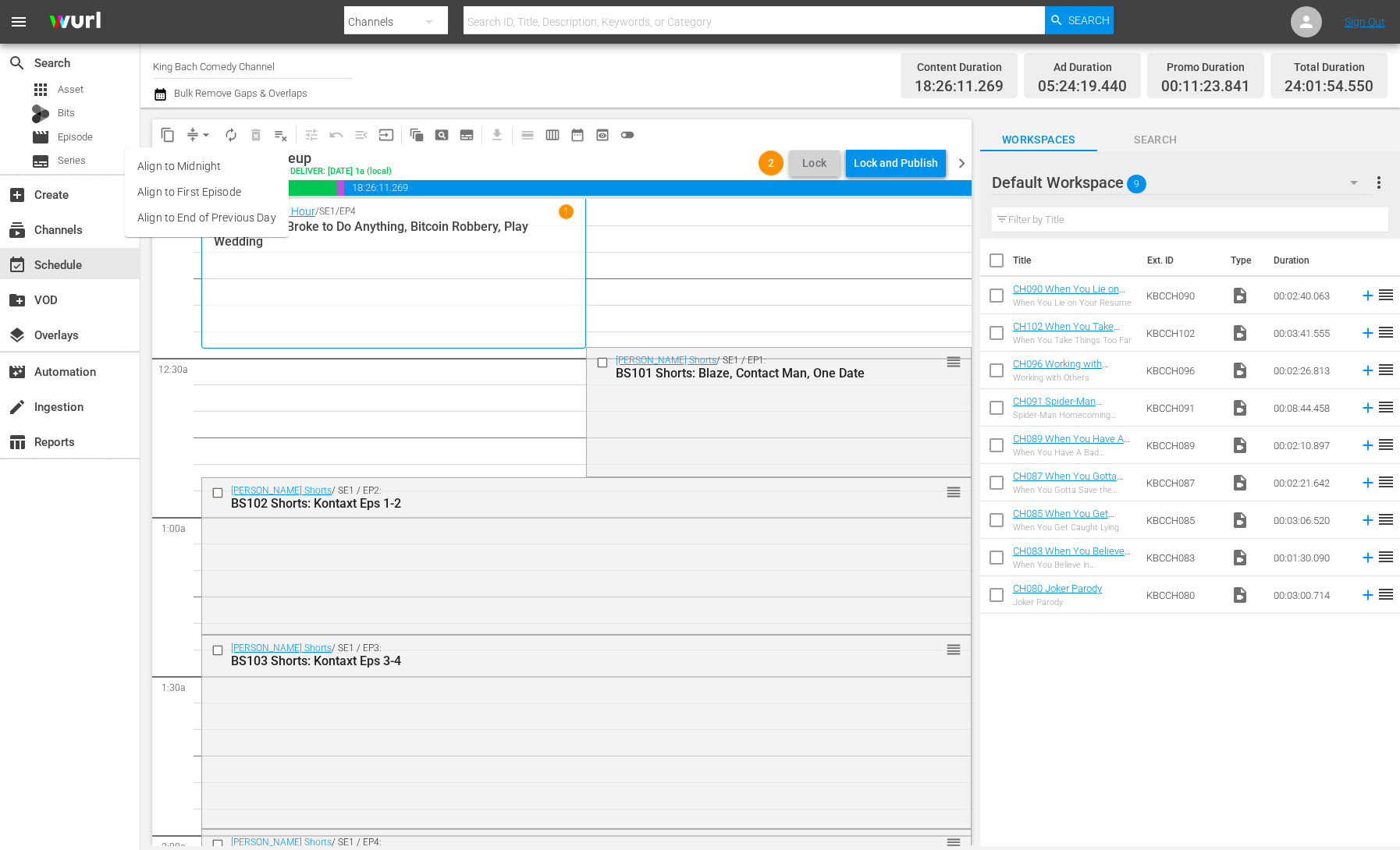
click at [231, 223] on li "Align to End of Previous Day" at bounding box center [207, 218] width 164 height 26
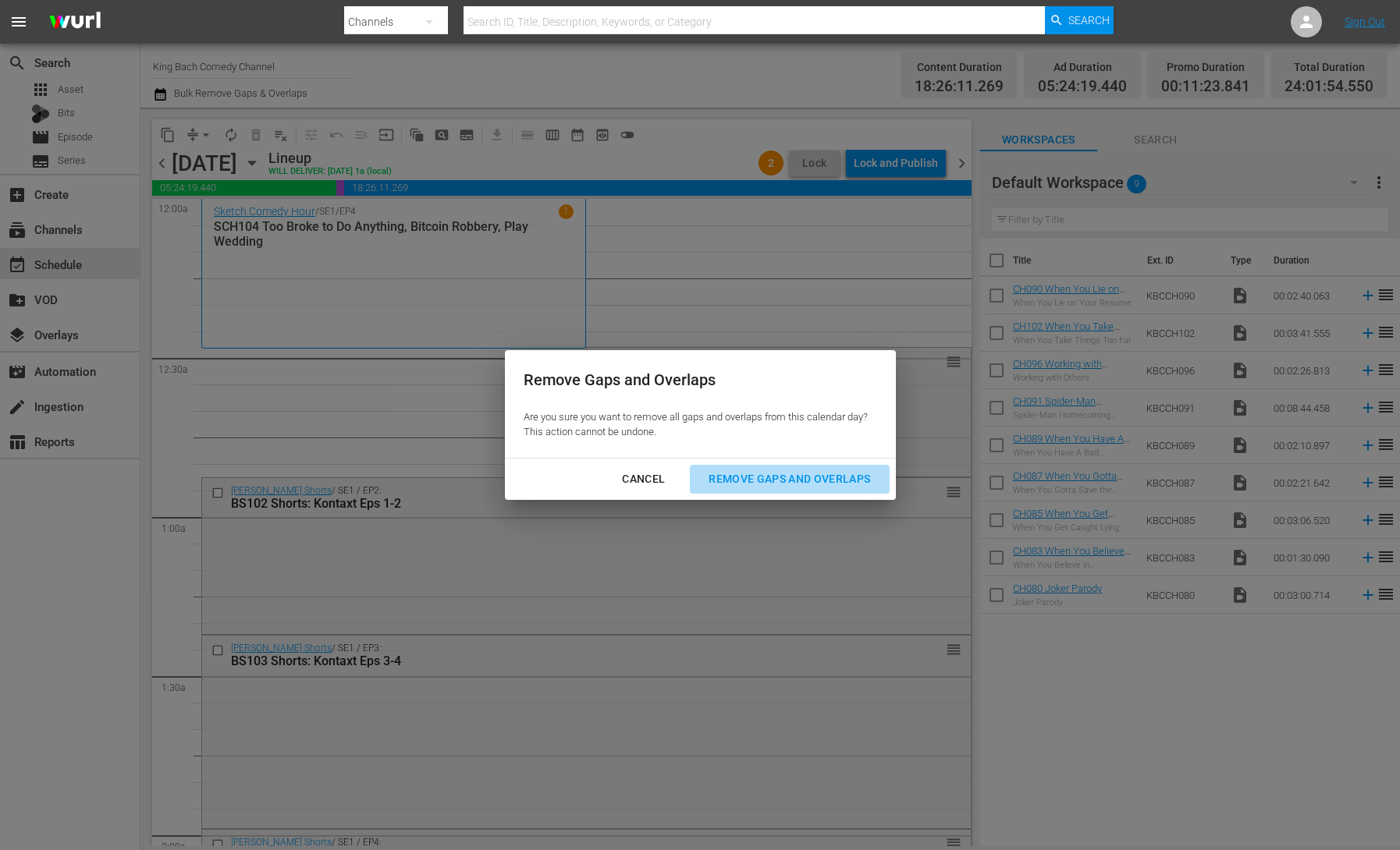
click at [780, 476] on div "Remove Gaps and Overlaps" at bounding box center [788, 480] width 187 height 20
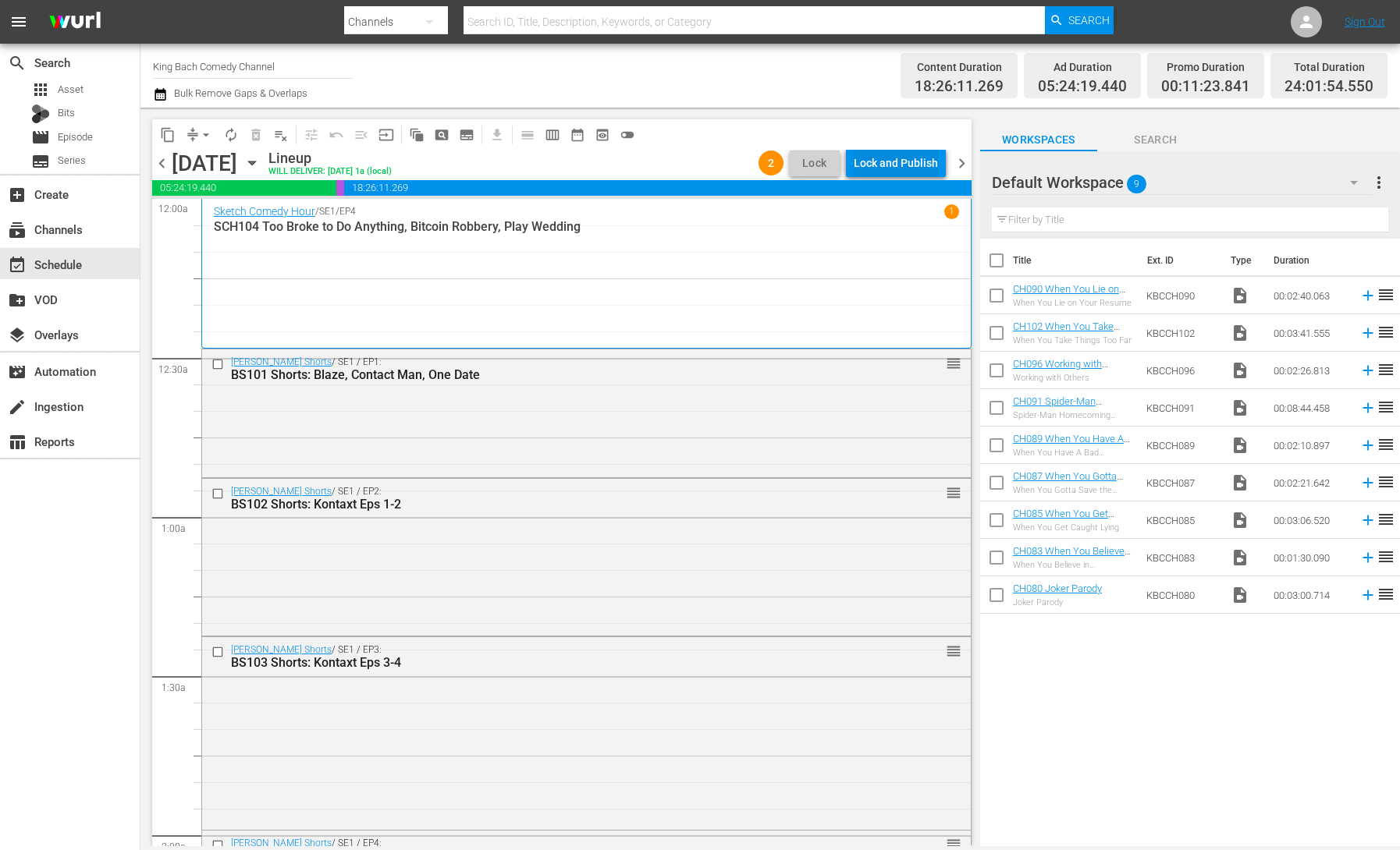
click at [900, 167] on div "Lock and Publish" at bounding box center [895, 163] width 84 height 28
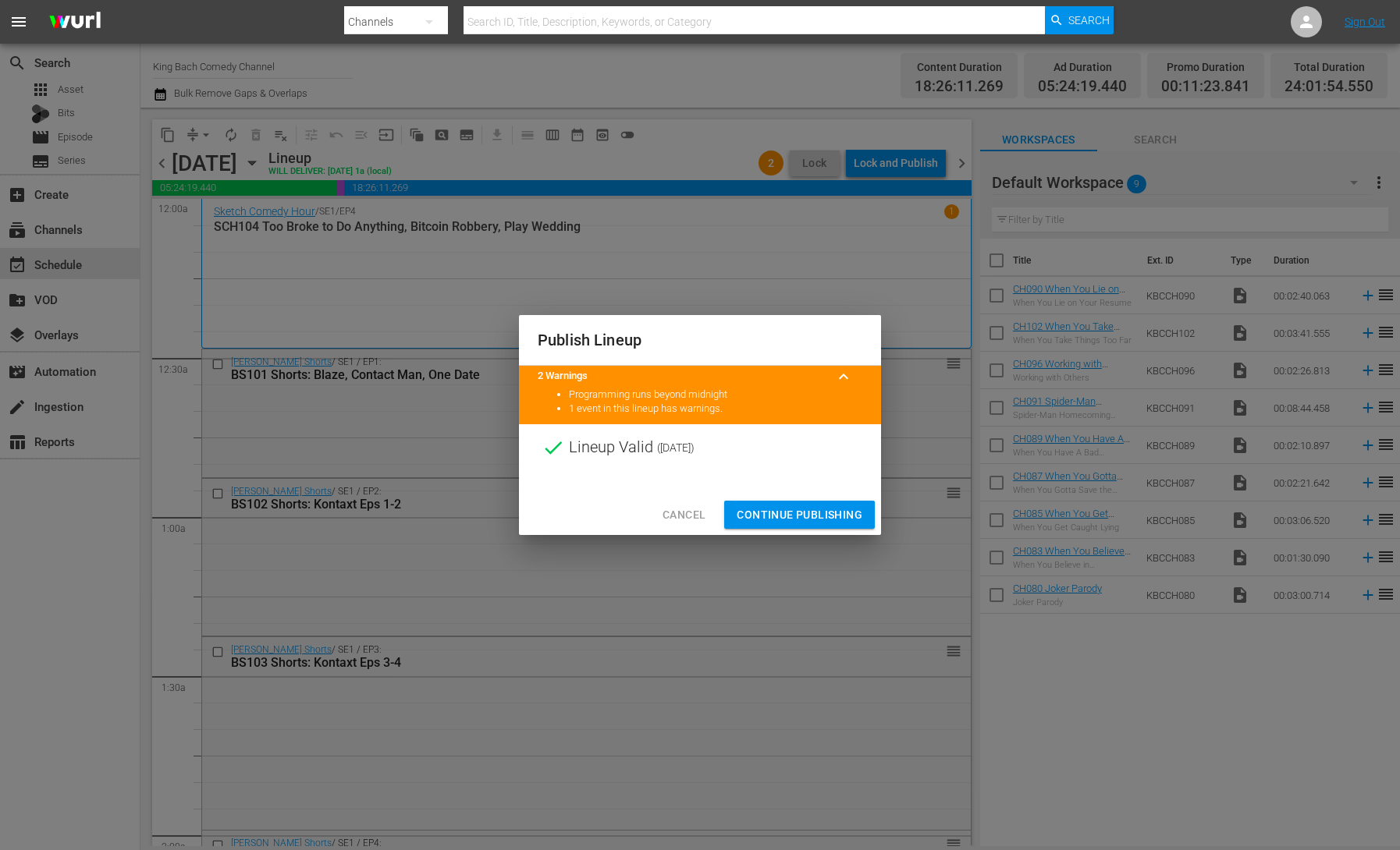
click at [812, 513] on span "Continue Publishing" at bounding box center [799, 516] width 126 height 20
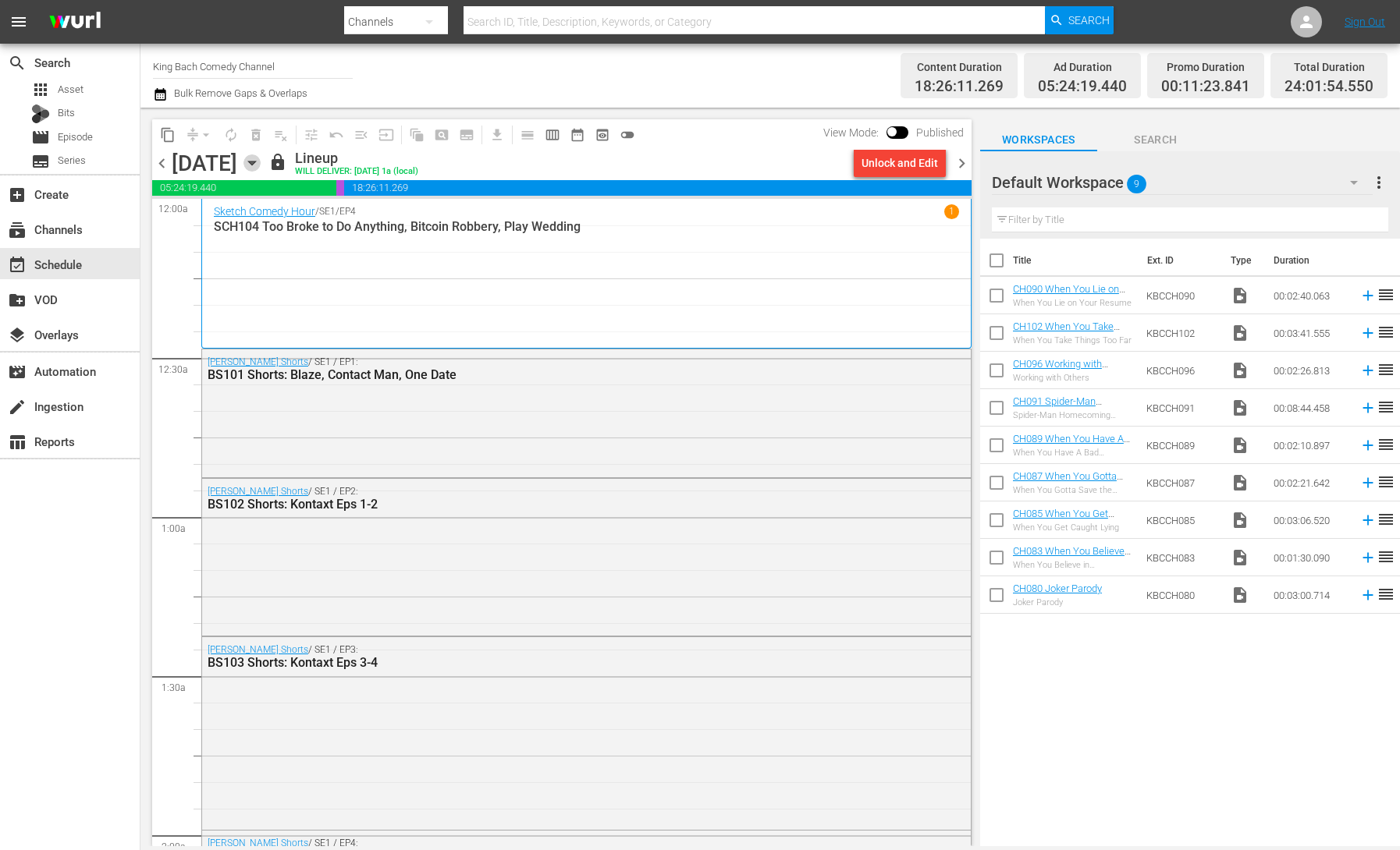
click at [260, 161] on icon "button" at bounding box center [251, 163] width 17 height 17
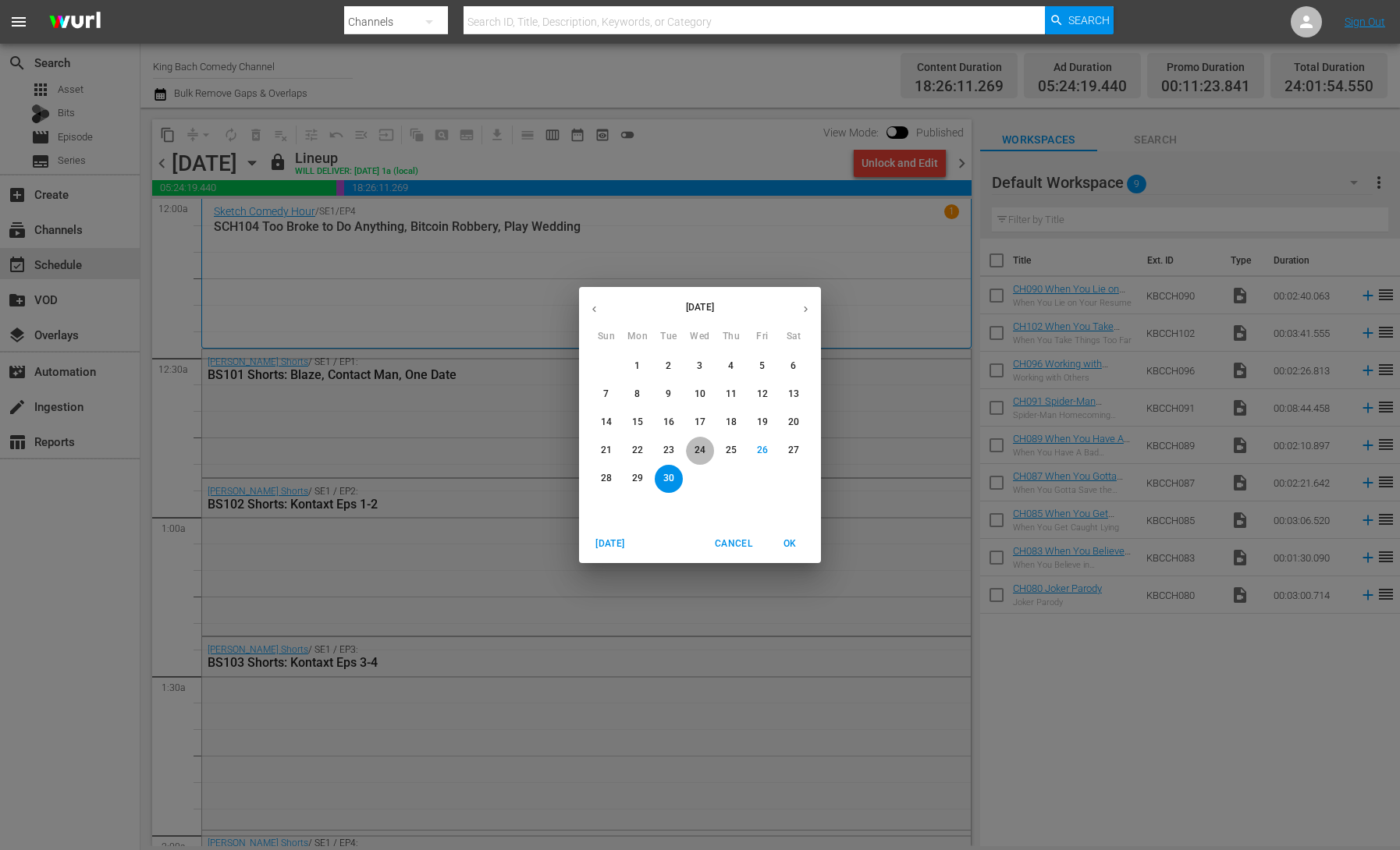
click at [700, 447] on p "24" at bounding box center [700, 450] width 11 height 13
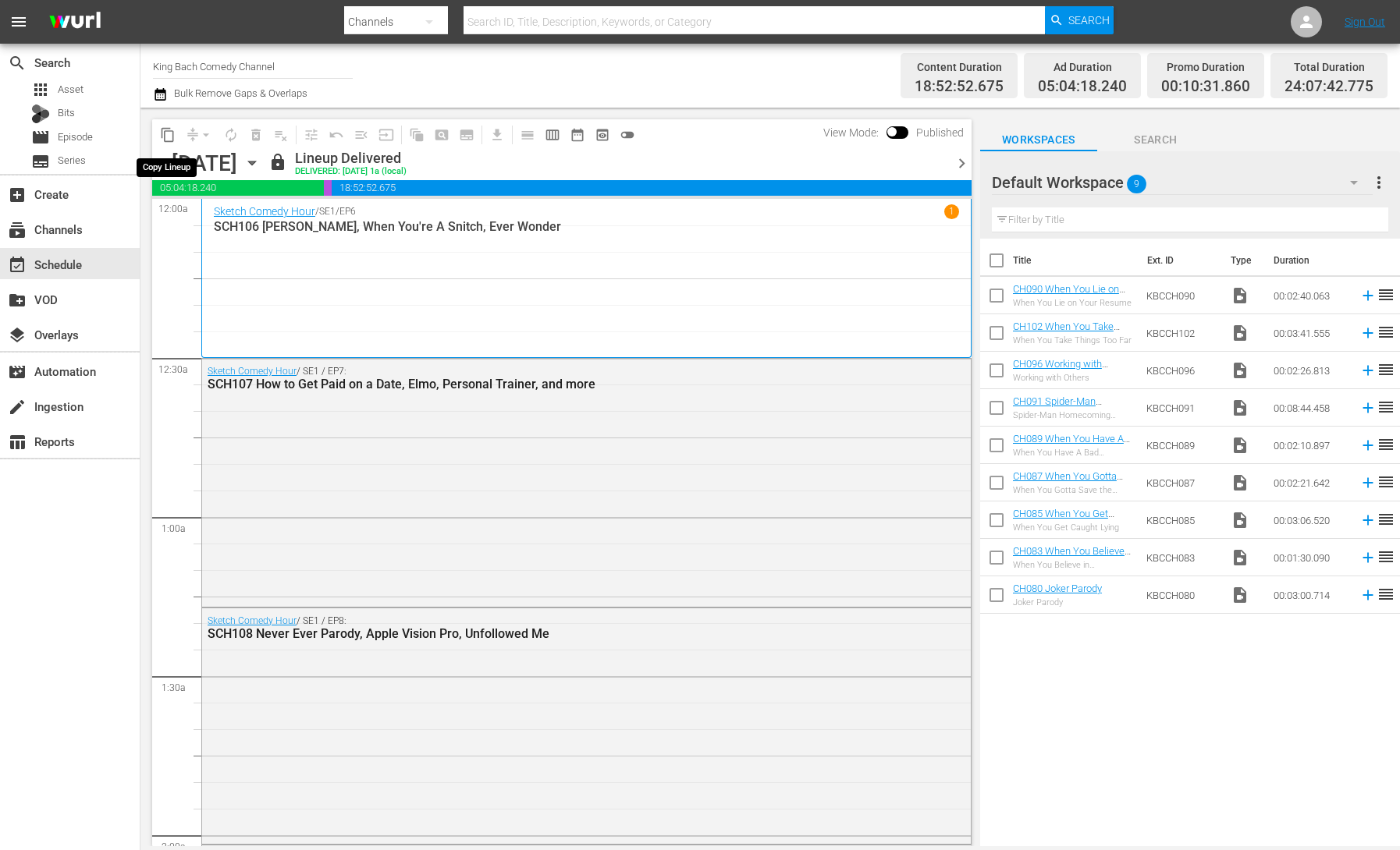
click at [169, 136] on span "content_copy" at bounding box center [168, 135] width 16 height 16
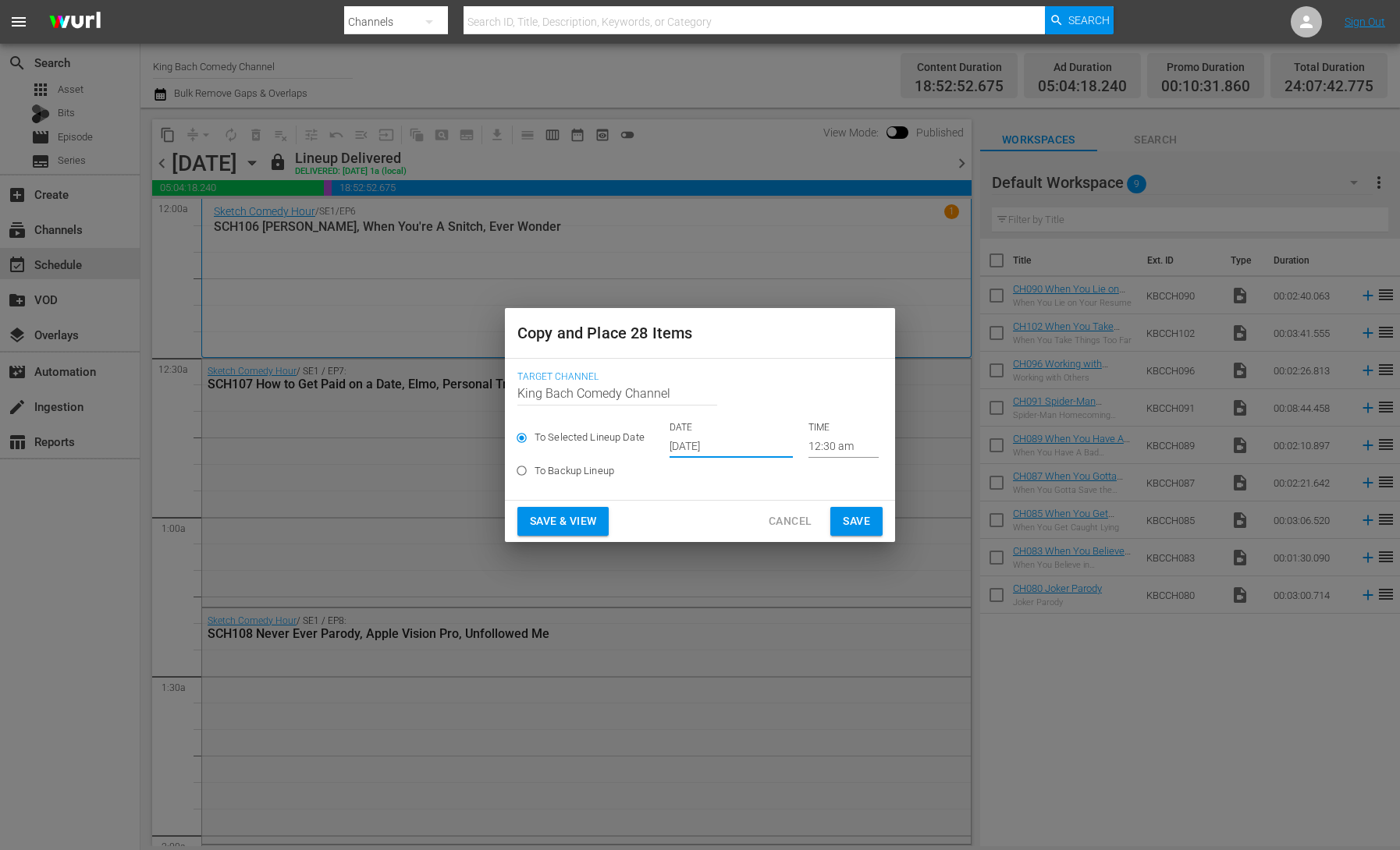
click at [702, 438] on input "[DATE]" at bounding box center [731, 445] width 124 height 23
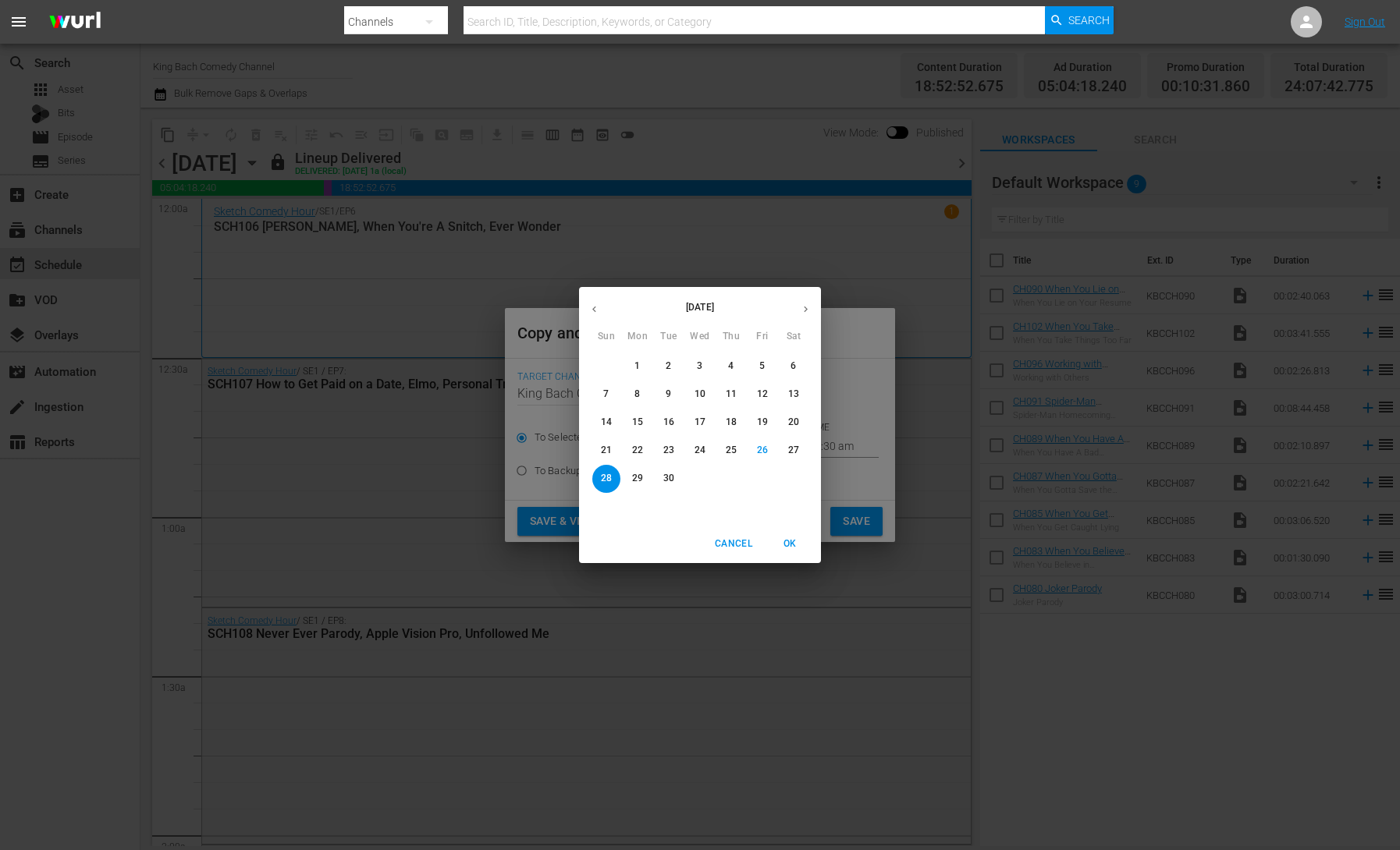
click at [807, 310] on icon "button" at bounding box center [805, 309] width 12 height 12
click at [702, 368] on span "1" at bounding box center [700, 365] width 28 height 13
type input "[DATE]"
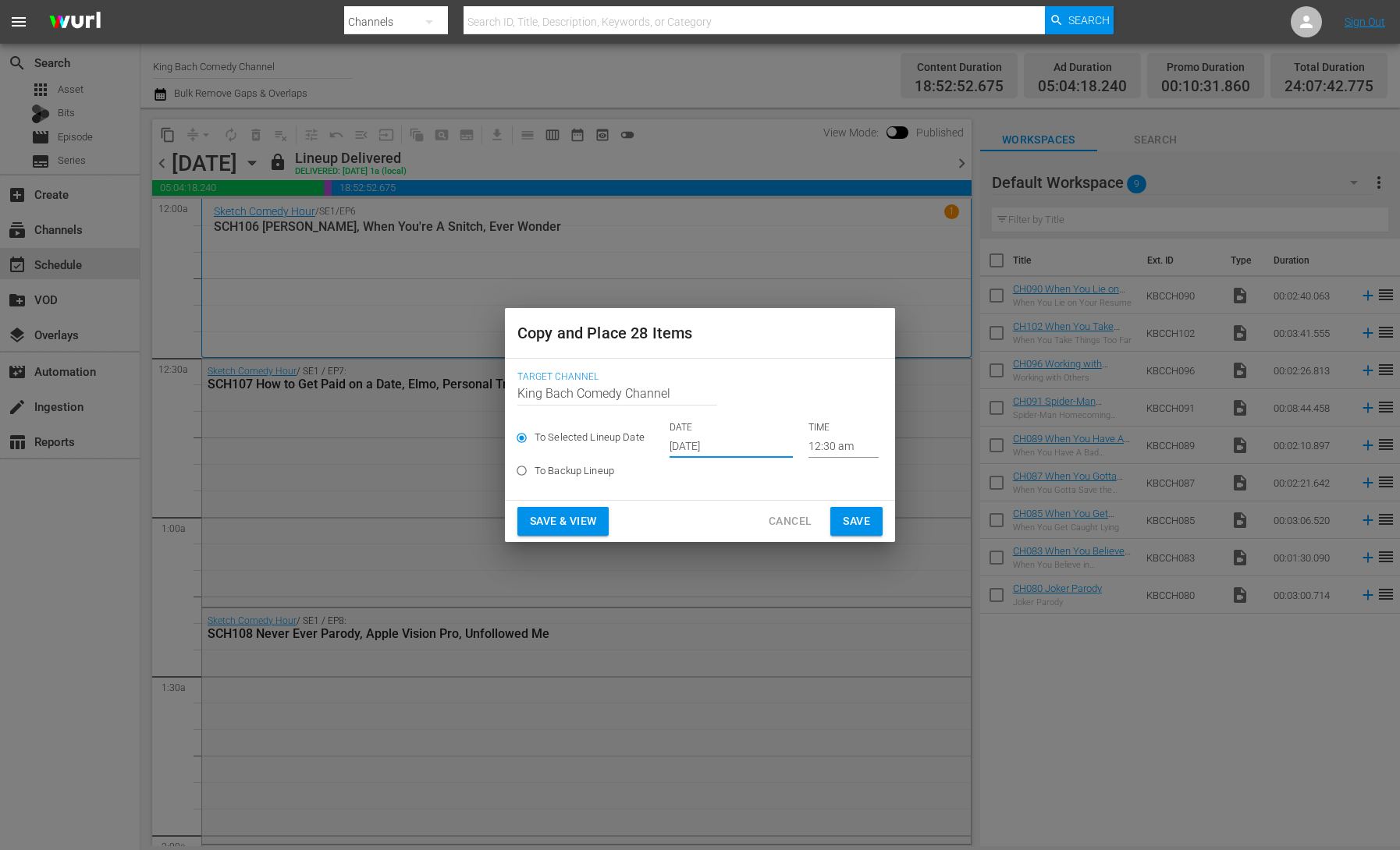
click at [579, 523] on span "Save & View" at bounding box center [563, 522] width 66 height 20
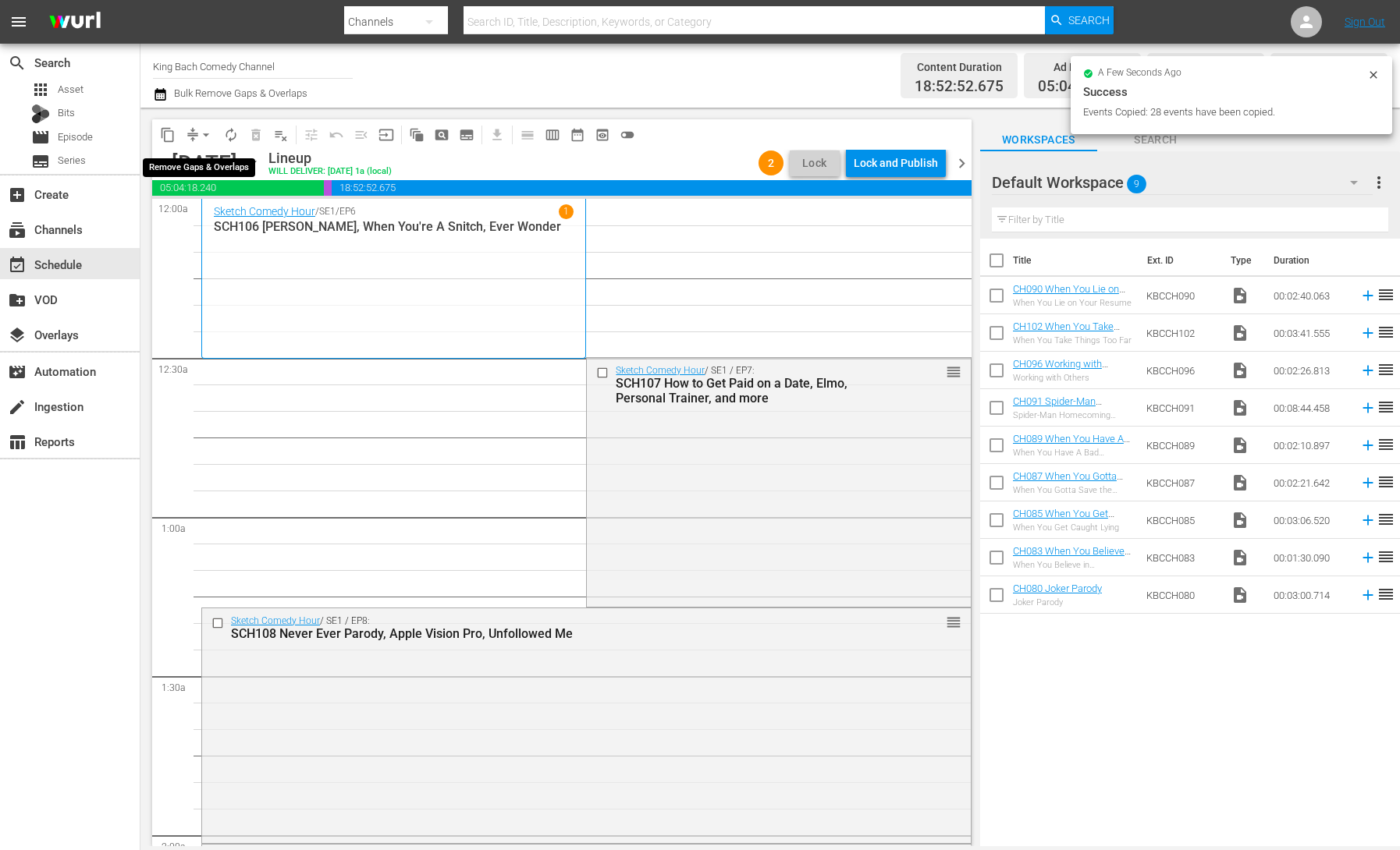
click at [196, 131] on button "arrow_drop_down" at bounding box center [206, 135] width 25 height 25
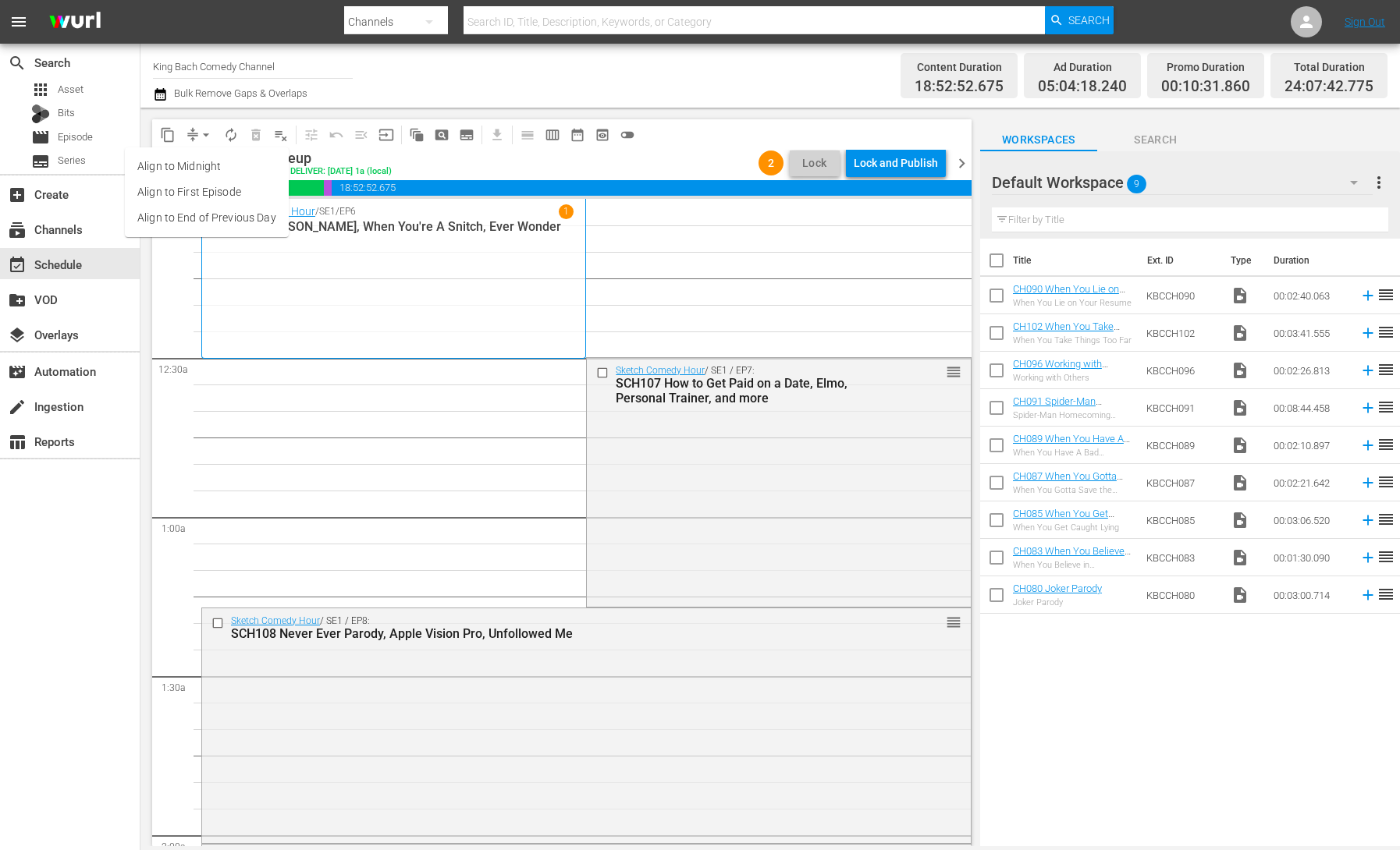
click at [216, 216] on li "Align to End of Previous Day" at bounding box center [207, 218] width 164 height 26
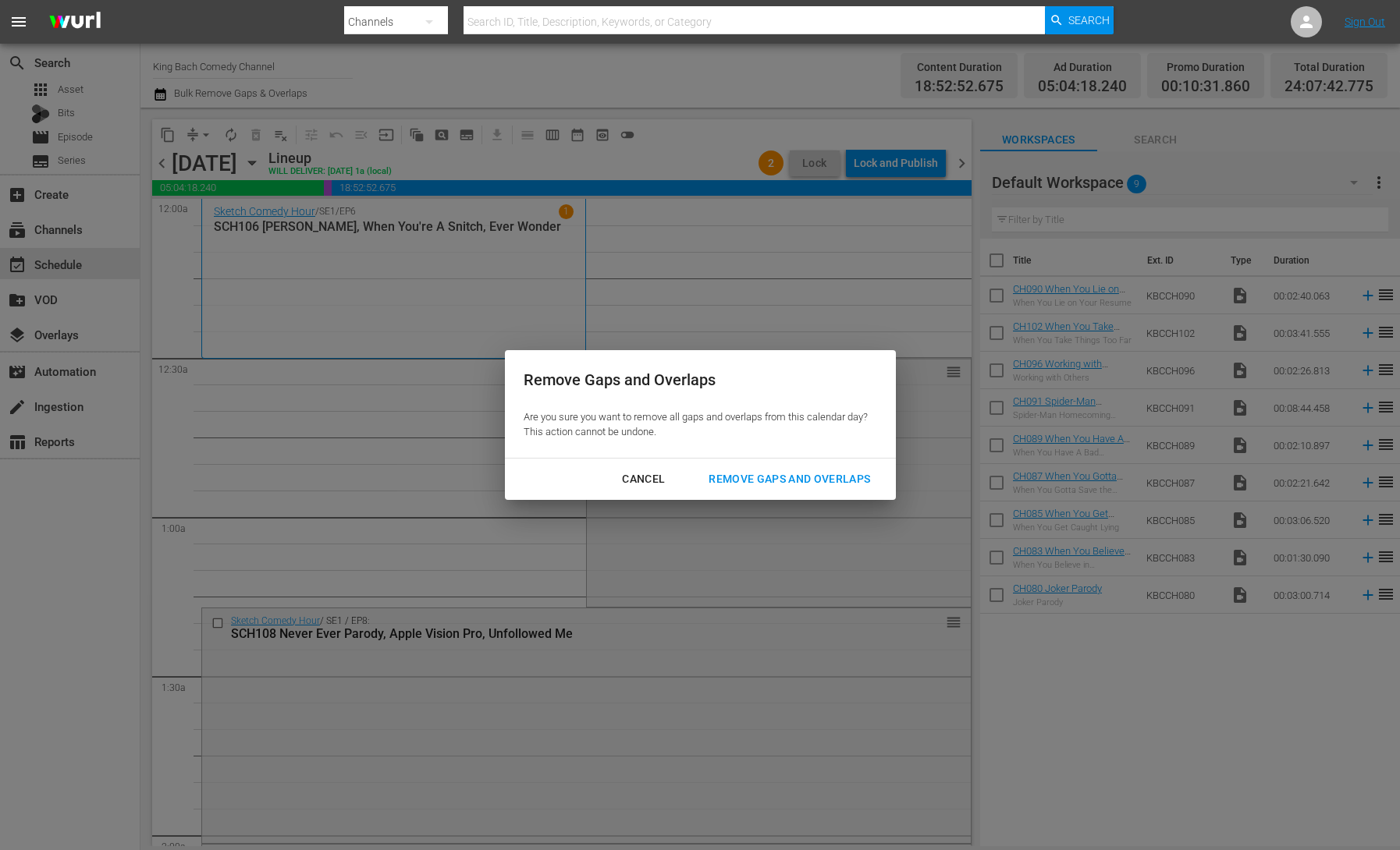
click at [785, 485] on div "Remove Gaps and Overlaps" at bounding box center [788, 480] width 187 height 20
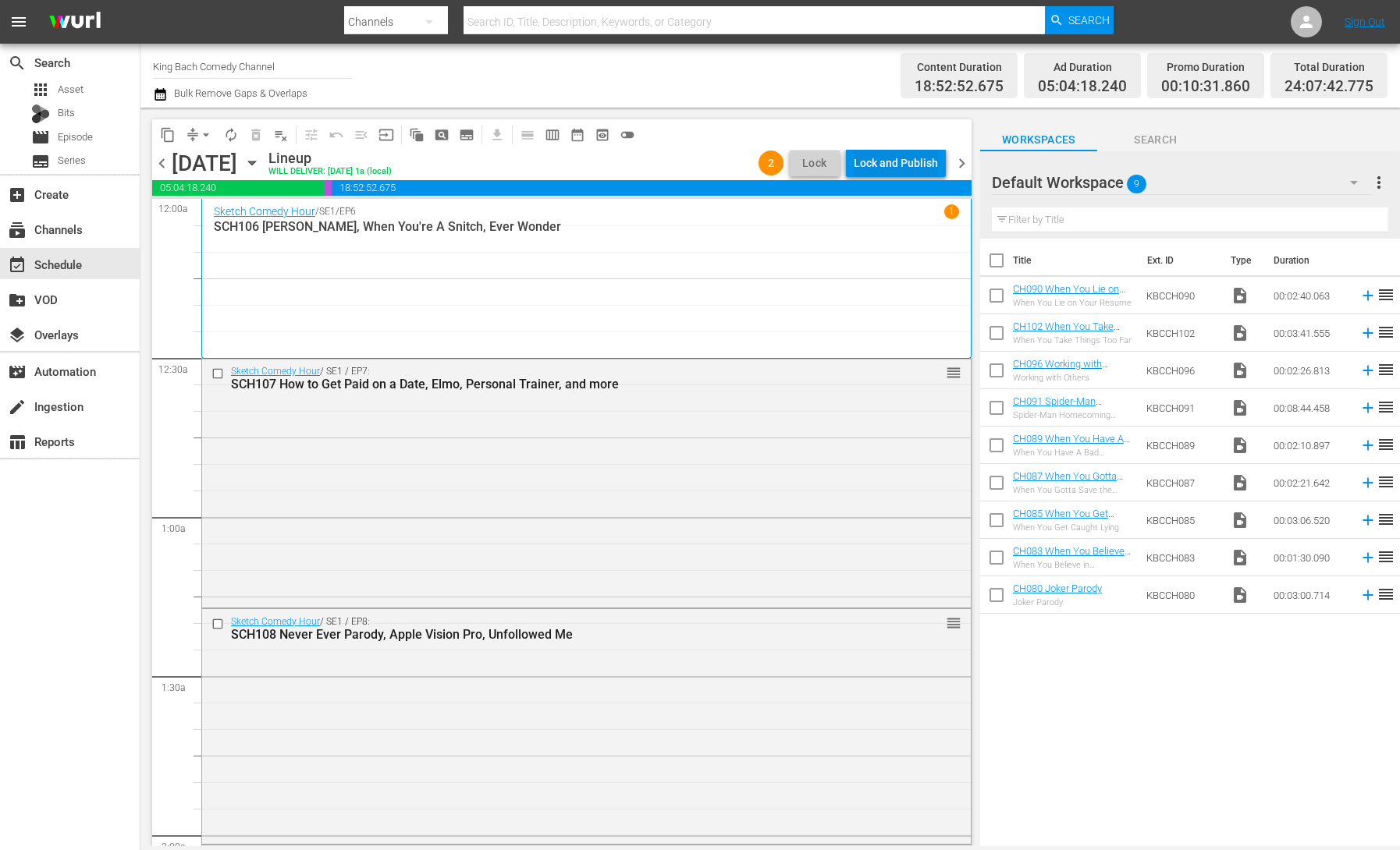
click at [889, 163] on div "Lock and Publish" at bounding box center [895, 163] width 84 height 28
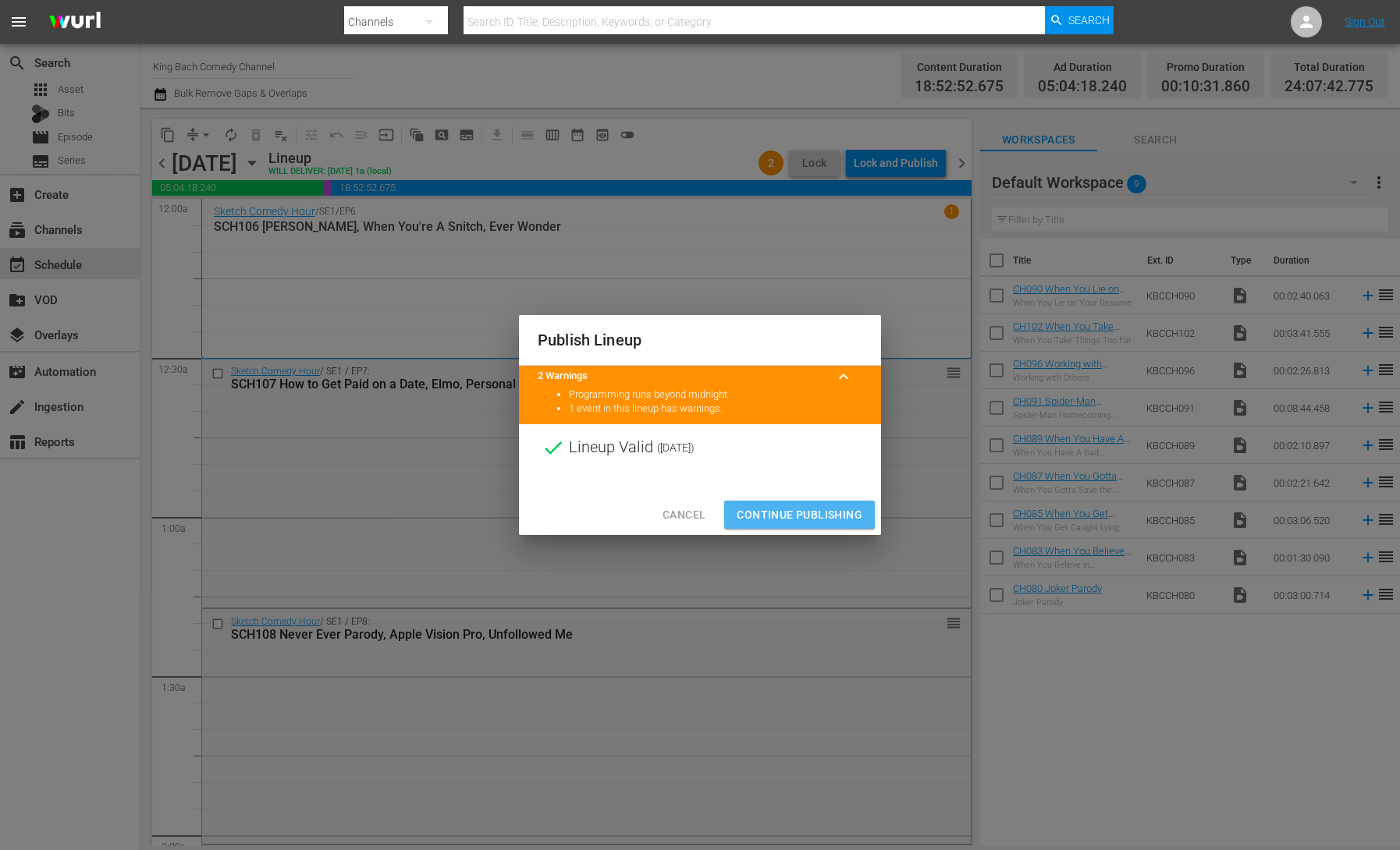
click at [810, 515] on span "Continue Publishing" at bounding box center [799, 516] width 126 height 20
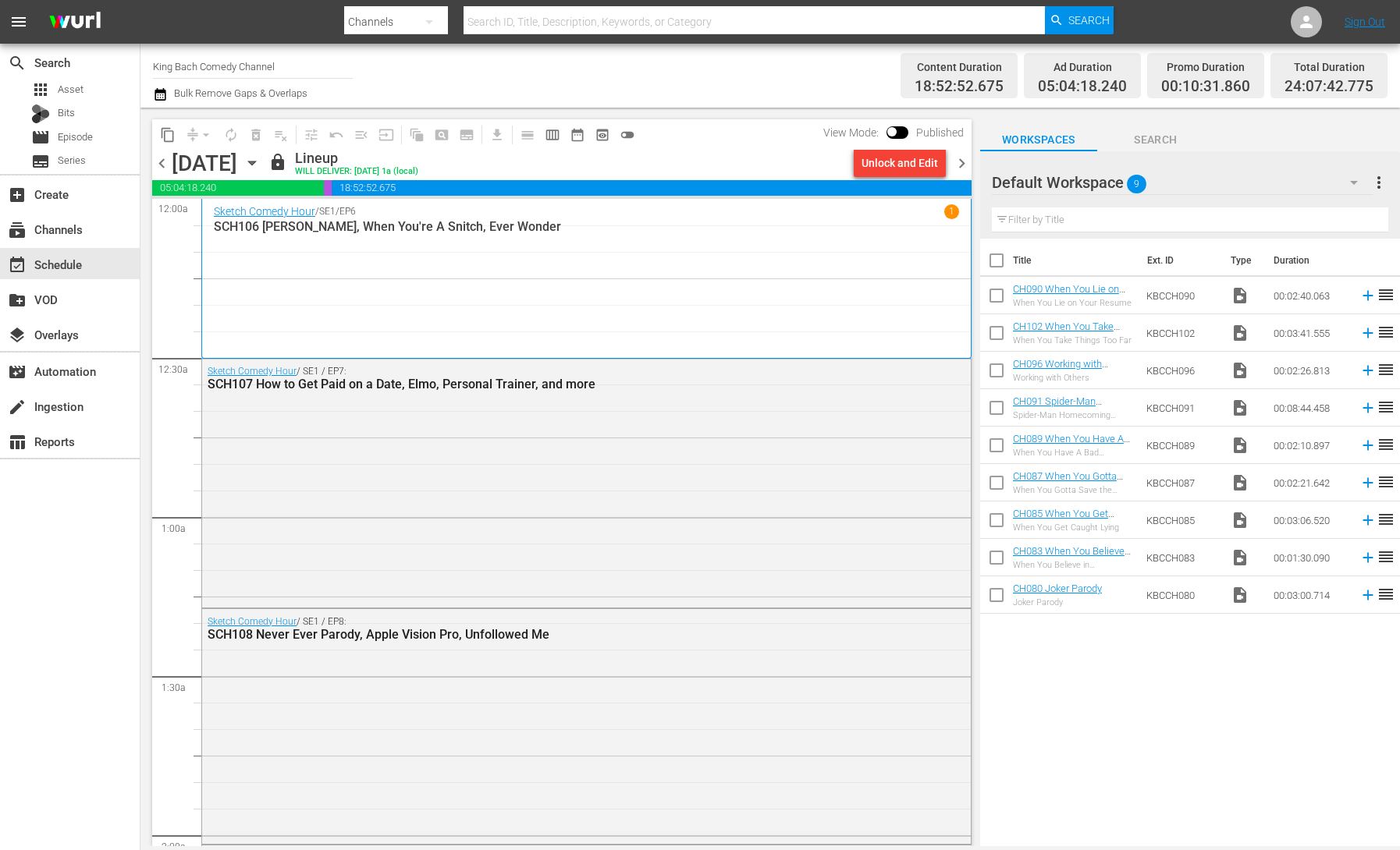
click at [255, 162] on icon "button" at bounding box center [251, 164] width 7 height 4
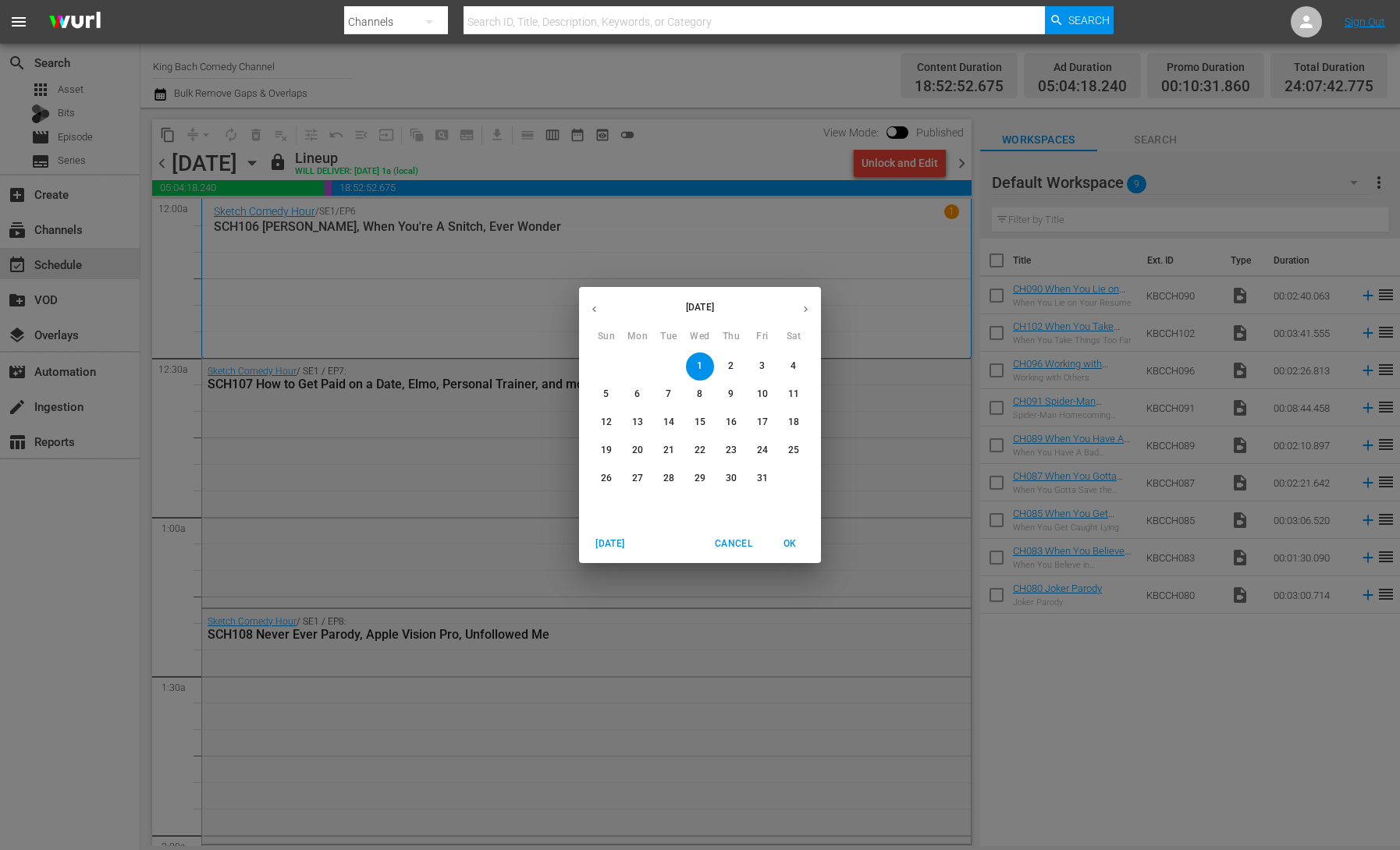
click at [597, 307] on icon "button" at bounding box center [595, 309] width 12 height 12
click at [730, 453] on p "25" at bounding box center [730, 450] width 11 height 13
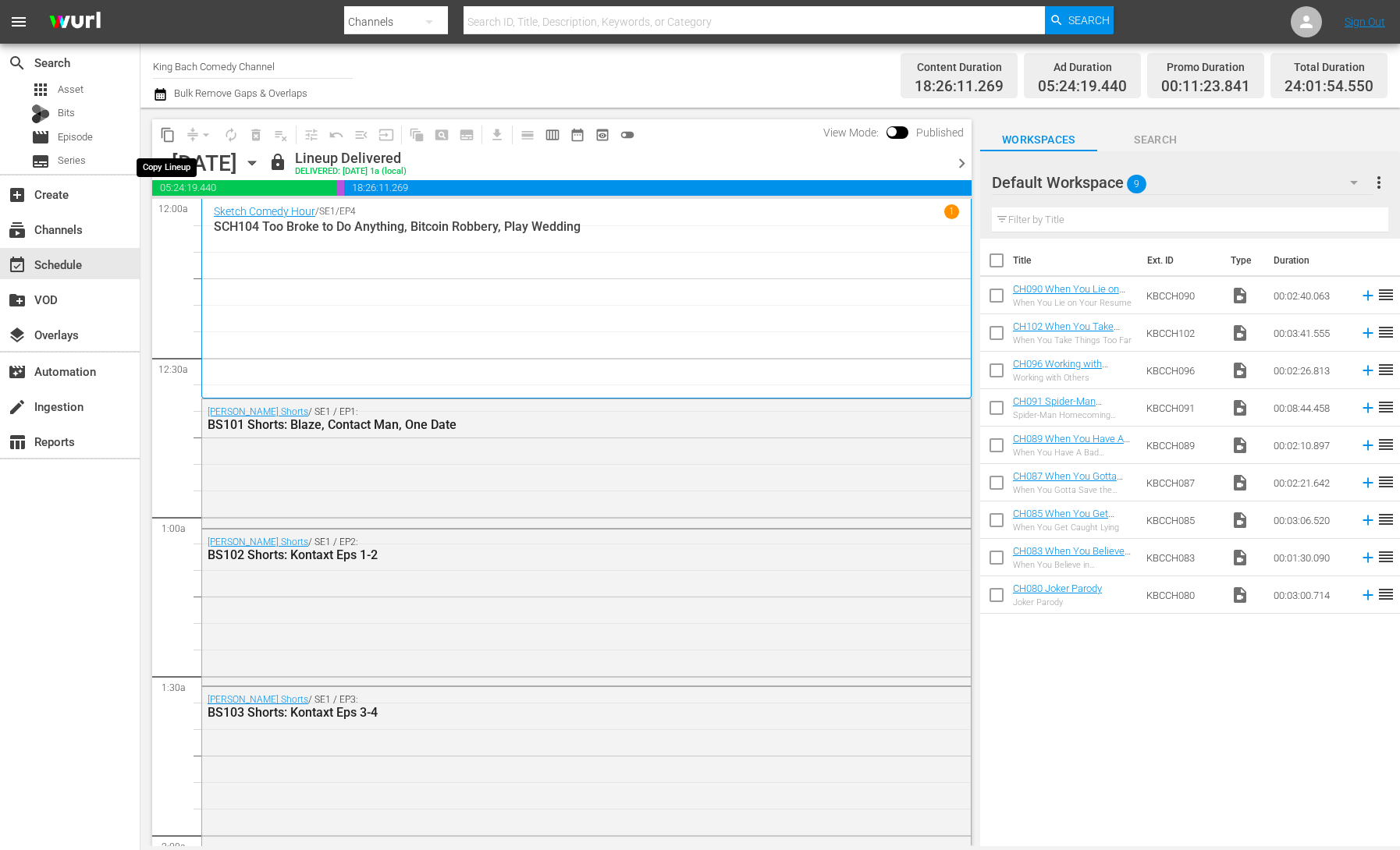
click at [162, 138] on span "content_copy" at bounding box center [168, 135] width 16 height 16
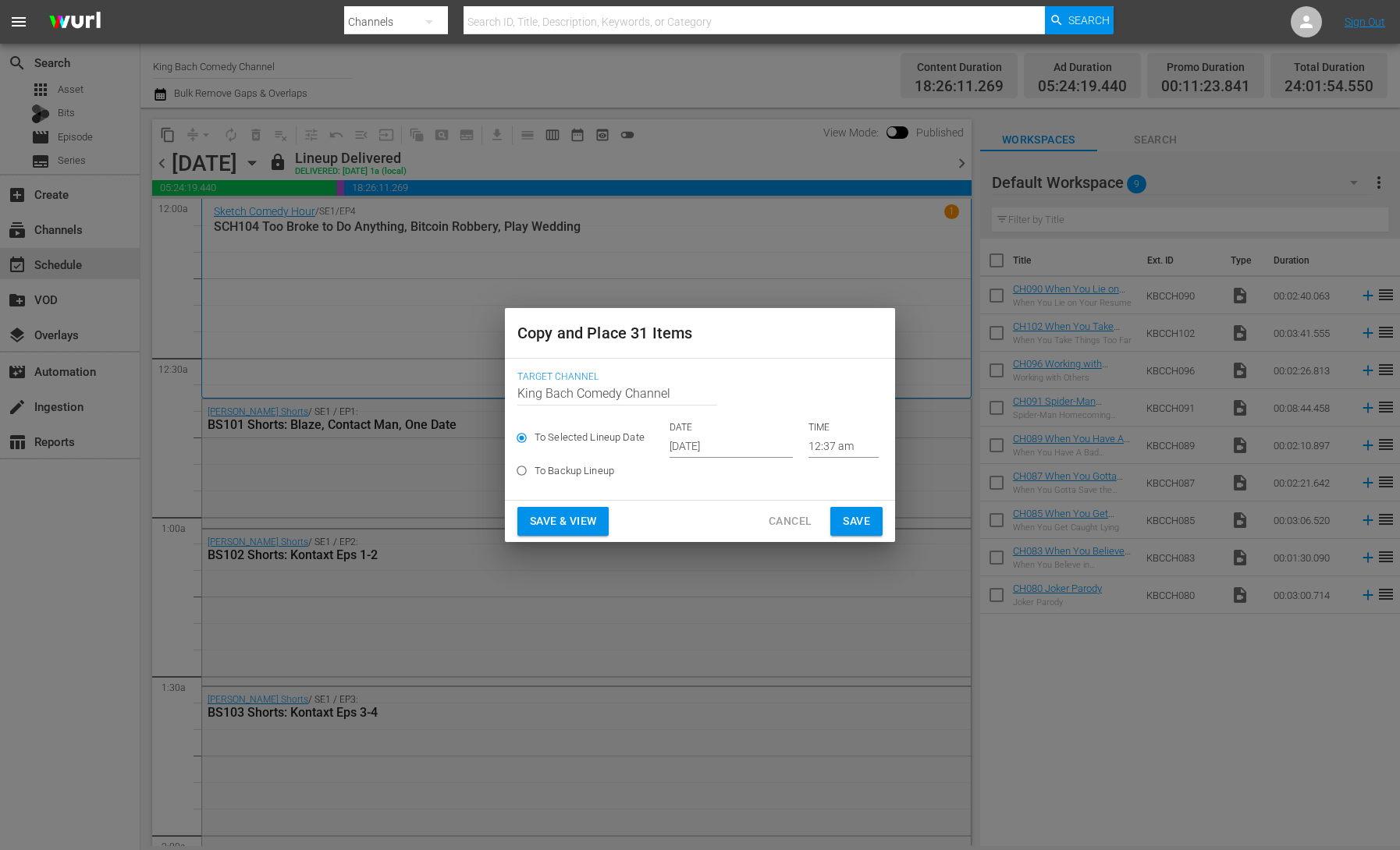
click at [689, 440] on input "[DATE]" at bounding box center [731, 445] width 124 height 23
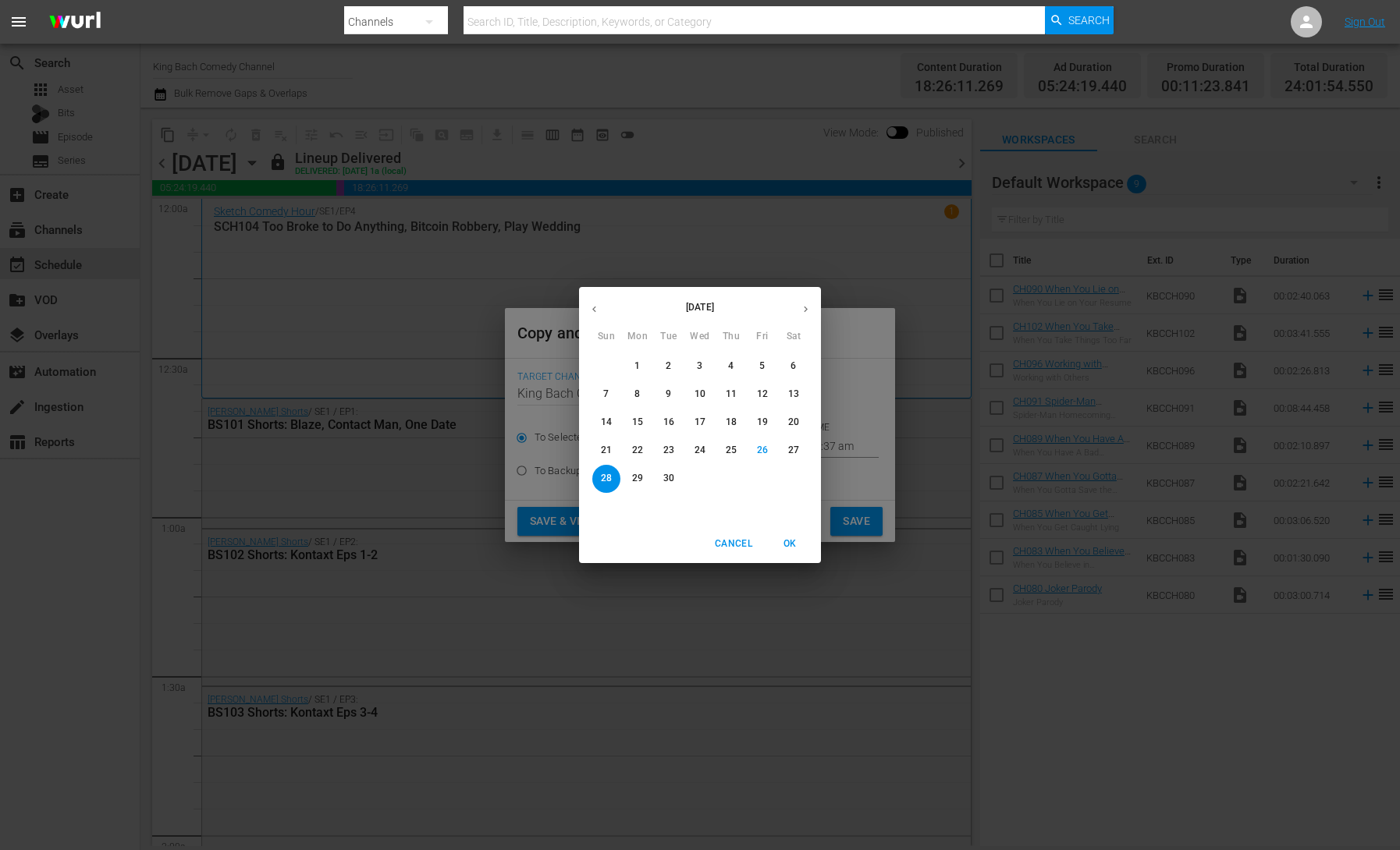
click at [807, 309] on icon "button" at bounding box center [805, 309] width 12 height 12
click at [735, 370] on span "2" at bounding box center [731, 365] width 28 height 13
type input "[DATE]"
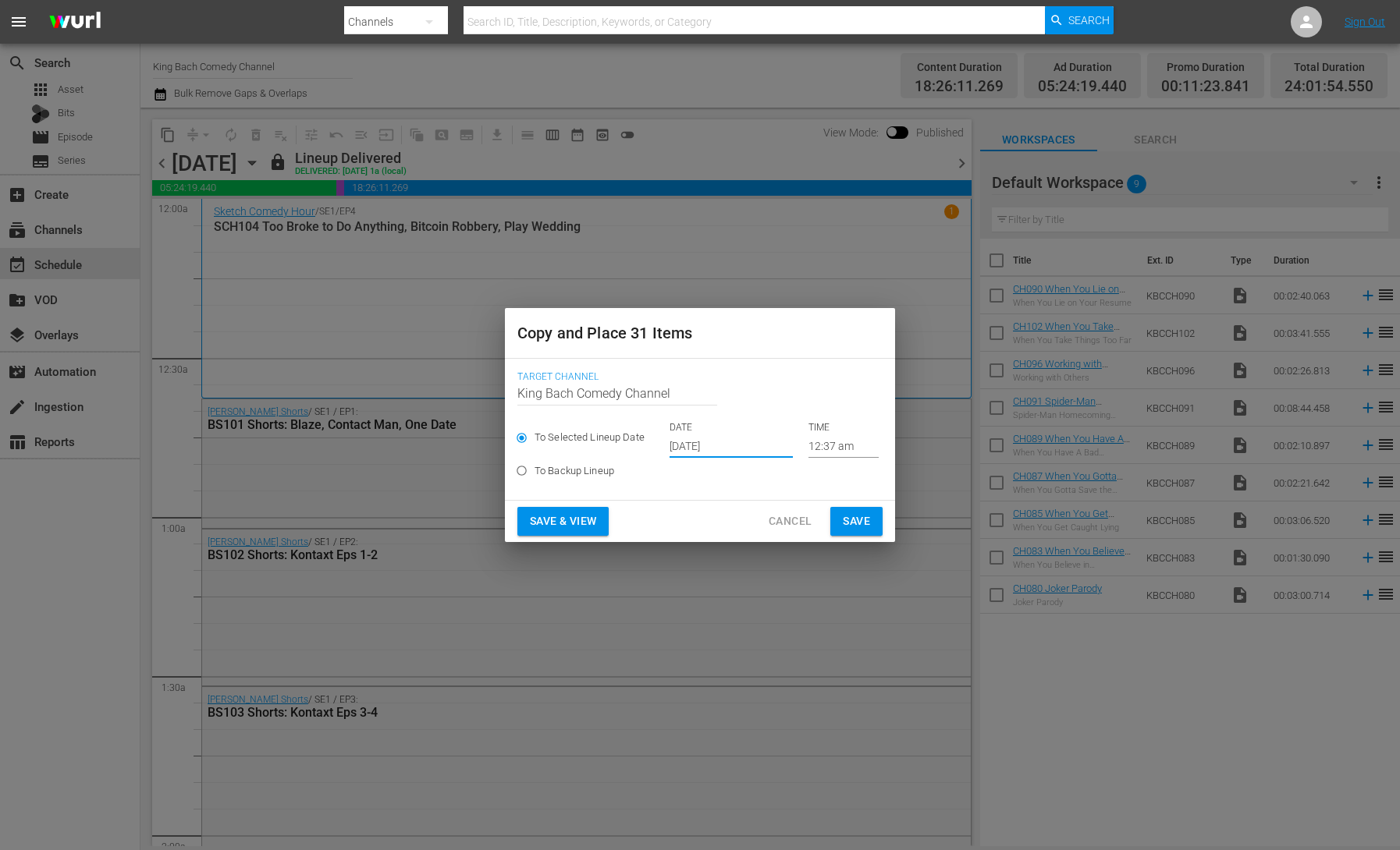
click at [577, 523] on span "Save & View" at bounding box center [563, 522] width 66 height 20
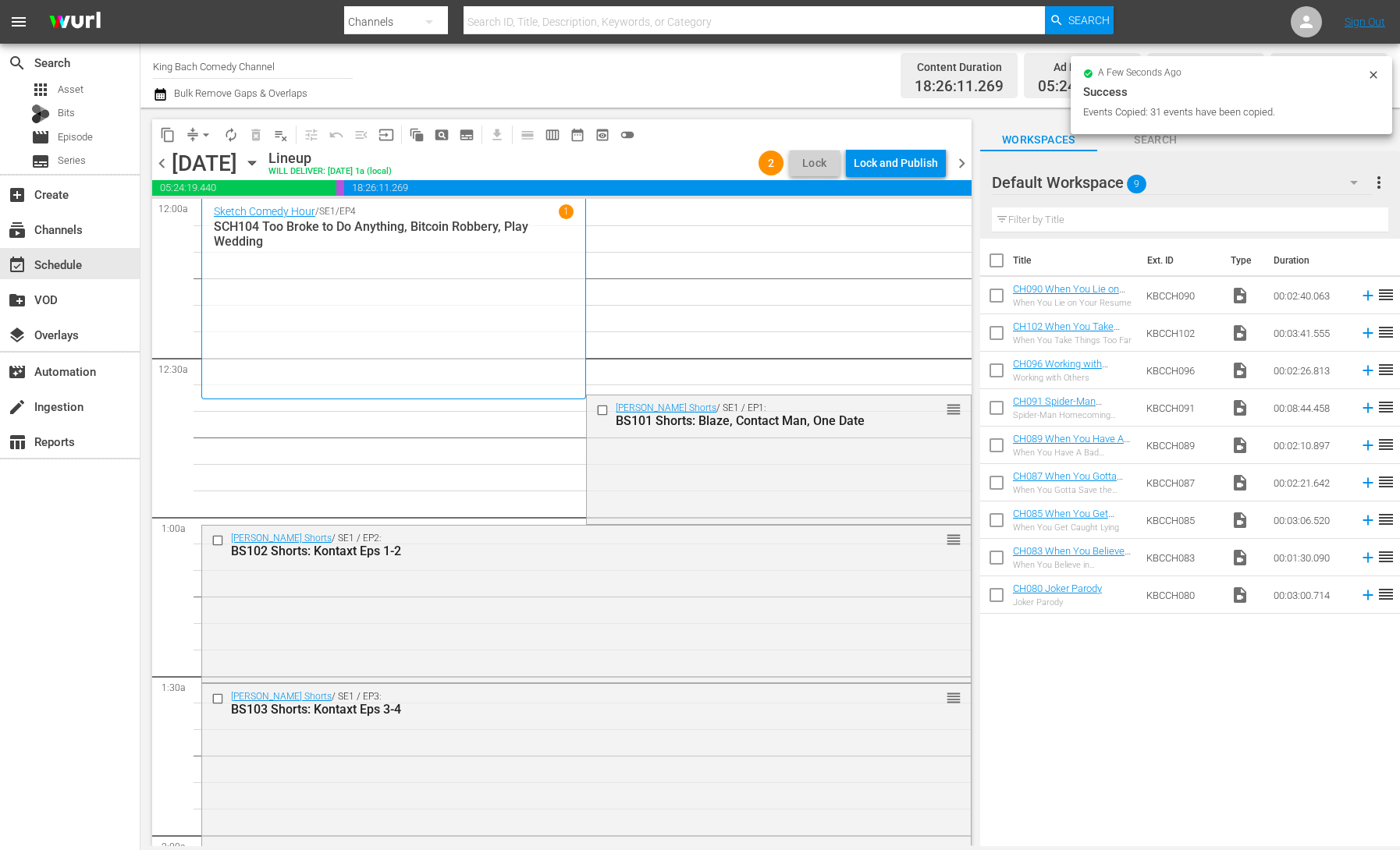
click at [193, 134] on span "compress" at bounding box center [193, 135] width 16 height 16
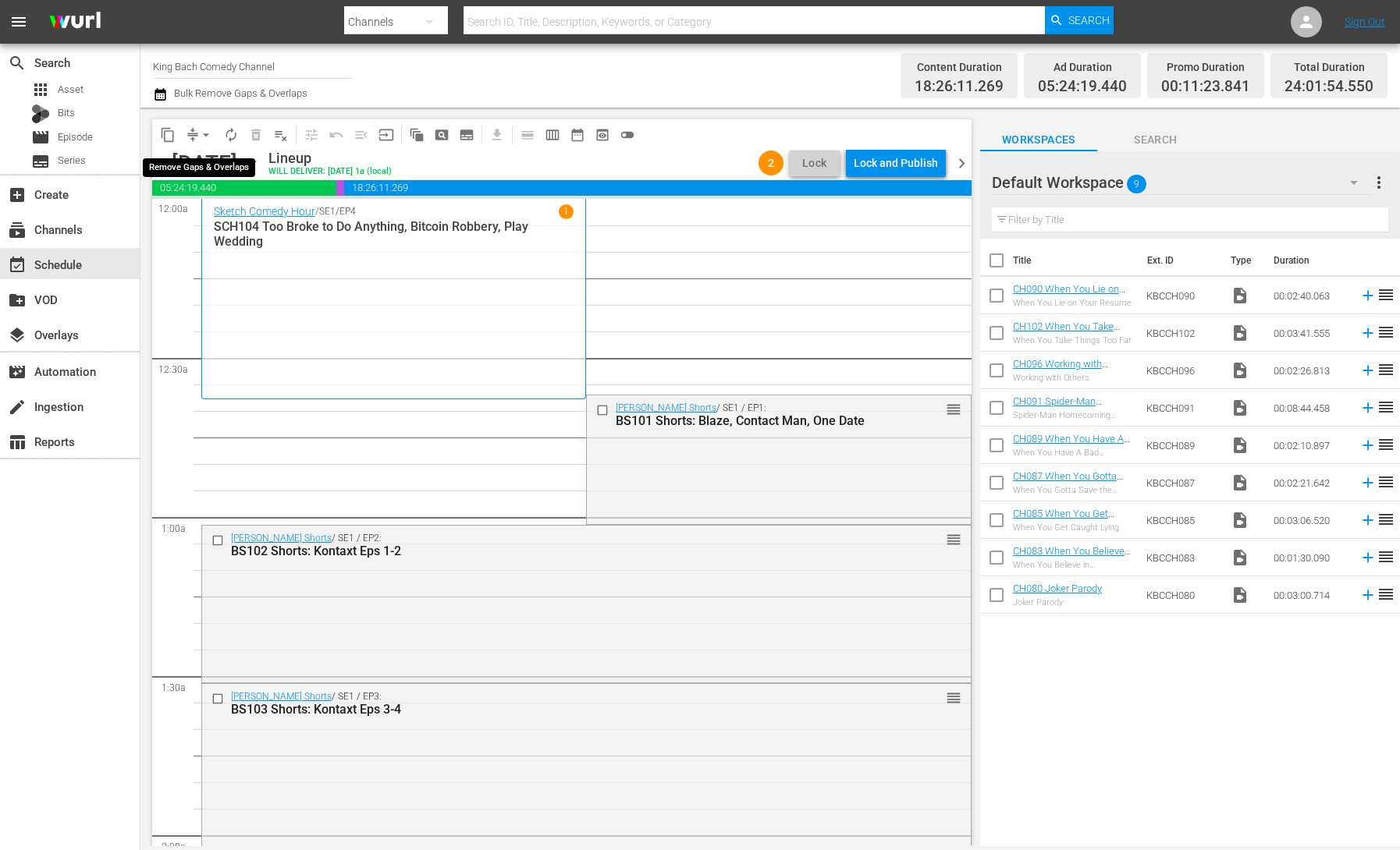
click at [205, 136] on span "arrow_drop_down" at bounding box center [207, 135] width 16 height 16
click at [220, 221] on li "Align to End of Previous Day" at bounding box center [207, 218] width 164 height 26
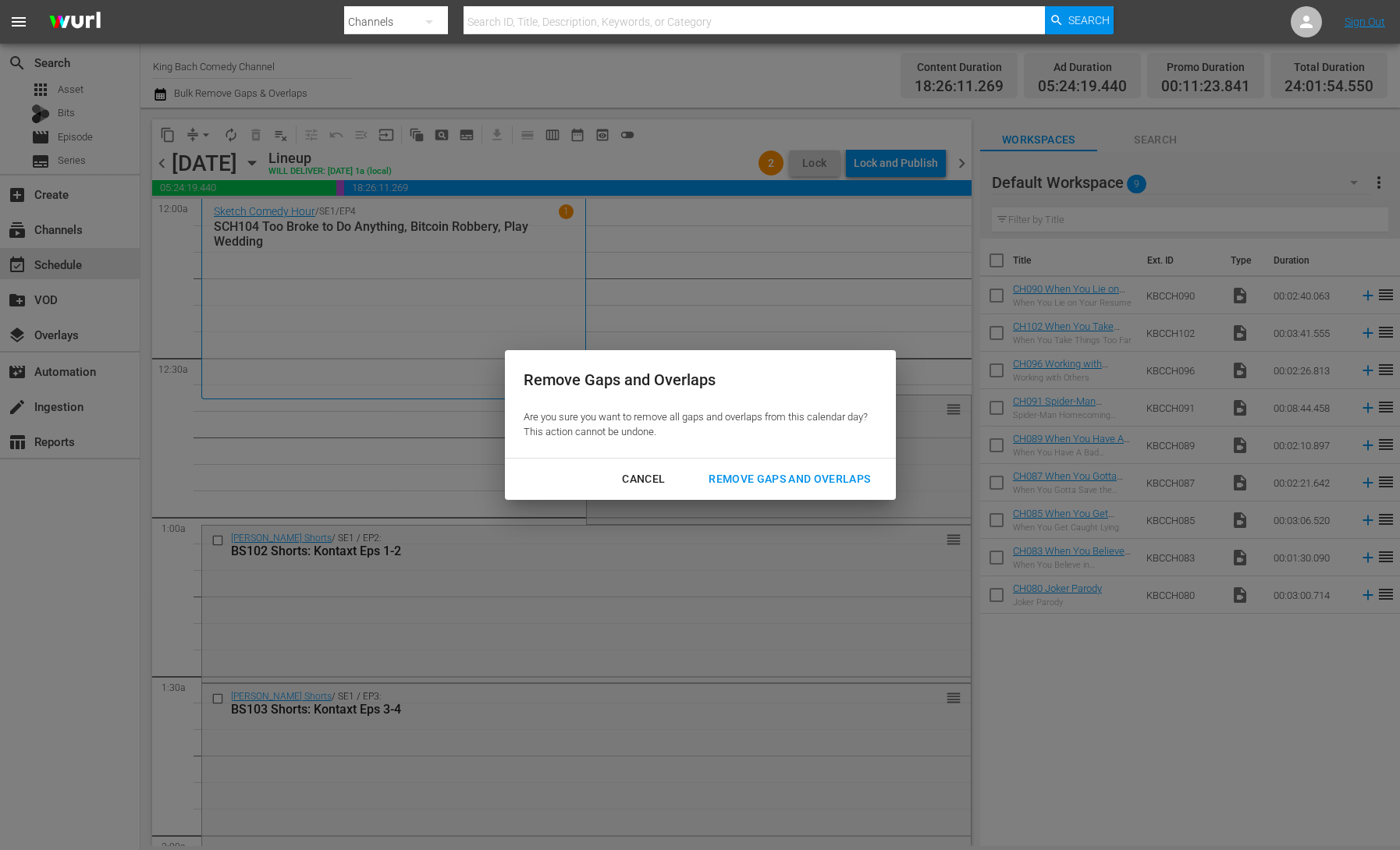
click at [782, 476] on div "Remove Gaps and Overlaps" at bounding box center [788, 480] width 187 height 20
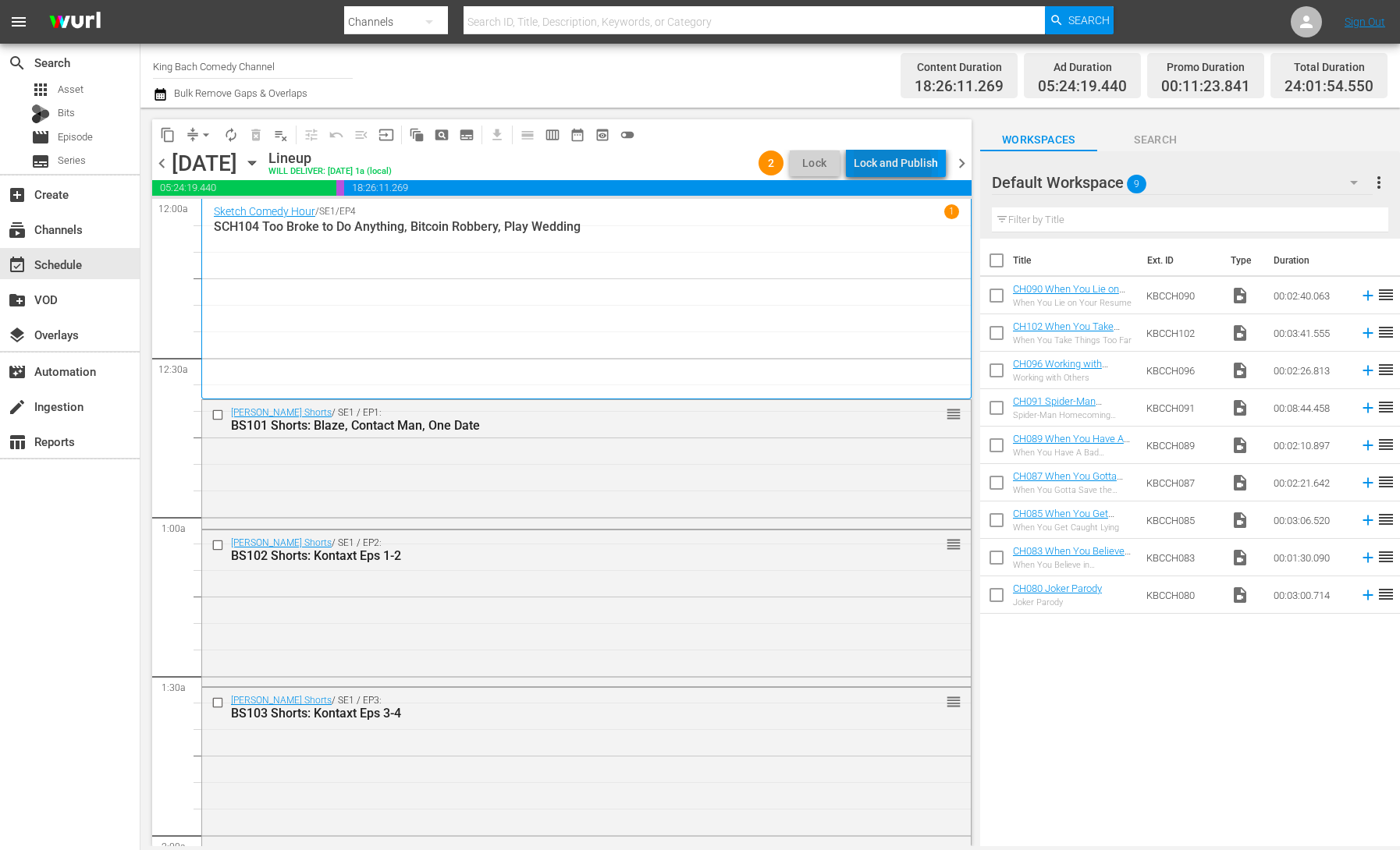
click at [875, 168] on div "Lock and Publish" at bounding box center [895, 163] width 84 height 28
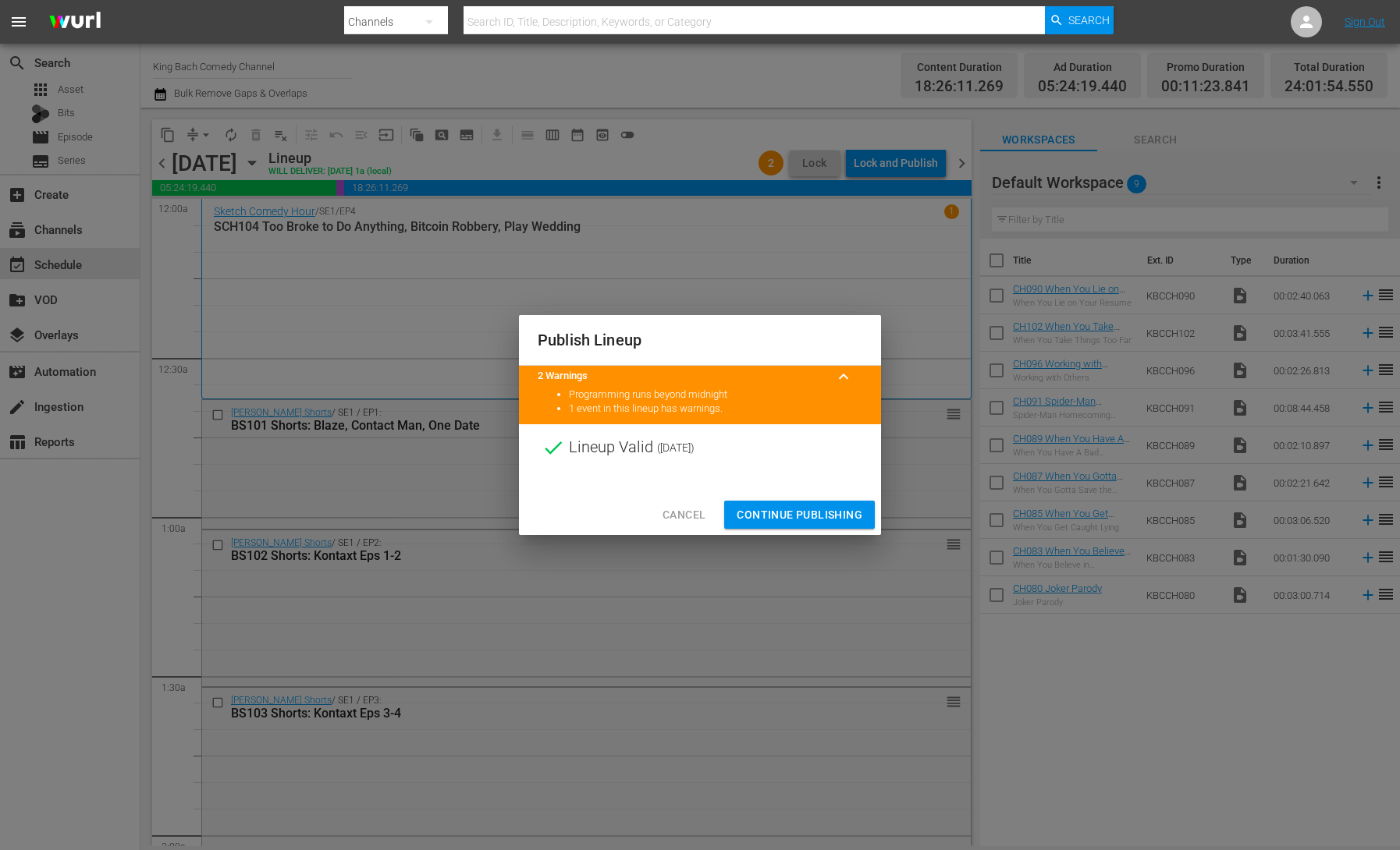
click at [833, 513] on span "Continue Publishing" at bounding box center [799, 516] width 126 height 20
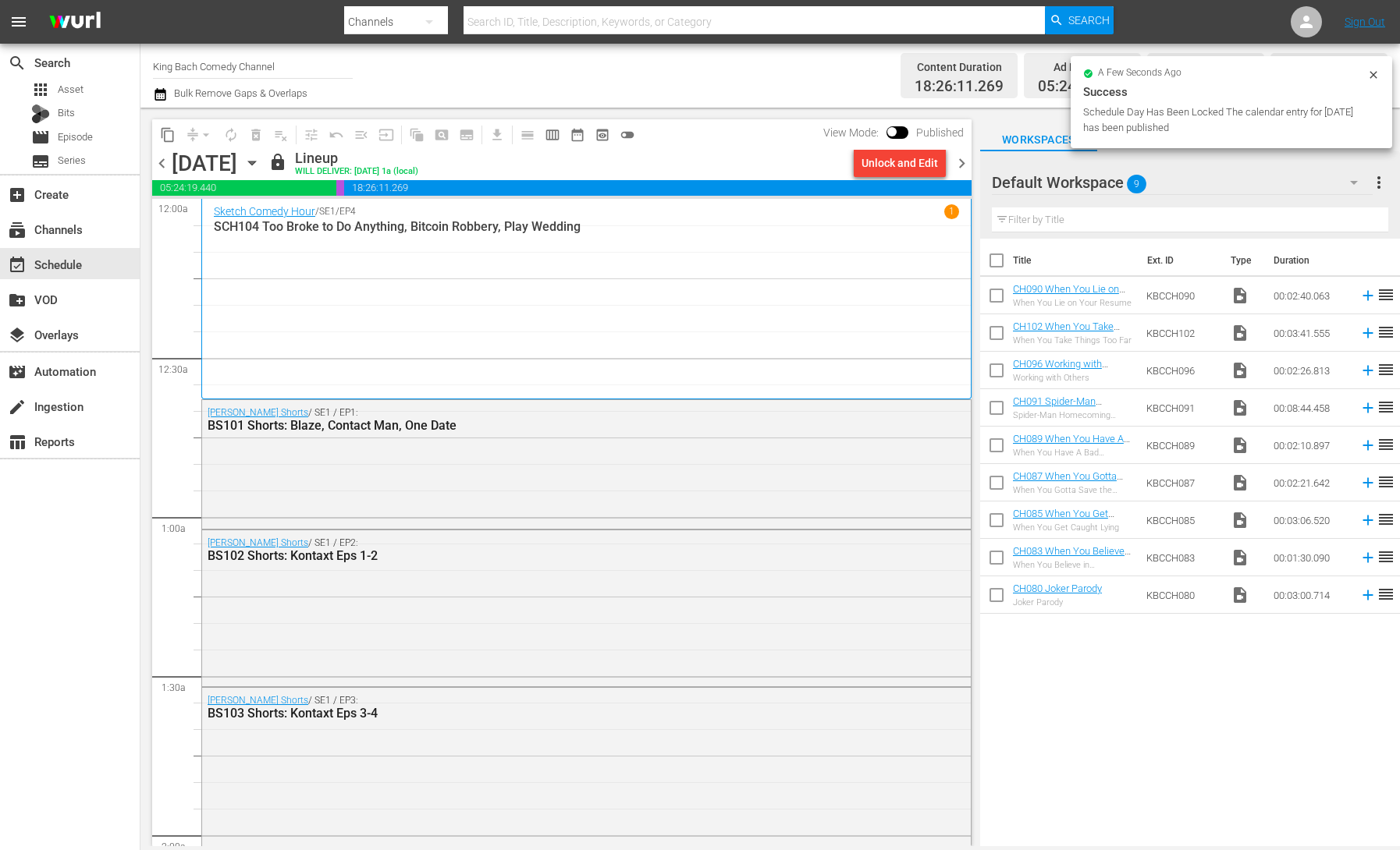
click at [260, 167] on icon "button" at bounding box center [251, 163] width 17 height 17
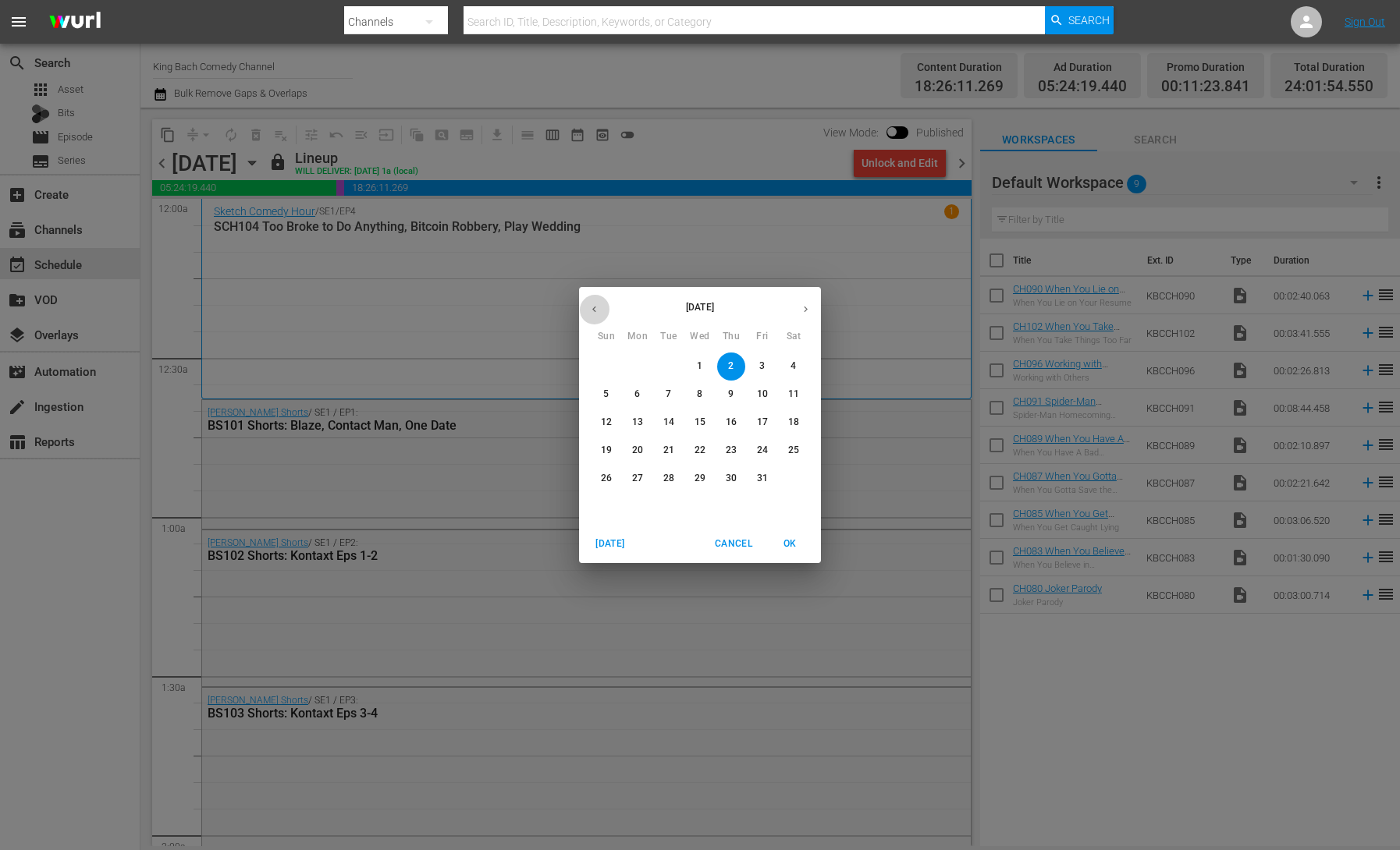
click at [596, 307] on icon "button" at bounding box center [595, 309] width 12 height 12
click at [759, 454] on p "26" at bounding box center [761, 450] width 11 height 13
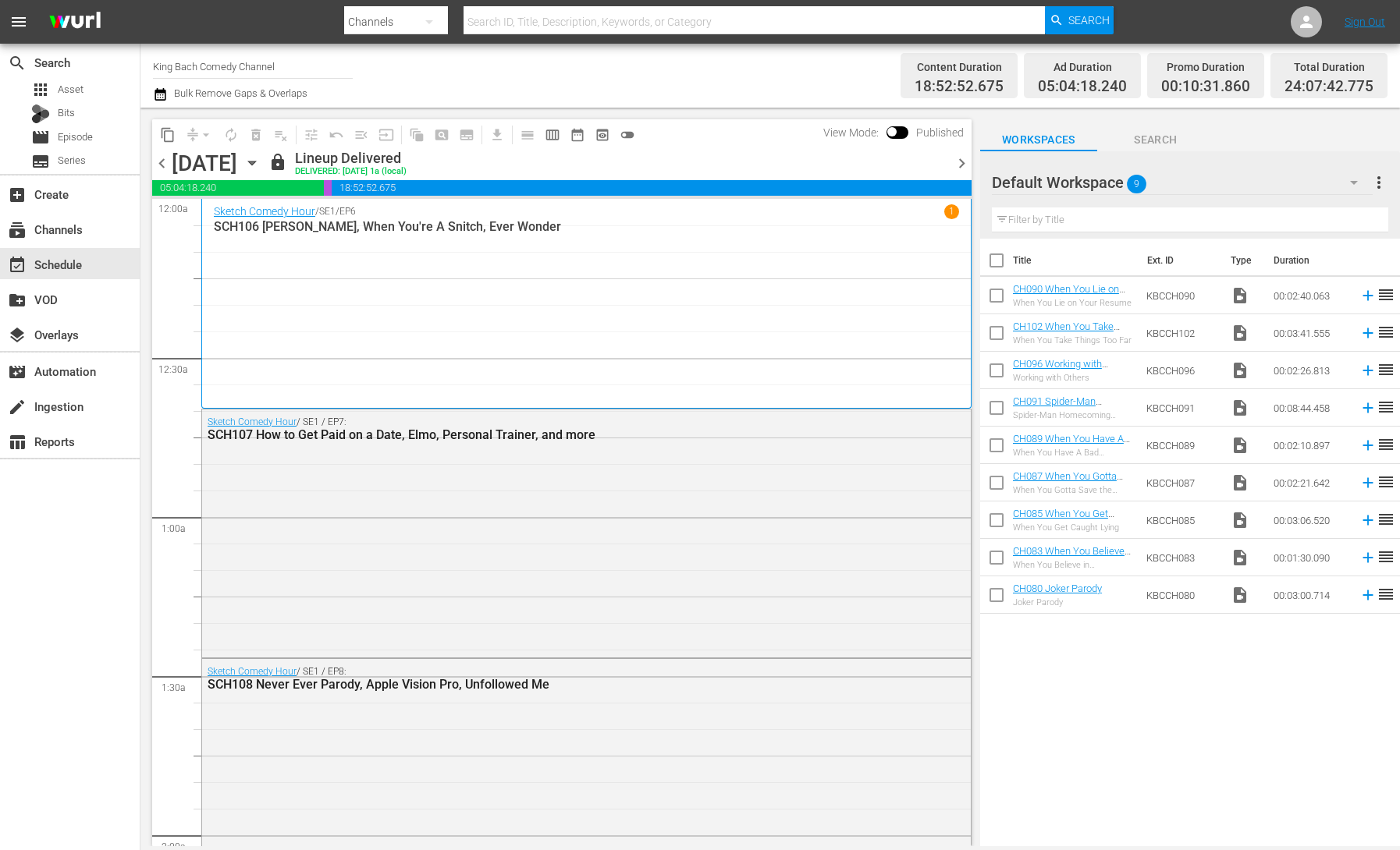
click at [167, 142] on span "content_copy" at bounding box center [168, 135] width 16 height 16
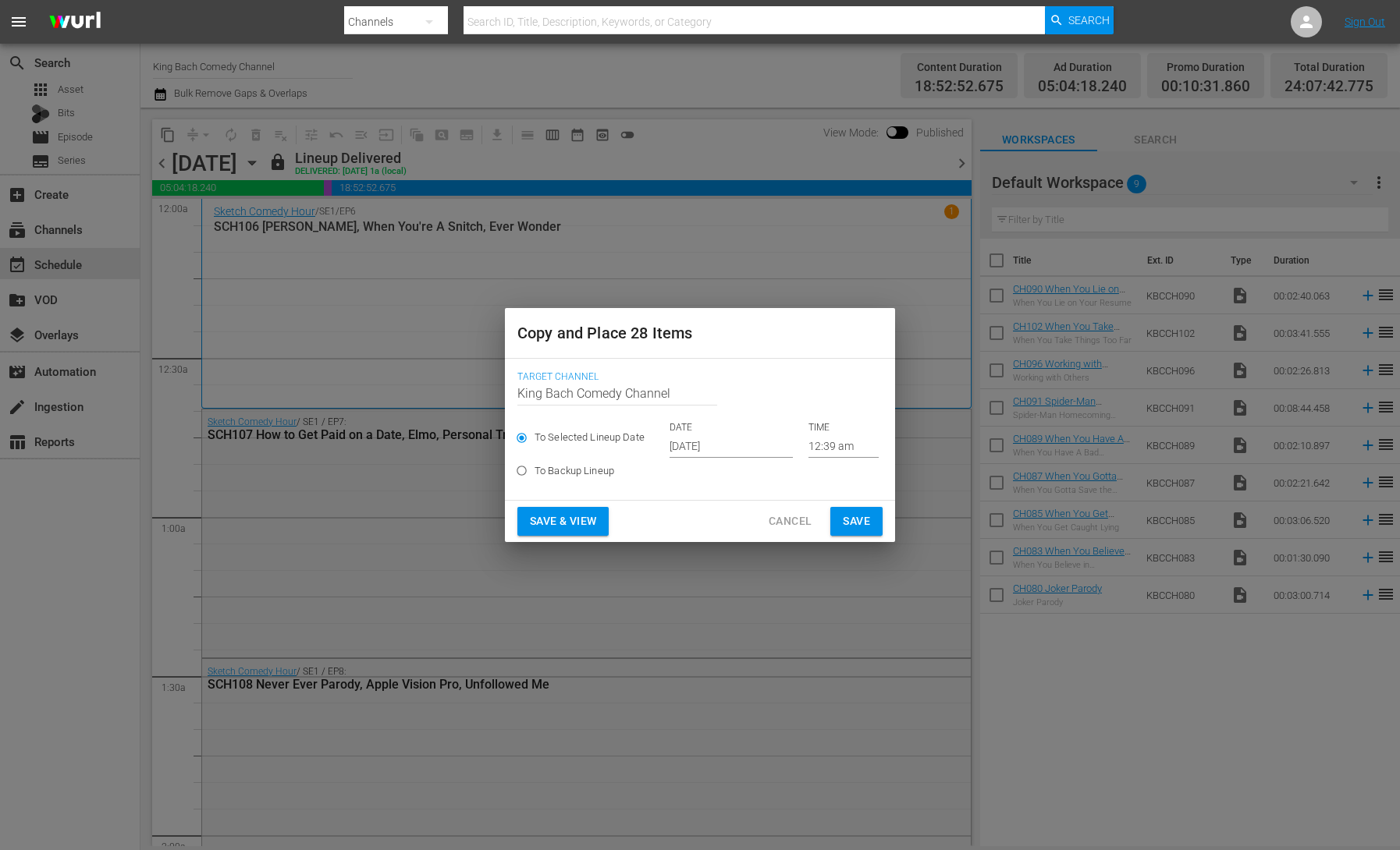
click at [689, 442] on input "[DATE]" at bounding box center [731, 445] width 124 height 23
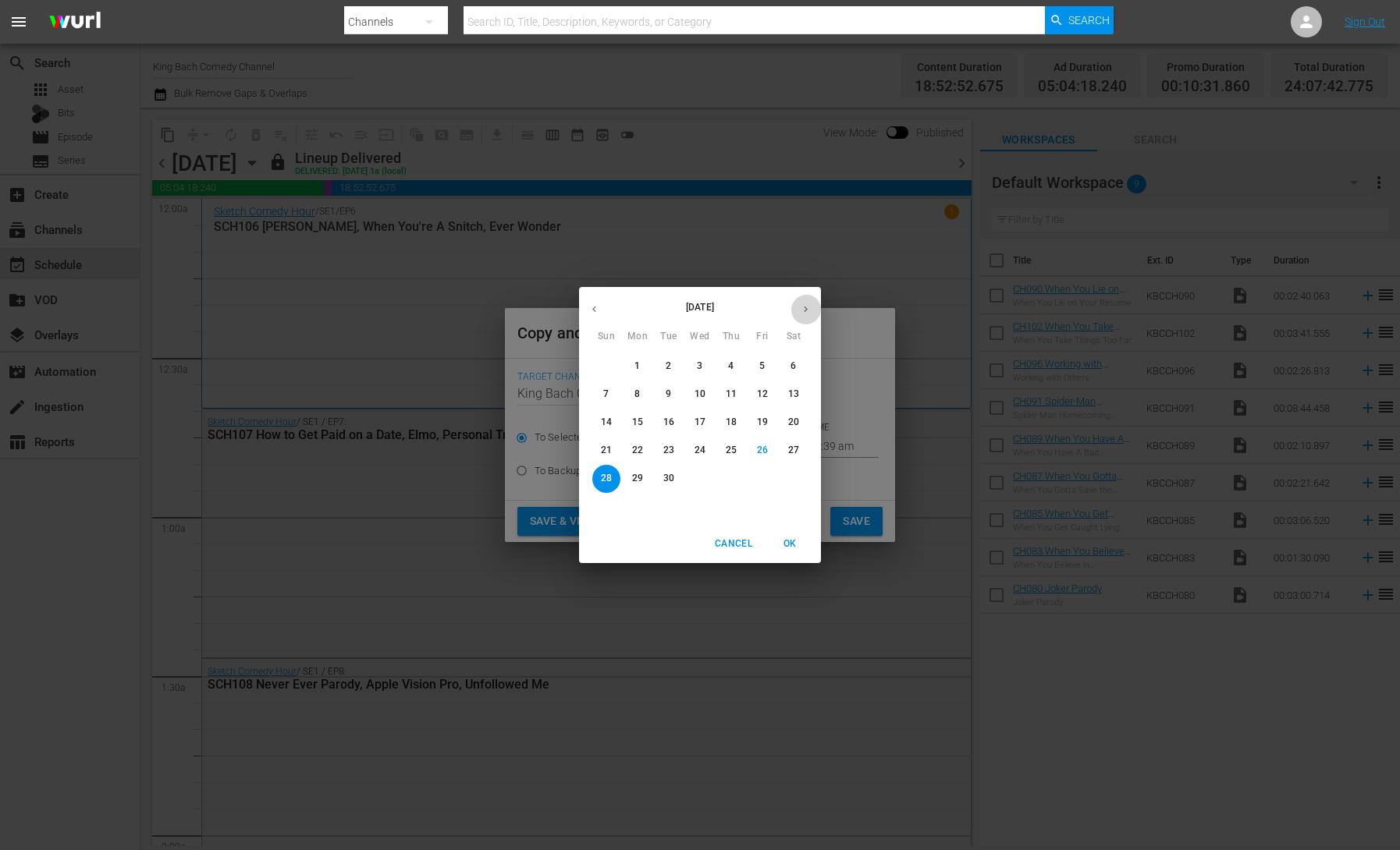
click at [802, 313] on icon "button" at bounding box center [805, 309] width 12 height 12
click at [764, 366] on span "3" at bounding box center [762, 365] width 28 height 13
type input "[DATE]"
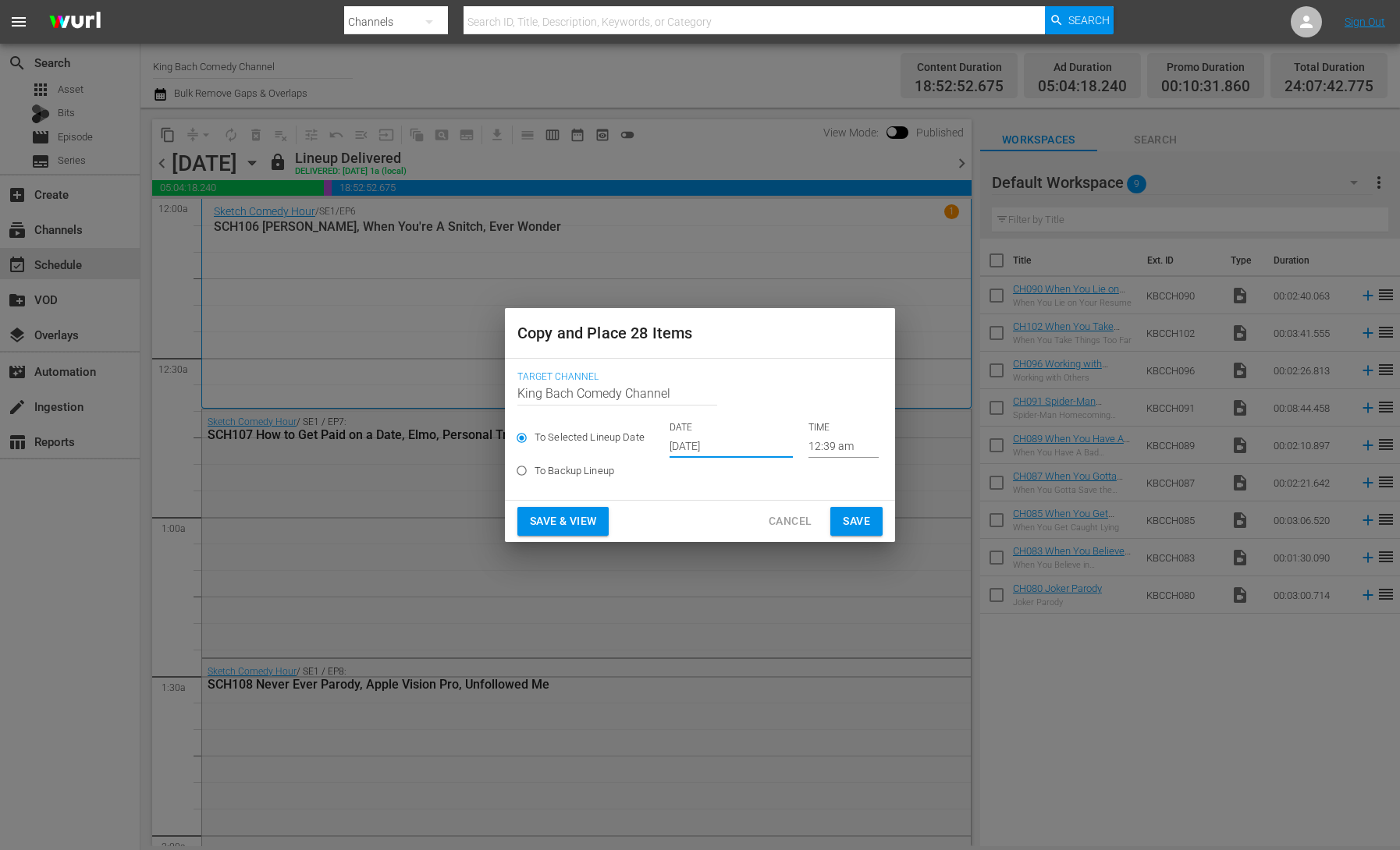
click at [571, 520] on span "Save & View" at bounding box center [563, 522] width 66 height 20
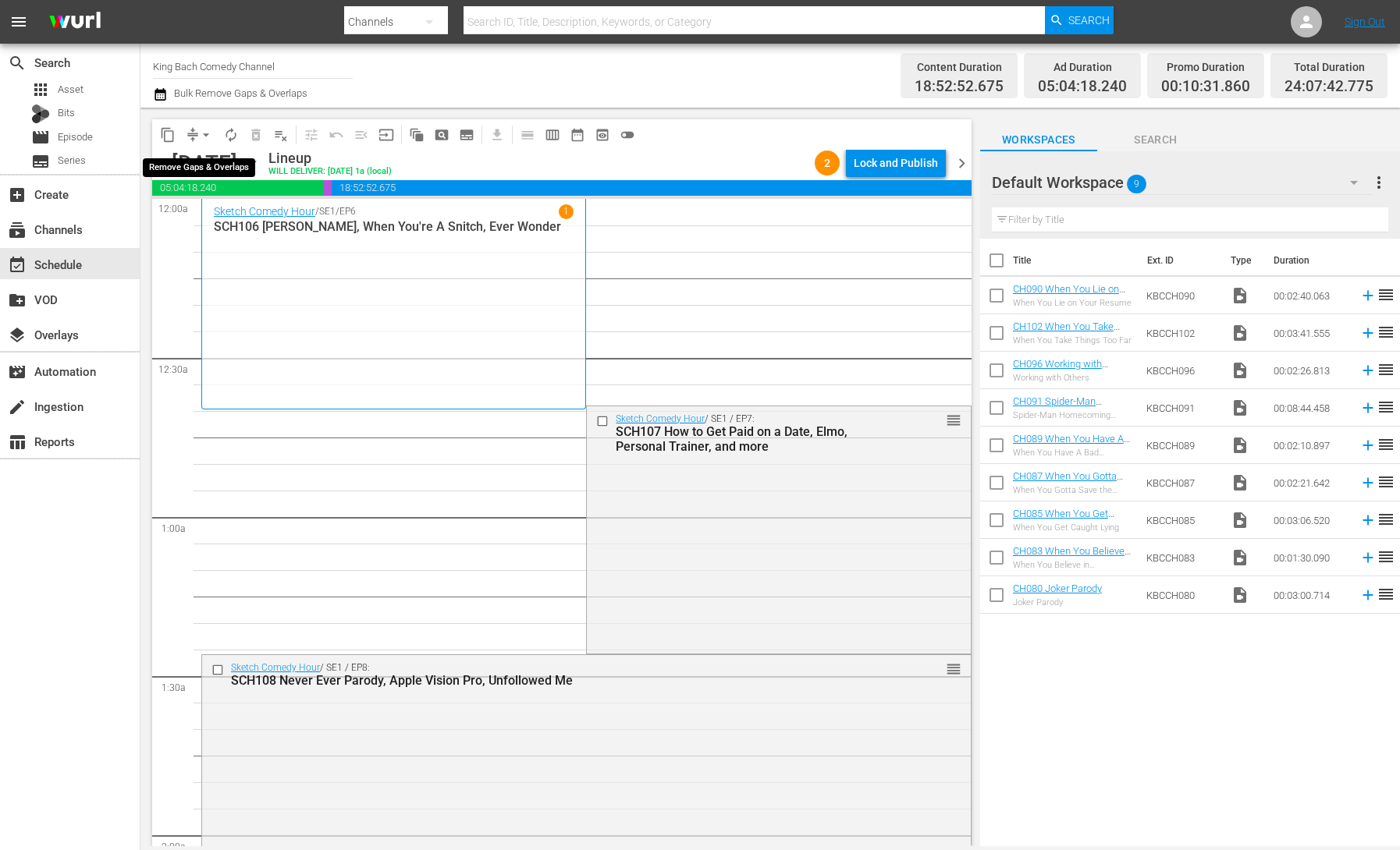
click at [194, 136] on button "arrow_drop_down" at bounding box center [206, 135] width 25 height 25
click at [253, 225] on li "Align to End of Previous Day" at bounding box center [207, 218] width 164 height 26
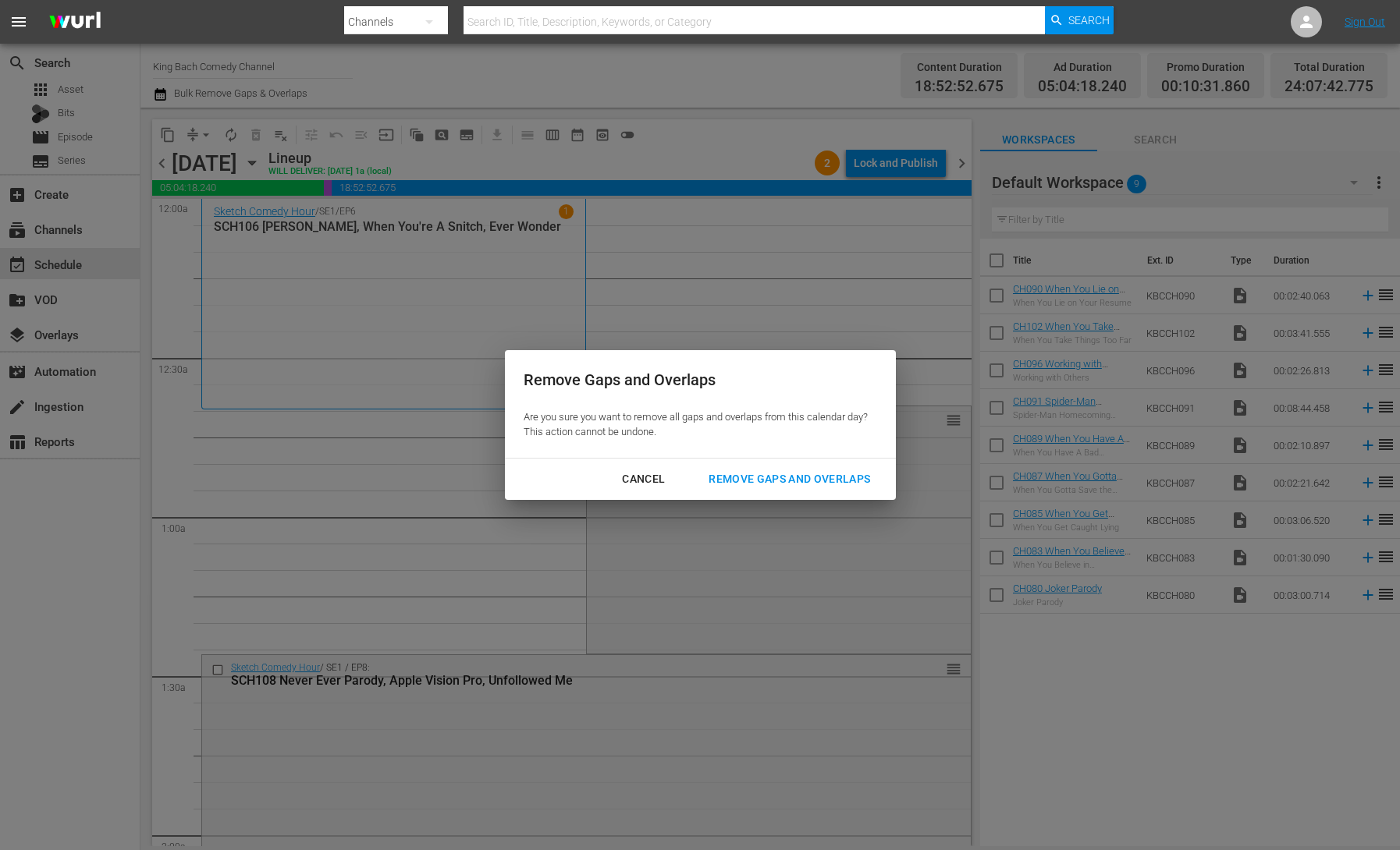
click at [812, 483] on div "Remove Gaps and Overlaps" at bounding box center [788, 480] width 187 height 20
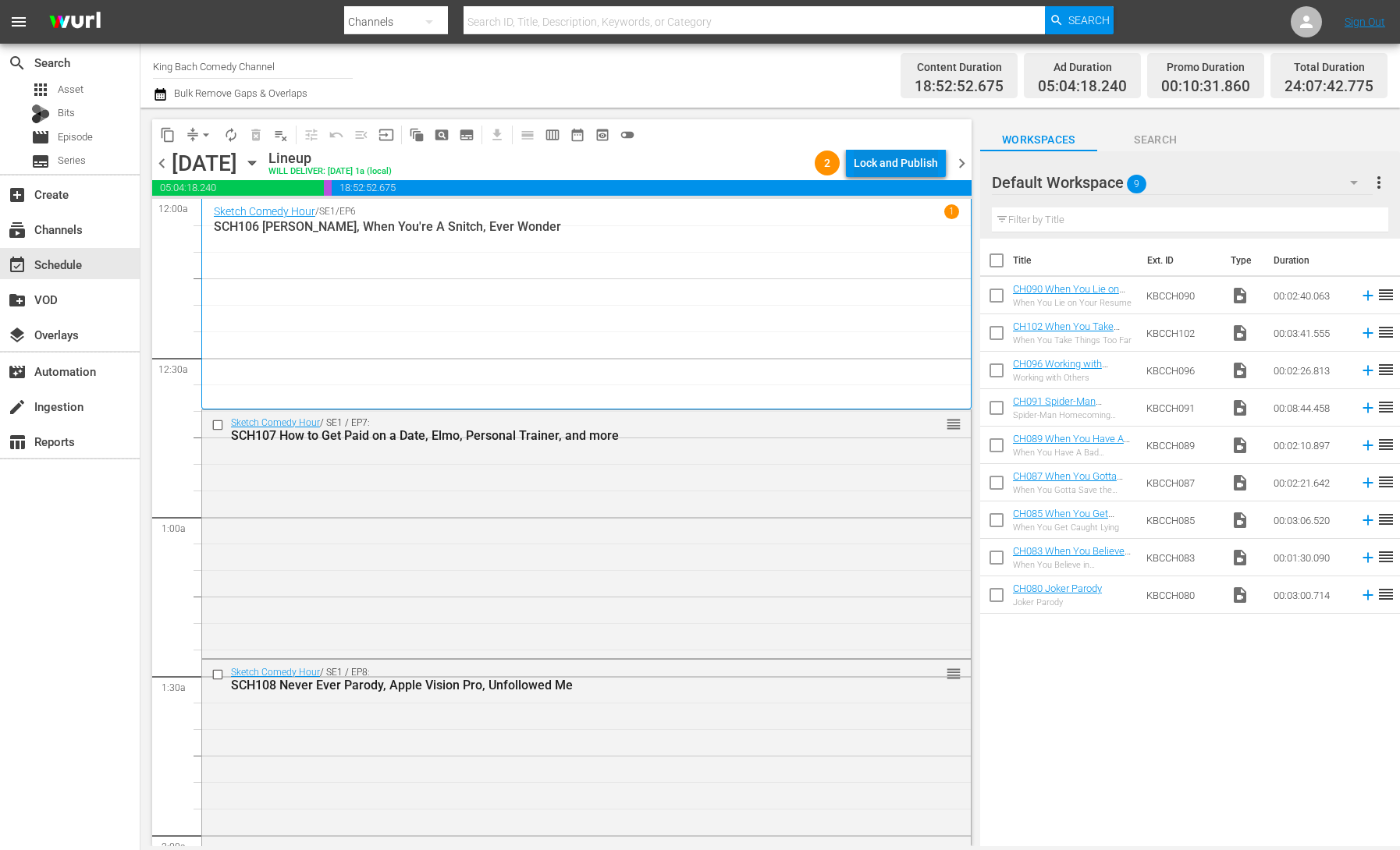
click at [888, 163] on div "Lock and Publish" at bounding box center [895, 163] width 84 height 28
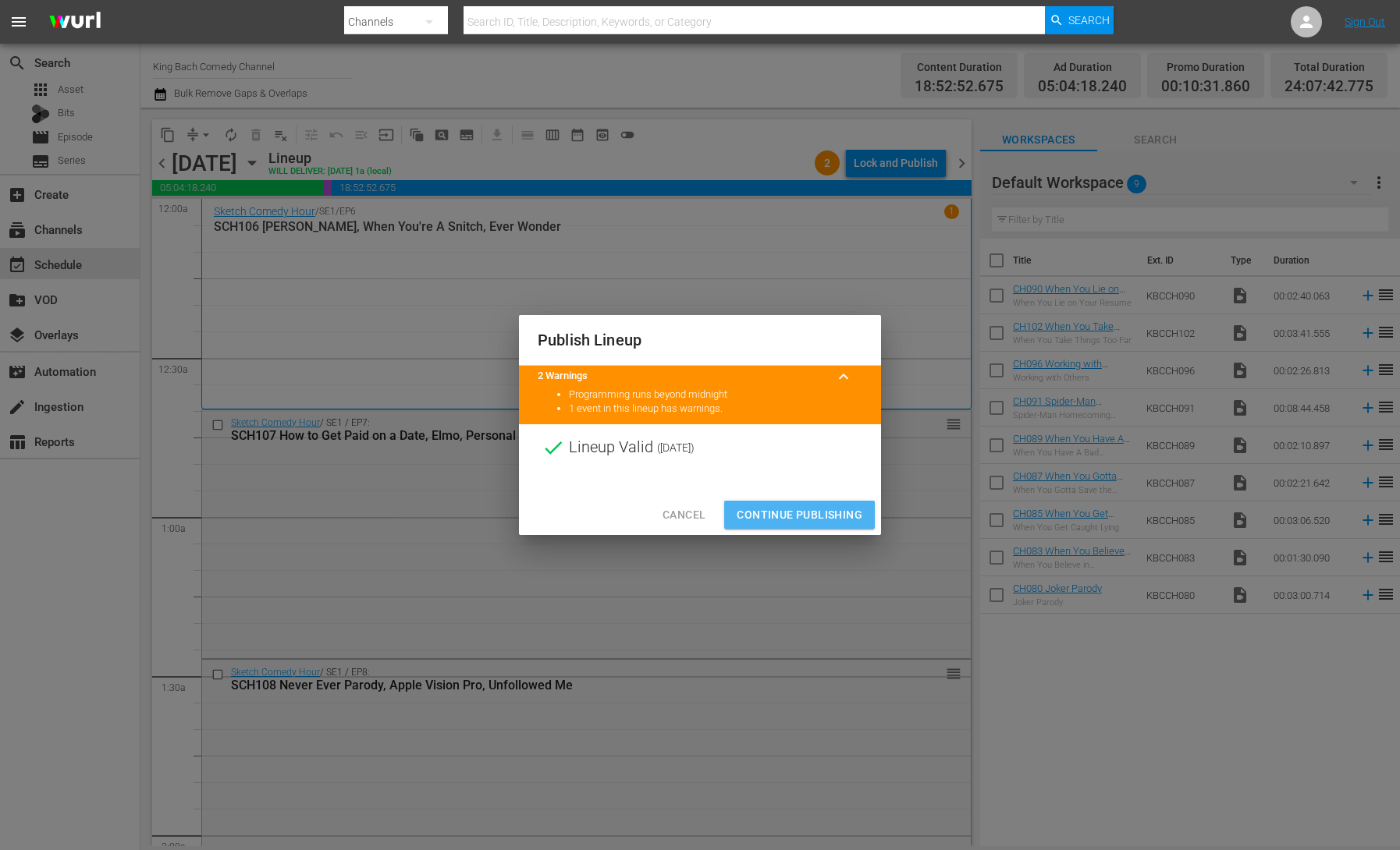
click at [811, 509] on span "Continue Publishing" at bounding box center [799, 516] width 126 height 20
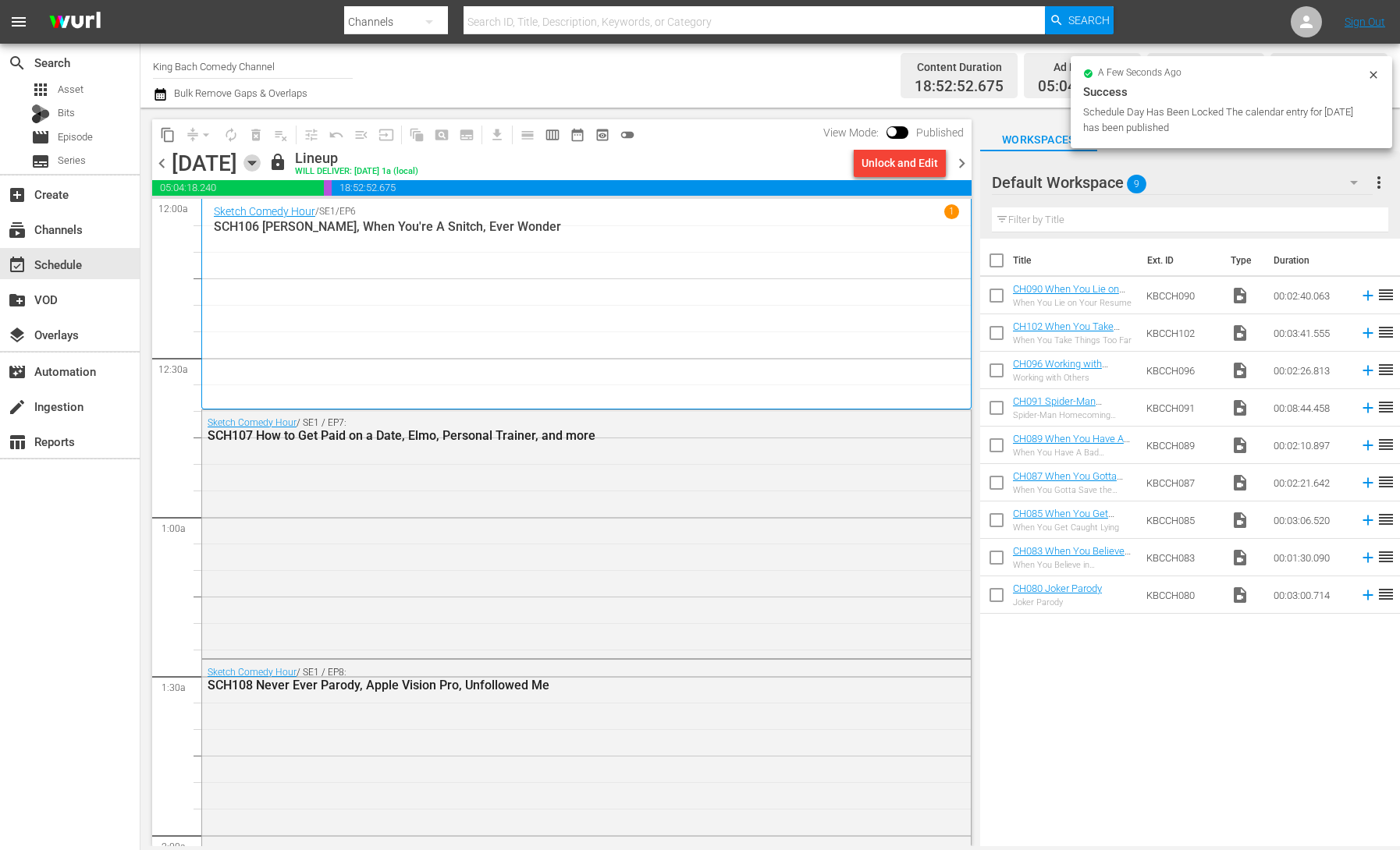
click at [260, 160] on icon "button" at bounding box center [251, 163] width 17 height 17
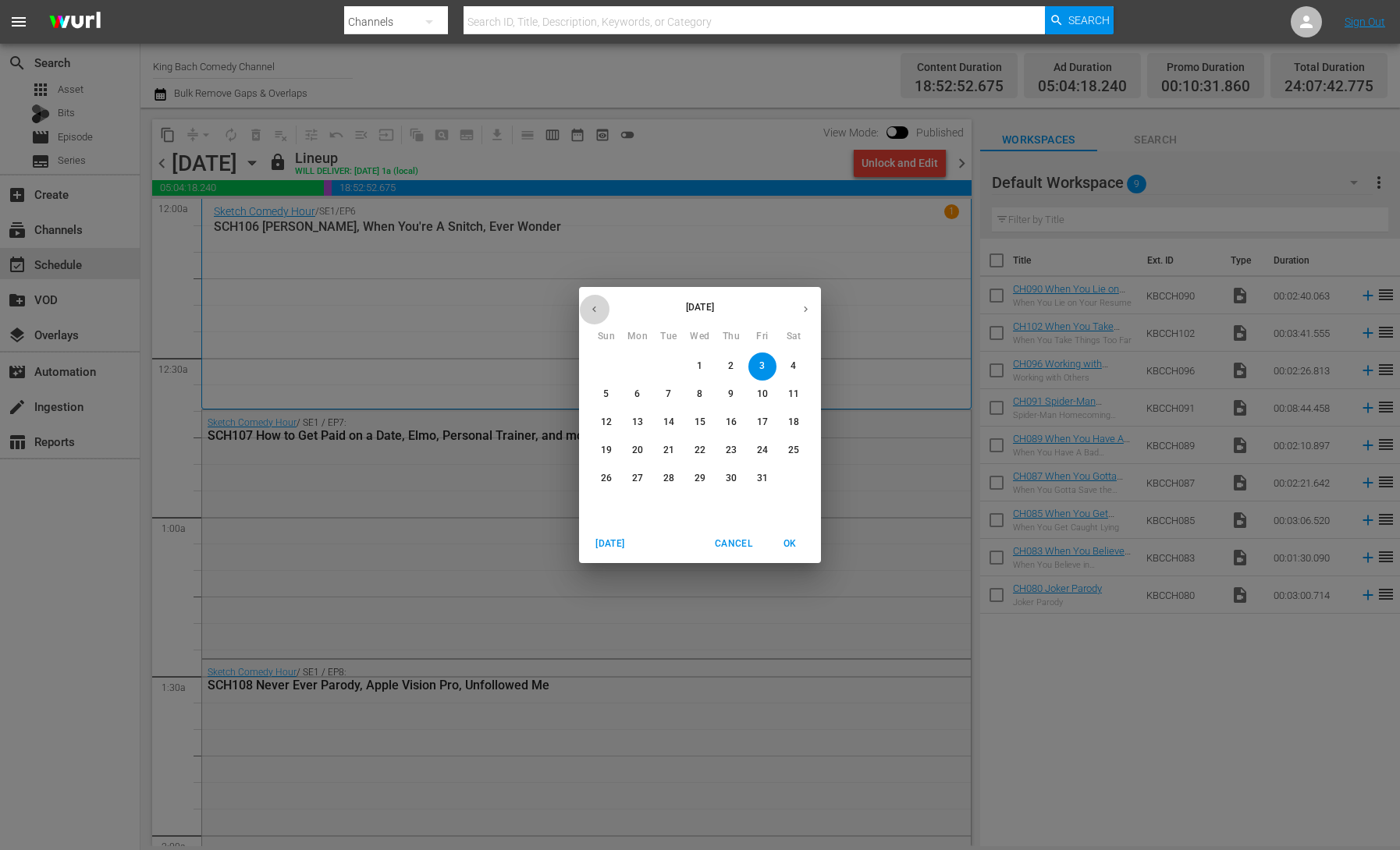
click at [588, 309] on button "button" at bounding box center [594, 309] width 30 height 30
click at [794, 453] on p "27" at bounding box center [793, 450] width 11 height 13
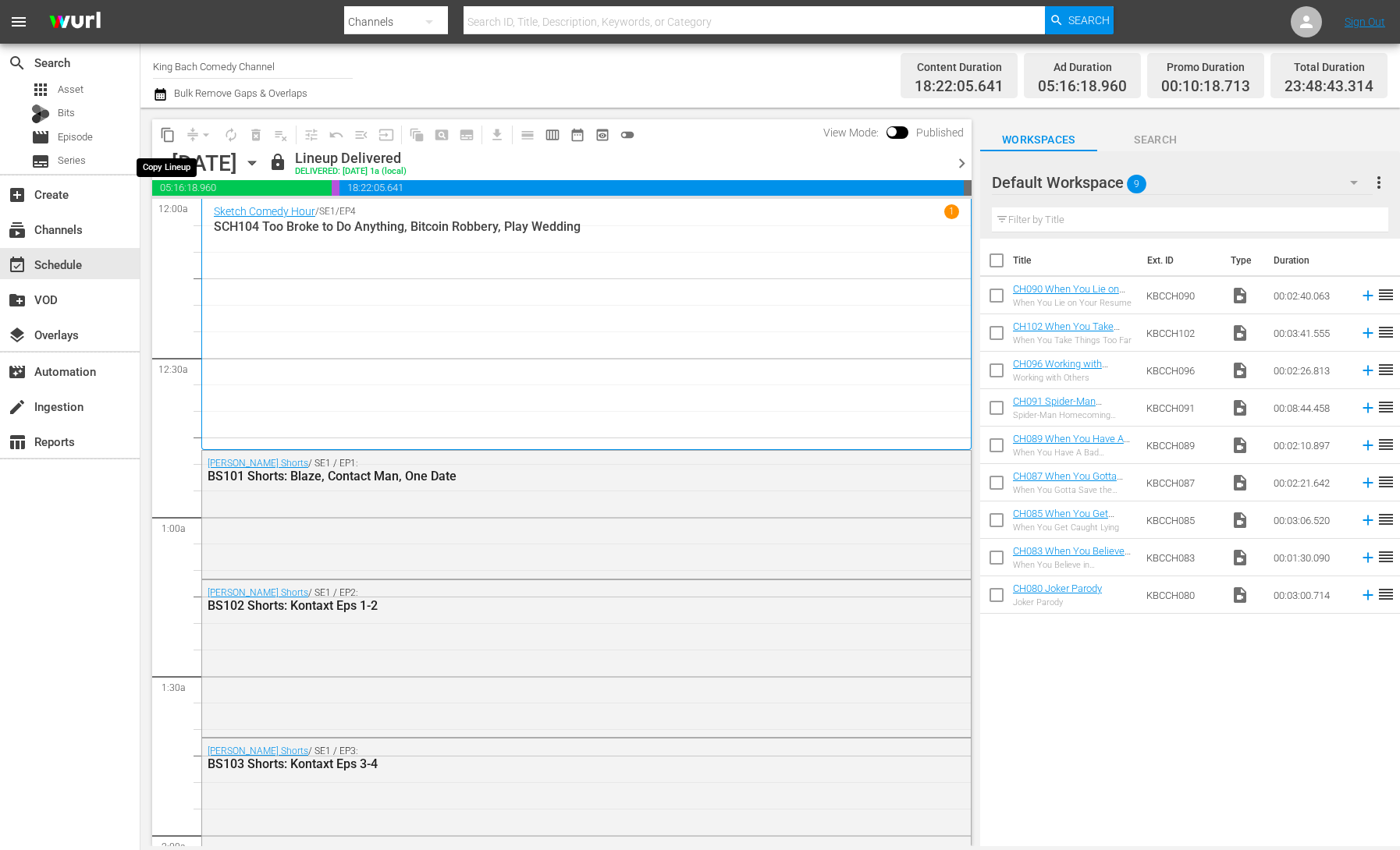
click at [167, 136] on span "content_copy" at bounding box center [168, 135] width 16 height 16
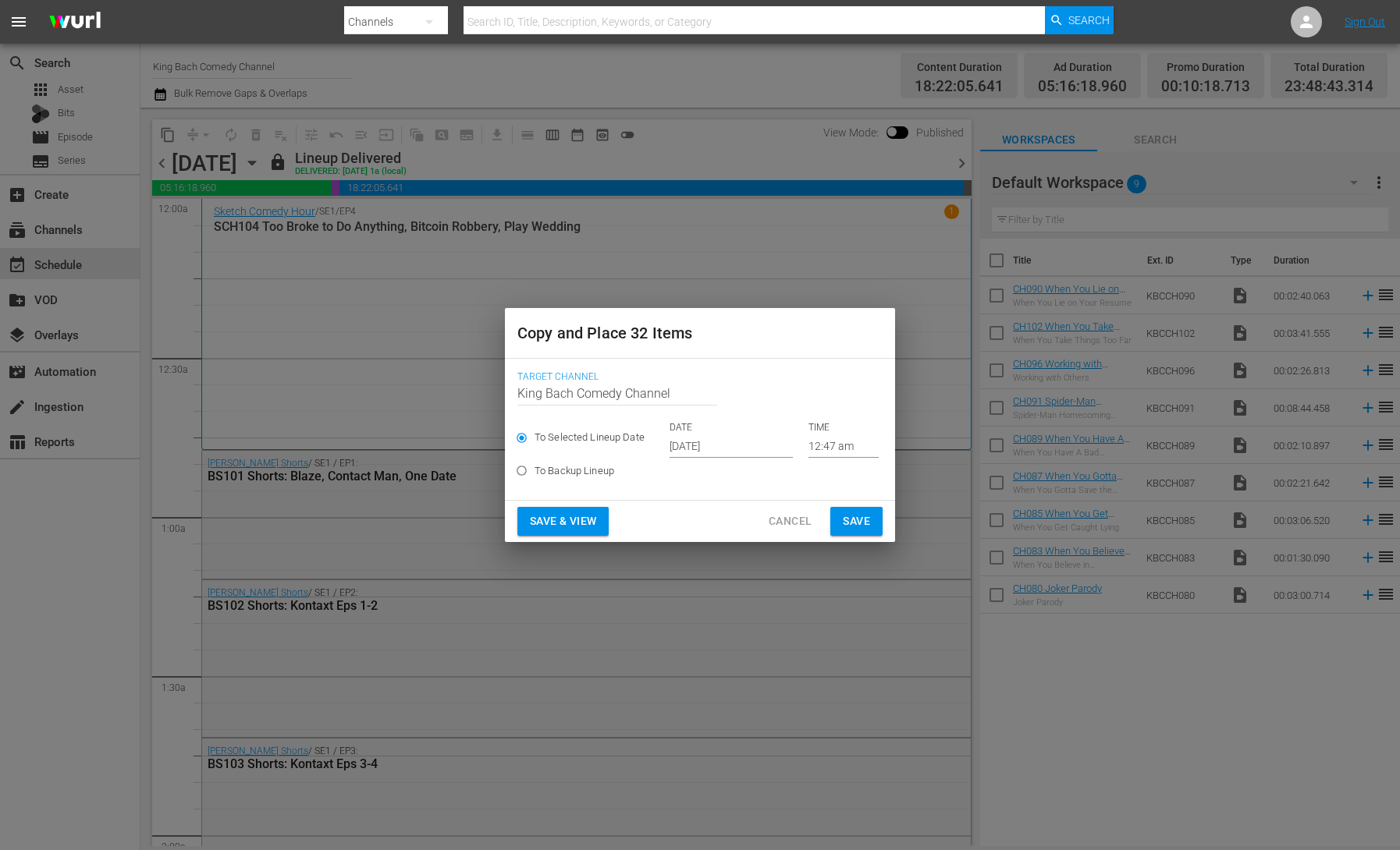
click at [702, 449] on input "[DATE]" at bounding box center [731, 445] width 124 height 23
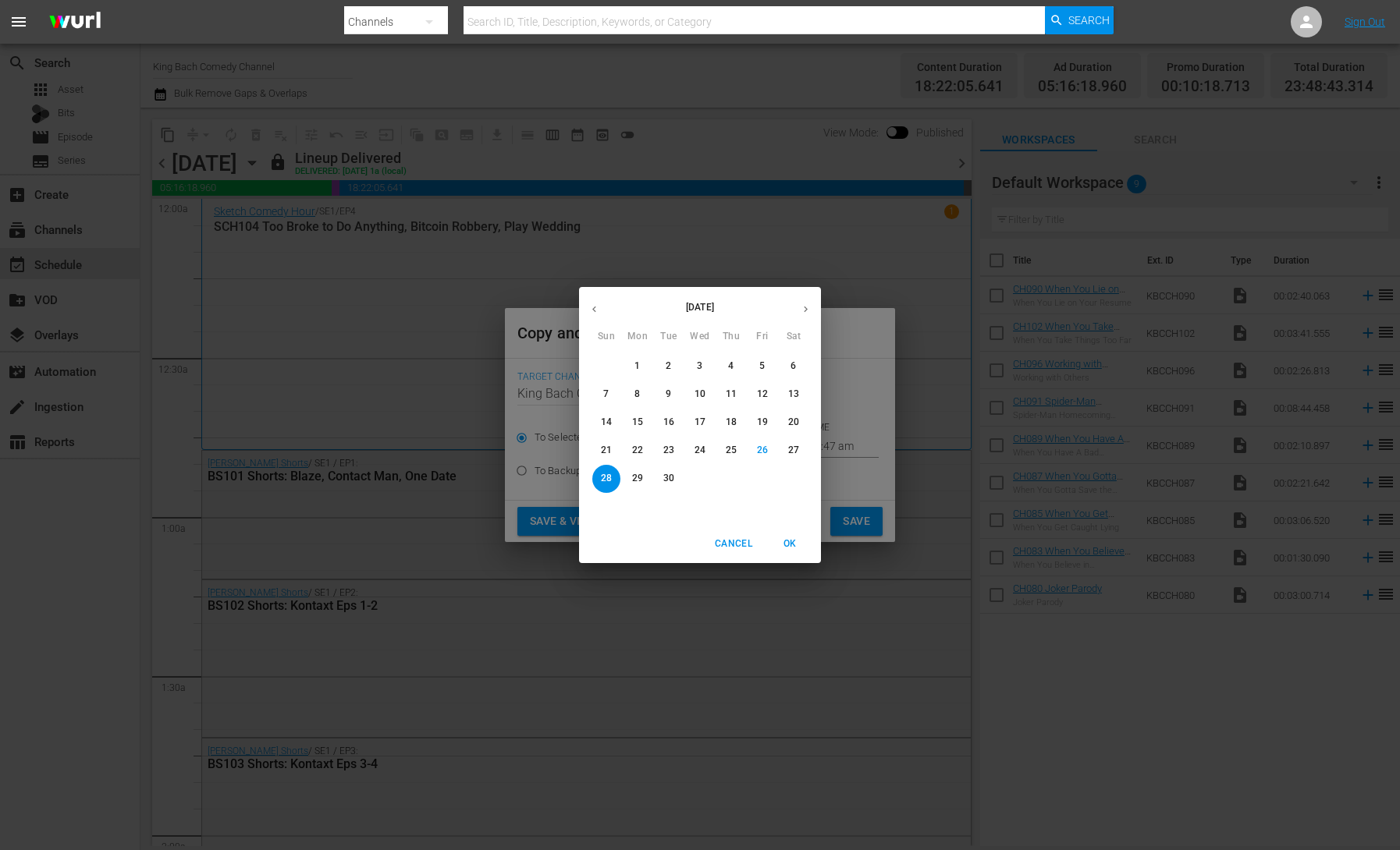
click at [802, 309] on icon "button" at bounding box center [805, 309] width 12 height 12
click at [795, 369] on p "4" at bounding box center [792, 365] width 5 height 13
type input "[DATE]"
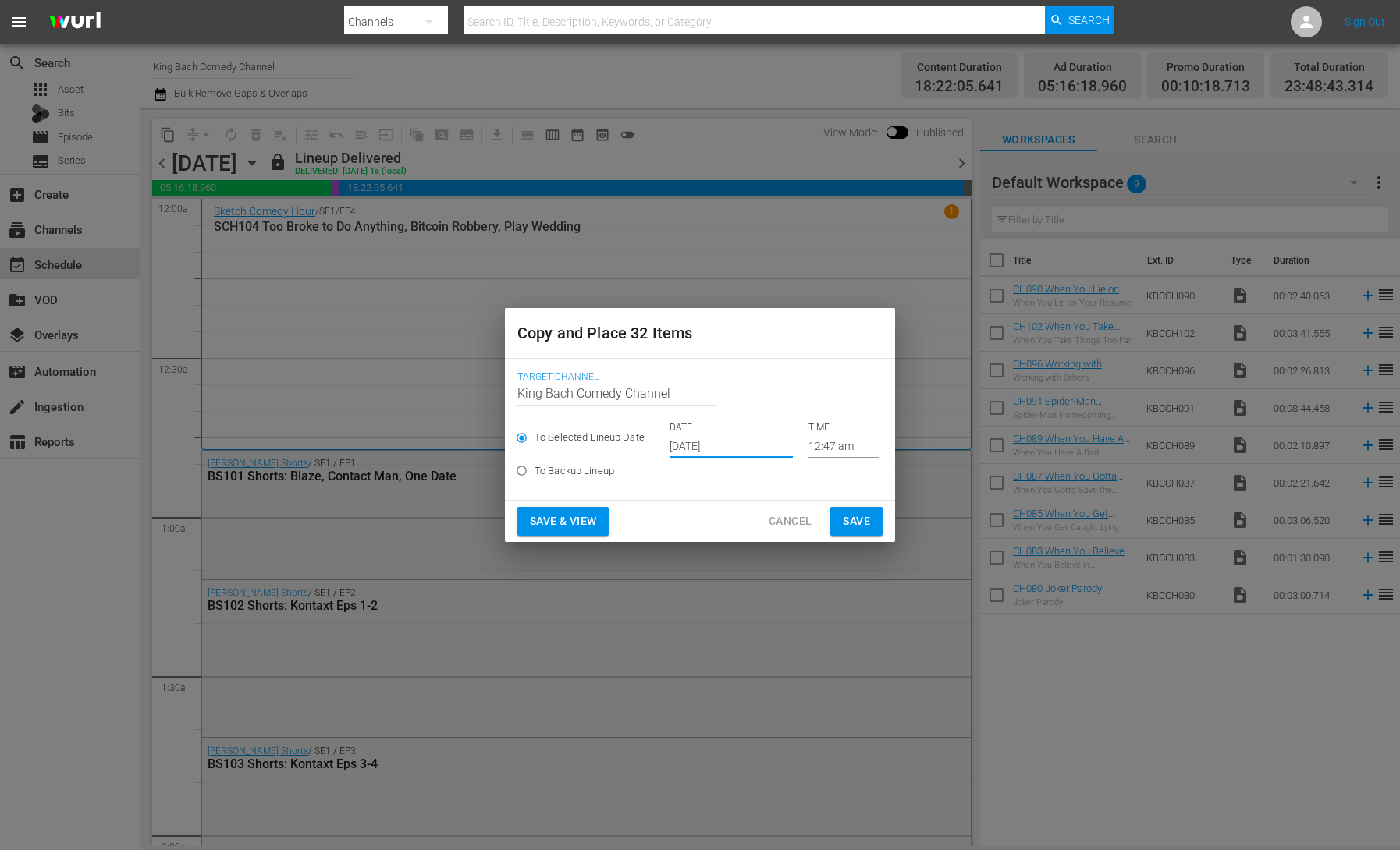
click at [575, 524] on span "Save & View" at bounding box center [563, 522] width 66 height 20
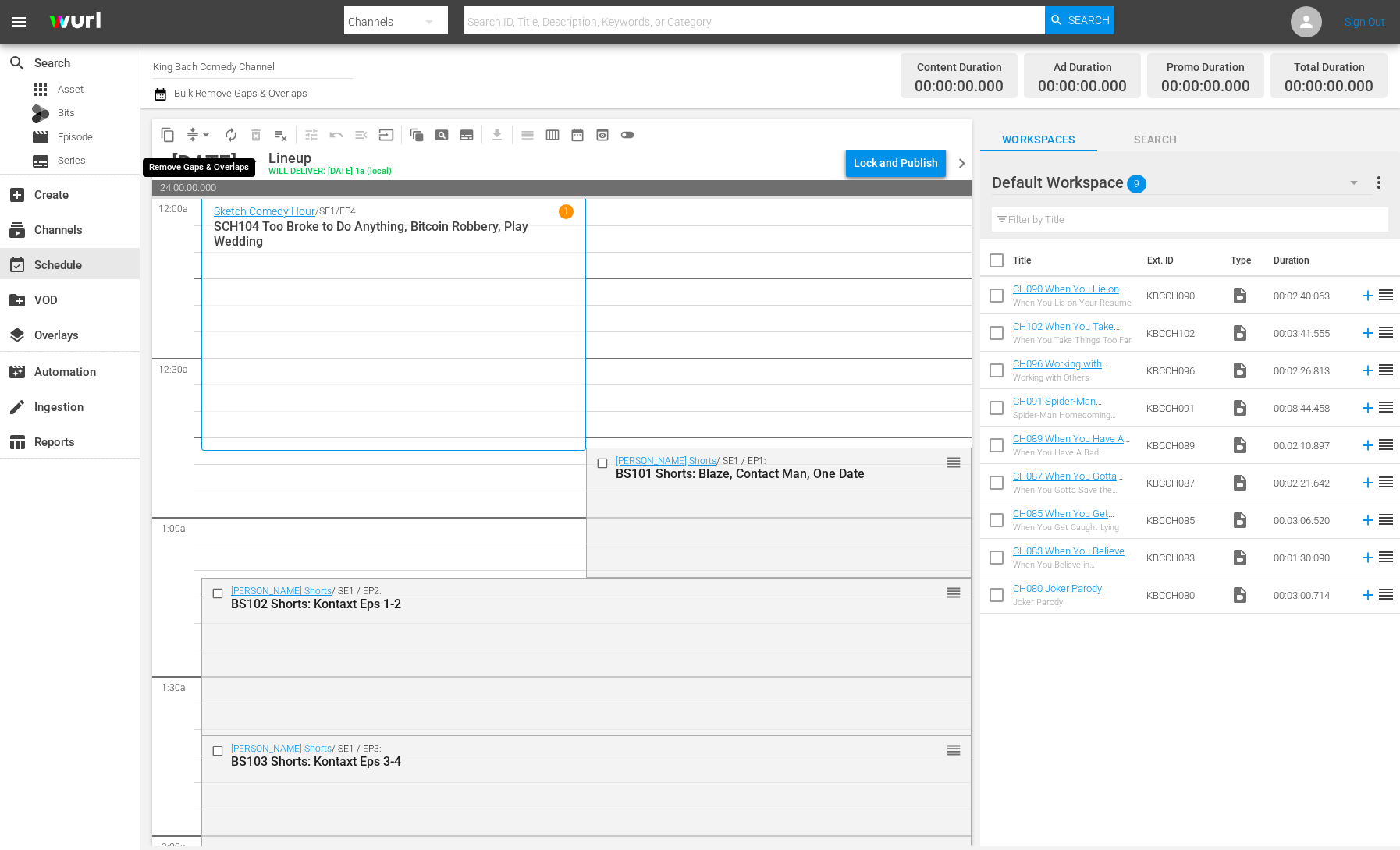
click at [207, 136] on span "arrow_drop_down" at bounding box center [207, 135] width 16 height 16
click at [255, 219] on li "Align to End of Previous Day" at bounding box center [207, 218] width 164 height 26
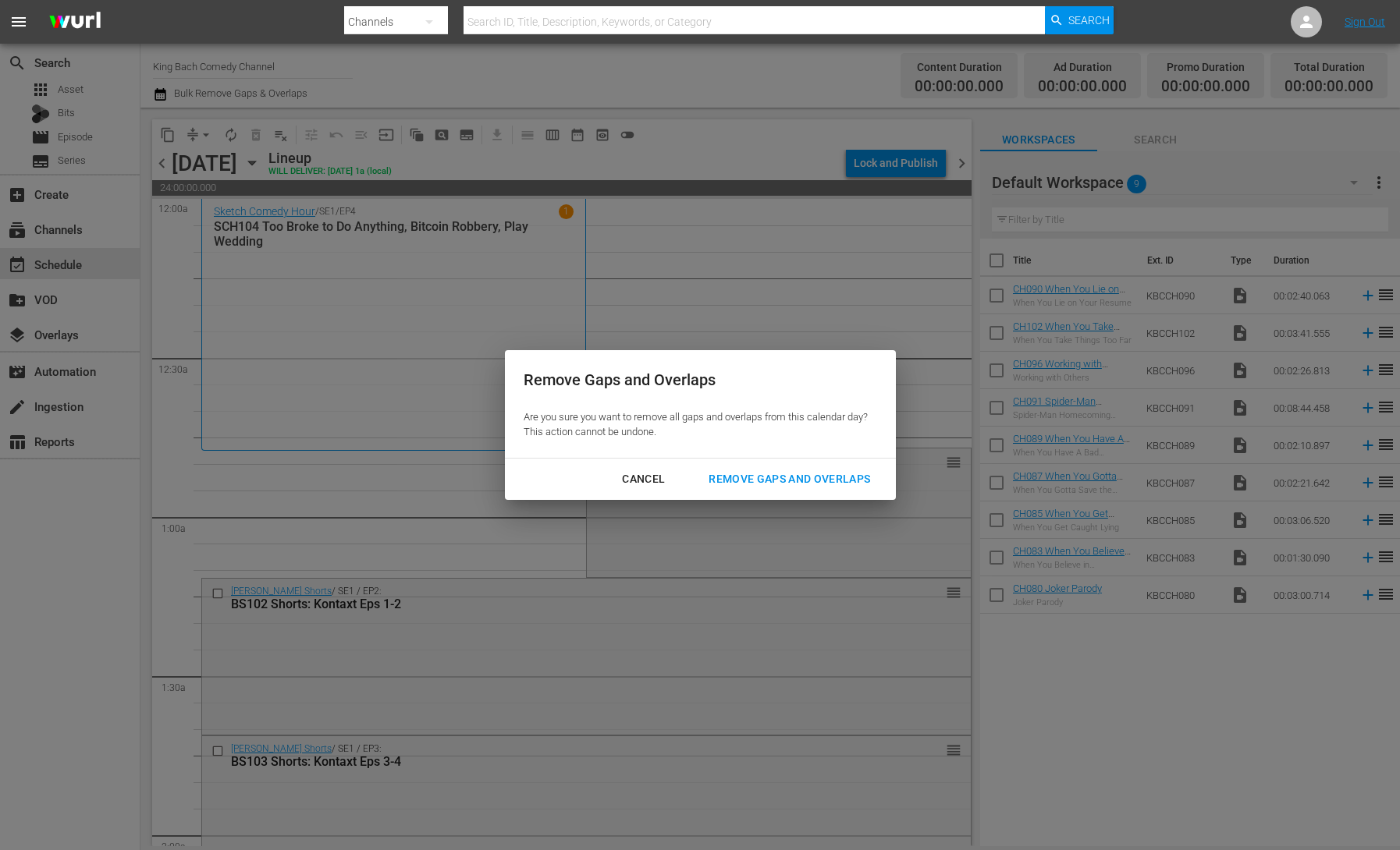
click at [779, 471] on div "Remove Gaps and Overlaps" at bounding box center [788, 480] width 187 height 20
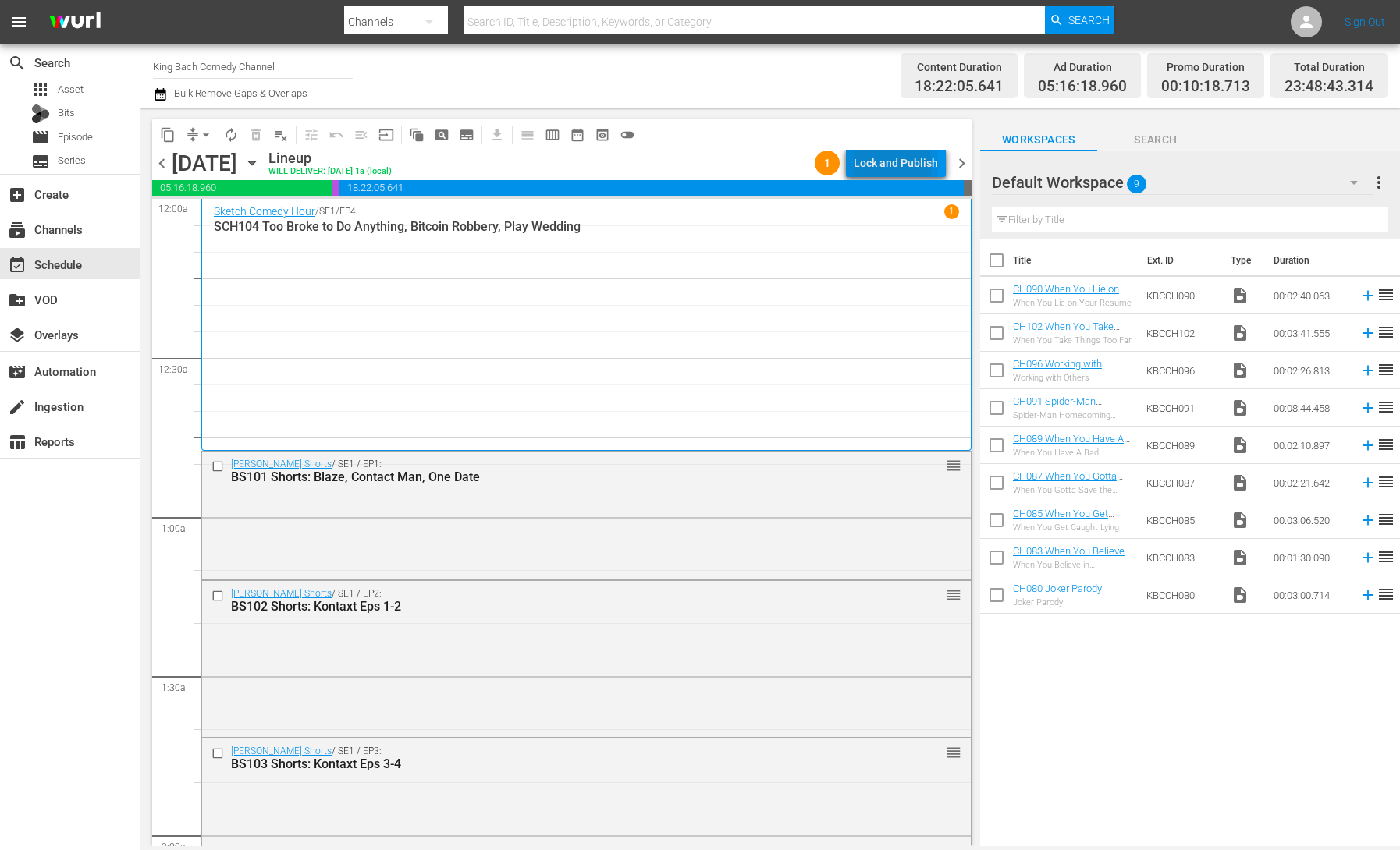
click at [888, 165] on div "Lock and Publish" at bounding box center [895, 163] width 84 height 28
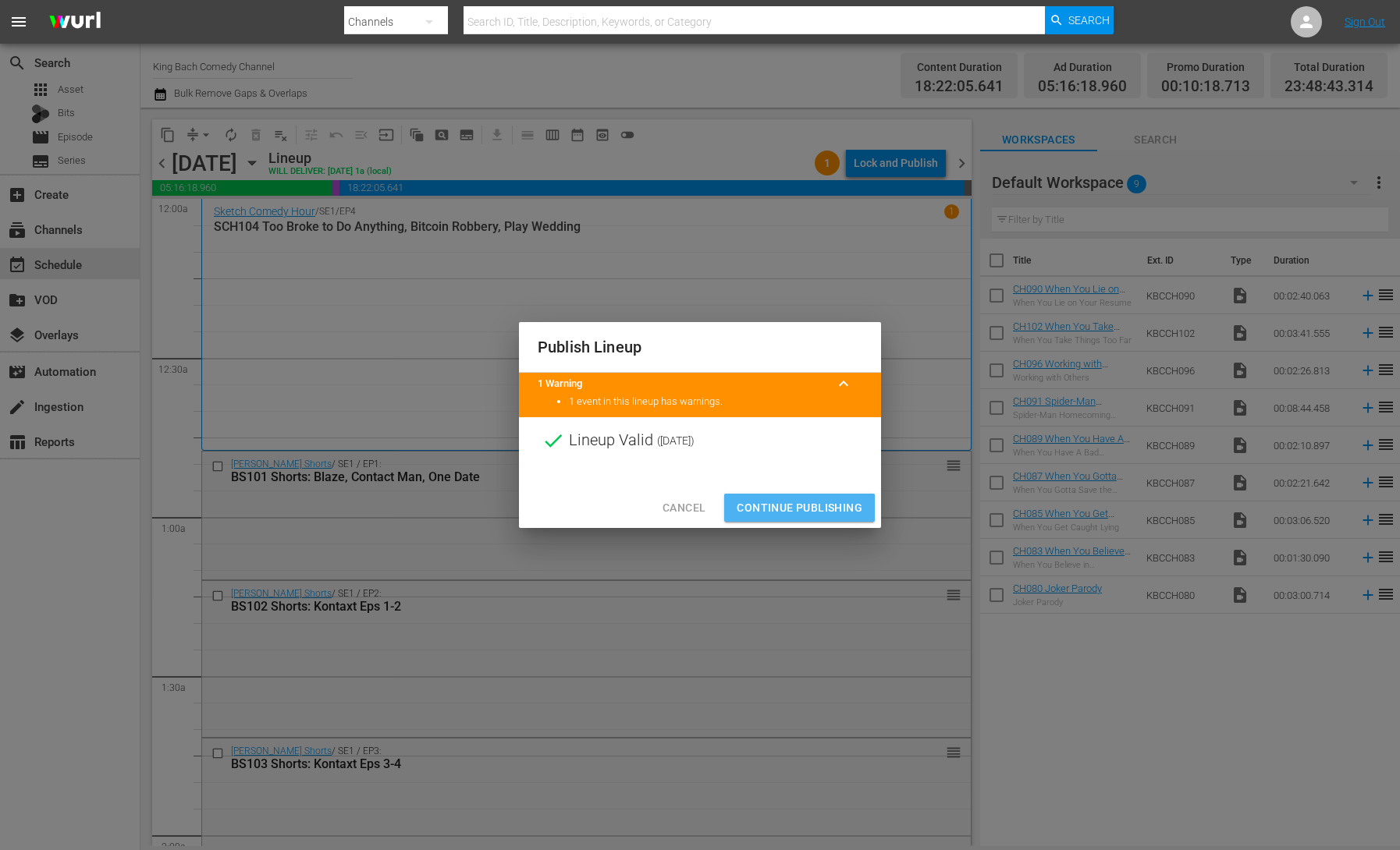
click at [813, 508] on span "Continue Publishing" at bounding box center [799, 509] width 126 height 20
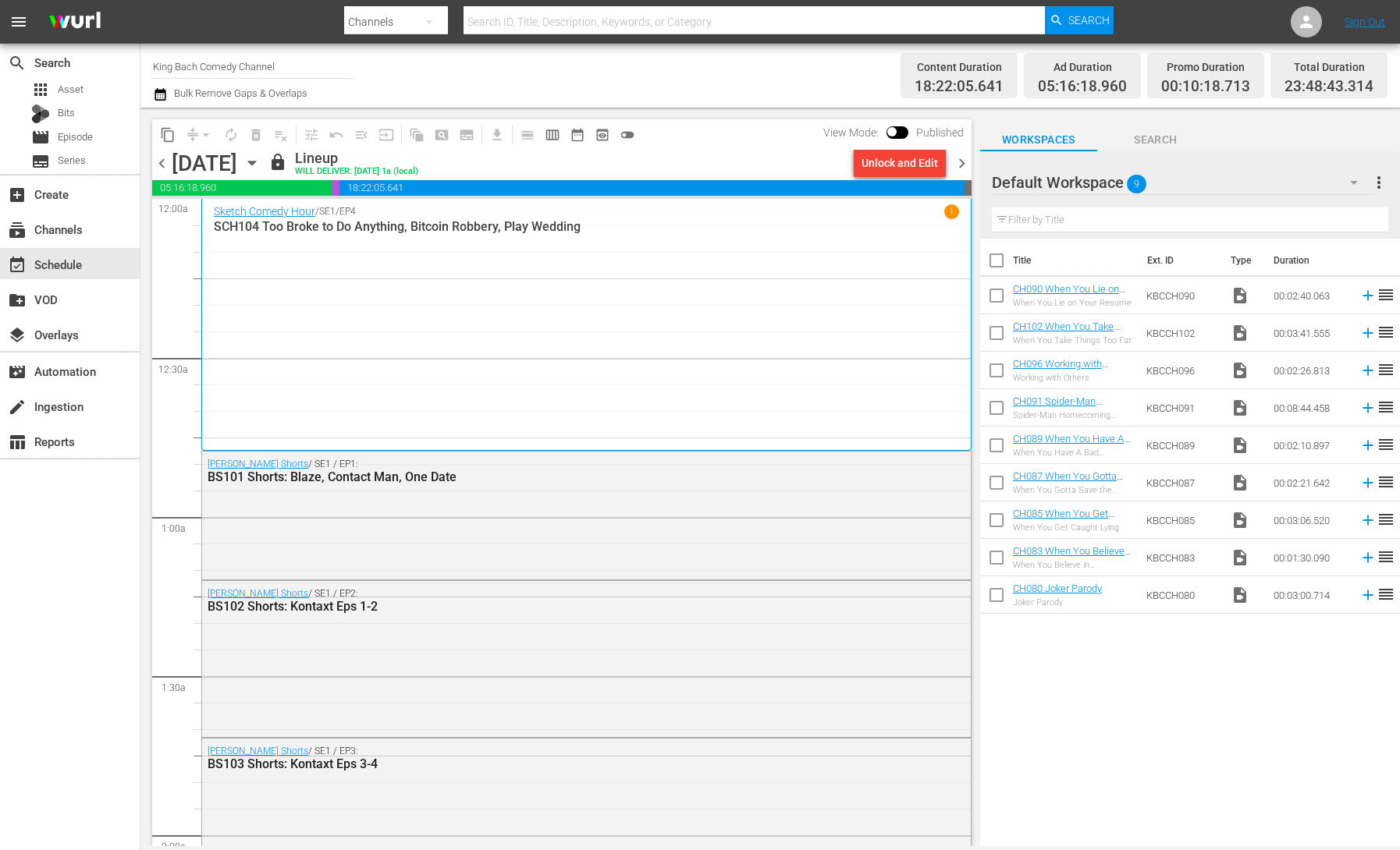
click at [260, 166] on icon "button" at bounding box center [251, 163] width 17 height 17
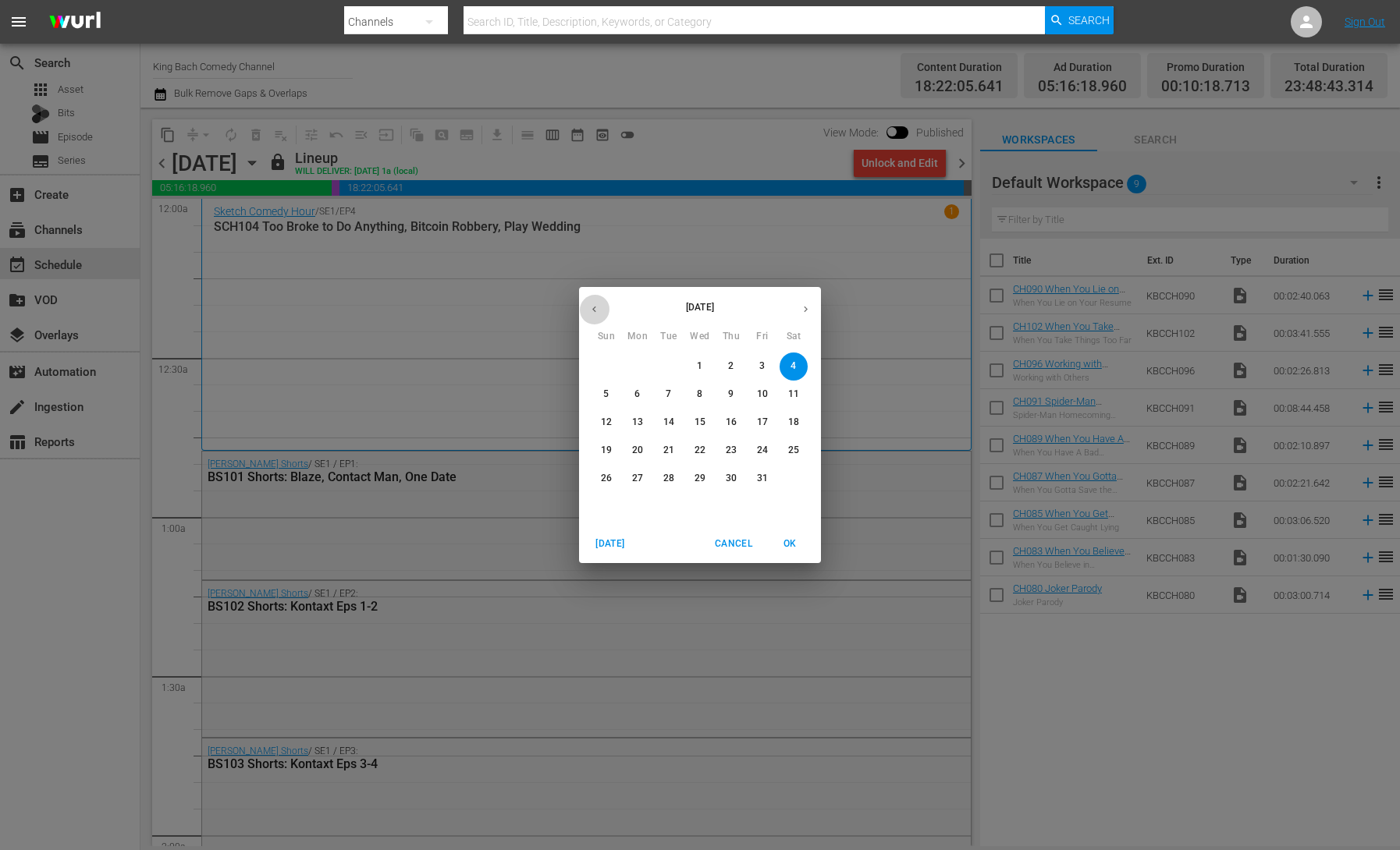
click at [596, 305] on icon "button" at bounding box center [595, 309] width 12 height 12
click at [605, 480] on p "28" at bounding box center [606, 478] width 11 height 13
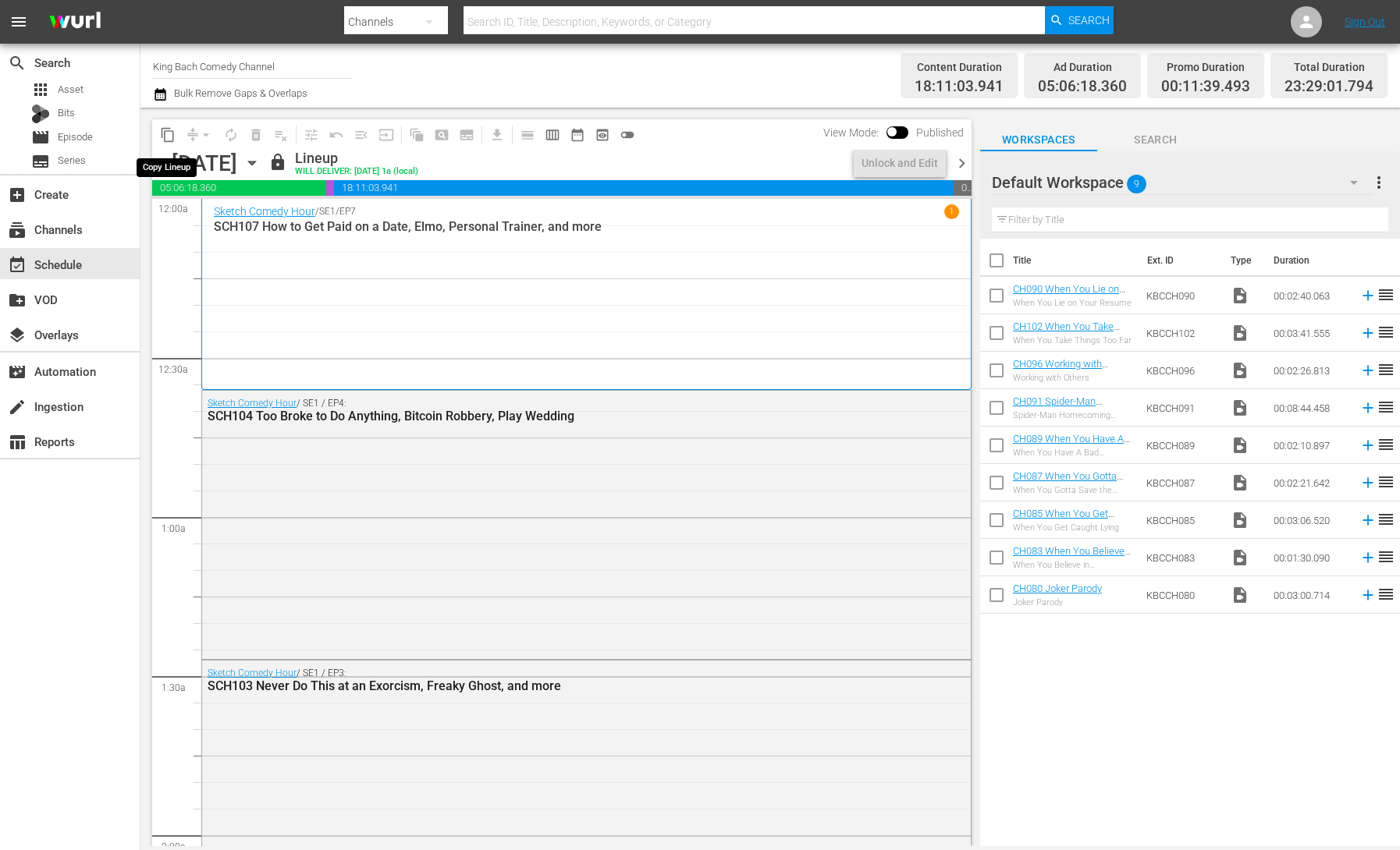
click at [167, 137] on span "content_copy" at bounding box center [168, 135] width 16 height 16
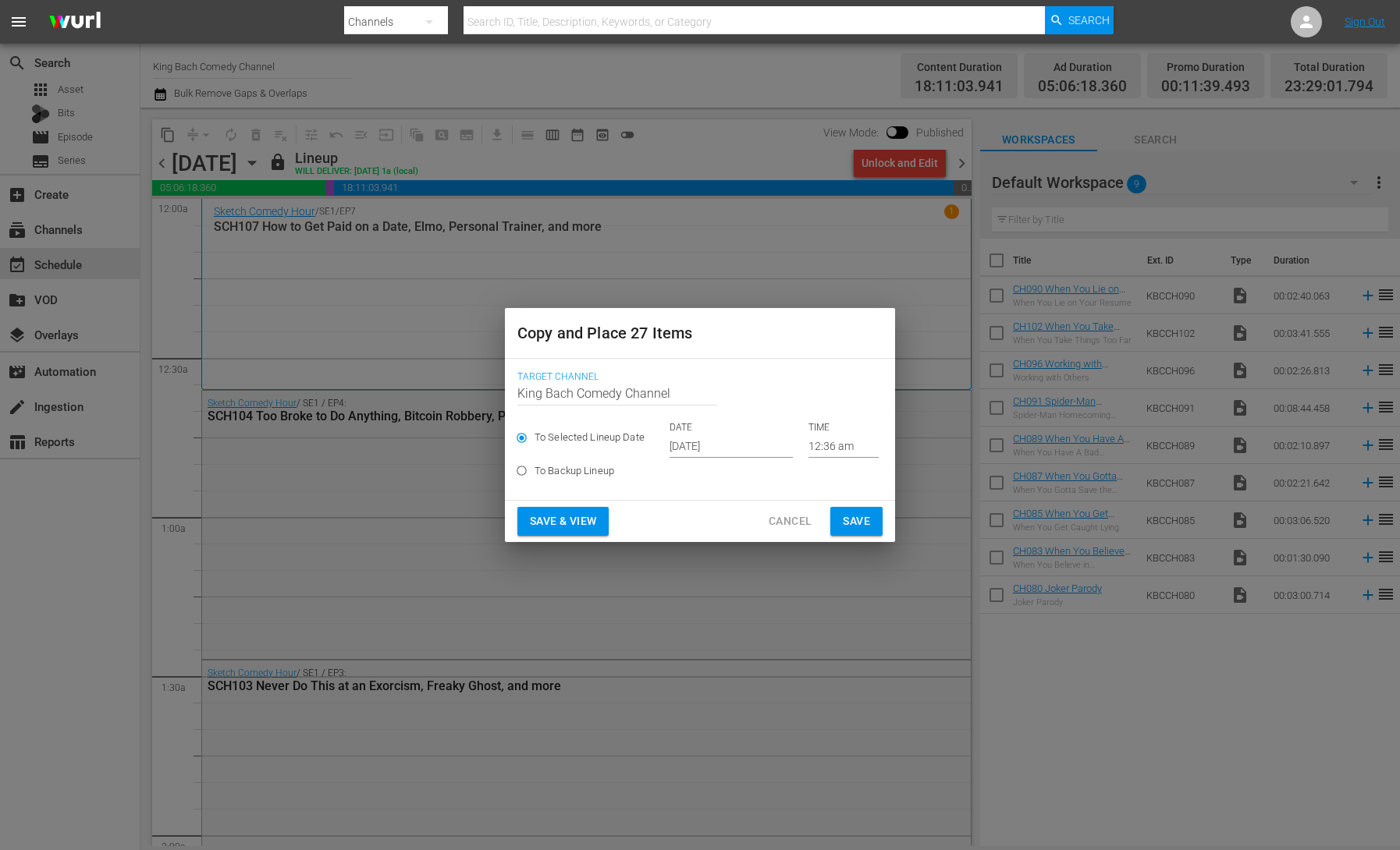
click at [695, 445] on input "[DATE]" at bounding box center [731, 445] width 124 height 23
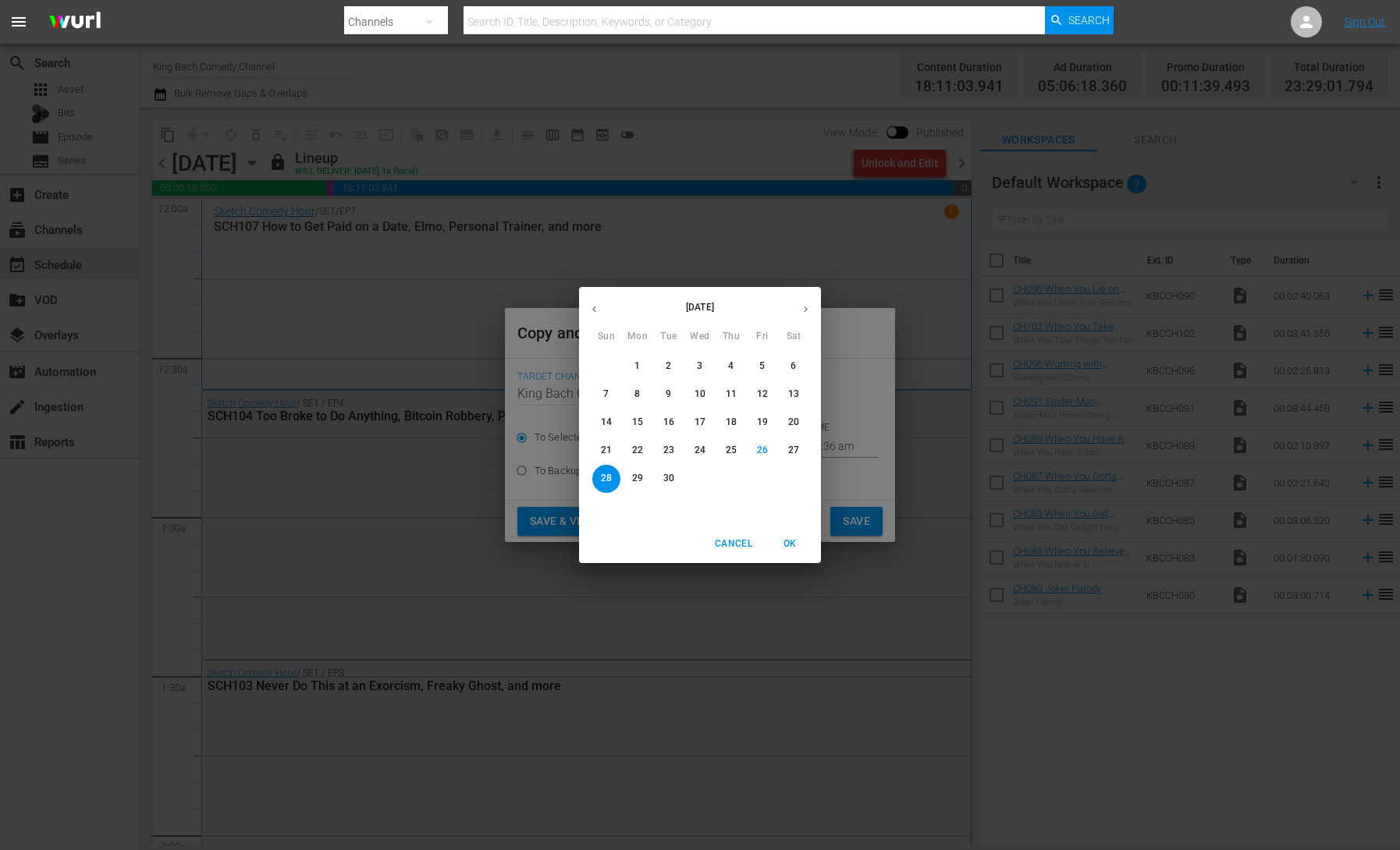
click at [805, 309] on icon "button" at bounding box center [805, 309] width 4 height 6
click at [610, 393] on span "5" at bounding box center [606, 394] width 28 height 13
type input "[DATE]"
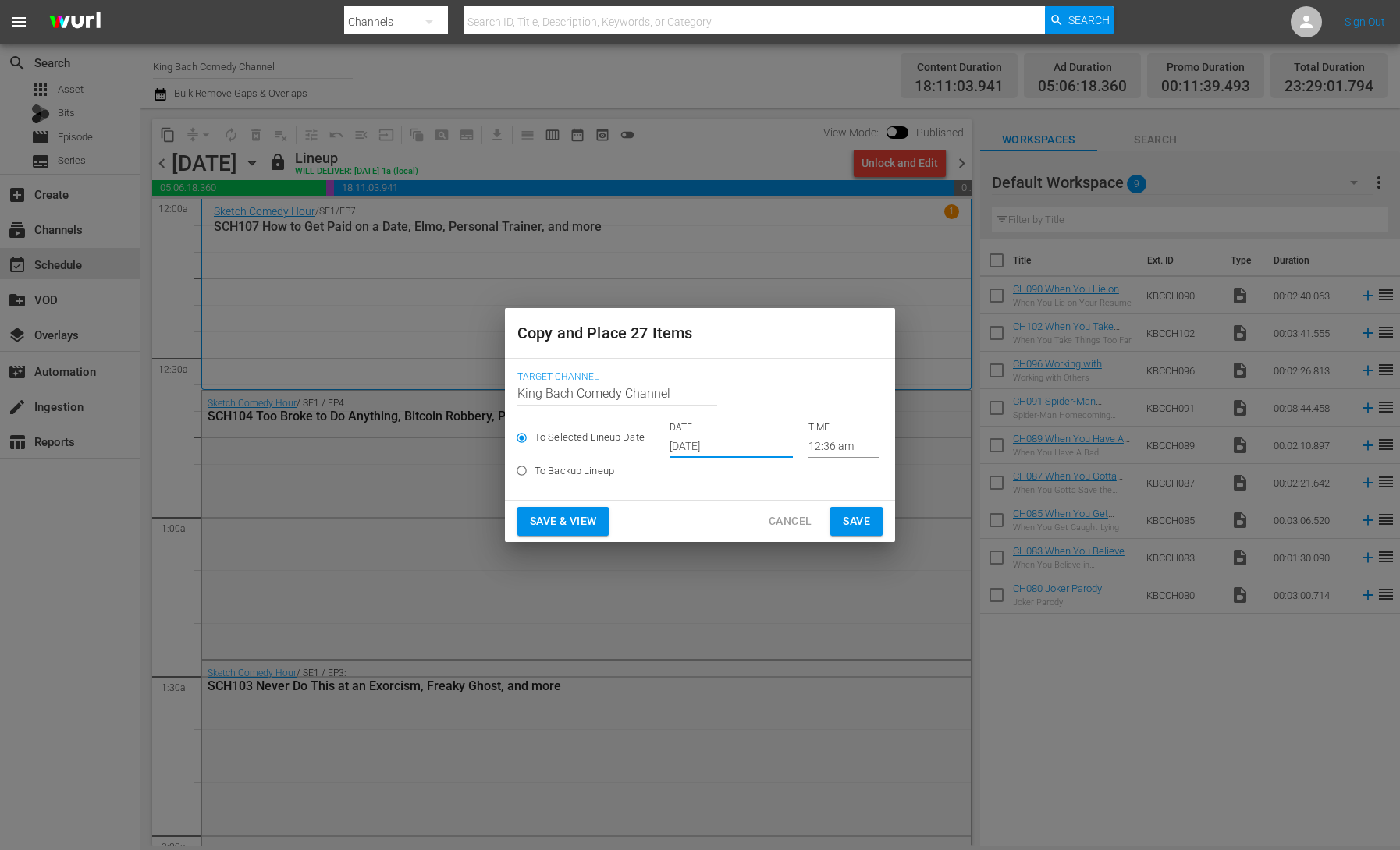
click at [572, 522] on span "Save & View" at bounding box center [563, 522] width 66 height 20
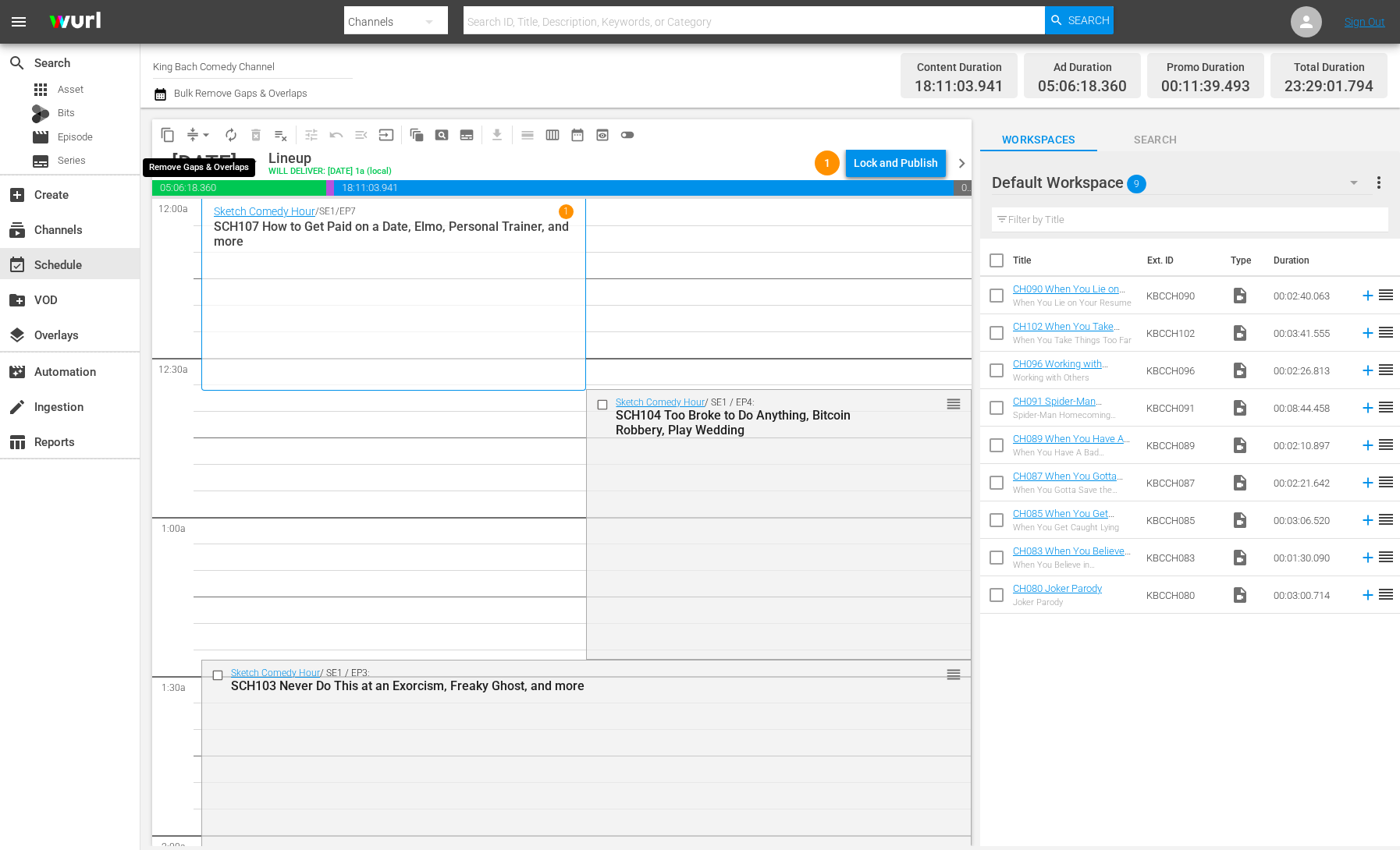
click at [197, 134] on button "arrow_drop_down" at bounding box center [206, 135] width 25 height 25
click at [235, 216] on li "Align to End of Previous Day" at bounding box center [207, 218] width 164 height 26
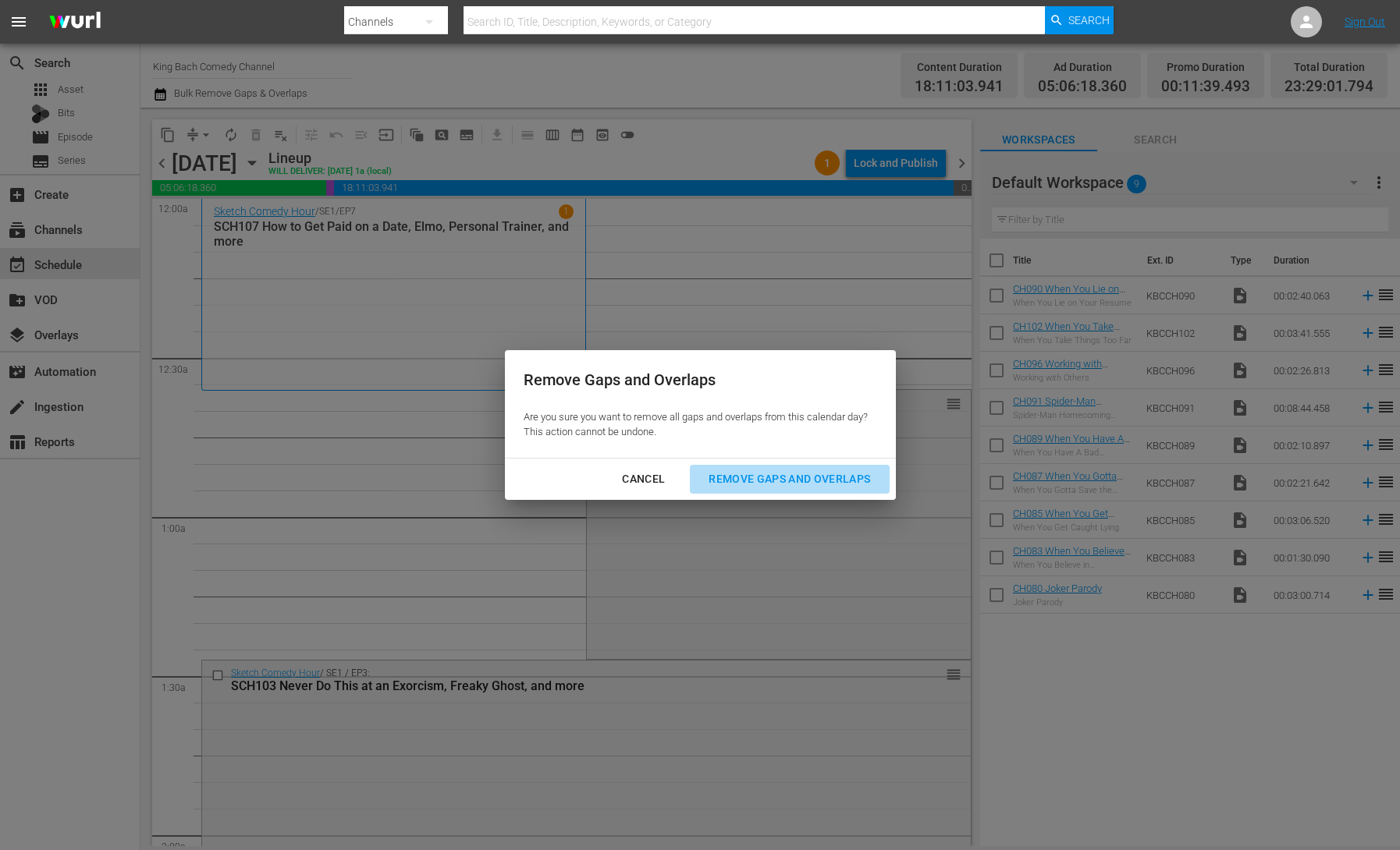
click at [807, 480] on div "Remove Gaps and Overlaps" at bounding box center [788, 480] width 187 height 20
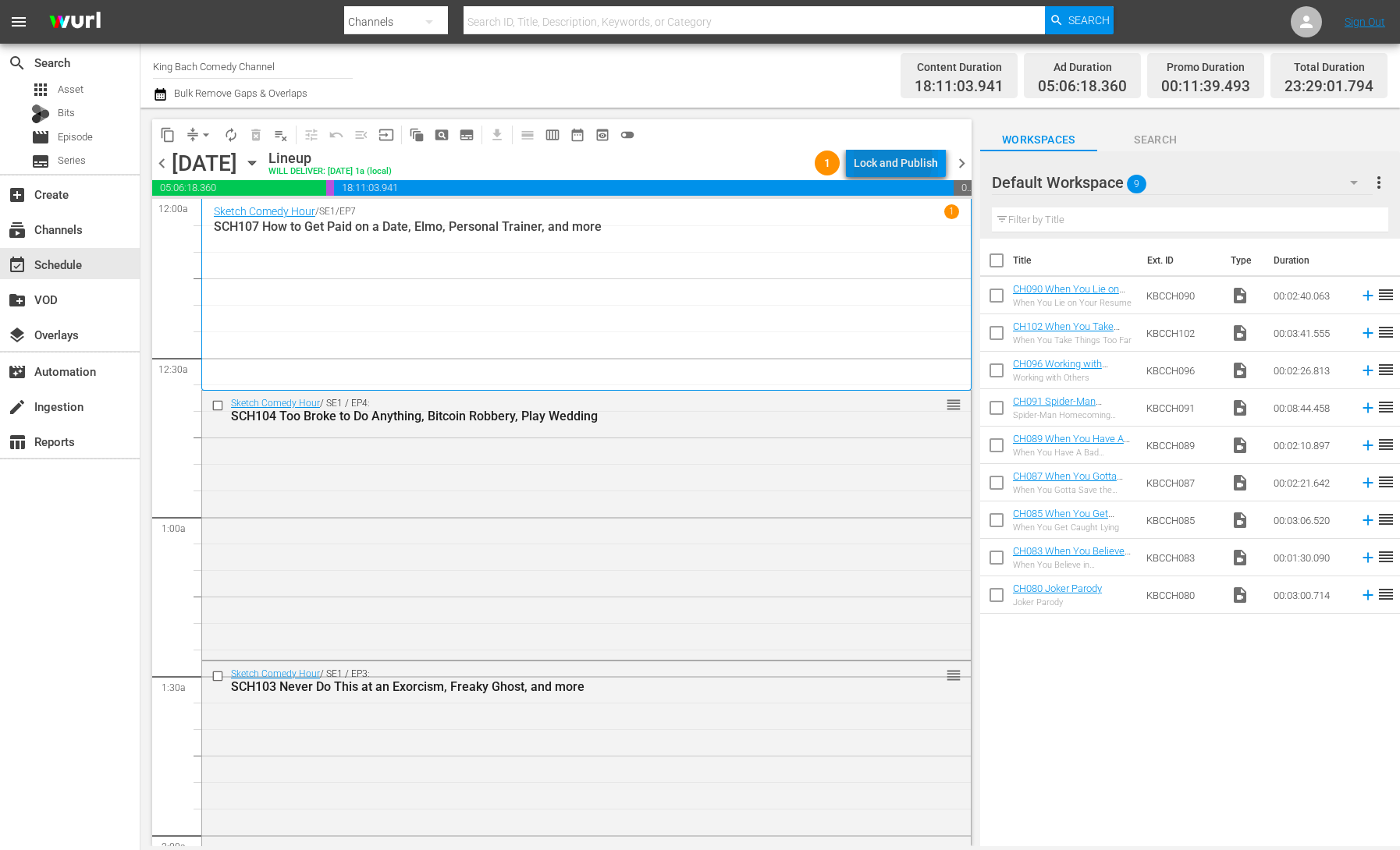
click at [893, 160] on div "Lock and Publish" at bounding box center [895, 163] width 84 height 28
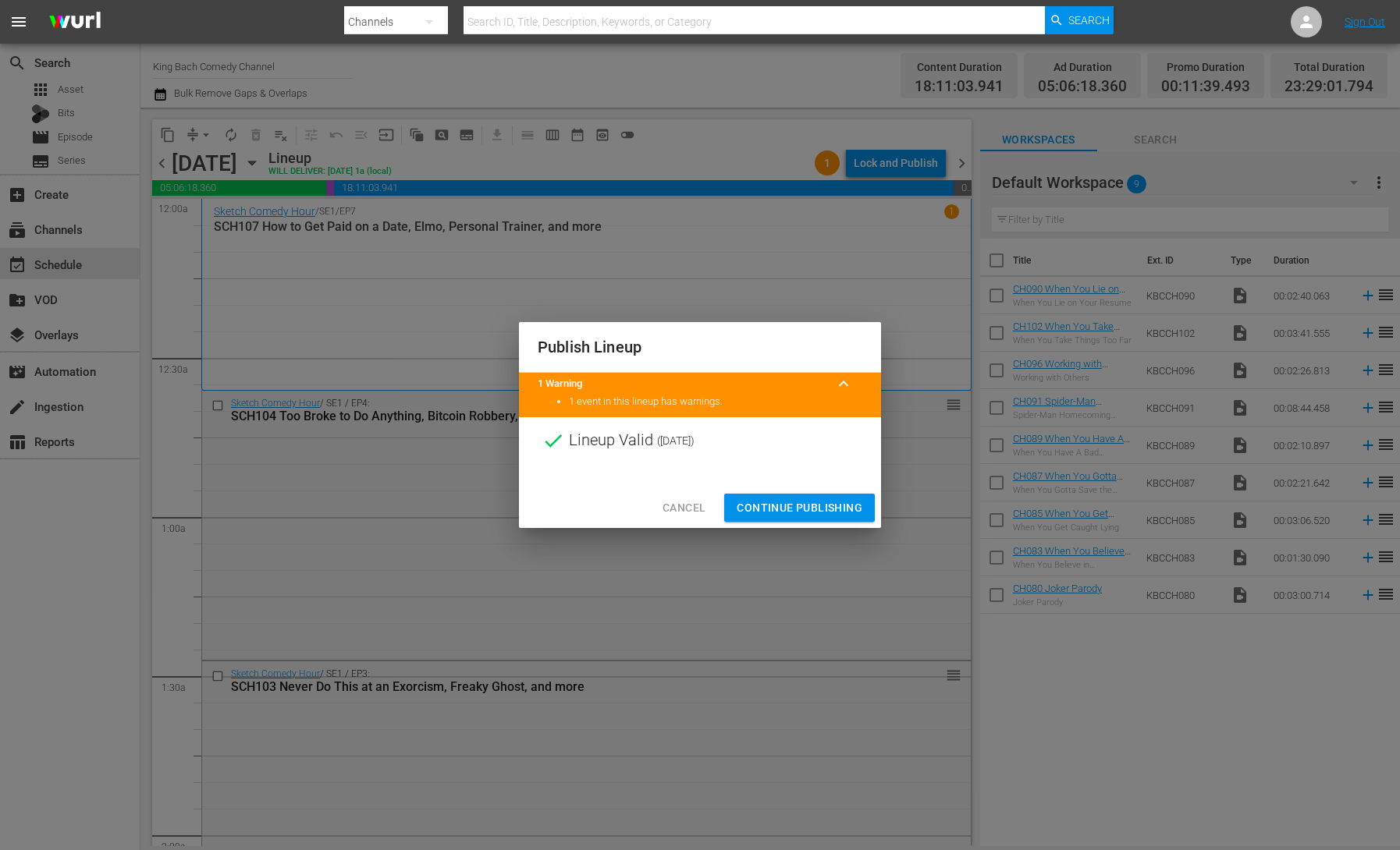
click at [817, 513] on span "Continue Publishing" at bounding box center [799, 509] width 126 height 20
